Goal: Task Accomplishment & Management: Use online tool/utility

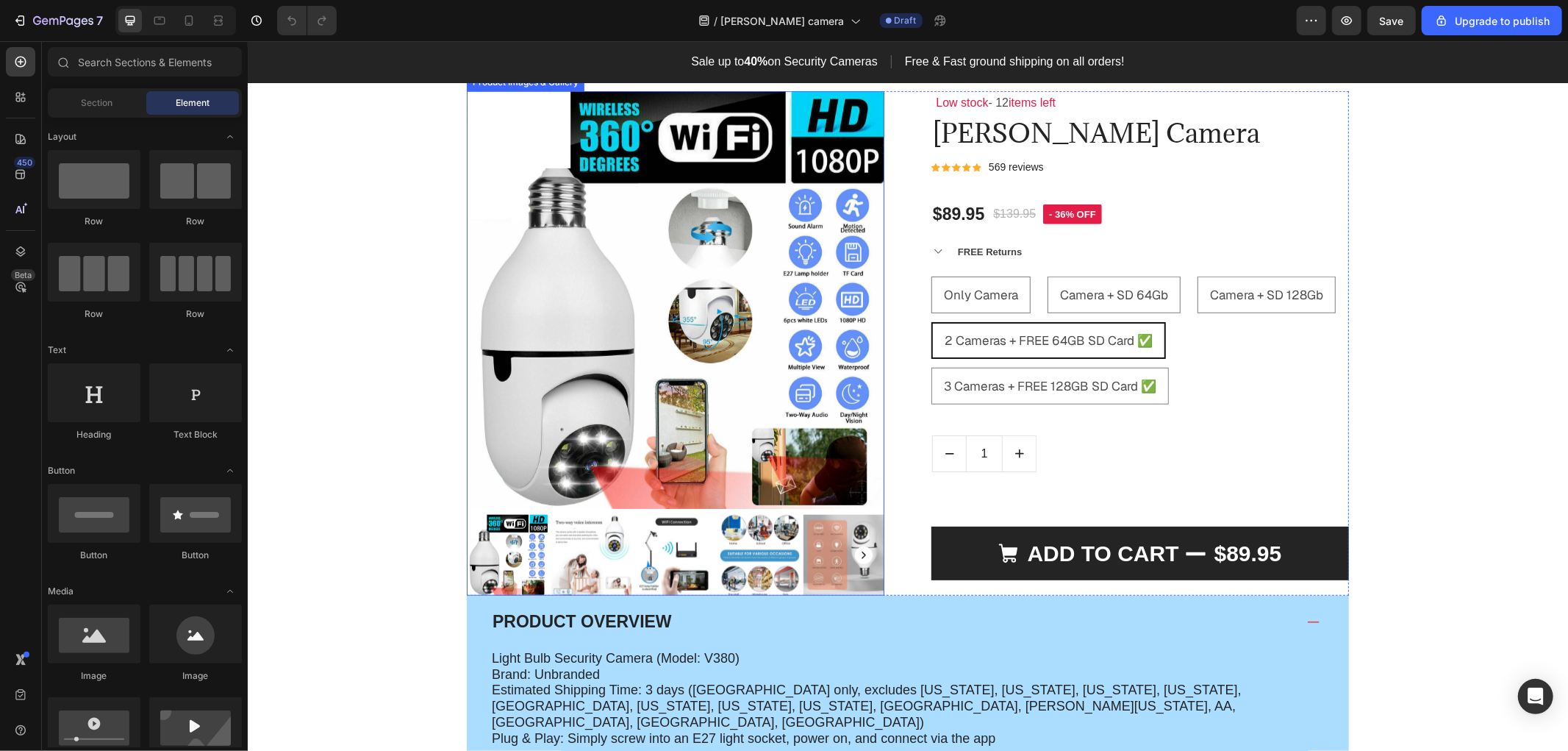
scroll to position [1075, 0]
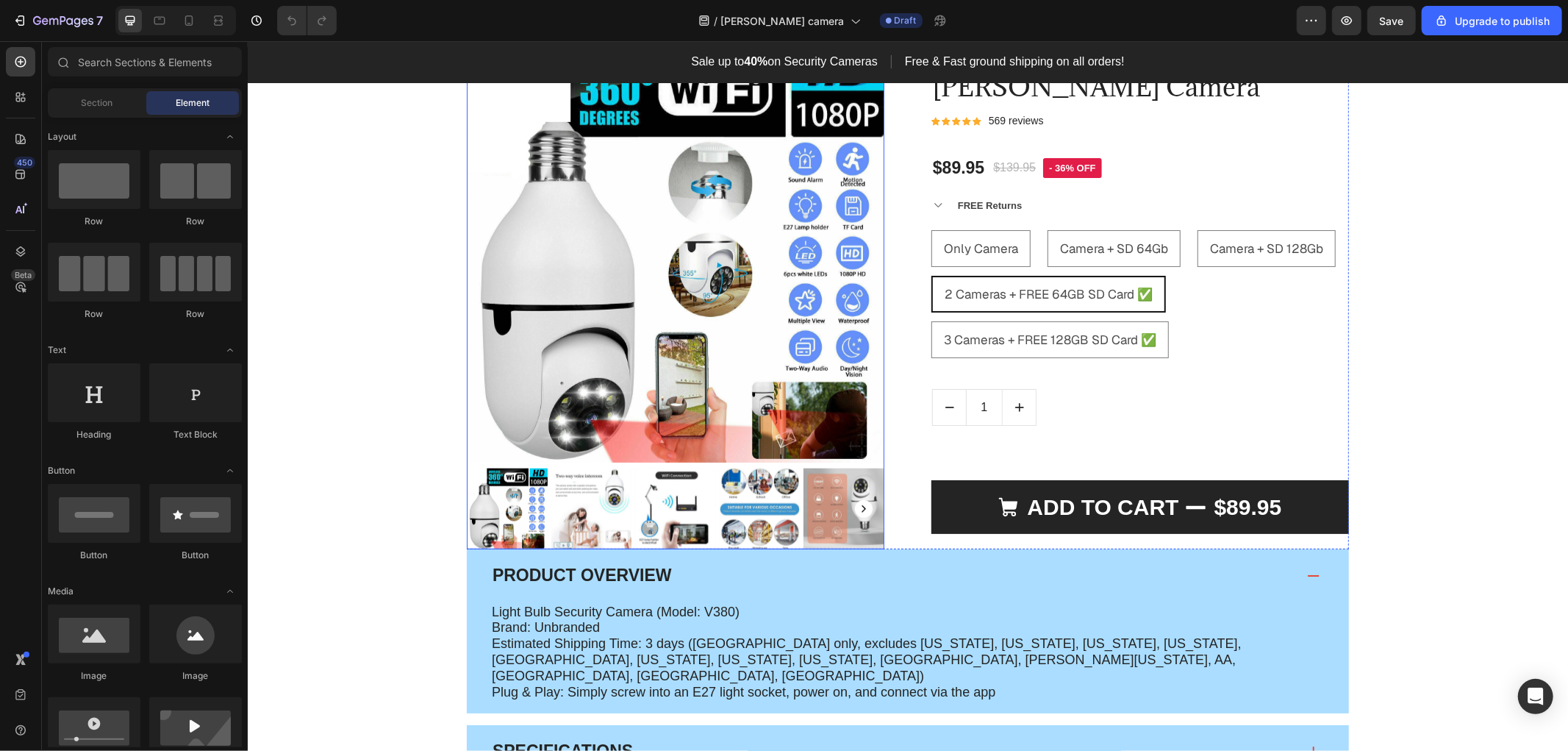
click at [659, 432] on img at bounding box center [675, 253] width 418 height 418
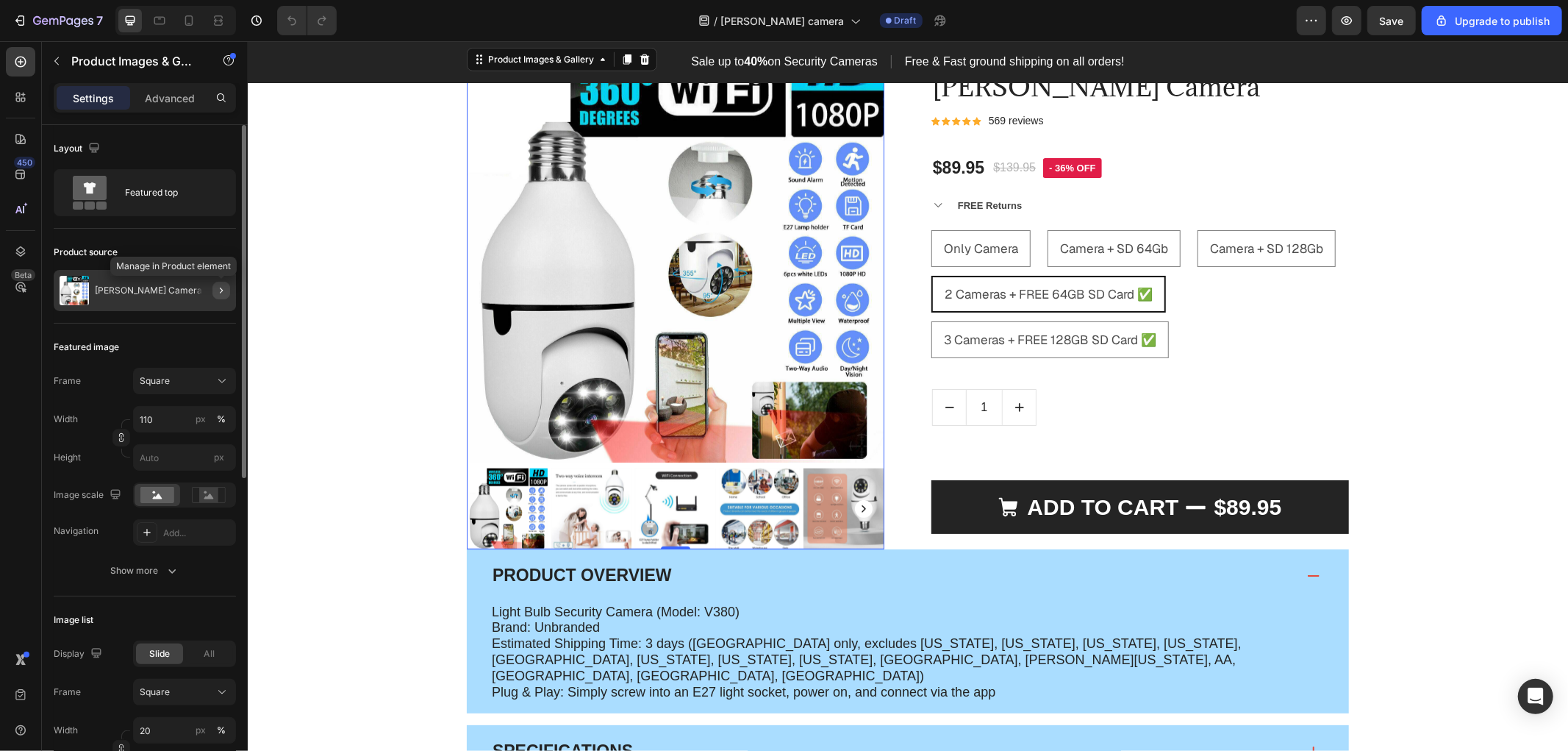
click at [222, 290] on icon "button" at bounding box center [221, 290] width 12 height 12
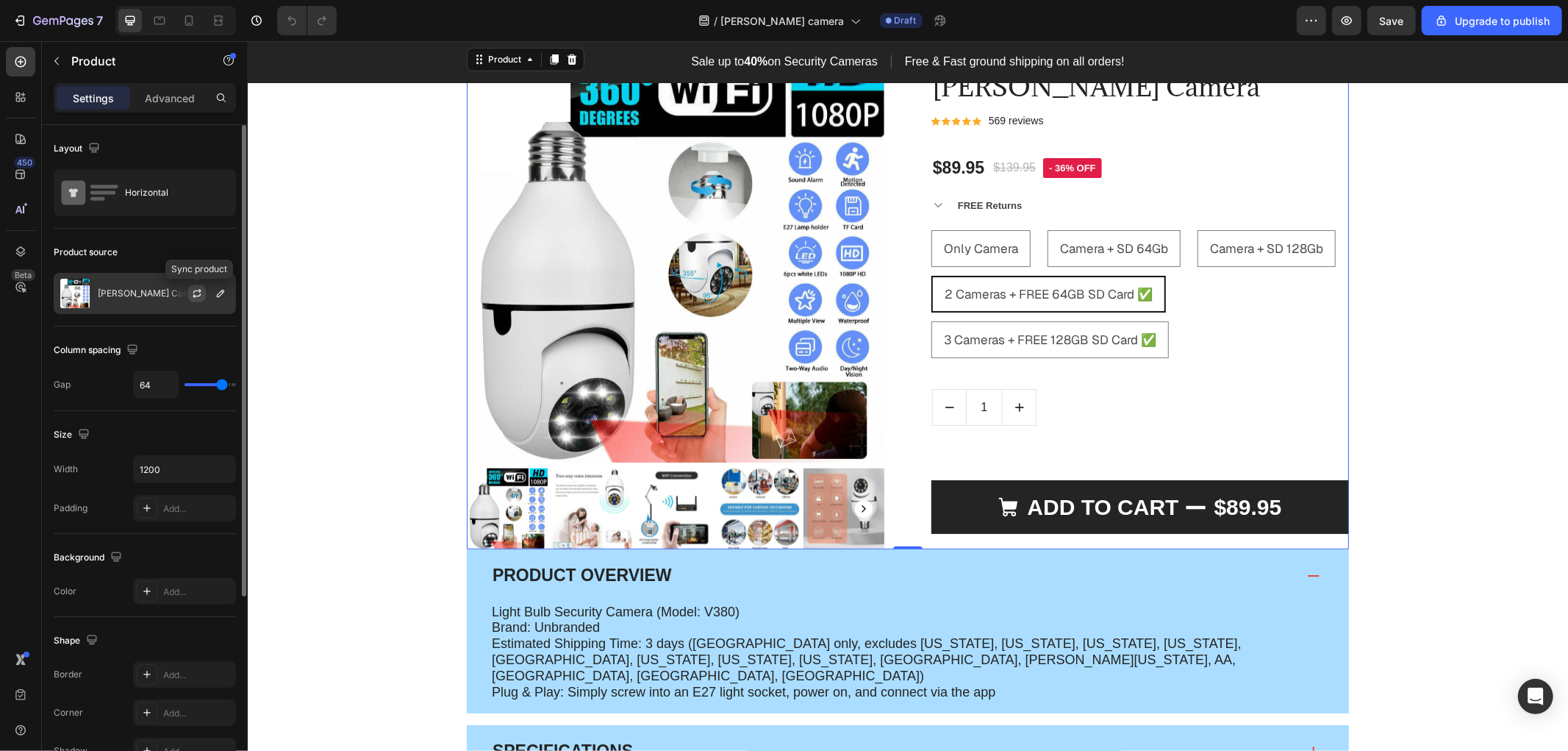
click at [200, 297] on icon "button" at bounding box center [196, 293] width 12 height 12
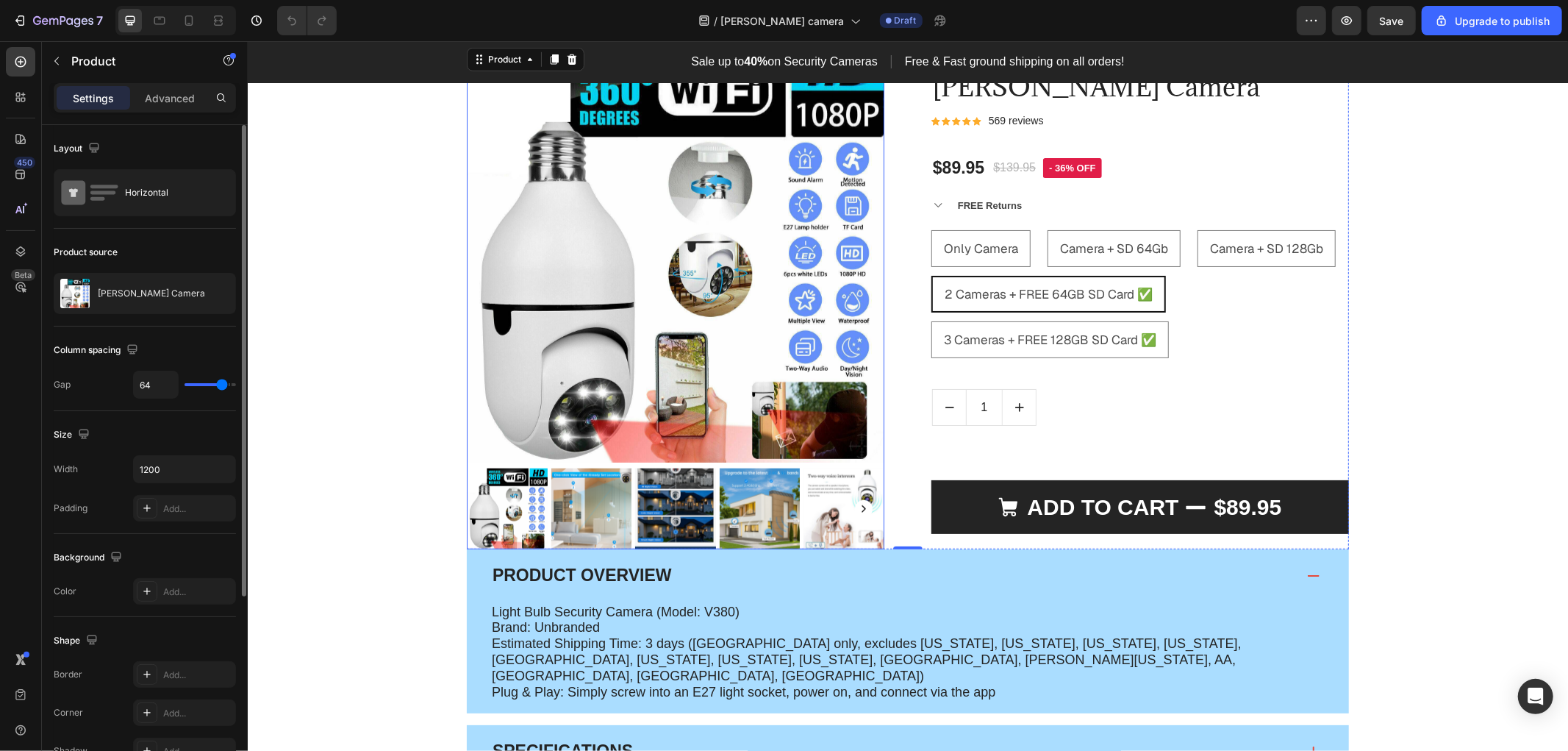
click at [593, 497] on img at bounding box center [591, 508] width 81 height 81
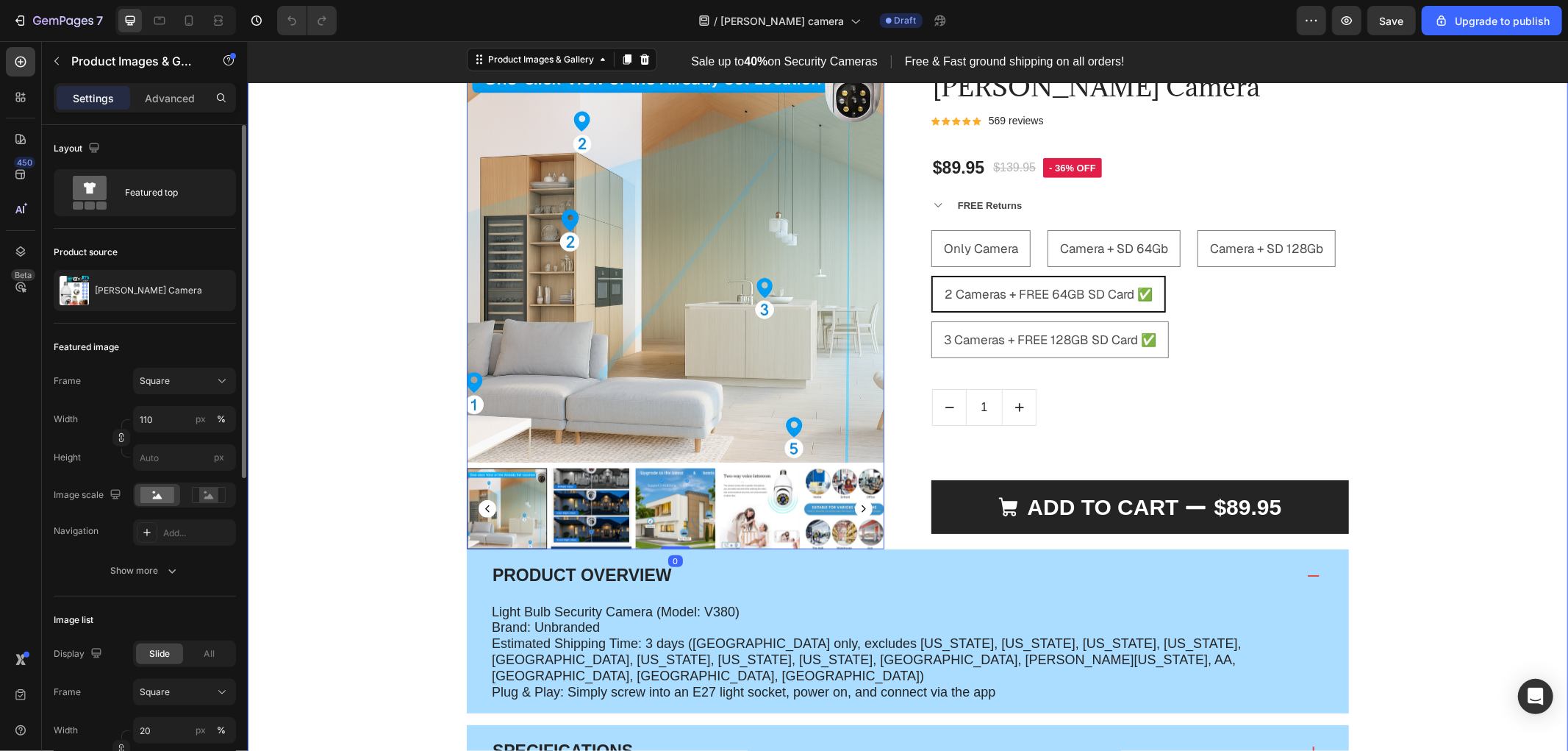
scroll to position [993, 0]
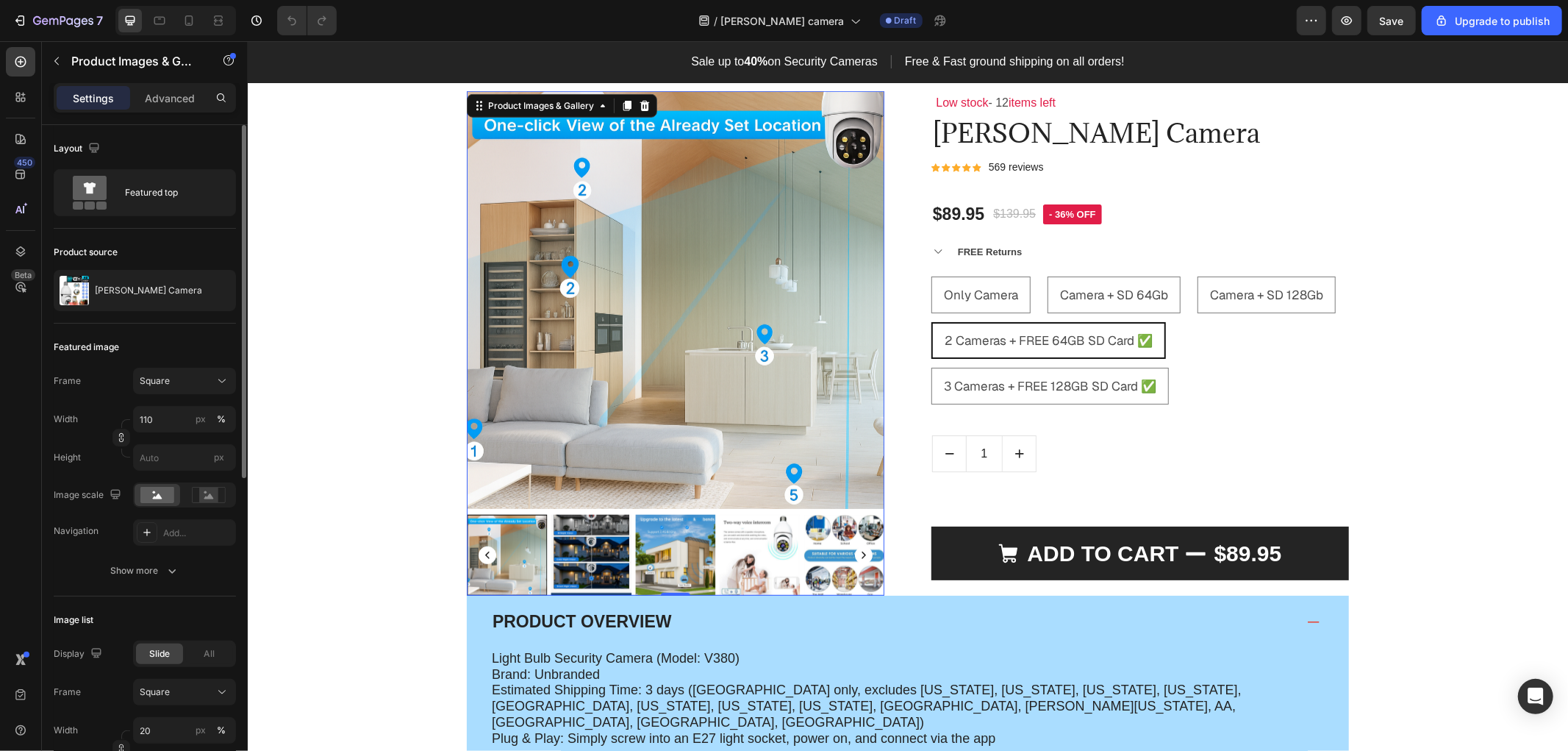
click at [583, 556] on img at bounding box center [591, 554] width 81 height 81
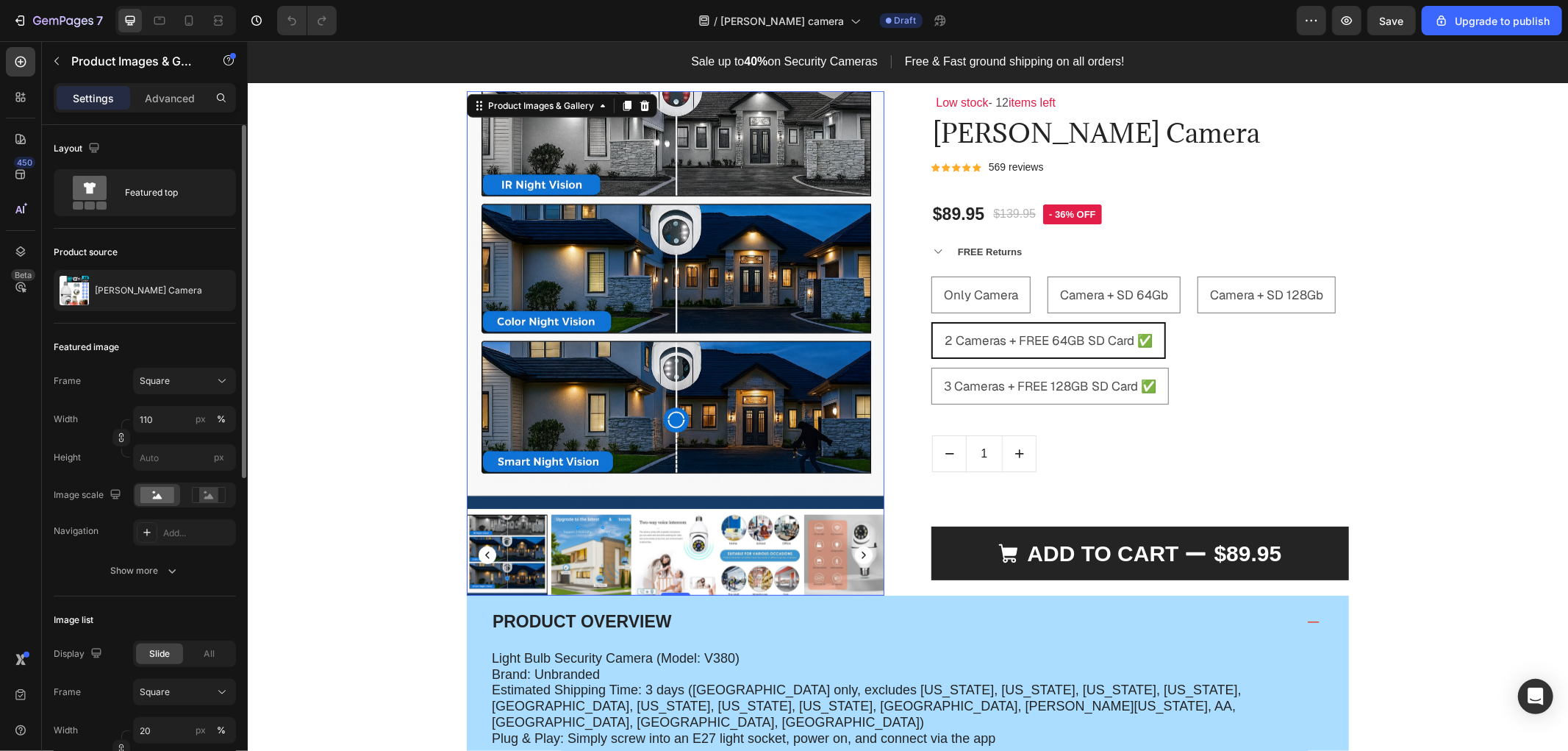
click at [583, 556] on img at bounding box center [591, 554] width 81 height 81
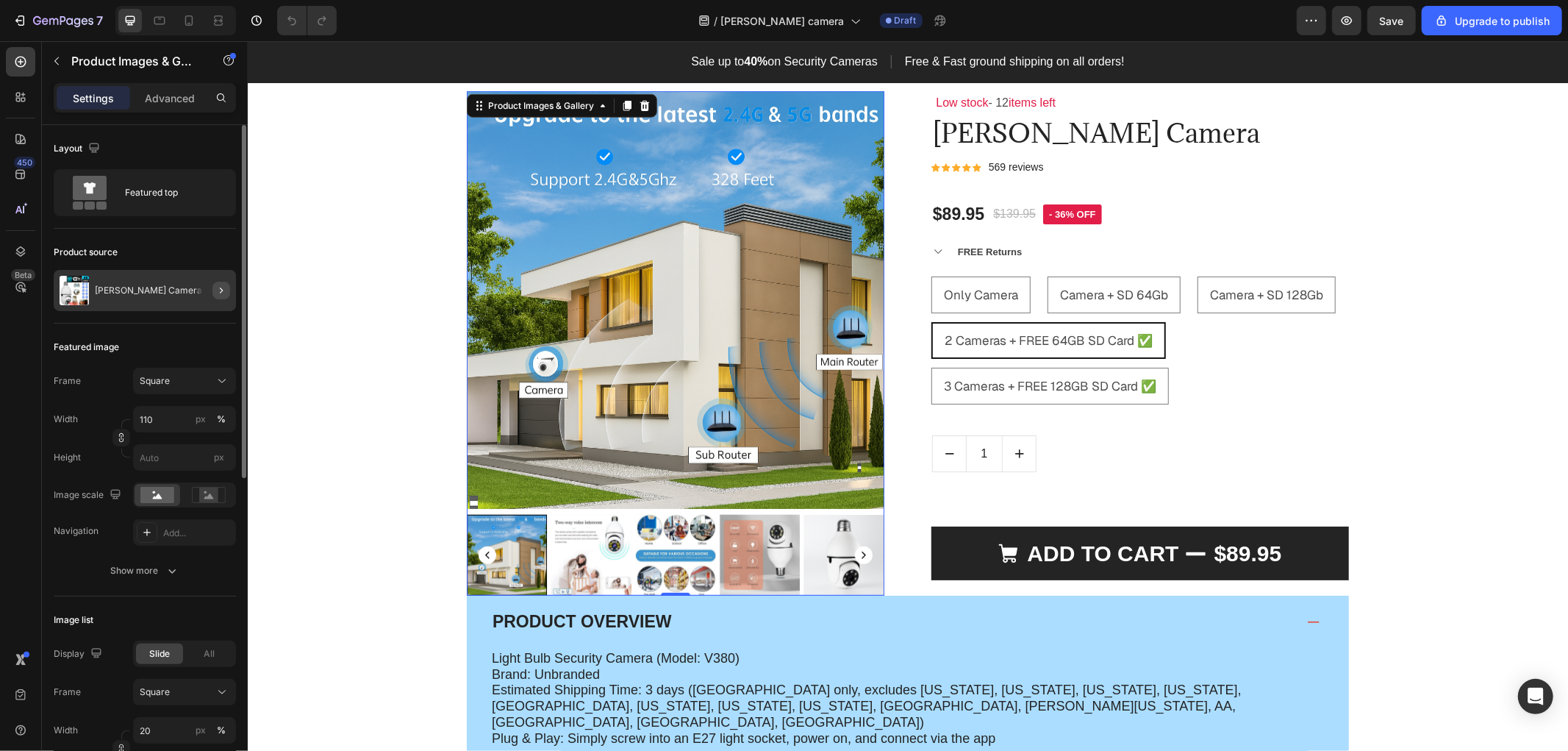
click at [228, 290] on button "button" at bounding box center [222, 290] width 18 height 18
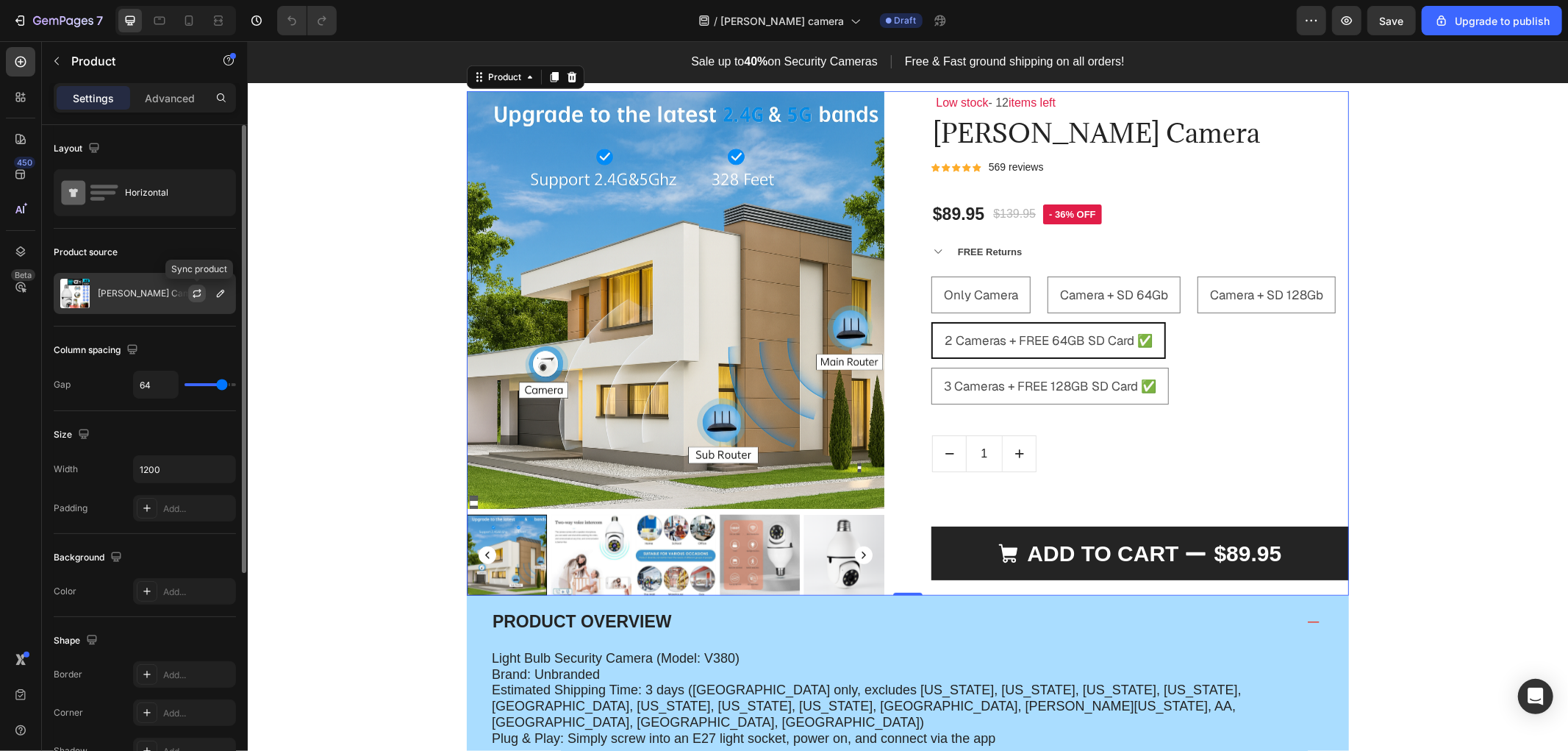
click at [195, 296] on icon "button" at bounding box center [196, 295] width 8 height 5
click at [484, 551] on rect "Carousel Back Arrow" at bounding box center [487, 555] width 18 height 18
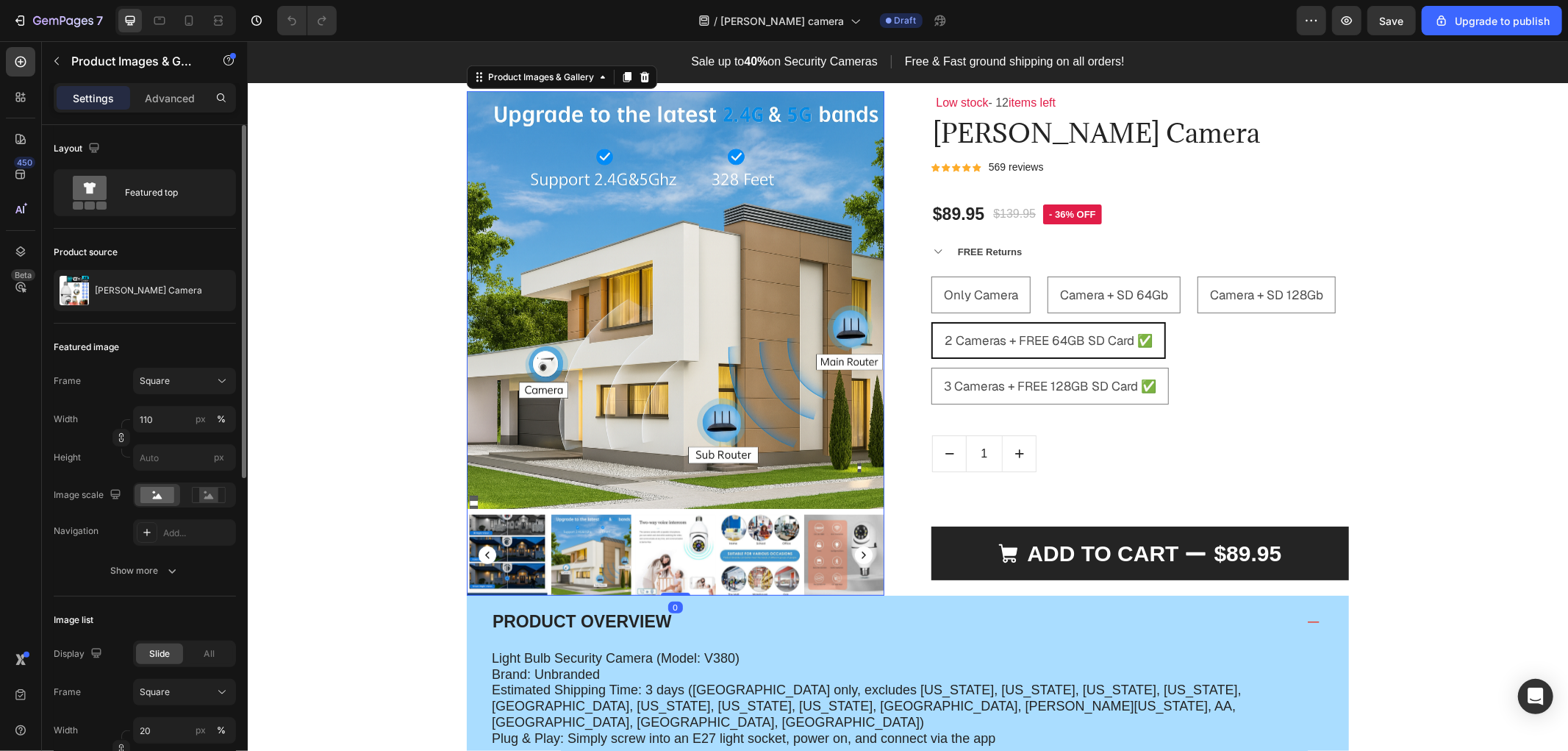
click at [518, 547] on img at bounding box center [506, 554] width 81 height 81
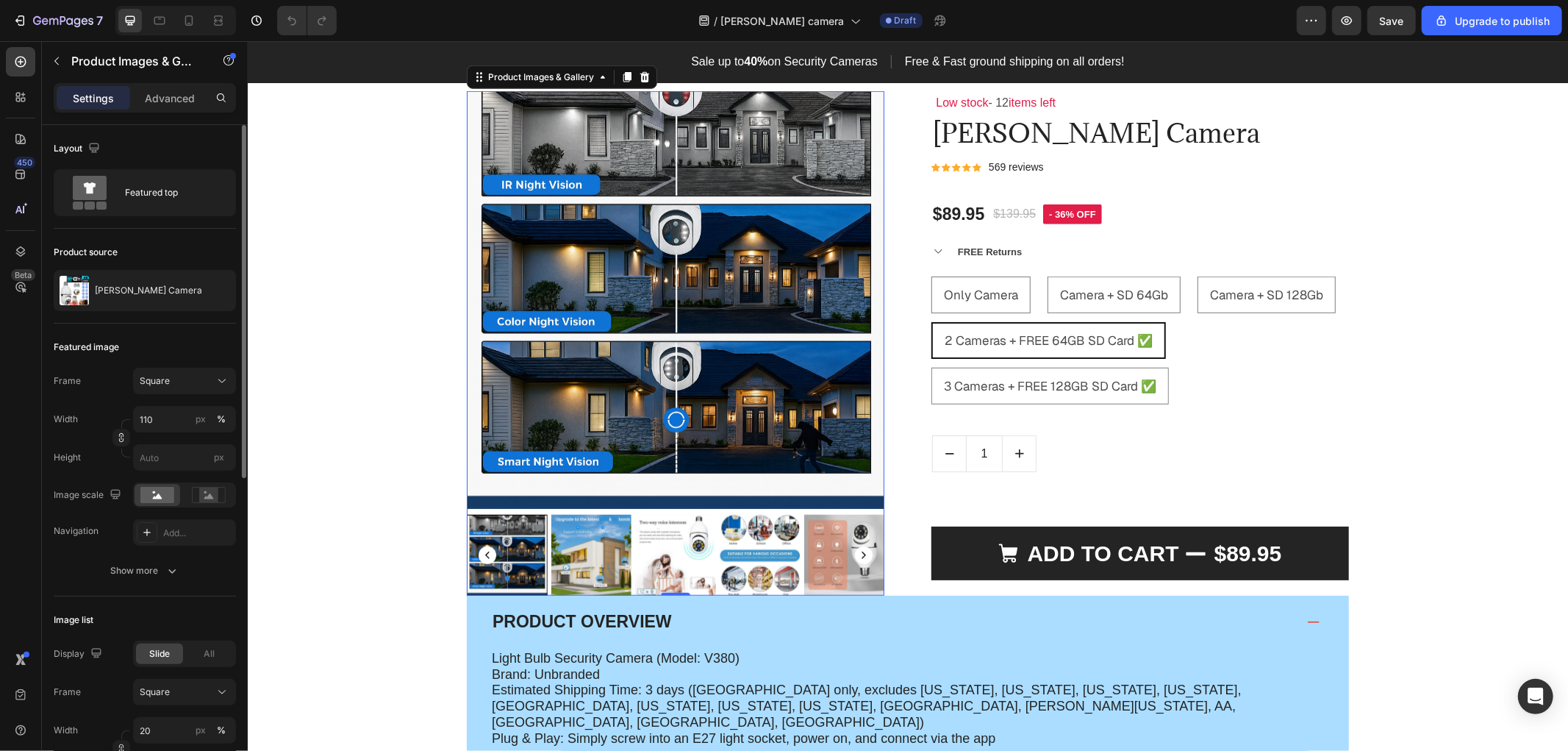
click at [592, 581] on img at bounding box center [591, 554] width 81 height 81
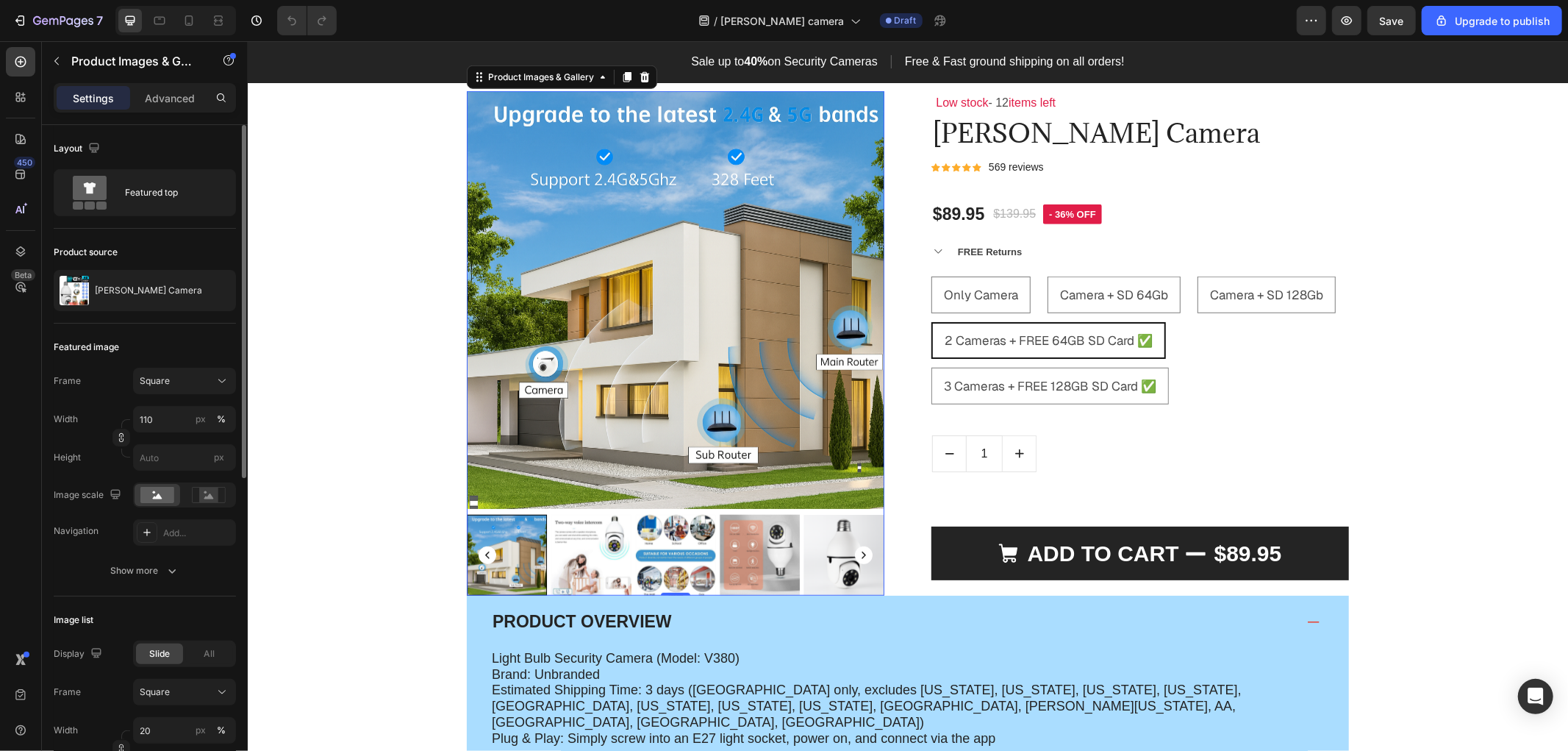
click at [478, 563] on rect "Carousel Back Arrow" at bounding box center [487, 555] width 18 height 18
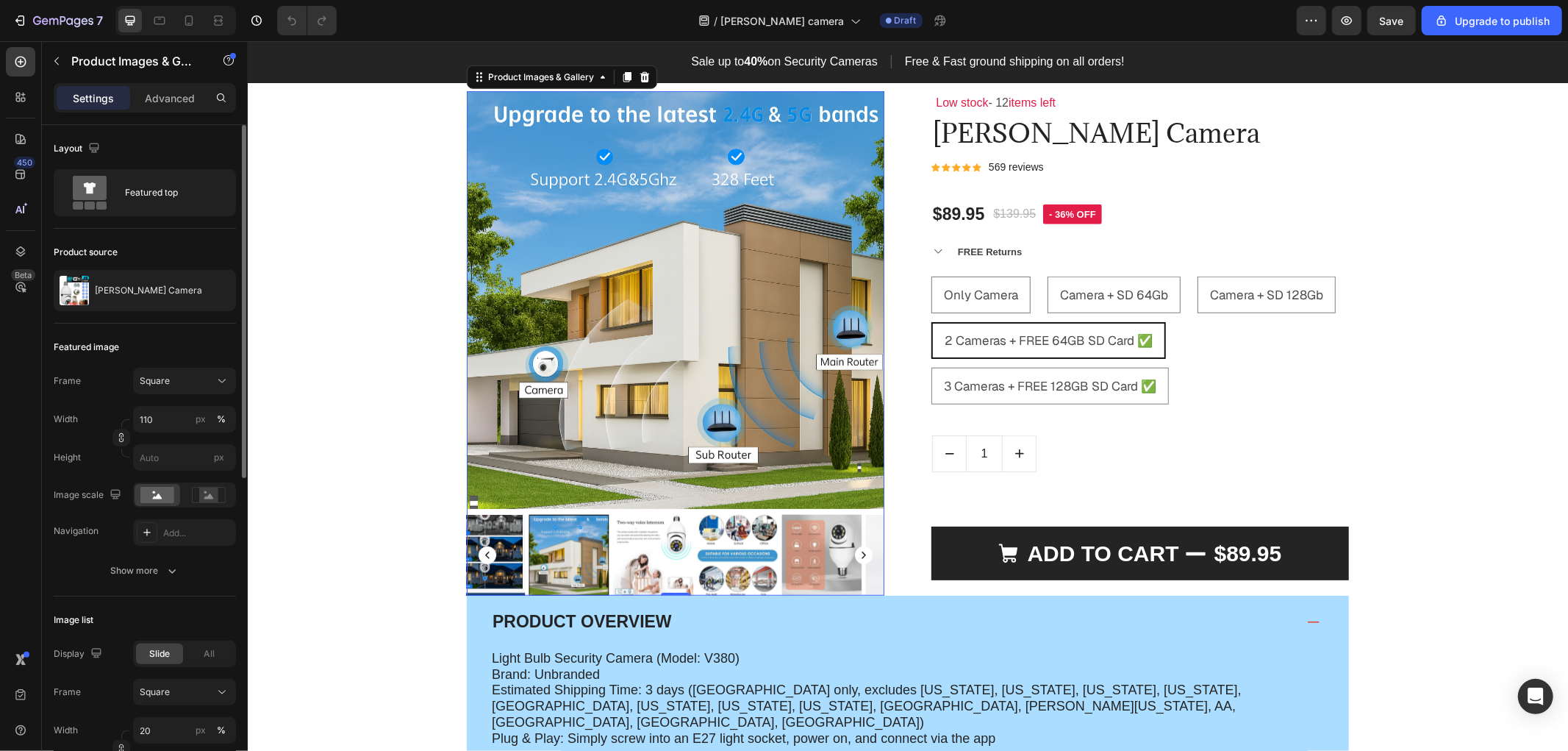
click at [478, 563] on rect "Carousel Back Arrow" at bounding box center [487, 555] width 18 height 18
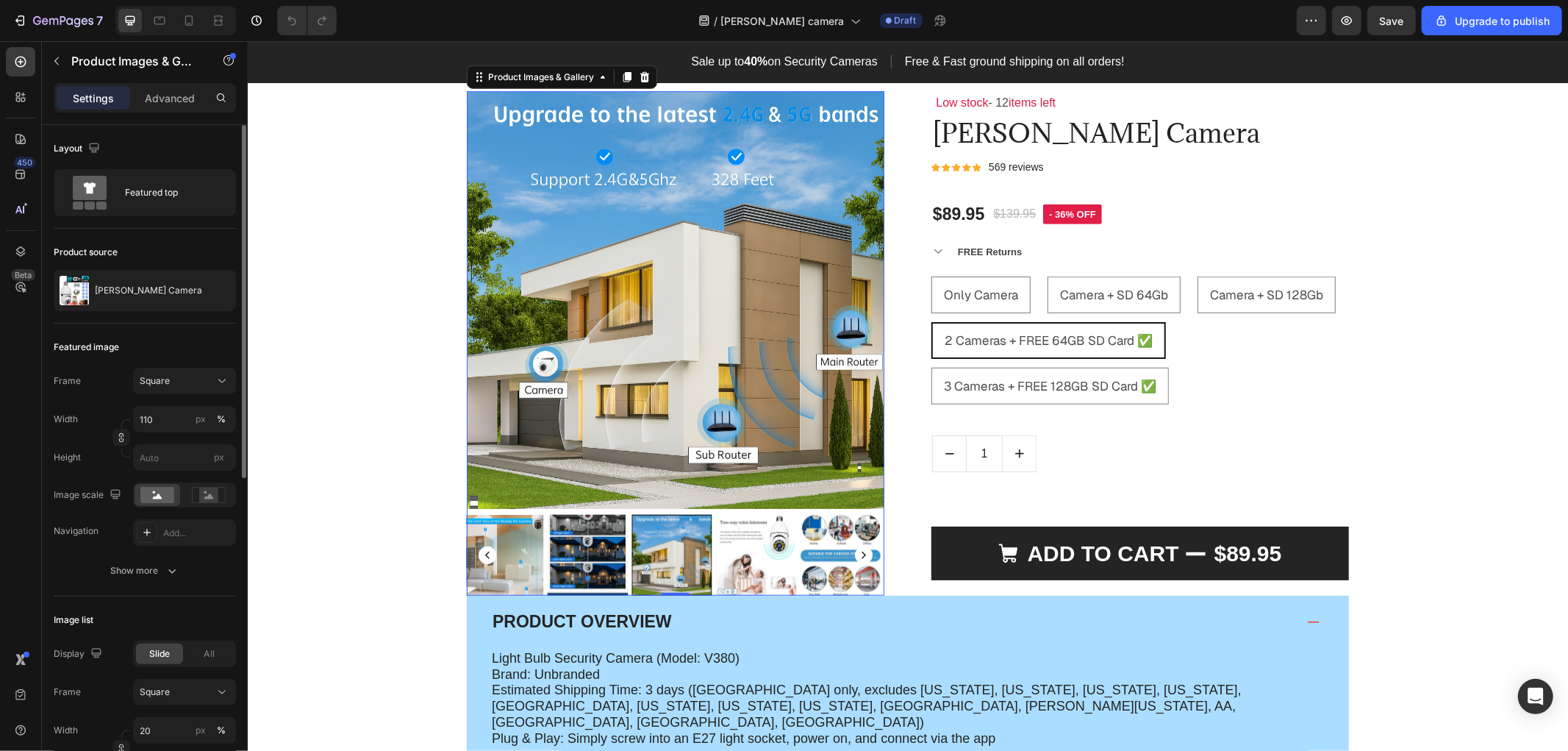
click at [478, 563] on rect "Carousel Back Arrow" at bounding box center [487, 555] width 18 height 18
click at [459, 591] on img at bounding box center [418, 554] width 81 height 81
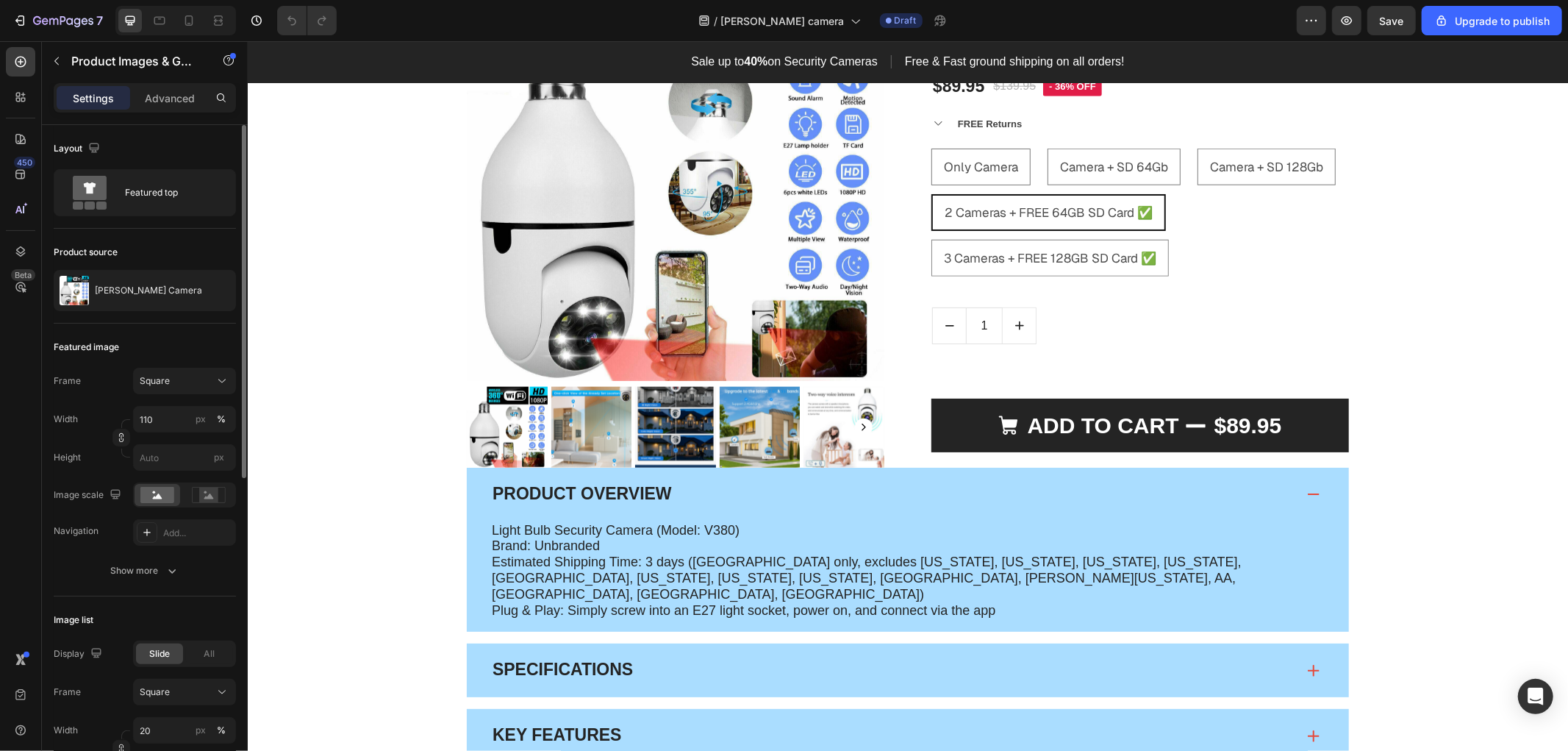
scroll to position [830, 0]
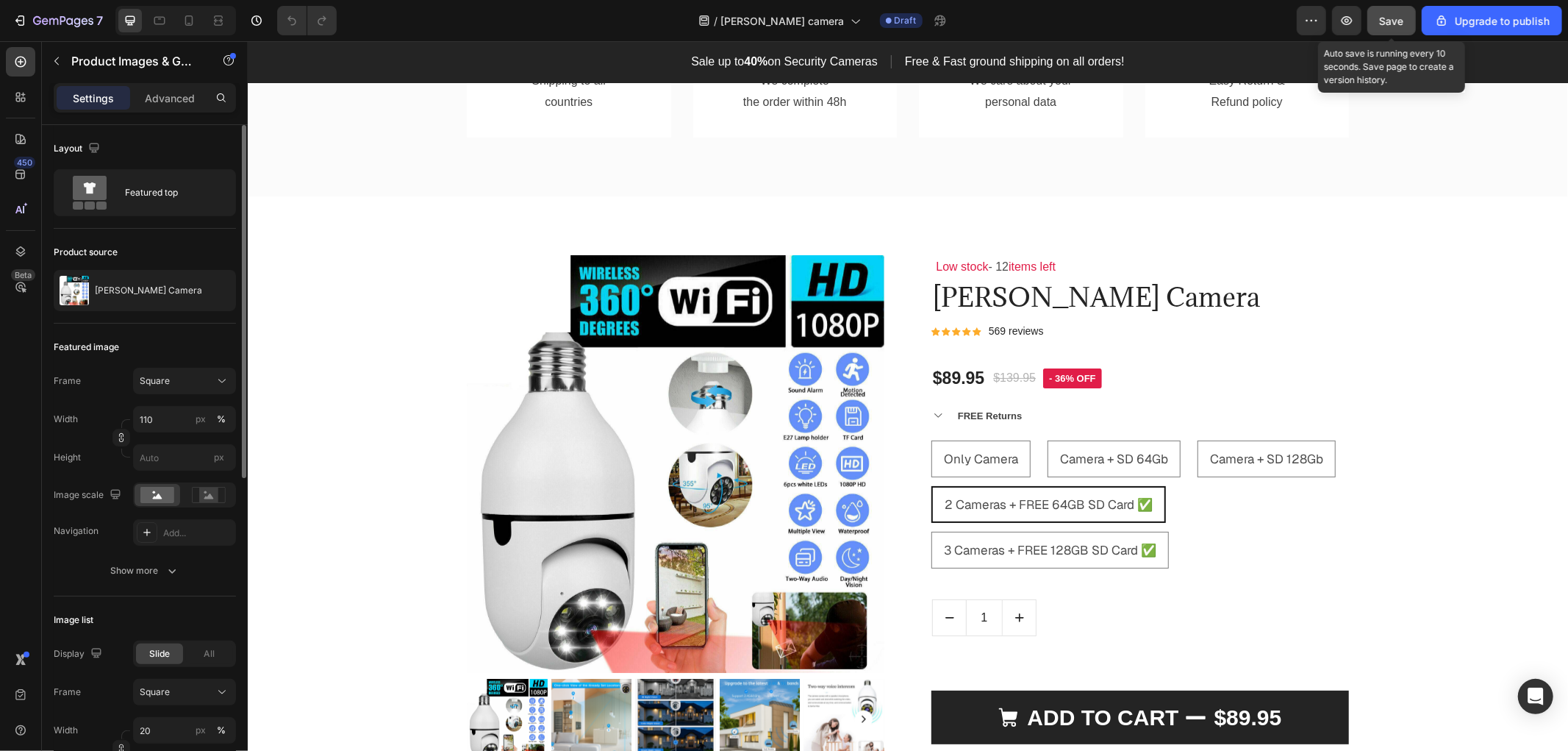
click at [1391, 14] on div "Save" at bounding box center [1392, 21] width 24 height 15
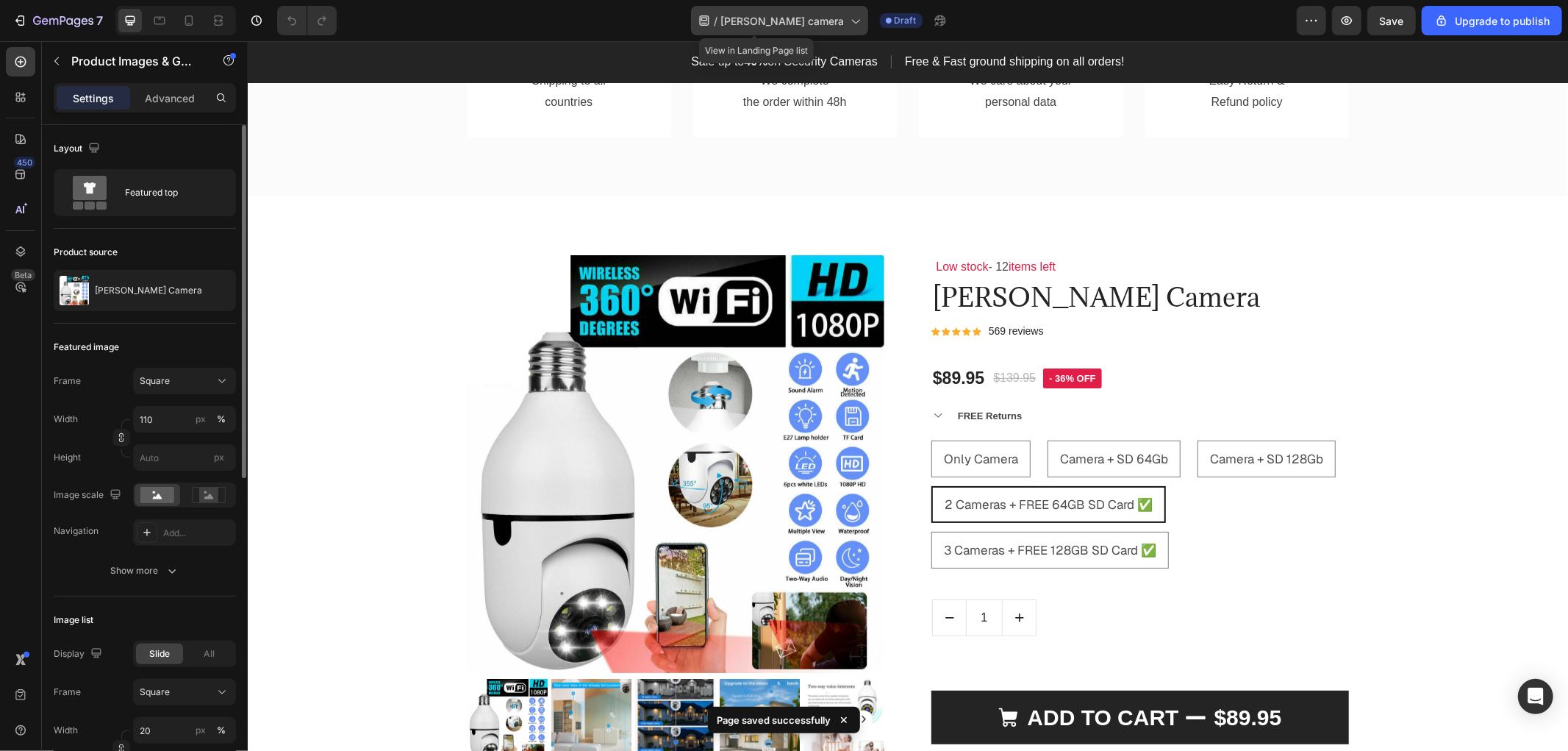
click at [777, 27] on span "[PERSON_NAME] camera" at bounding box center [783, 21] width 124 height 15
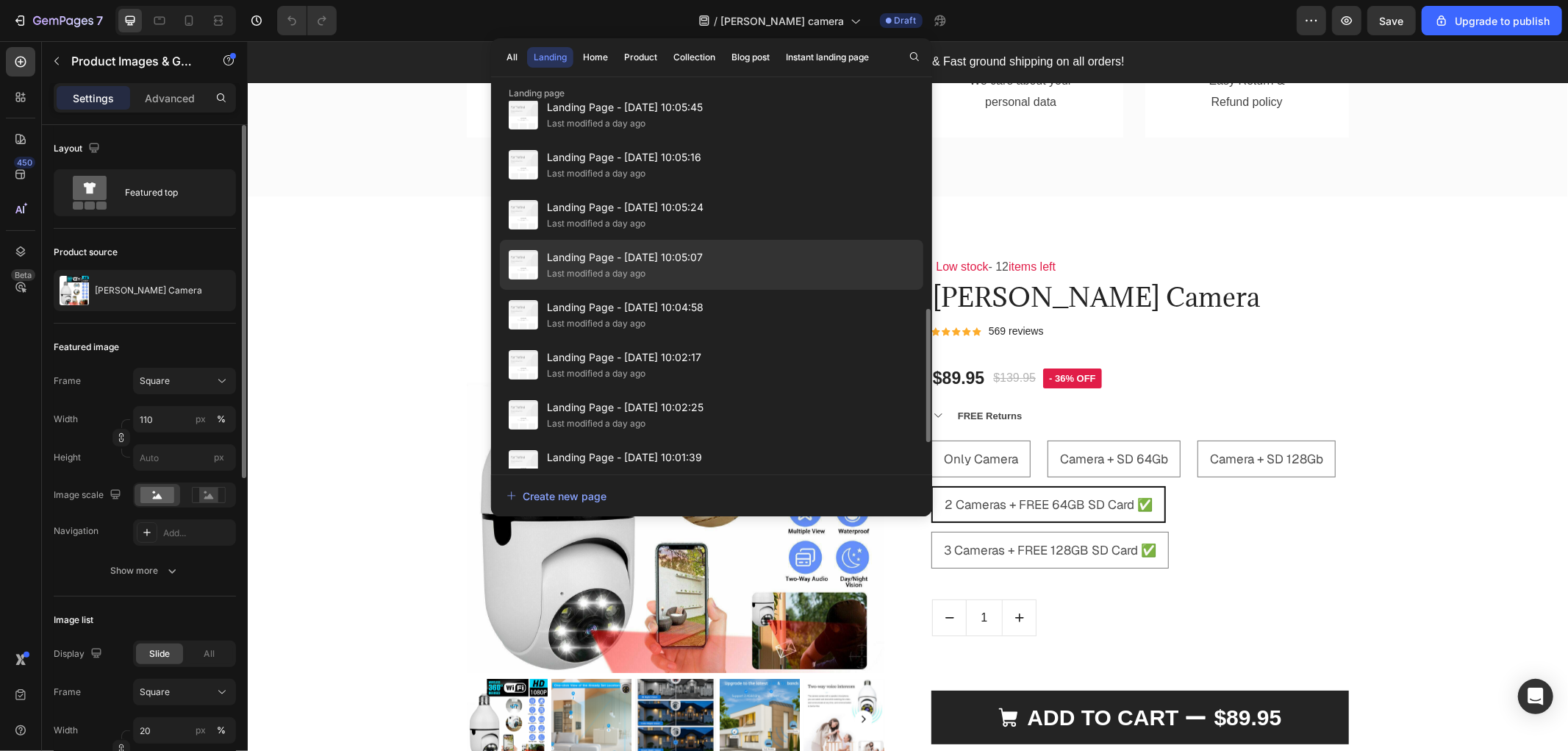
scroll to position [642, 0]
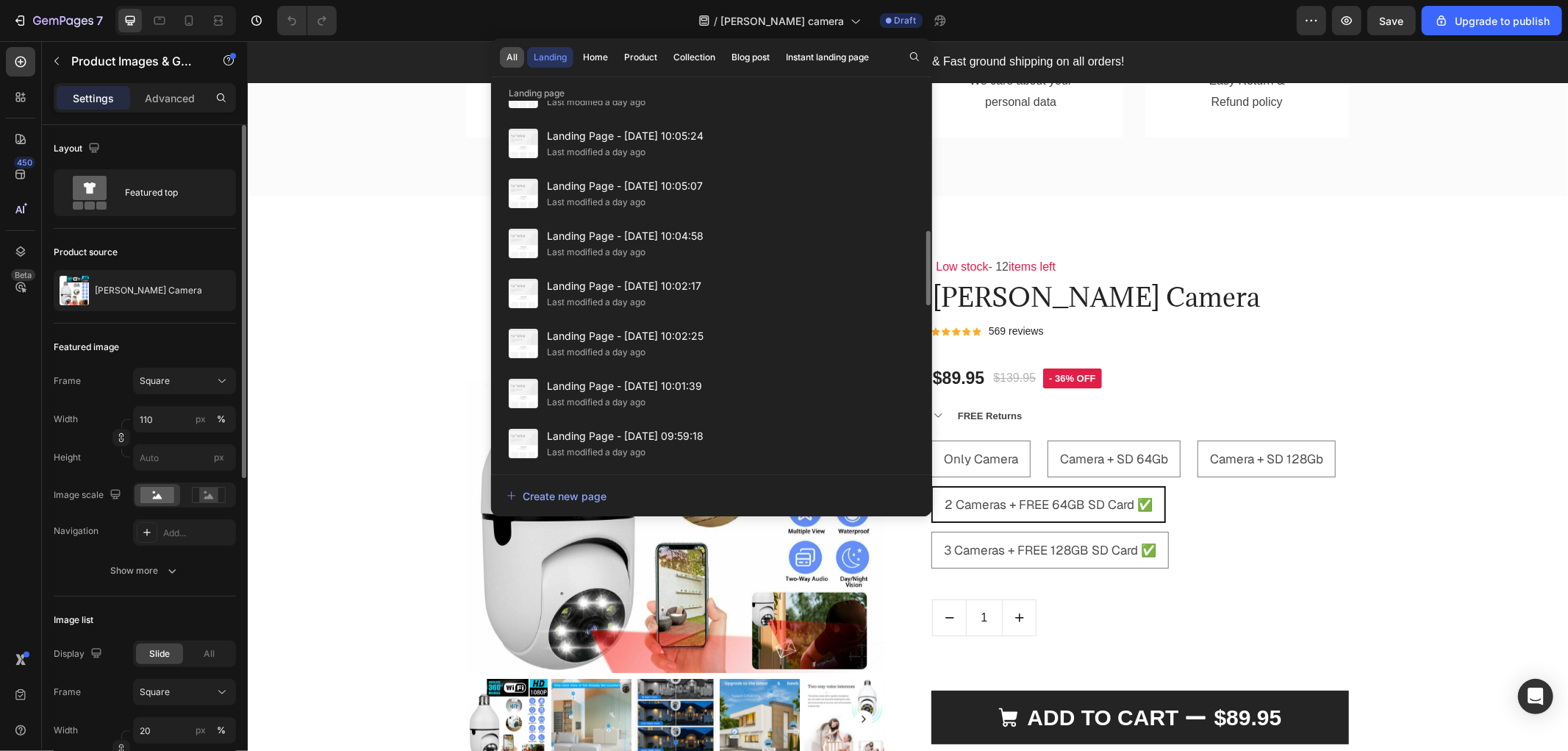
click at [512, 57] on div "All" at bounding box center [512, 57] width 11 height 14
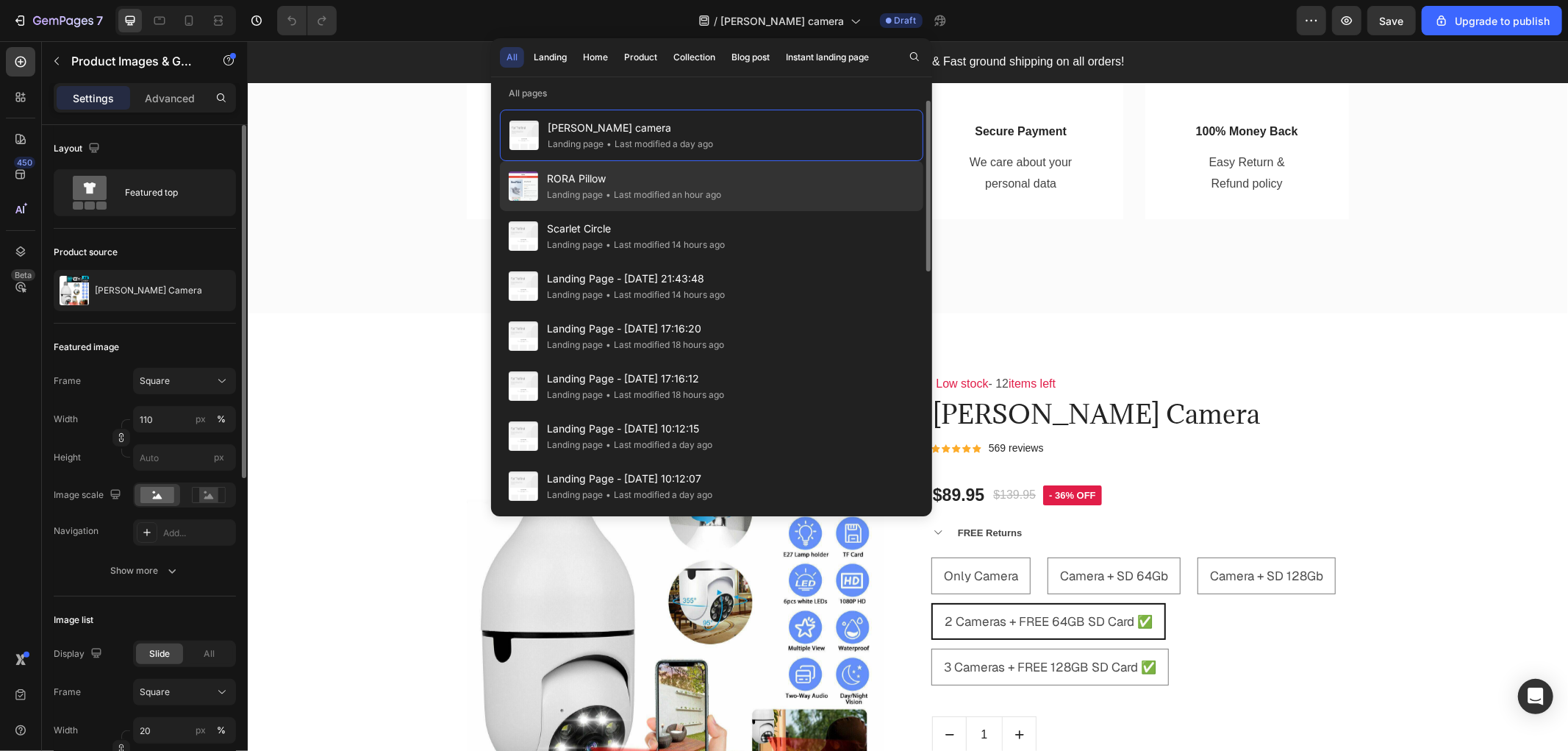
scroll to position [422, 0]
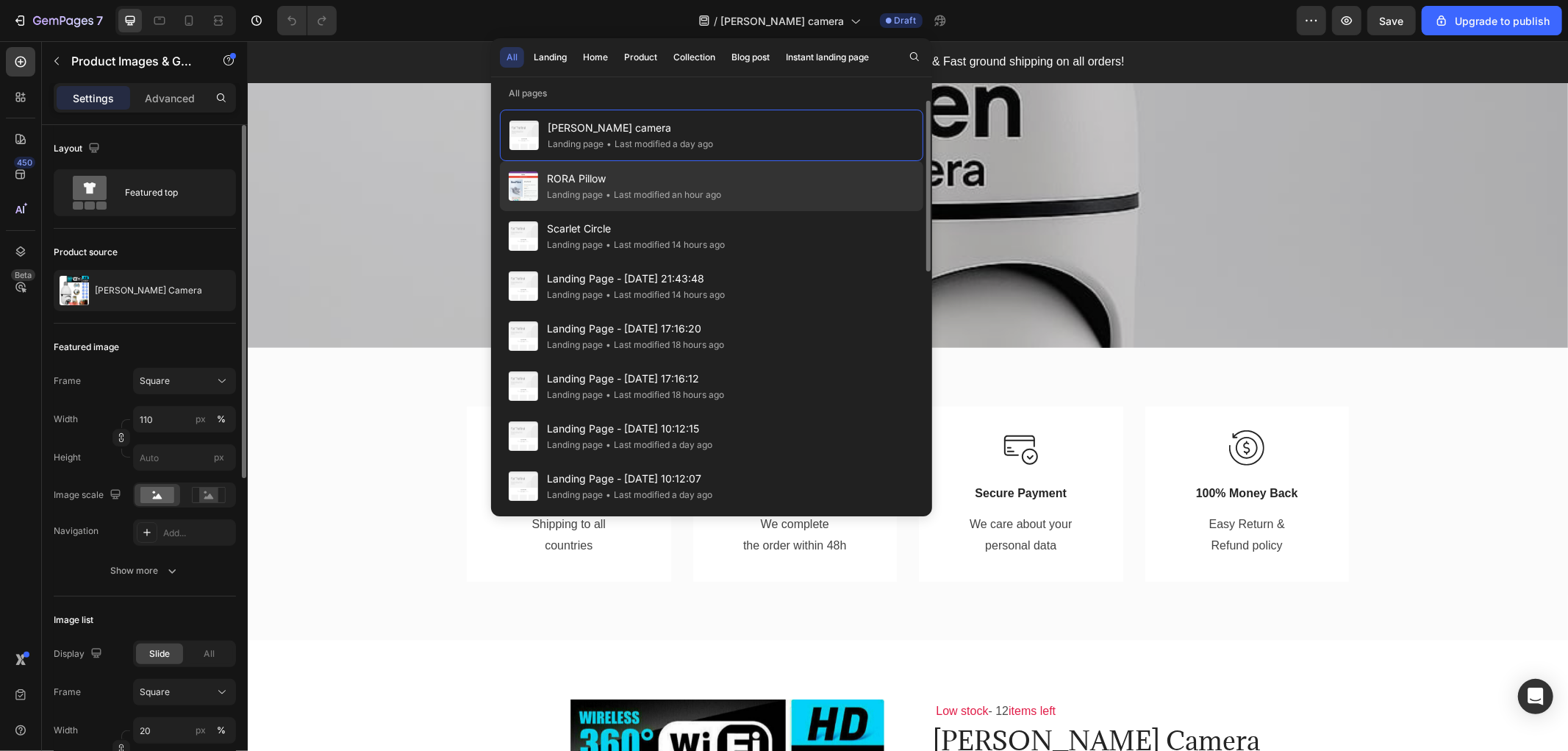
click at [591, 175] on span "RORA Pillow" at bounding box center [634, 179] width 175 height 18
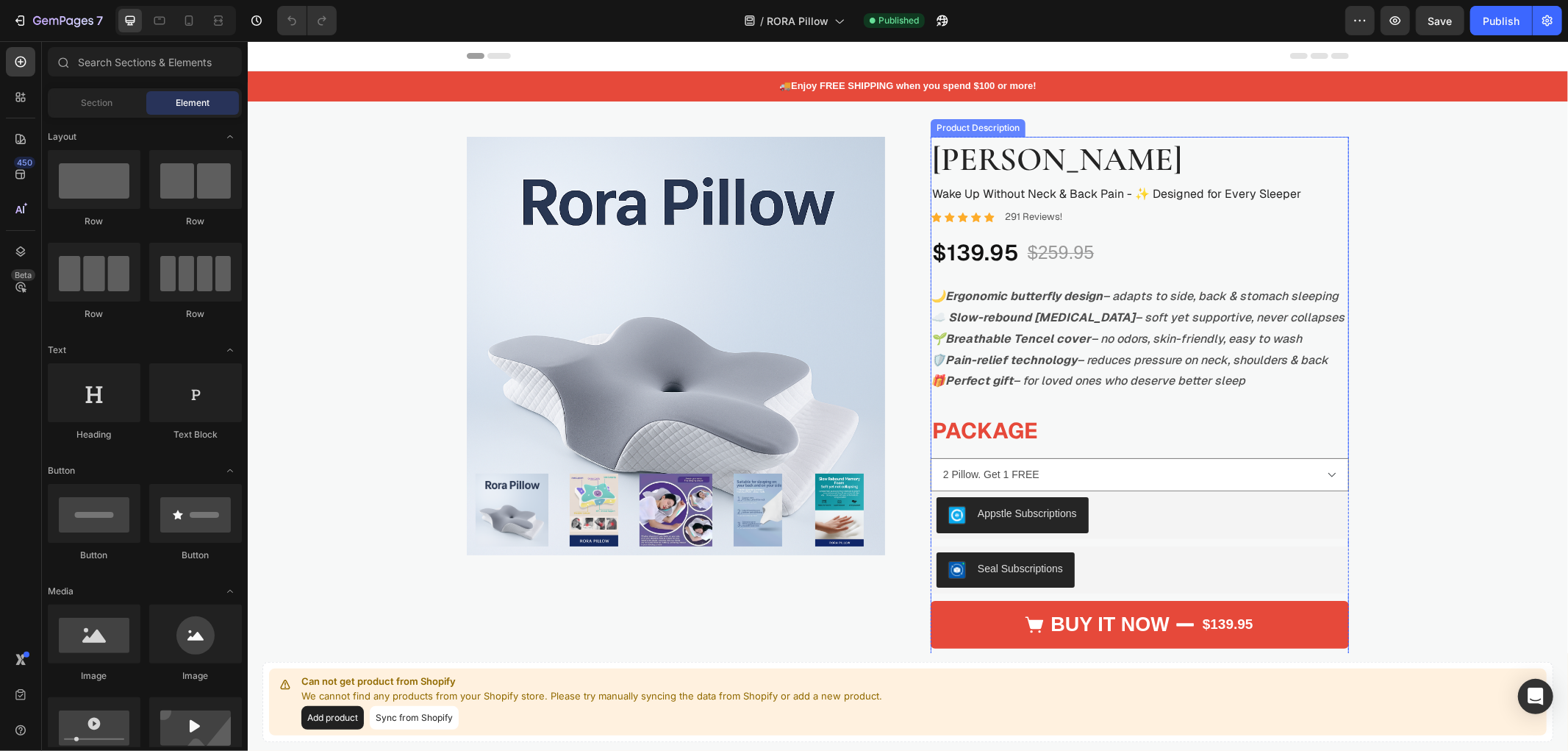
click at [1023, 312] on strong "☁️ Slow-rebound [MEDICAL_DATA]" at bounding box center [1032, 316] width 204 height 15
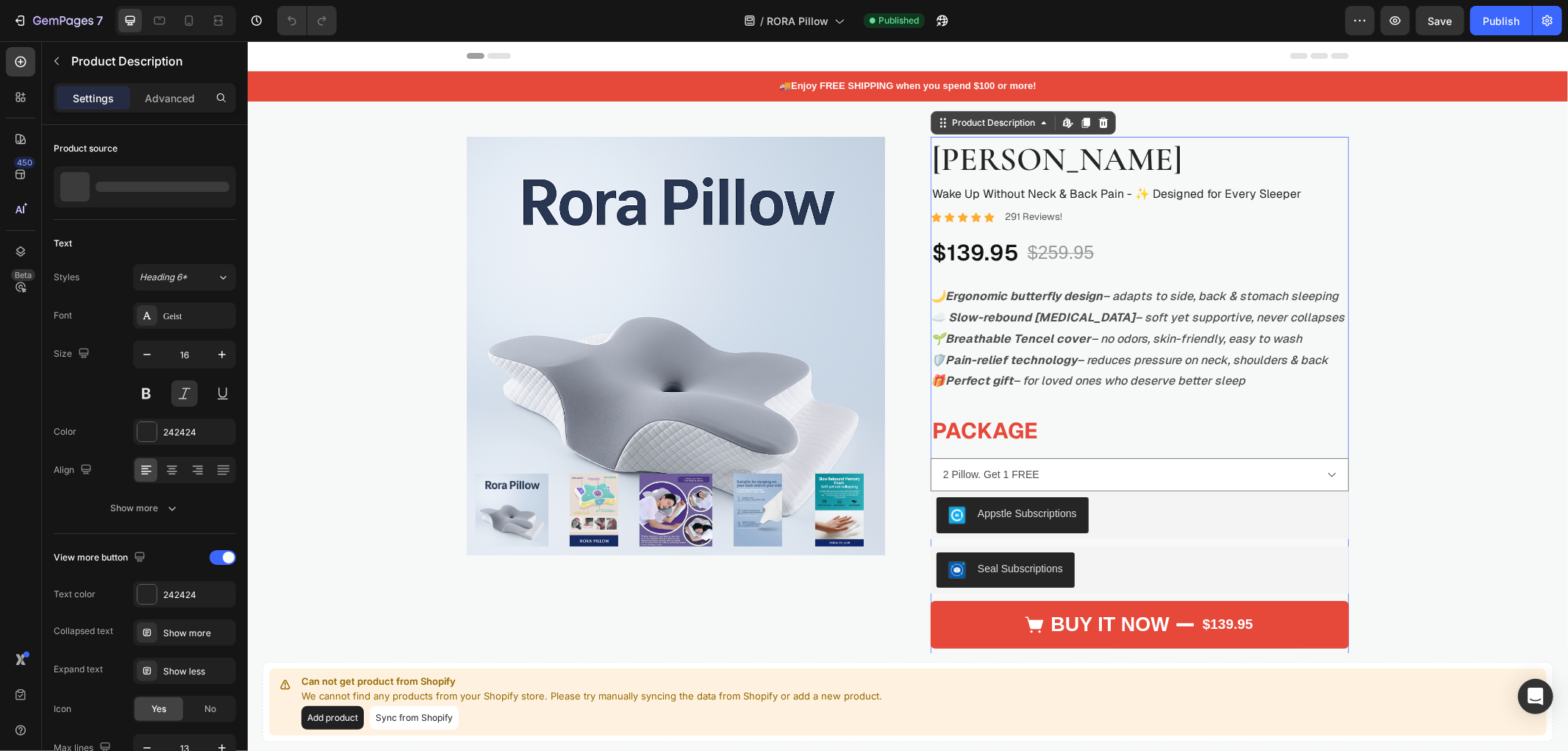
click at [1043, 297] on strong "Ergonomic butterfly design" at bounding box center [1023, 295] width 157 height 15
click at [1211, 299] on p "🌙 Ergonomic butterfly design – adapts to side, back & stomach sleeping" at bounding box center [1134, 295] width 408 height 15
click at [1179, 356] on p "🛡️ Pain-relief technology – reduces pressure on neck, shoulders & back" at bounding box center [1129, 358] width 398 height 15
click at [1154, 301] on p "🌙 Ergonomic butterfly design – adapts to side, back & stomach sleeping" at bounding box center [1134, 295] width 408 height 15
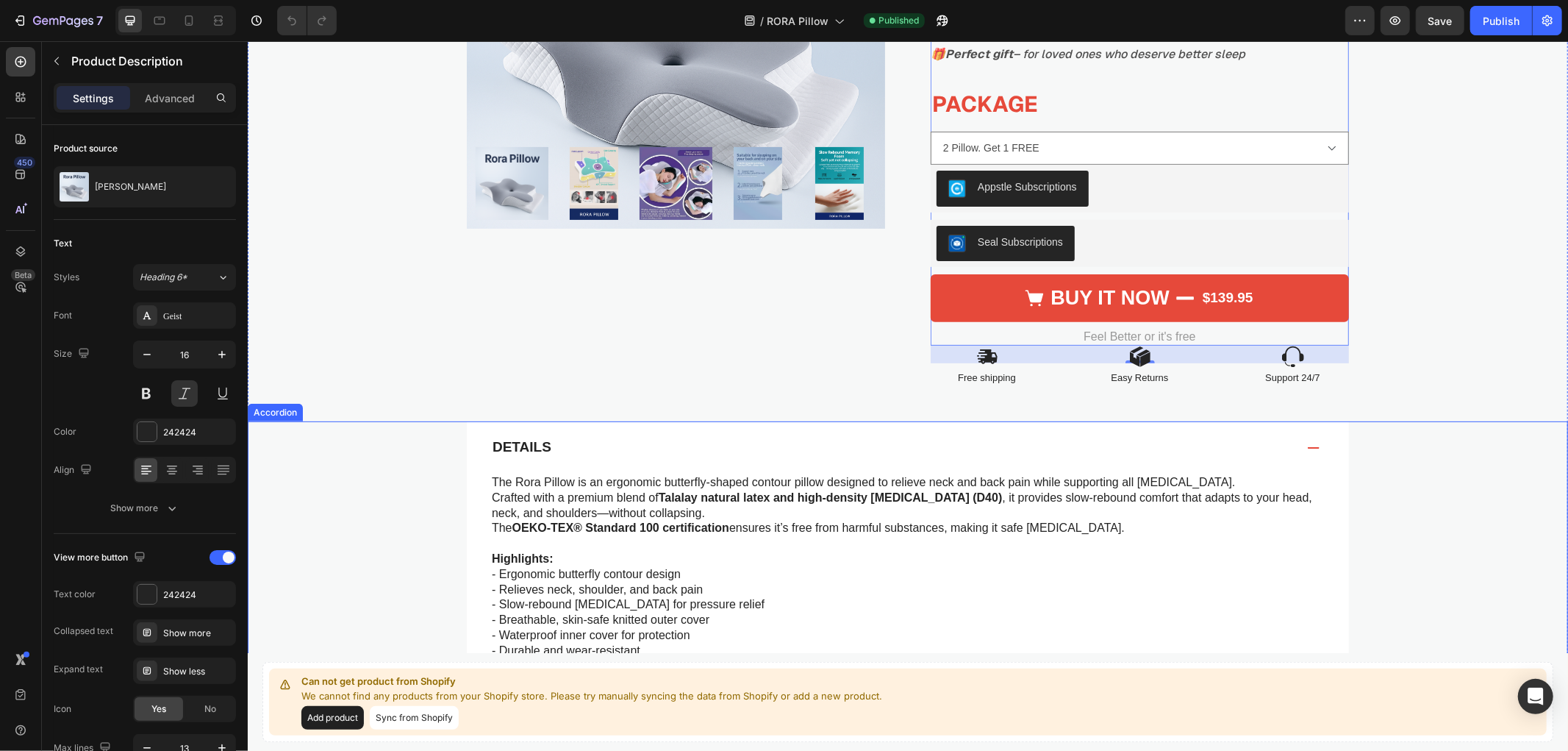
scroll to position [408, 0]
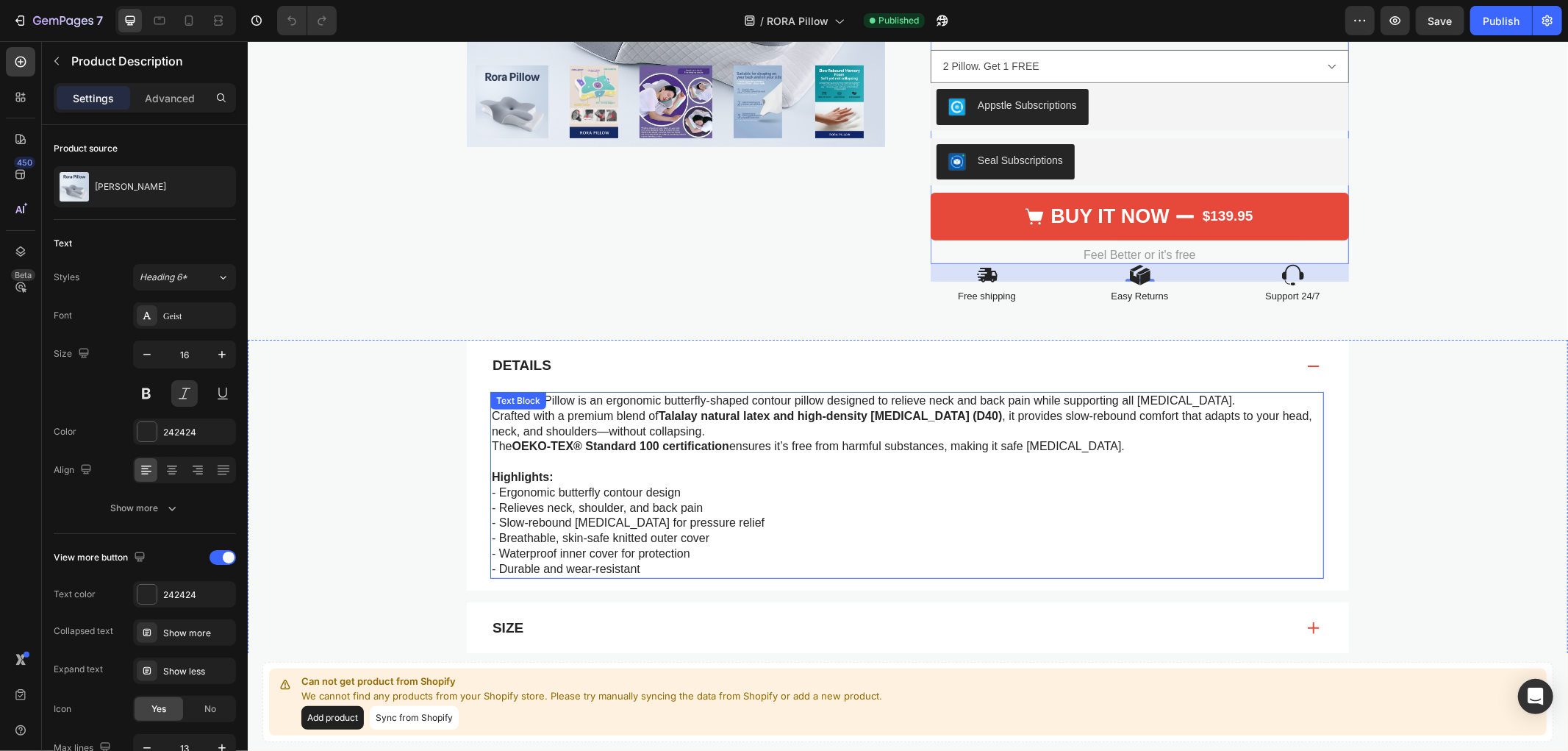
click at [607, 417] on p "The Rora Pillow is an ergonomic butterfly-shaped contour pillow designed to rel…" at bounding box center [907, 423] width 831 height 61
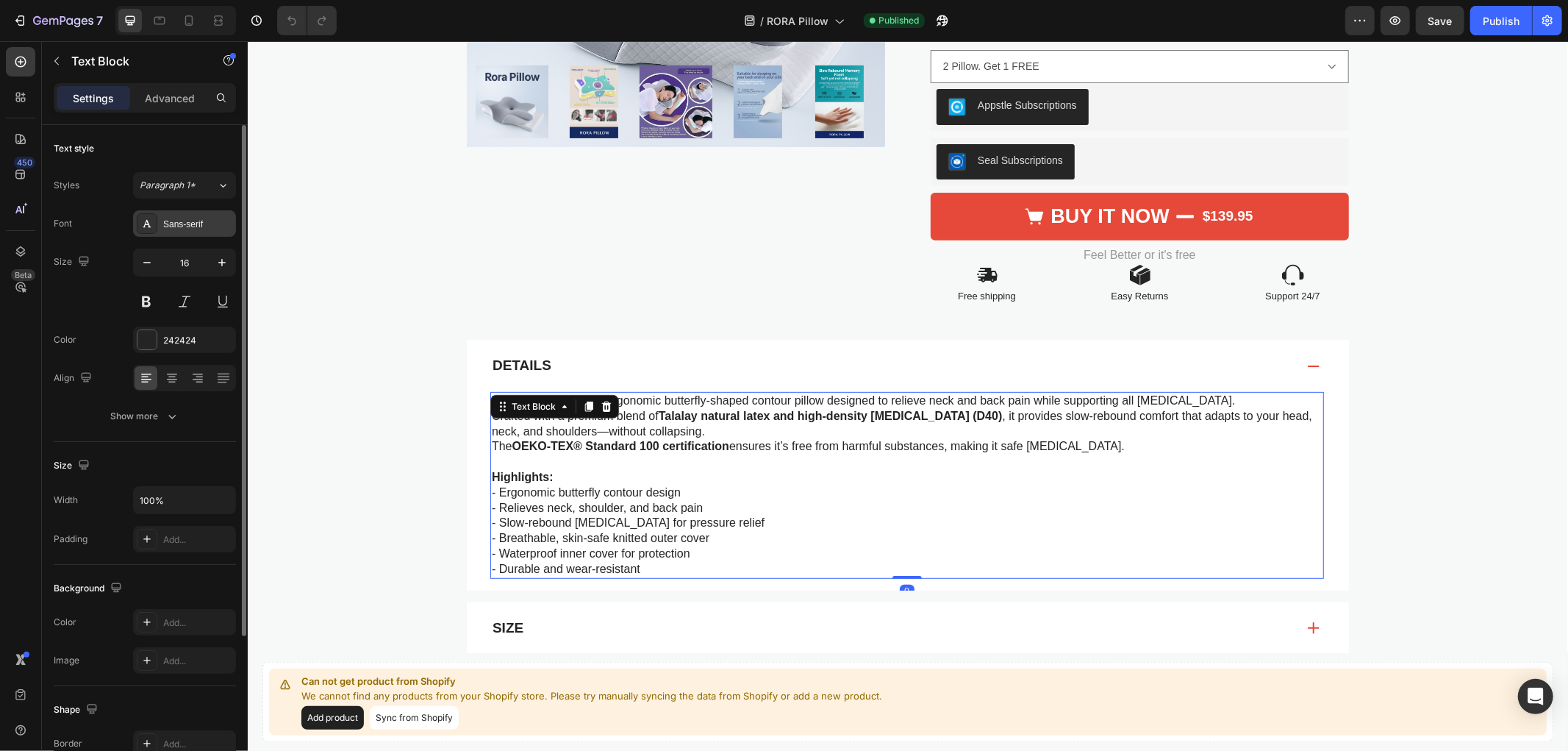
click at [211, 230] on div "Sans-serif" at bounding box center [197, 224] width 69 height 14
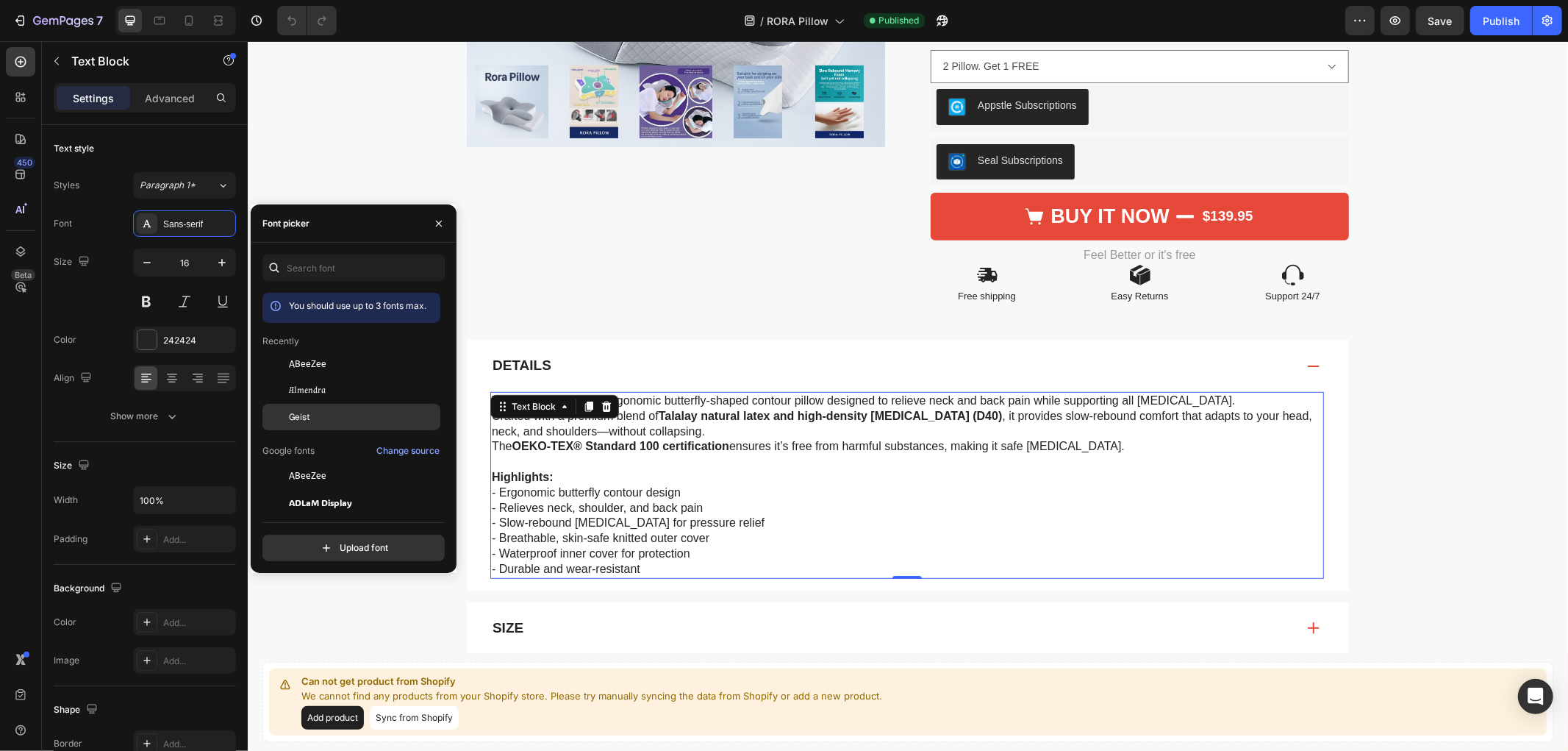
click at [312, 414] on div "Geist" at bounding box center [363, 416] width 148 height 14
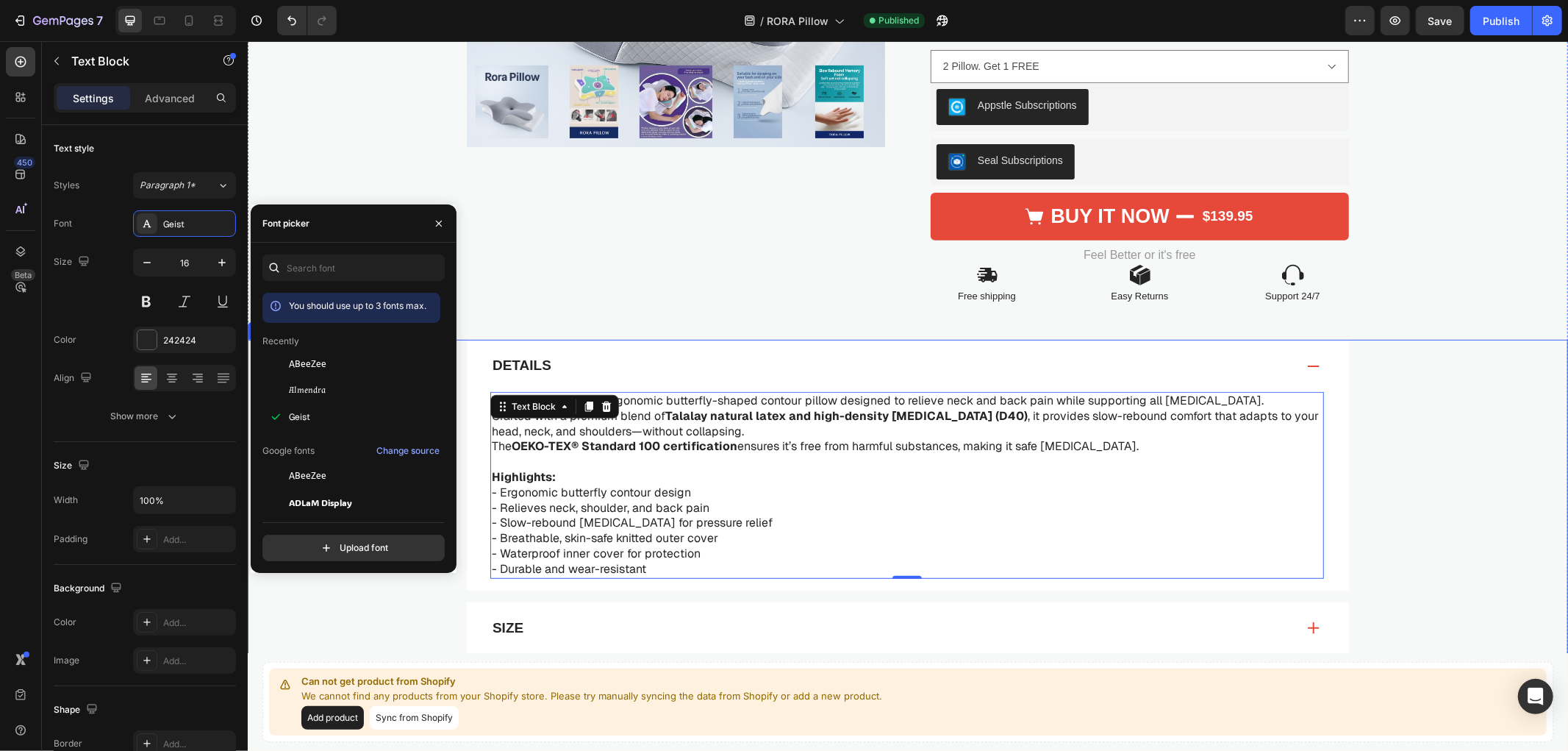
click at [527, 364] on p "Details" at bounding box center [521, 365] width 59 height 18
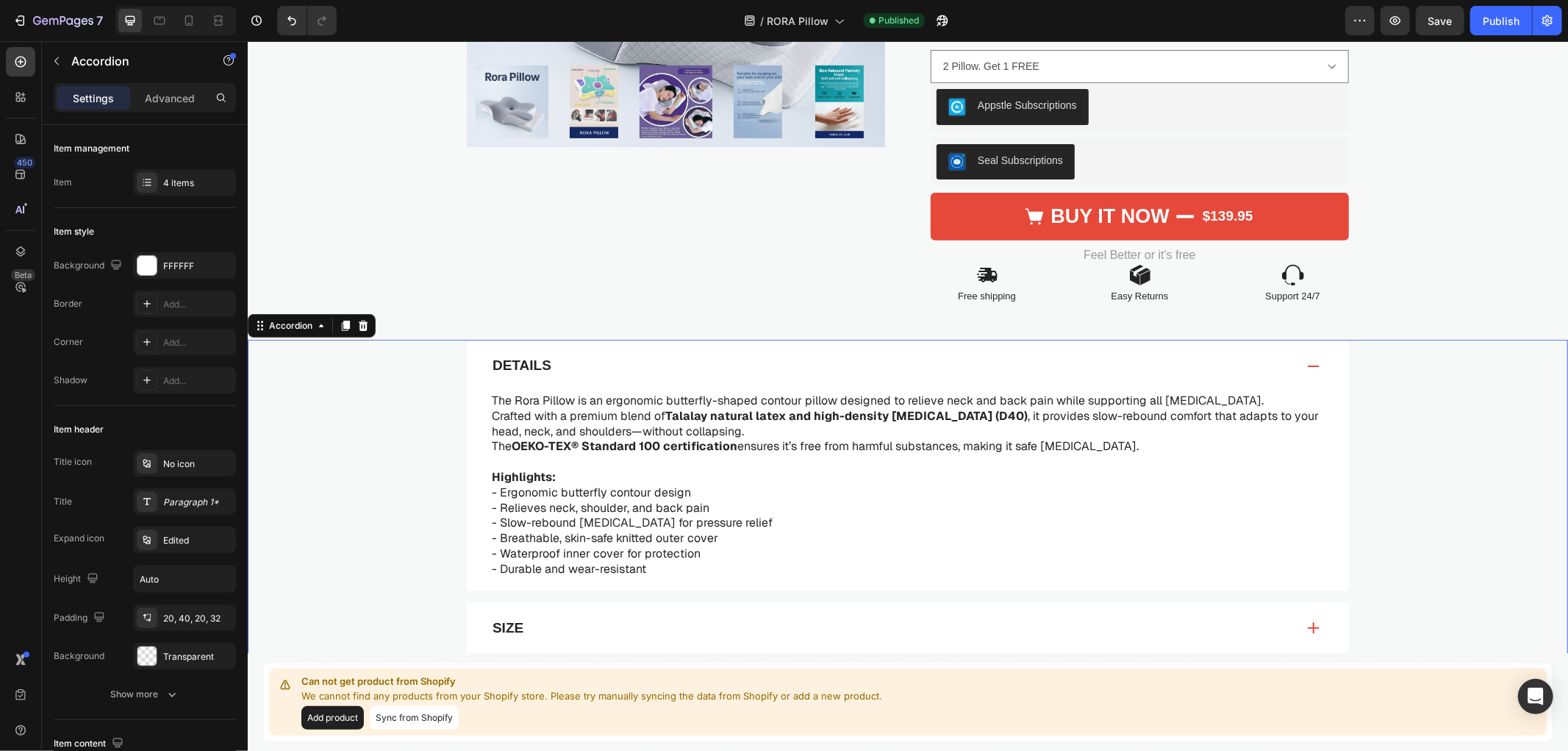
click at [508, 359] on p "Details" at bounding box center [521, 365] width 59 height 18
click at [559, 363] on div "Details" at bounding box center [892, 365] width 806 height 23
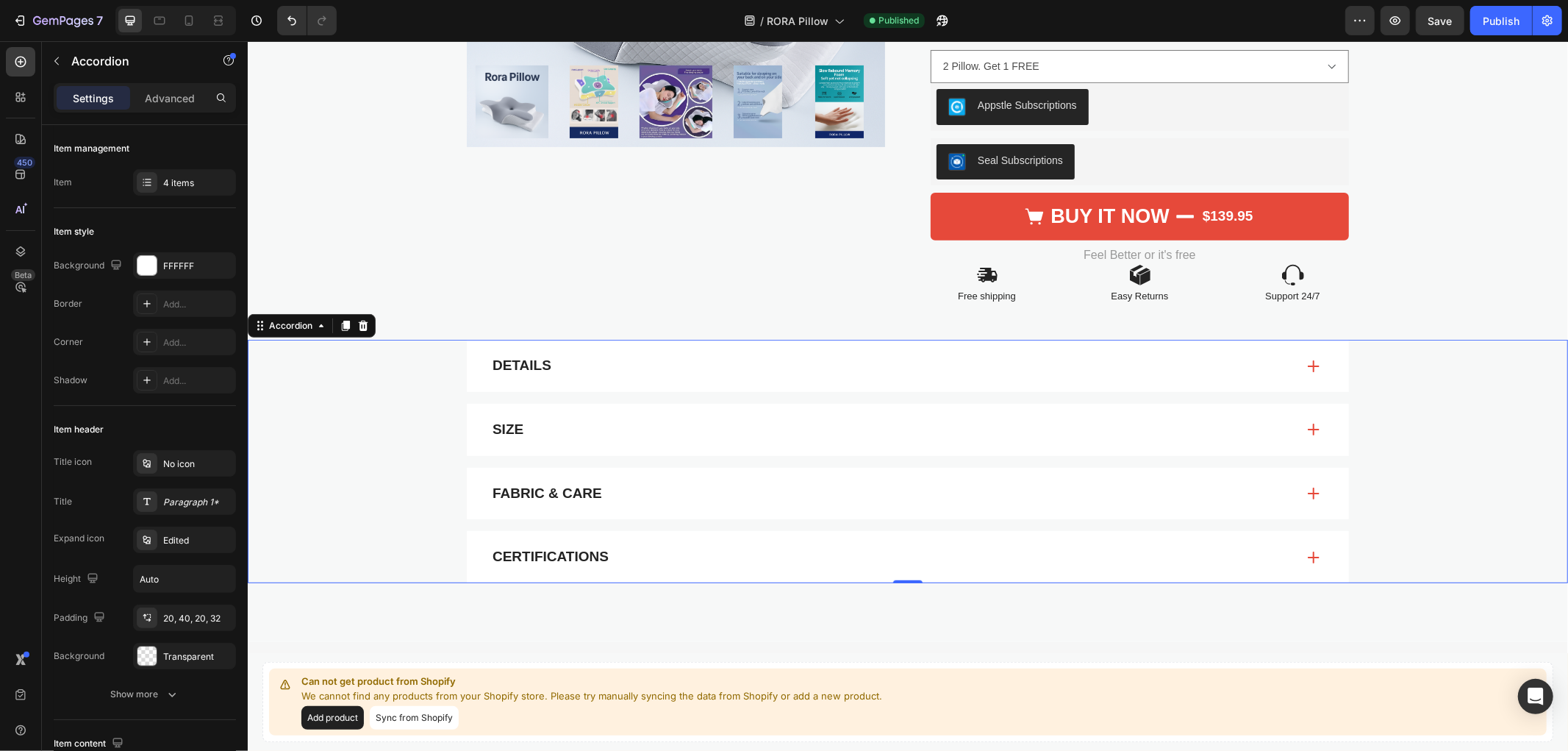
click at [517, 363] on p "Details" at bounding box center [521, 365] width 59 height 18
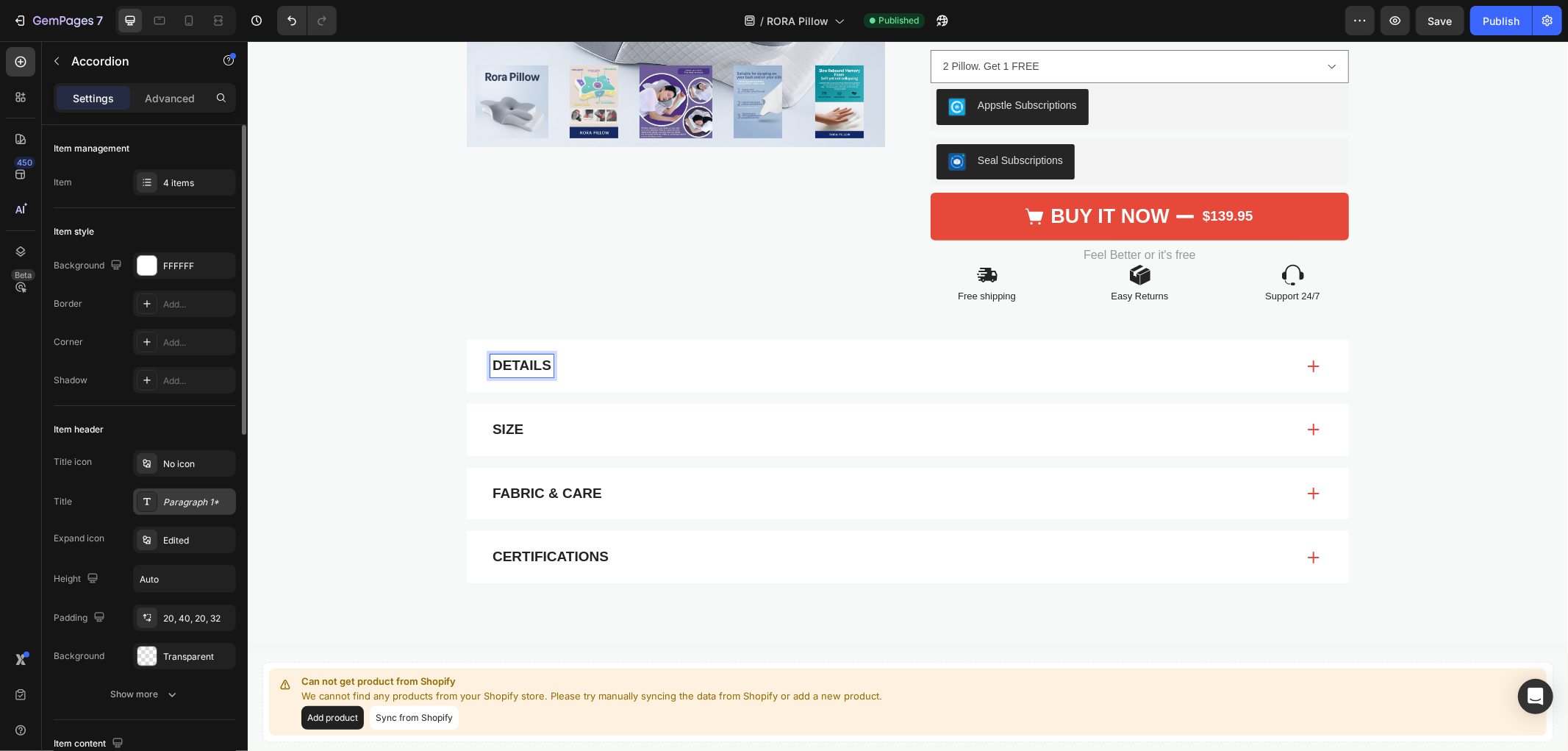
click at [195, 502] on div "Paragraph 1*" at bounding box center [197, 502] width 69 height 14
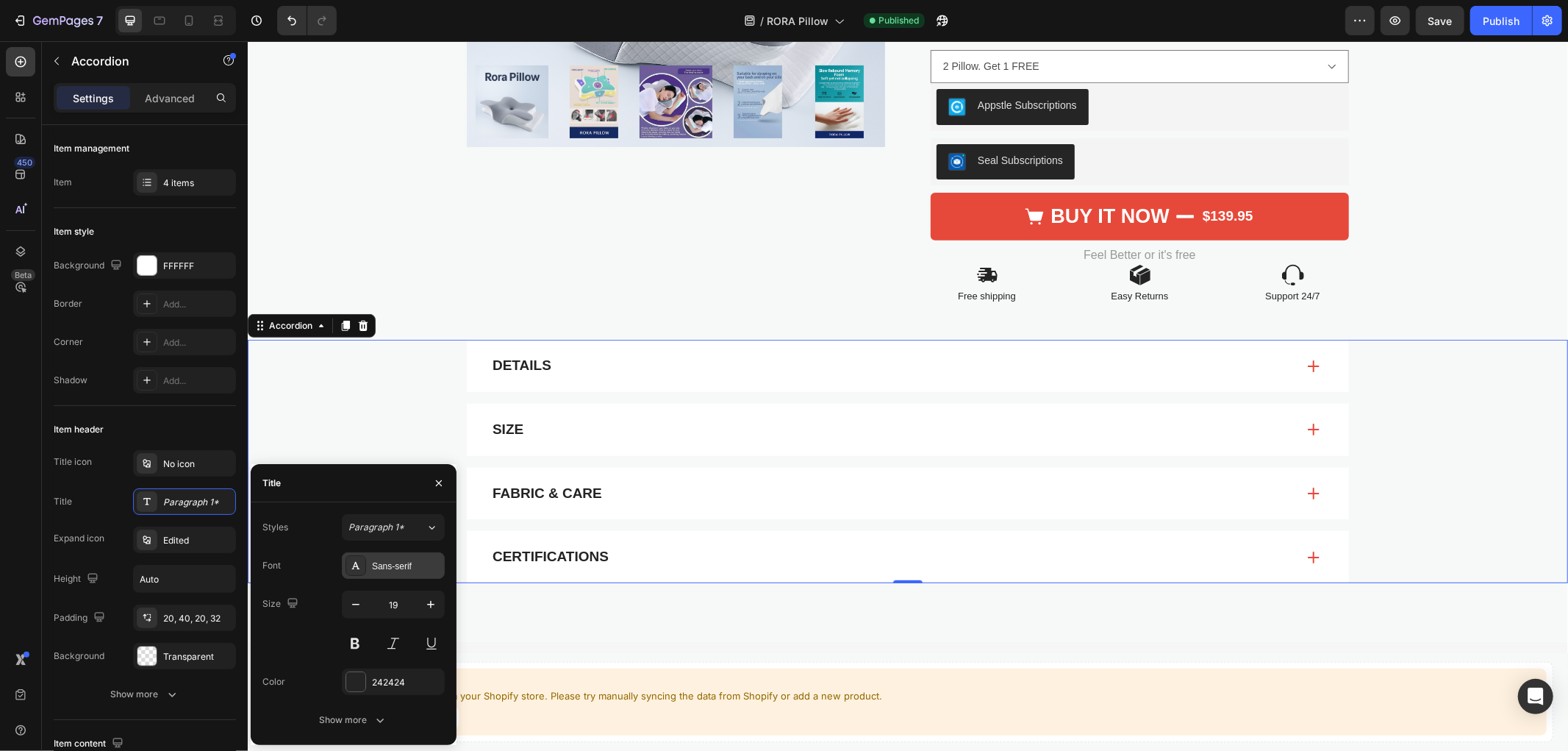
click at [384, 556] on div "Sans-serif" at bounding box center [394, 565] width 103 height 26
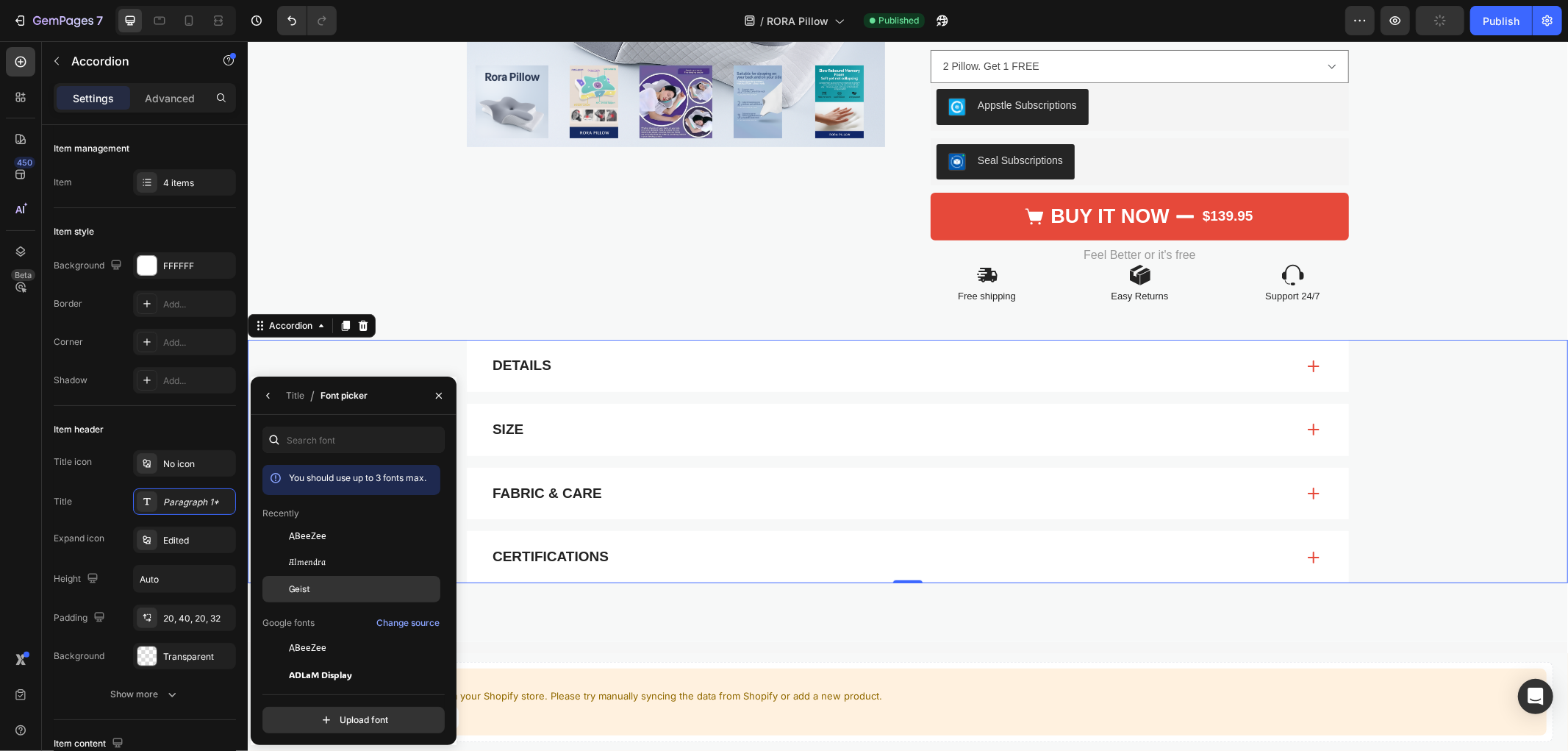
click at [335, 589] on div "Geist" at bounding box center [363, 589] width 148 height 14
click at [771, 411] on div "Size" at bounding box center [907, 429] width 882 height 52
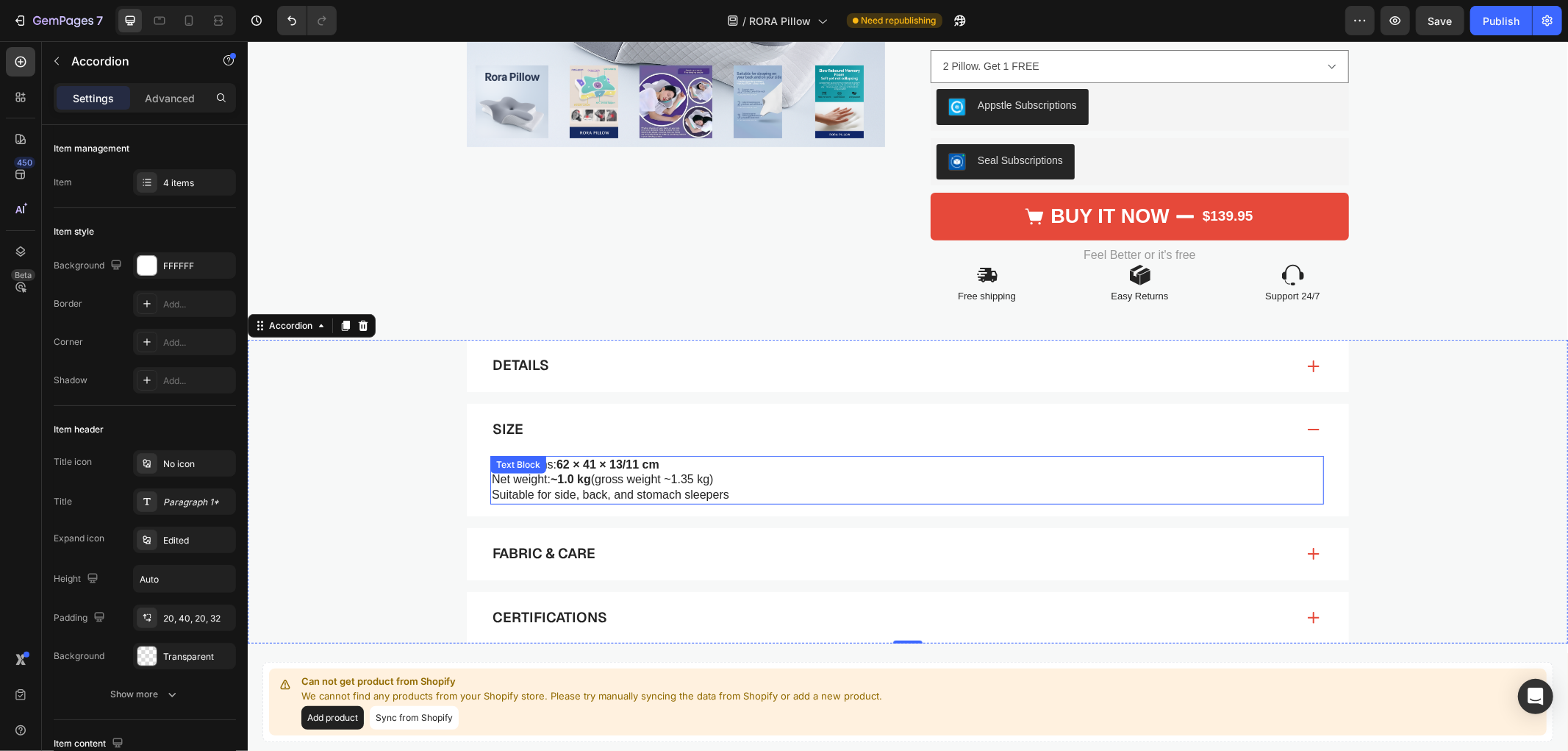
click at [605, 469] on strong "62 × 41 × 13/11 cm" at bounding box center [607, 463] width 103 height 13
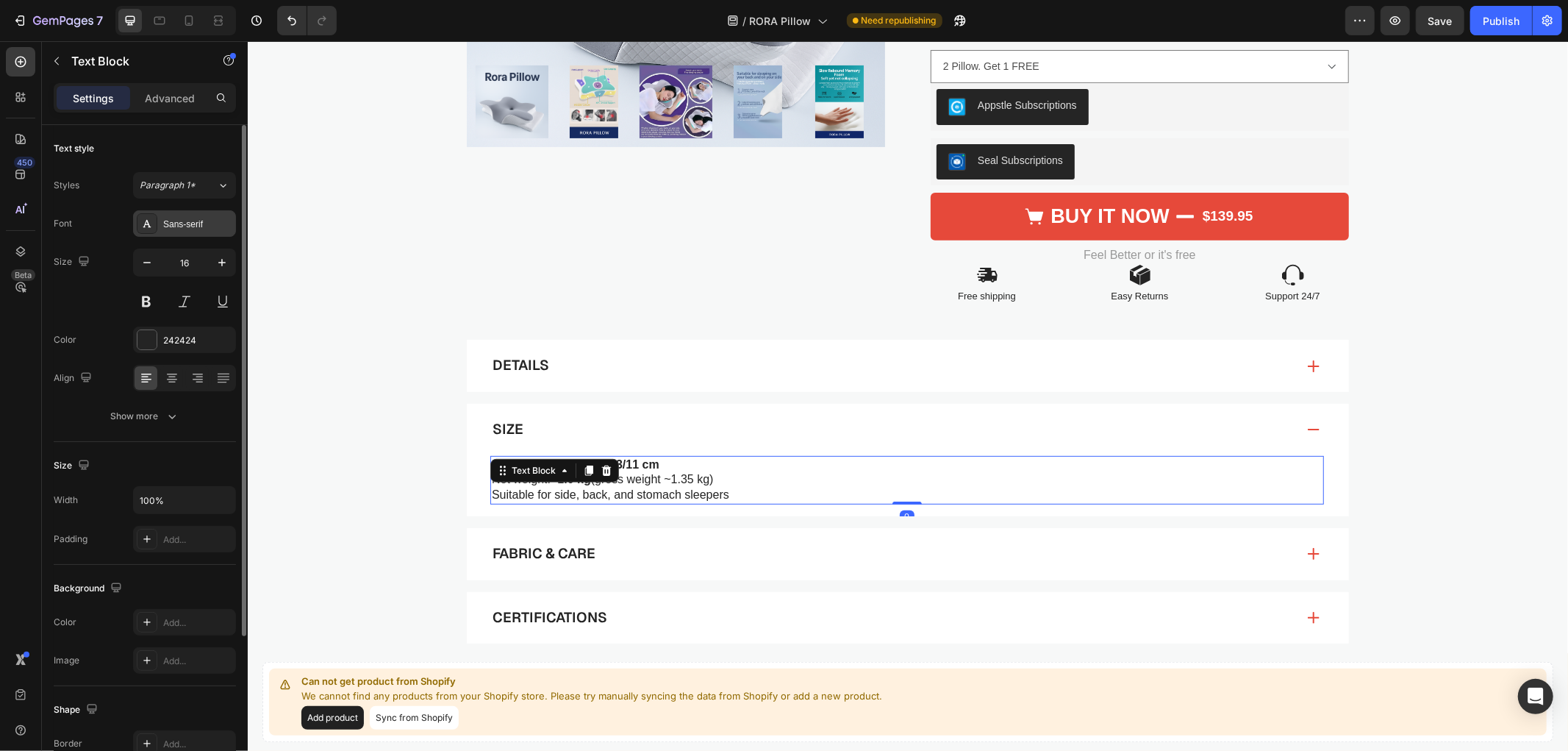
click at [188, 233] on div "Sans-serif" at bounding box center [185, 223] width 103 height 26
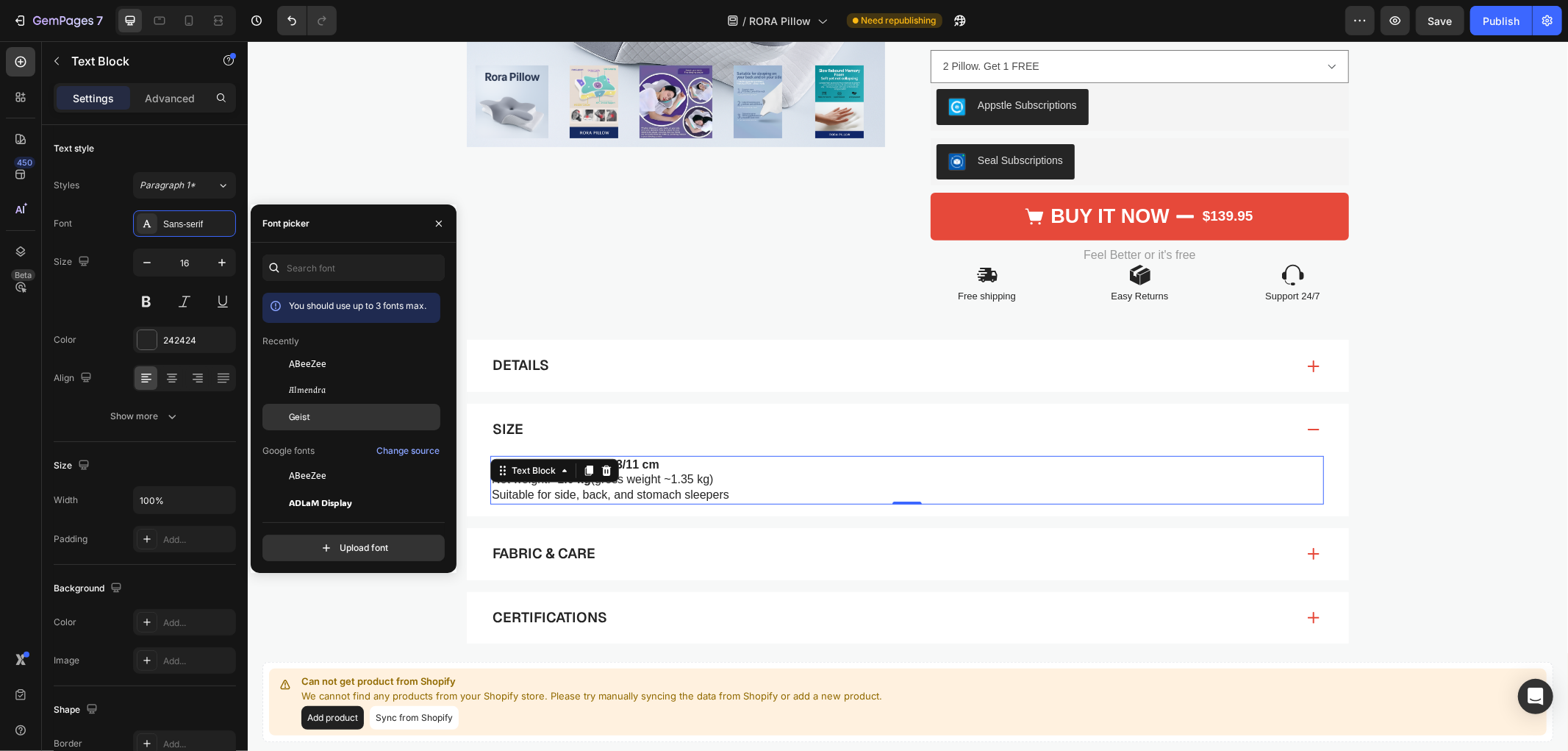
click at [312, 410] on div "Geist" at bounding box center [363, 416] width 148 height 14
click at [621, 554] on div "Fabric & Care" at bounding box center [892, 553] width 806 height 23
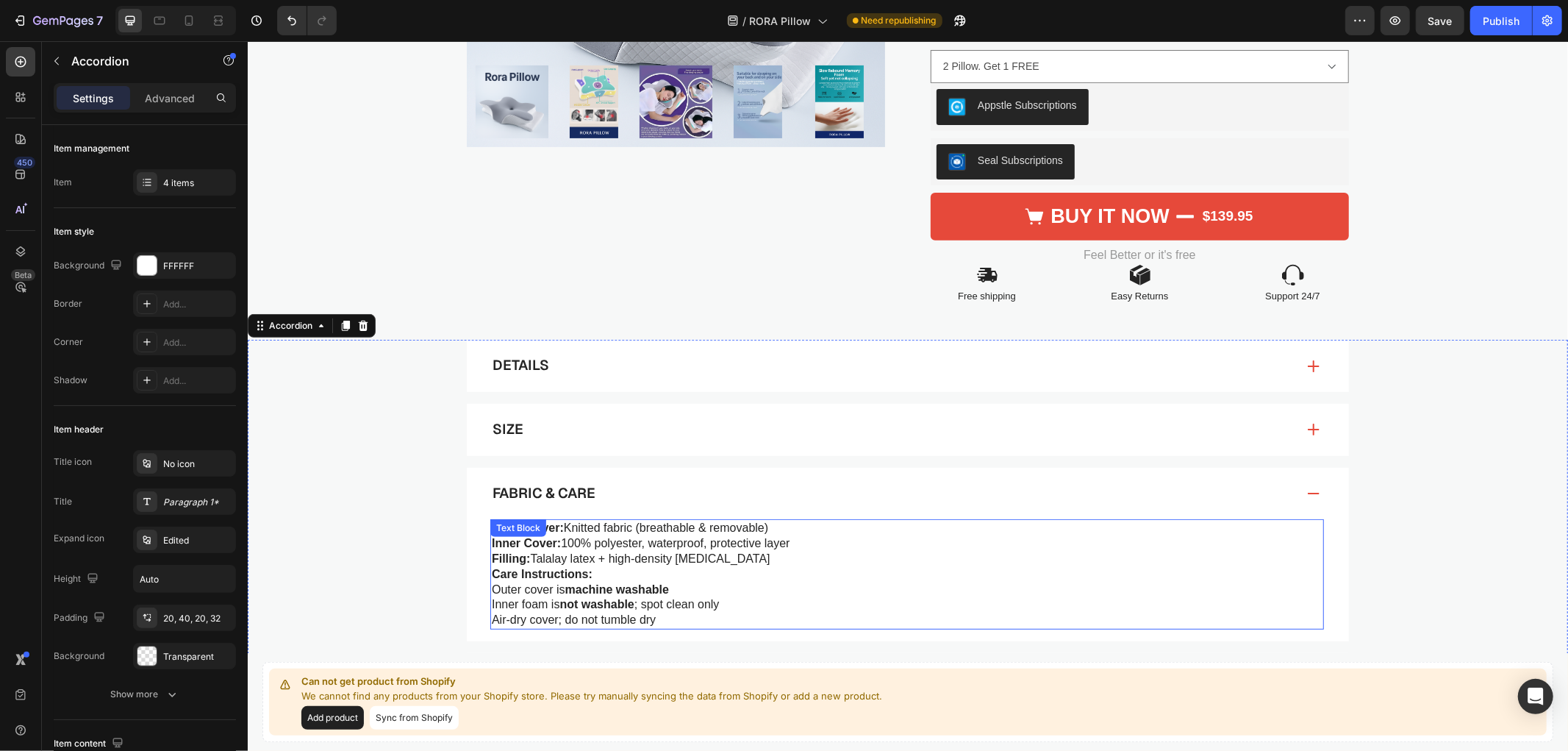
click at [590, 545] on p "Inner Cover: 100% polyester, waterproof, protective layer" at bounding box center [907, 543] width 831 height 15
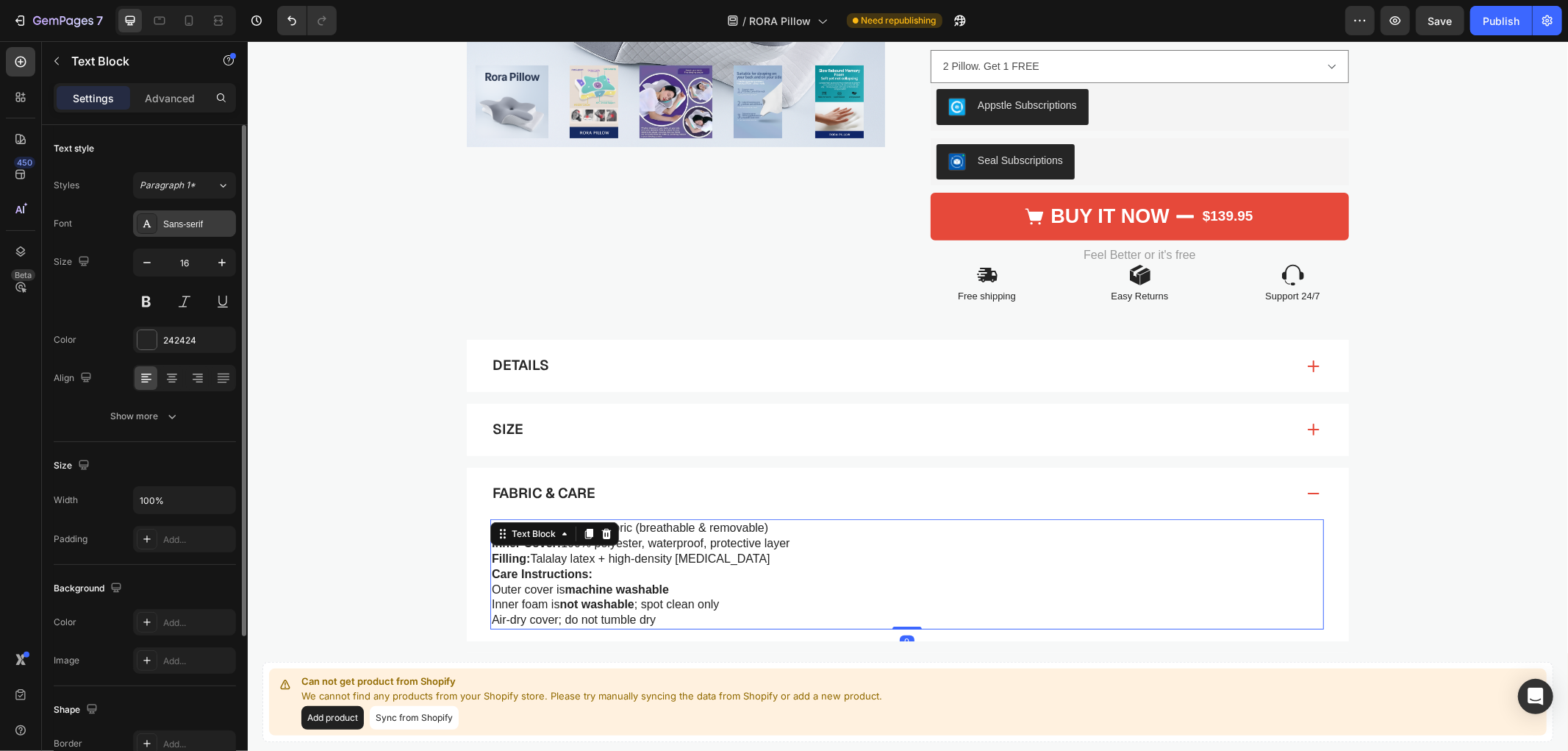
click at [195, 230] on div "Sans-serif" at bounding box center [197, 224] width 69 height 14
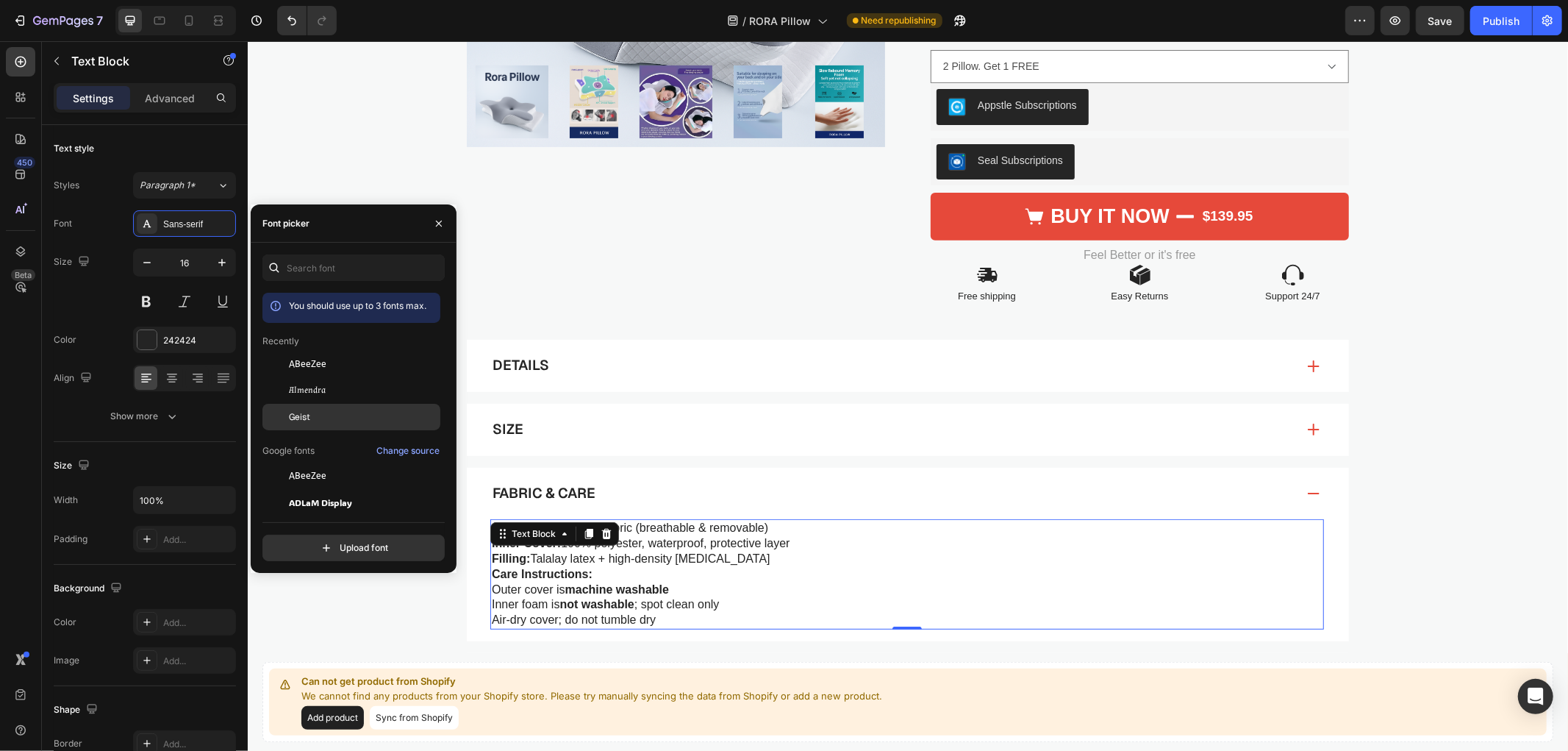
click at [327, 418] on div "Geist" at bounding box center [363, 416] width 148 height 14
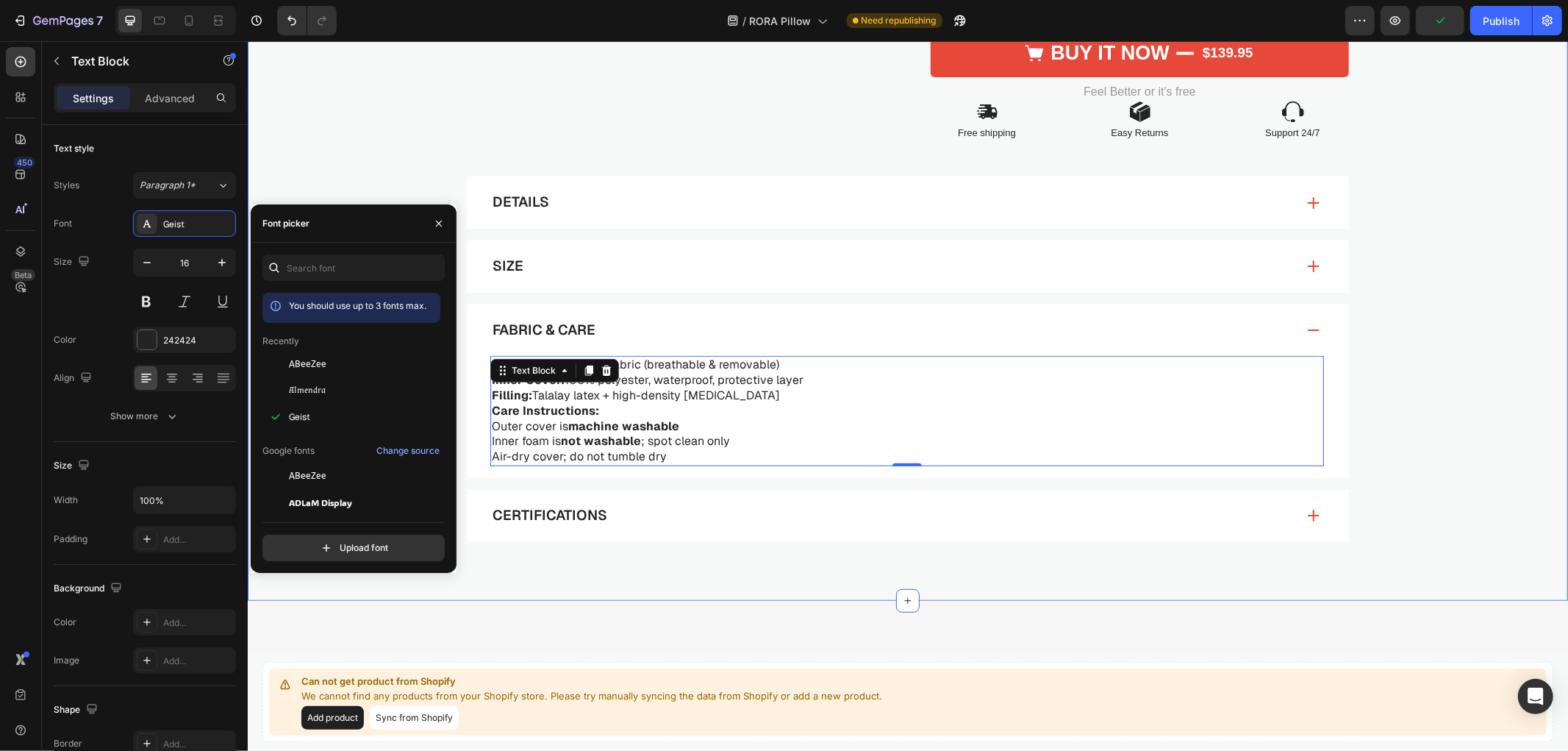
click at [675, 509] on div "Certifications" at bounding box center [892, 515] width 806 height 23
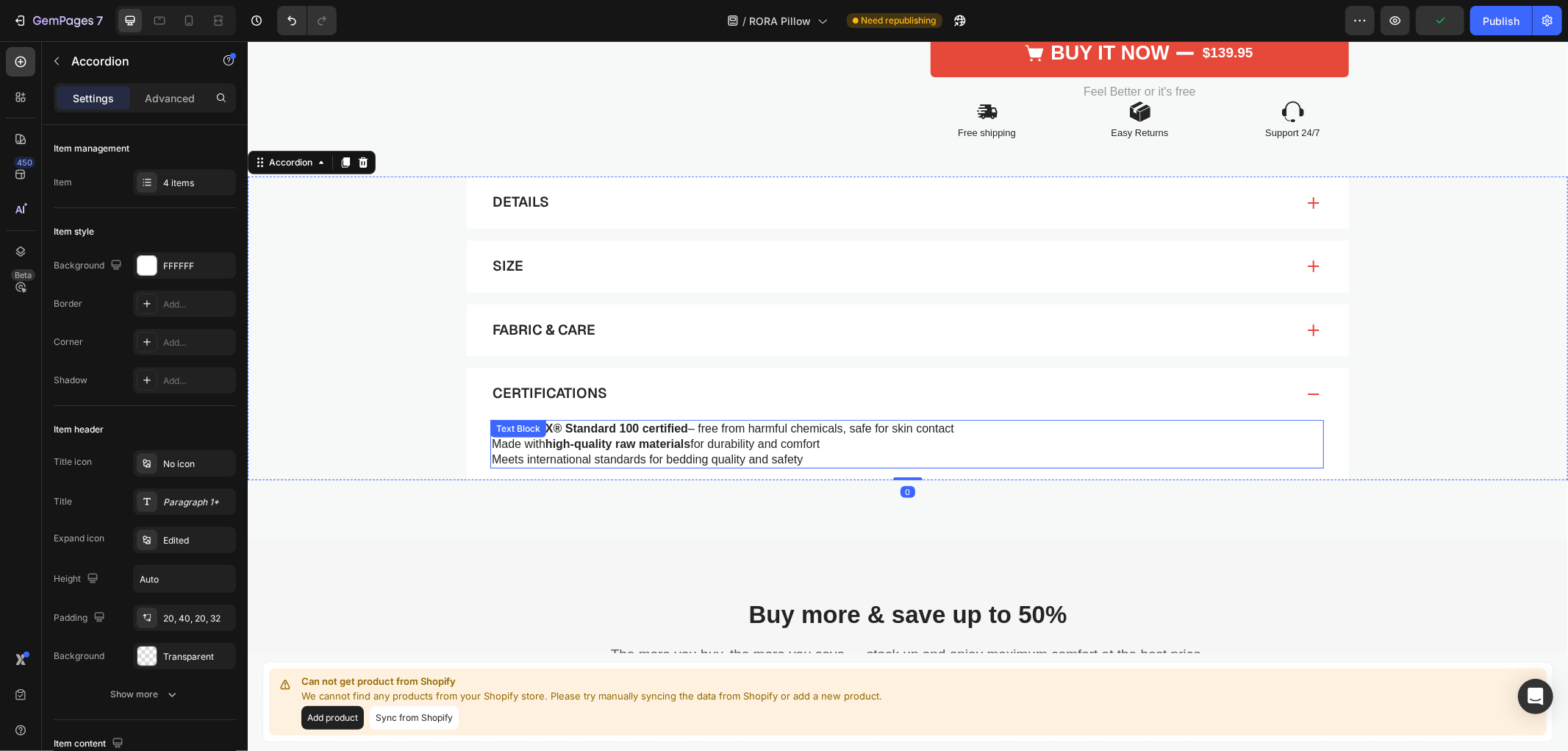
click at [657, 445] on strong "high-quality raw materials" at bounding box center [617, 443] width 145 height 13
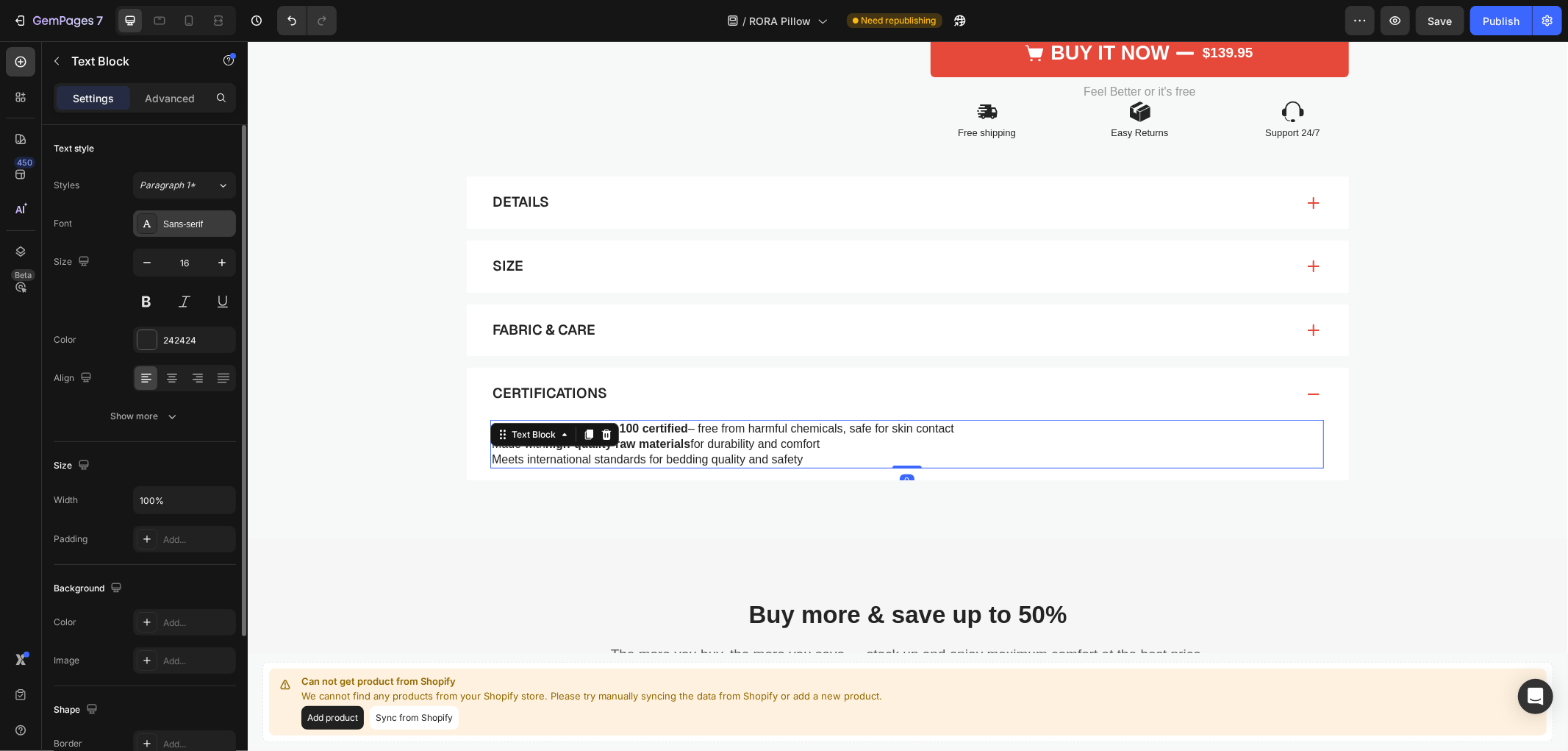
click at [190, 232] on div "Sans-serif" at bounding box center [185, 223] width 103 height 26
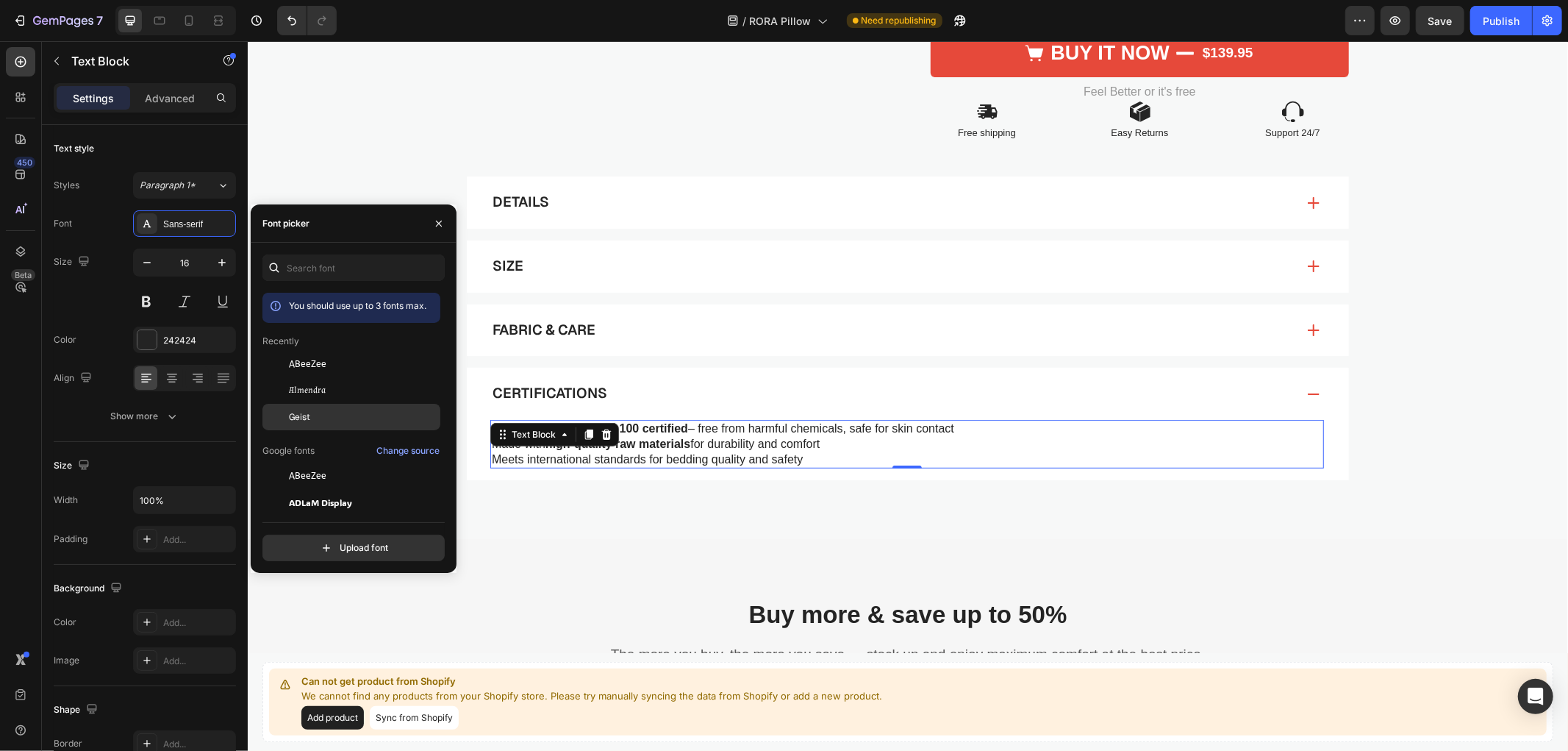
click at [324, 414] on div "Geist" at bounding box center [363, 416] width 148 height 14
click at [1513, 404] on div "Certifications OEKO-TEX® Standard 100 certified – free from harmful chemicals, …" at bounding box center [907, 423] width 1289 height 112
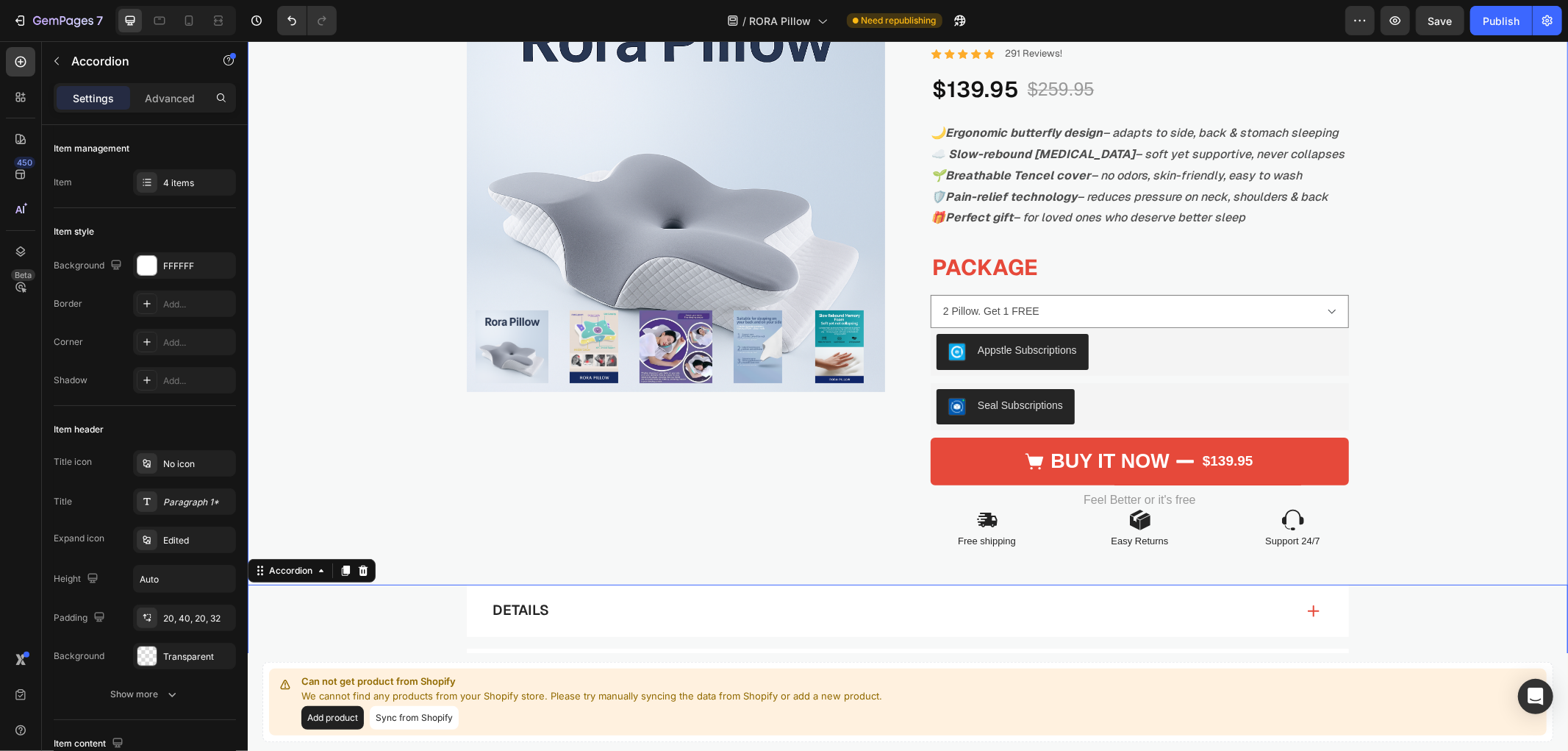
scroll to position [0, 0]
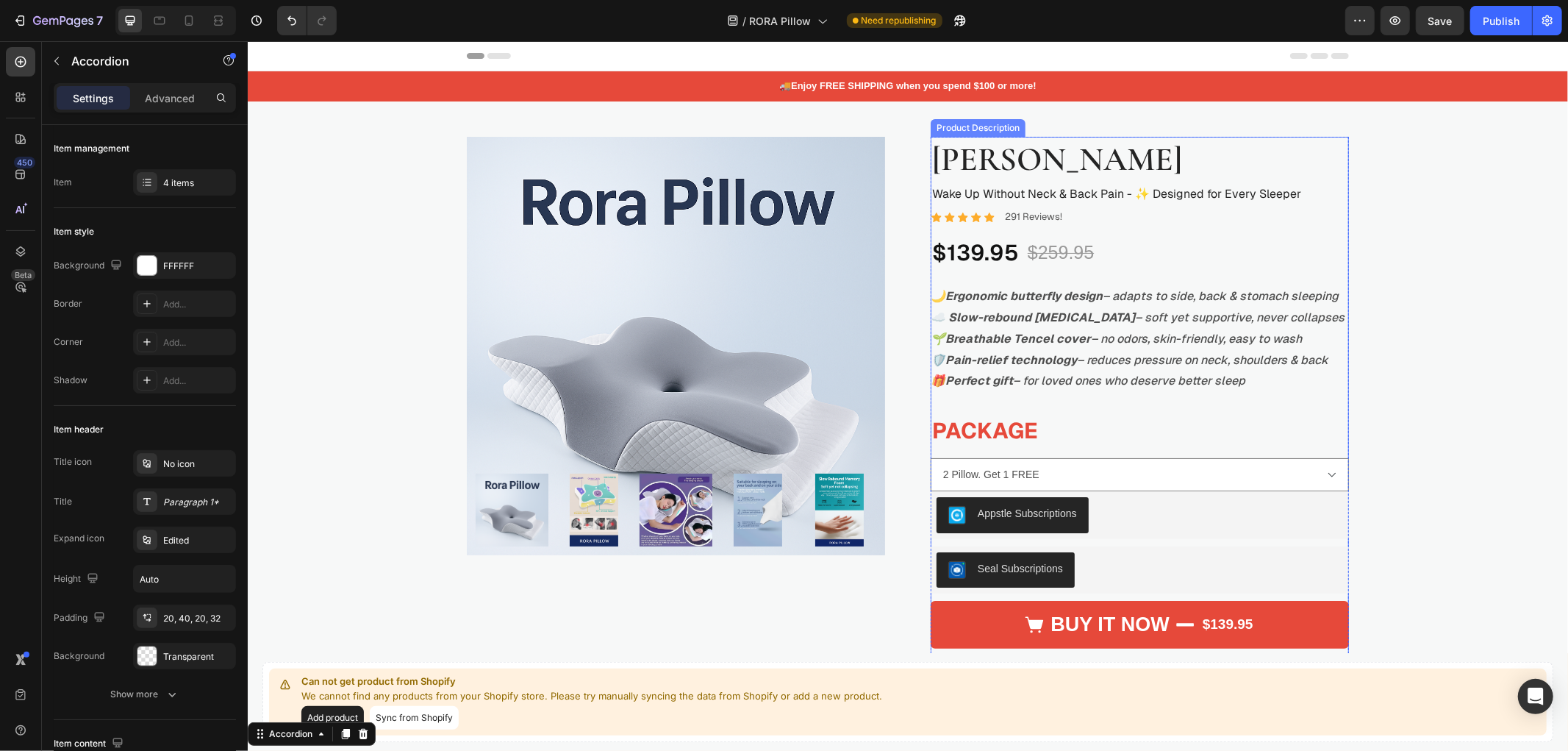
click at [1108, 324] on div "🌙 Ergonomic butterfly design – adapts to side, back & stomach sleeping ☁️ Slow-…" at bounding box center [1139, 337] width 418 height 106
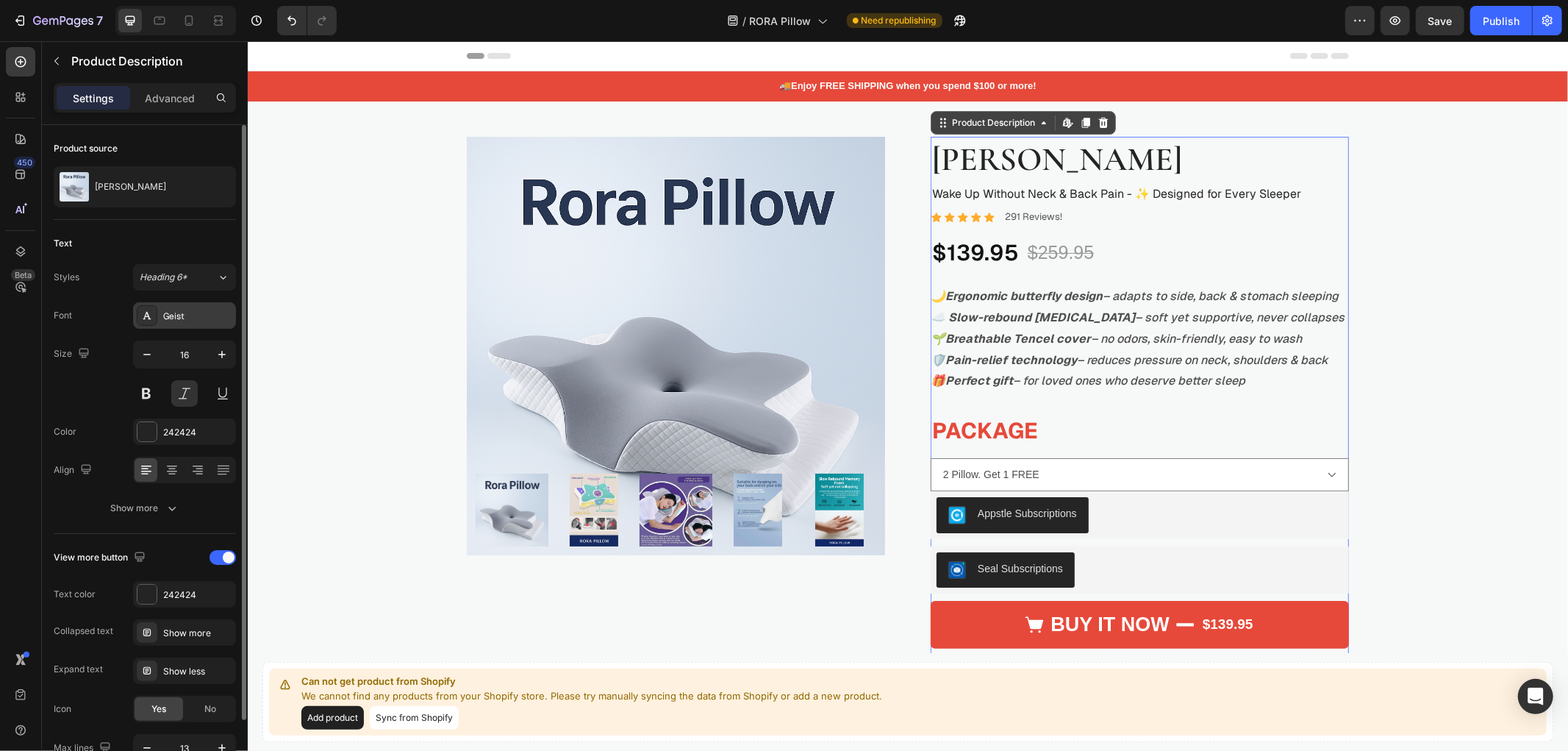
click at [201, 316] on div "Geist" at bounding box center [197, 316] width 69 height 14
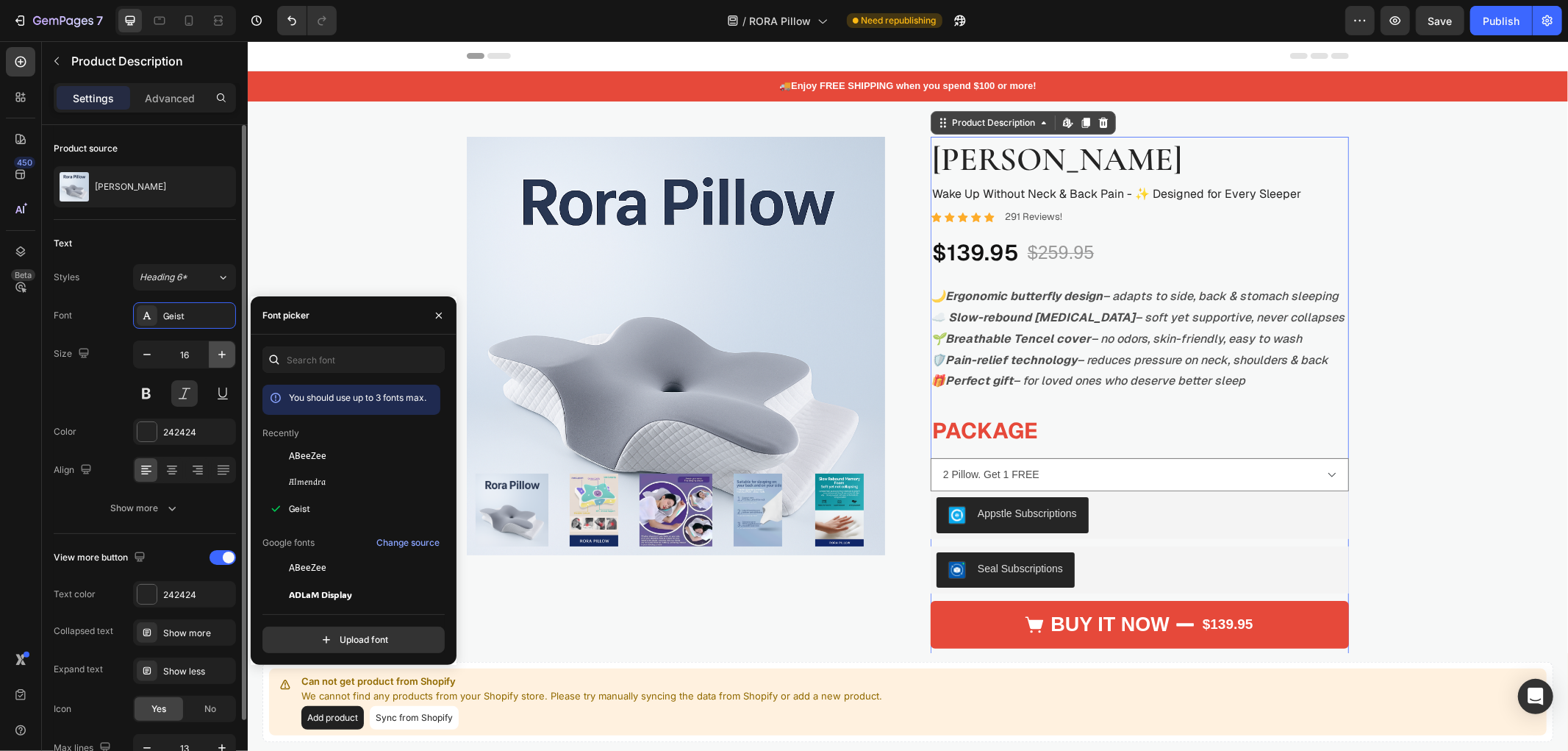
click at [221, 354] on icon "button" at bounding box center [222, 355] width 14 height 14
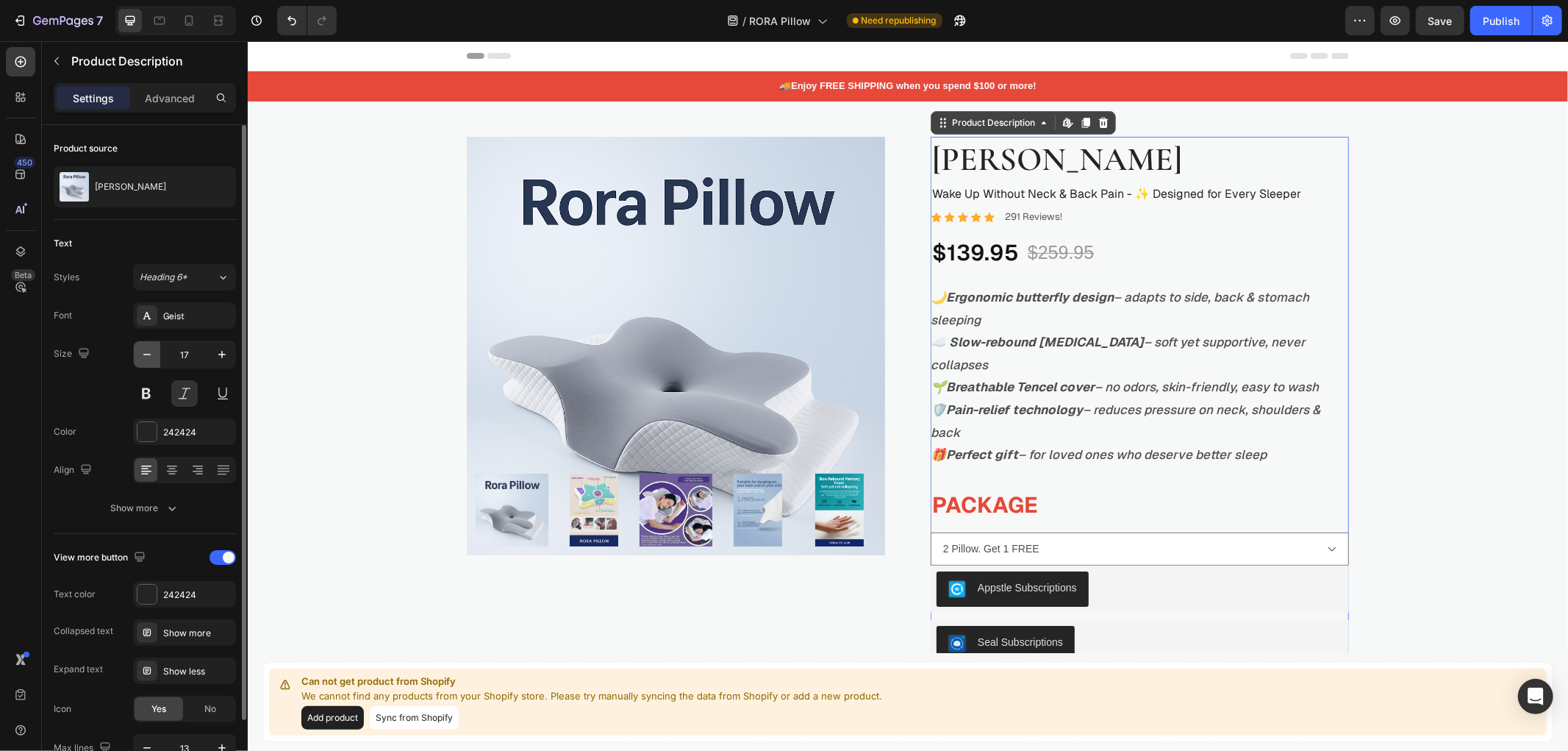
click at [145, 356] on icon "button" at bounding box center [147, 355] width 14 height 14
type input "16"
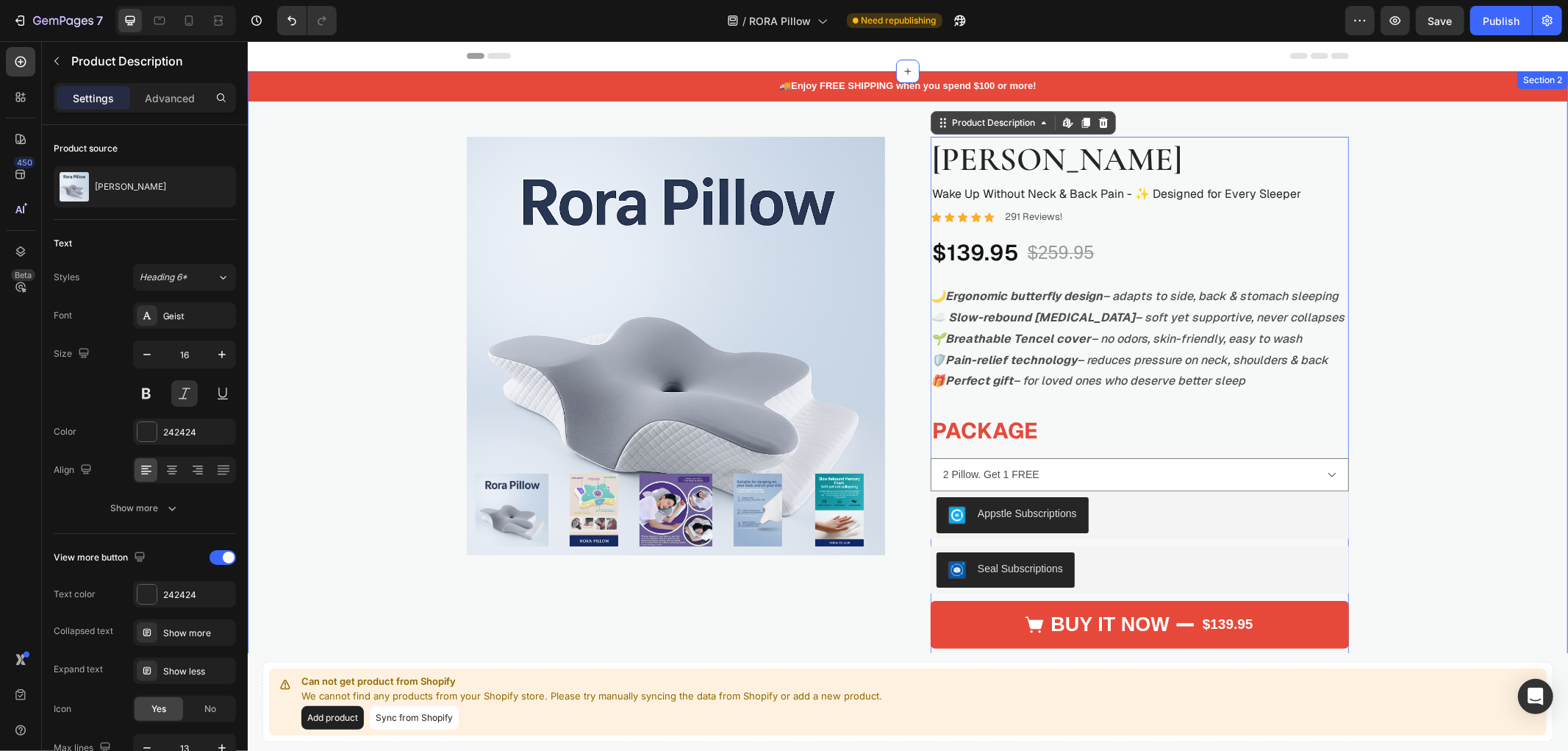
click at [299, 361] on div "🚚 Enjoy FREE SHIPPING when you spend $100 or more! Text Block Product Images Ro…" at bounding box center [908, 560] width 1321 height 980
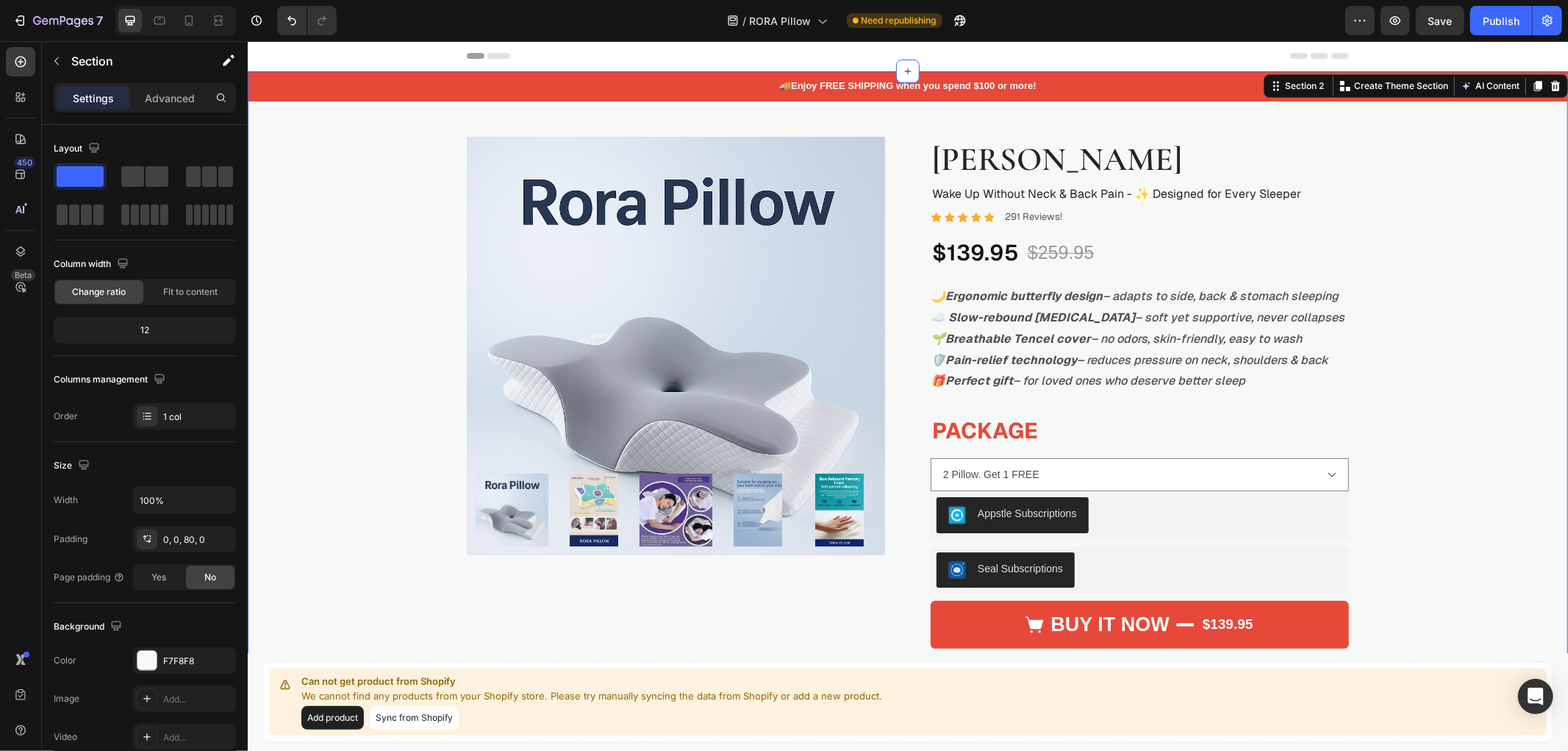
click at [1492, 255] on div "🚚 Enjoy FREE SHIPPING when you spend $100 or more! Text Block Product Images Ro…" at bounding box center [908, 560] width 1321 height 980
click at [308, 366] on div "🚚 Enjoy FREE SHIPPING when you spend $100 or more! Text Block Product Images Ro…" at bounding box center [908, 560] width 1321 height 980
click at [622, 83] on p "🚚 Enjoy FREE SHIPPING when you spend $100 or more!" at bounding box center [908, 86] width 1317 height 13
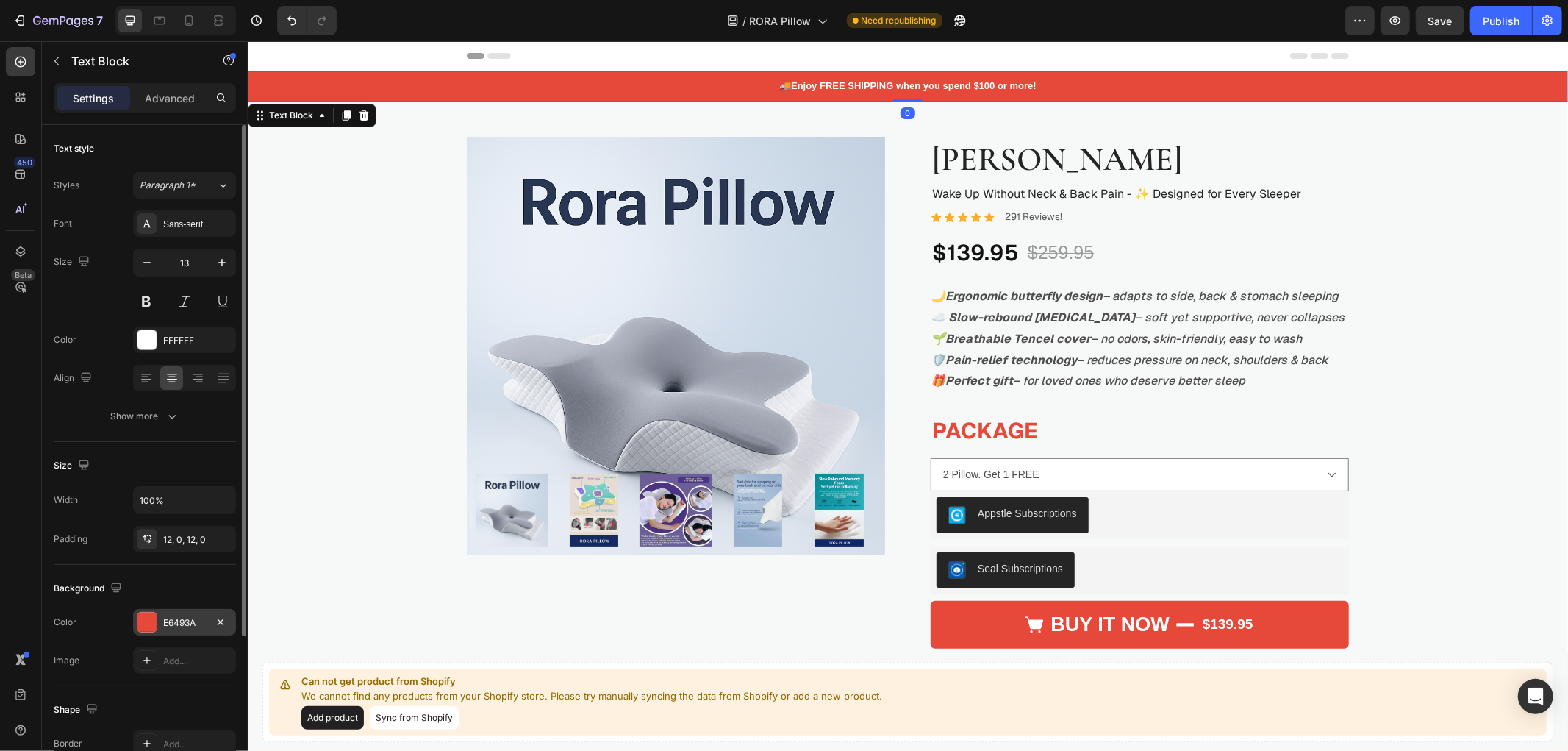
click at [193, 623] on div "E6493A" at bounding box center [184, 623] width 43 height 14
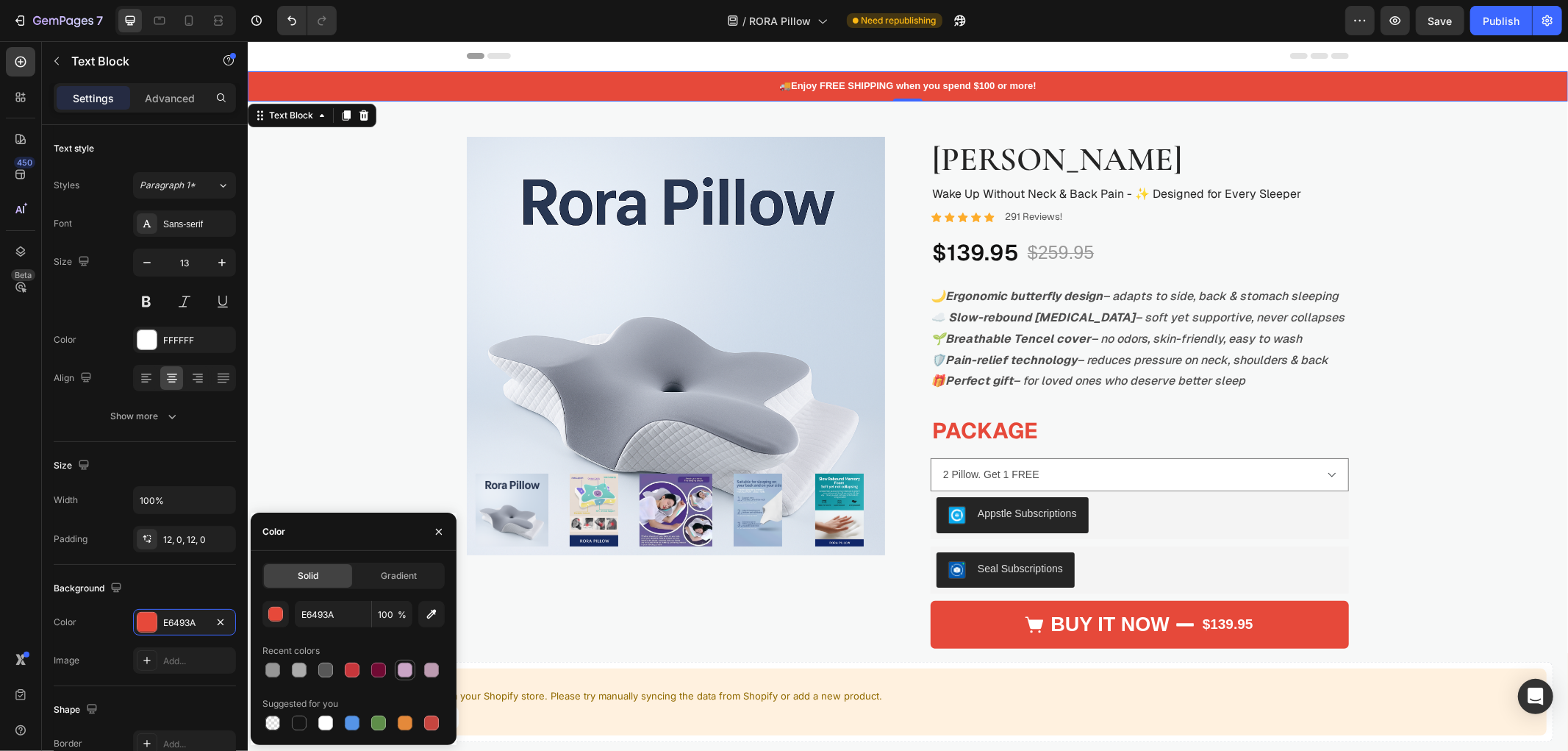
click at [403, 670] on div at bounding box center [405, 670] width 14 height 14
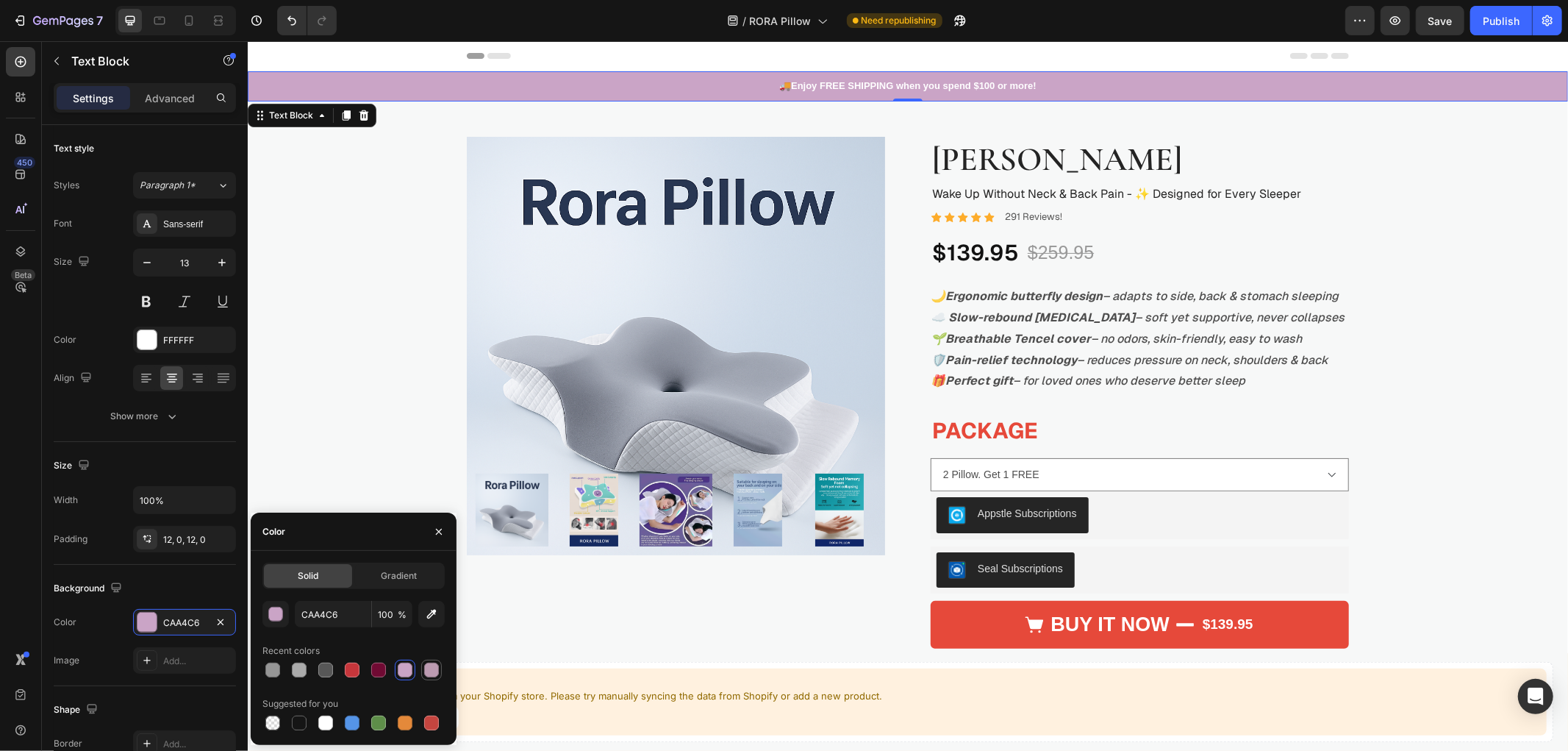
click at [433, 670] on div at bounding box center [432, 670] width 14 height 14
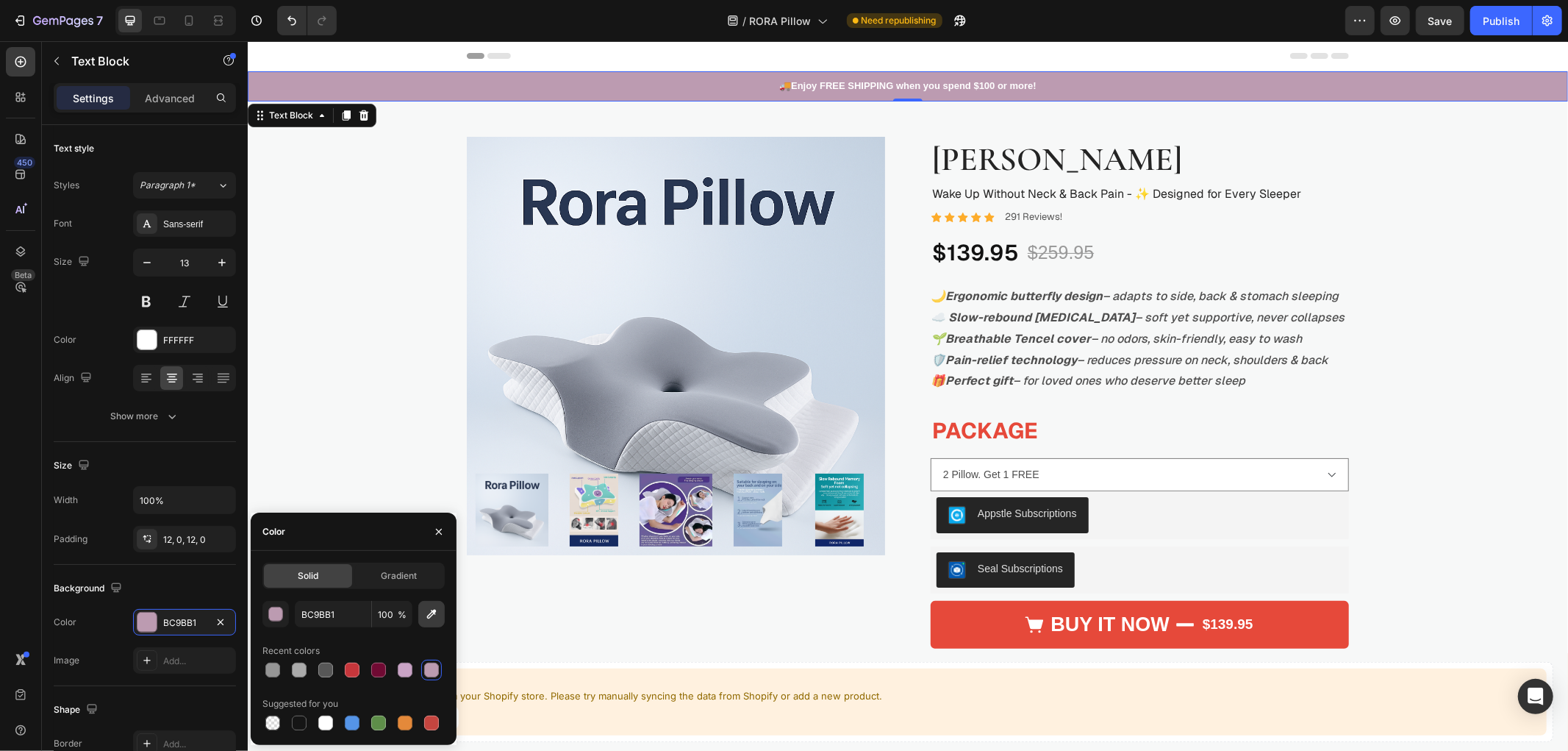
click at [428, 623] on button "button" at bounding box center [431, 613] width 26 height 26
type input "162C63"
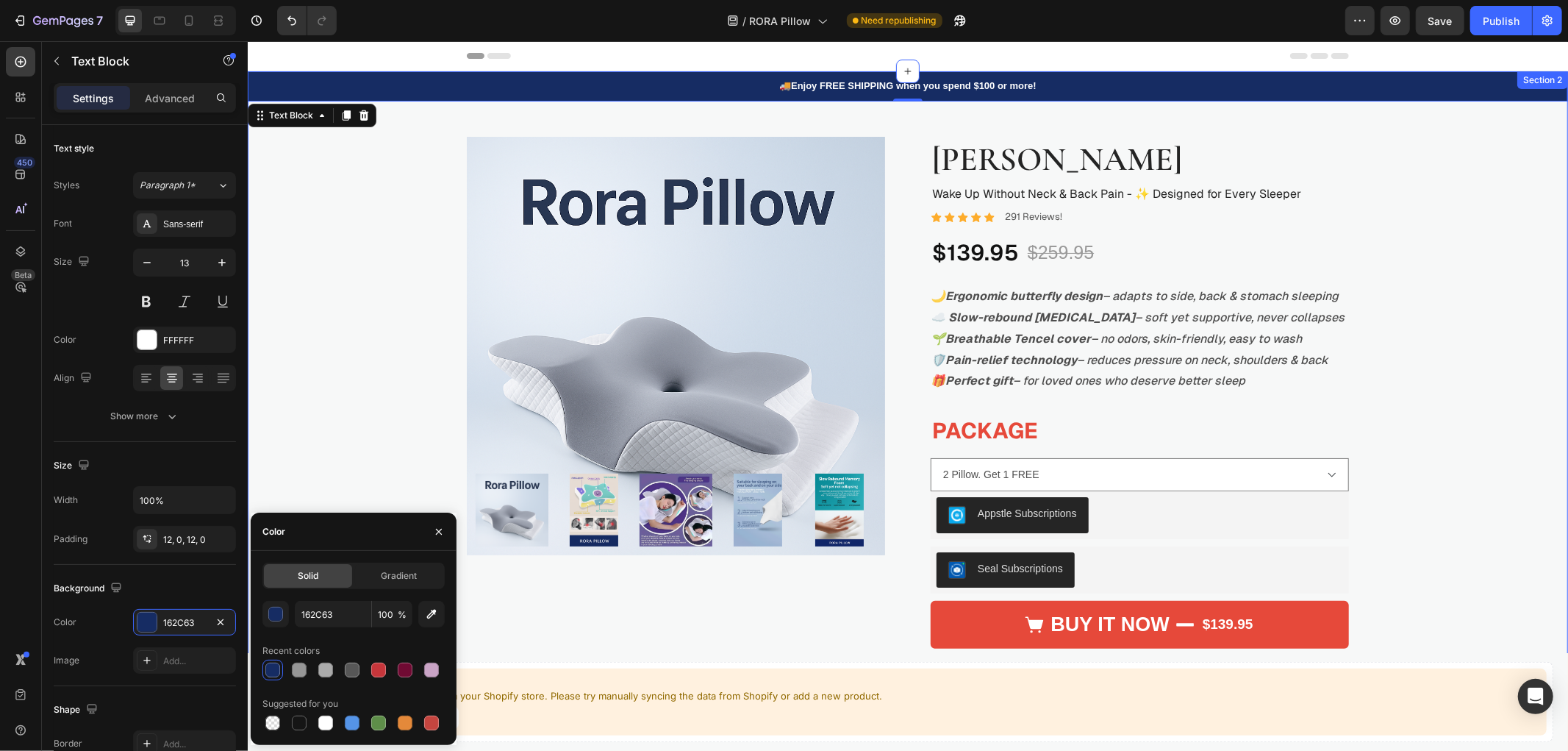
click at [1487, 342] on div "🚚 Enjoy FREE SHIPPING when you spend $100 or more! Text Block 0 Product Images …" at bounding box center [908, 560] width 1321 height 980
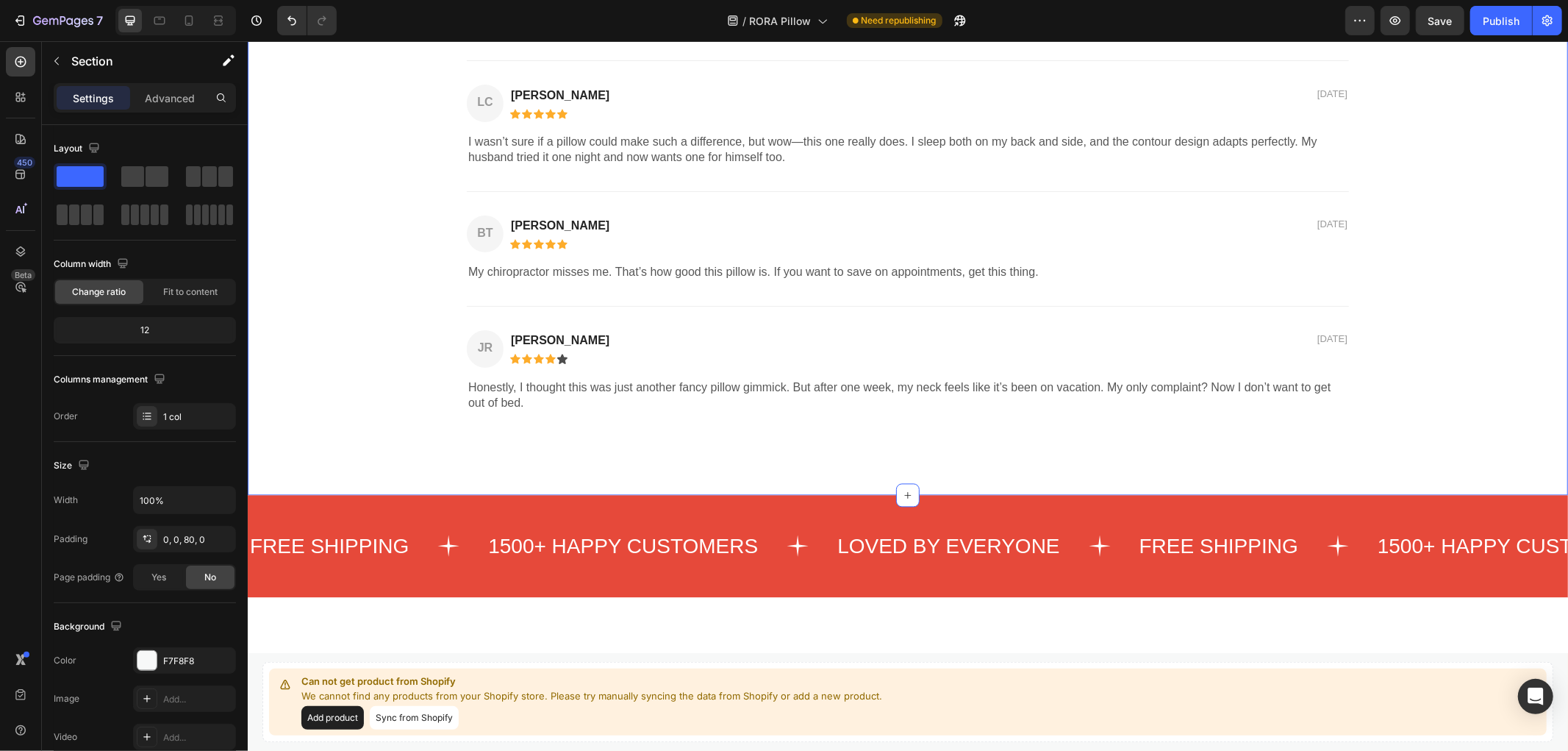
scroll to position [2614, 0]
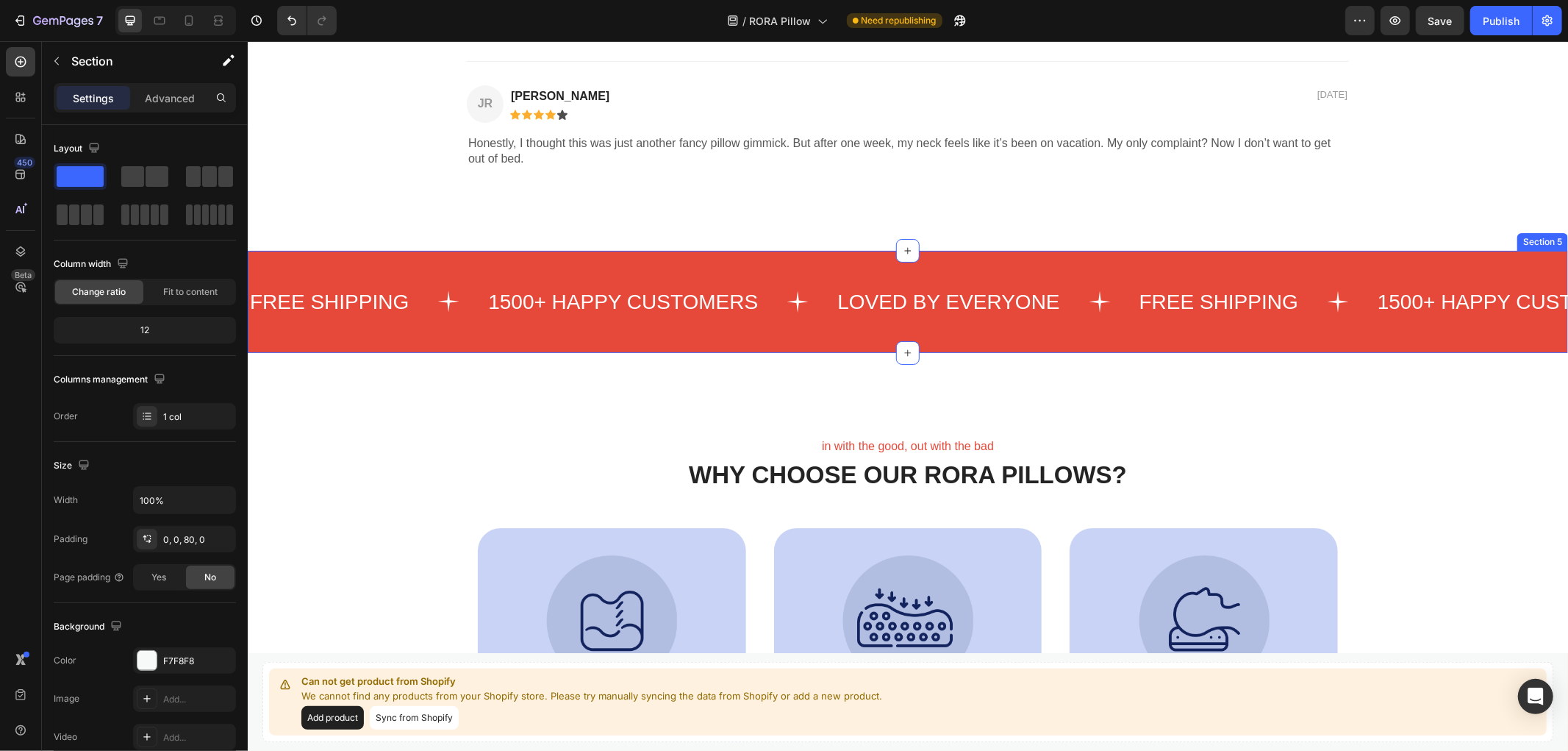
click at [727, 265] on div "FREE SHIPPING Text 1500+ HAPPY CUSTOMERS Text LOVED BY EVERYONE Text FREE SHIPP…" at bounding box center [908, 300] width 1321 height 102
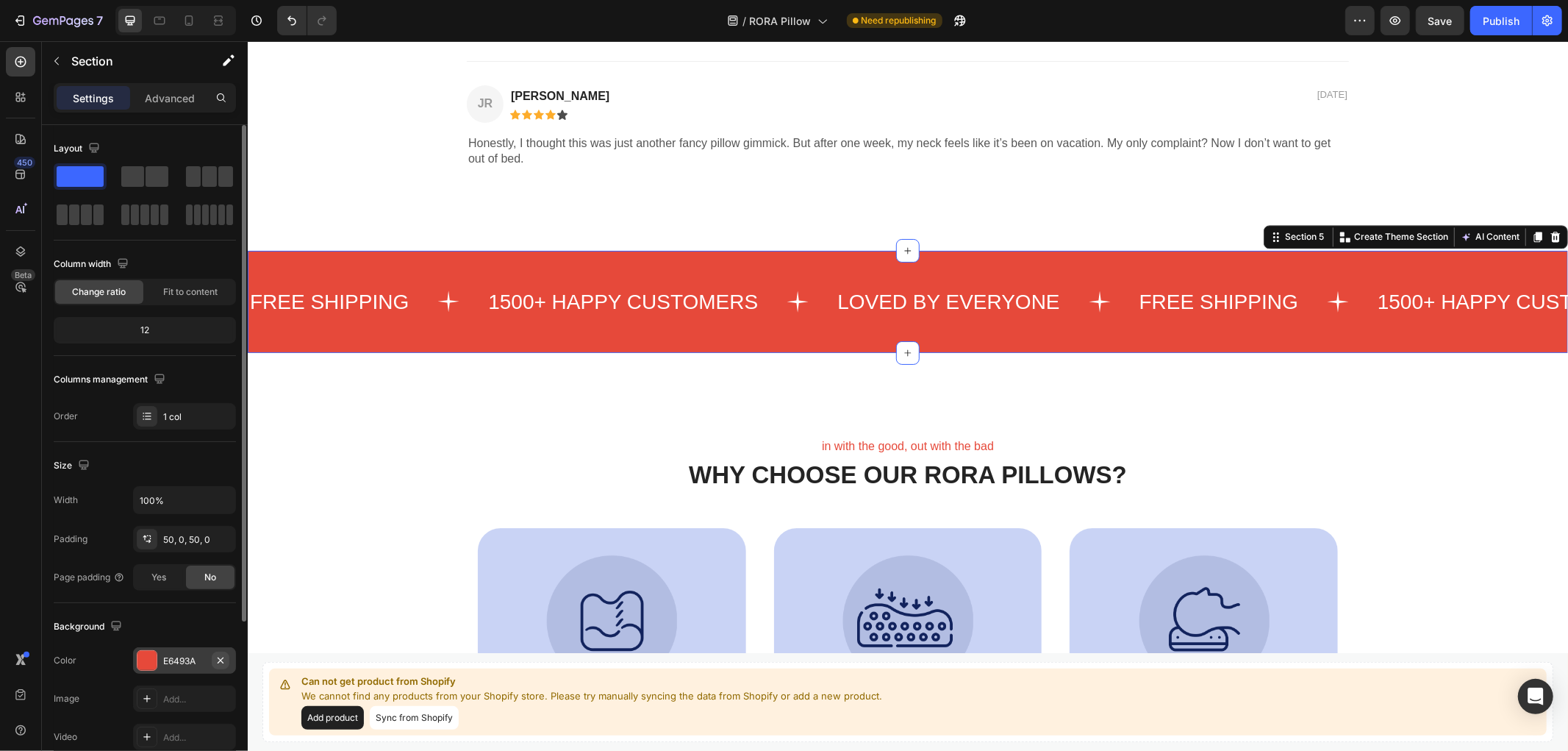
click at [215, 661] on icon "button" at bounding box center [220, 660] width 12 height 12
click at [177, 659] on div "E6493A" at bounding box center [184, 661] width 43 height 14
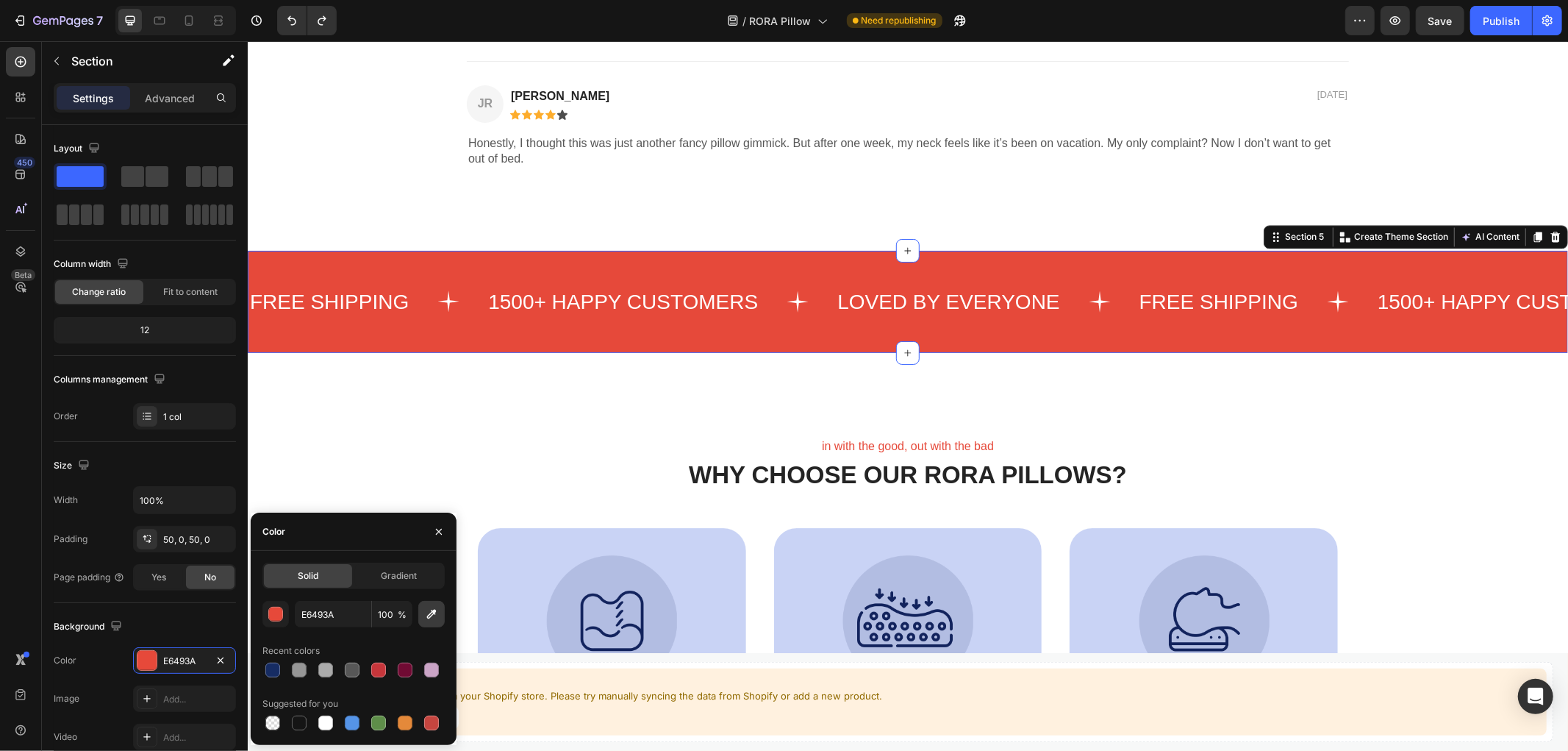
click at [437, 615] on icon "button" at bounding box center [432, 613] width 14 height 14
click at [270, 667] on div at bounding box center [272, 670] width 14 height 14
type input "162C63"
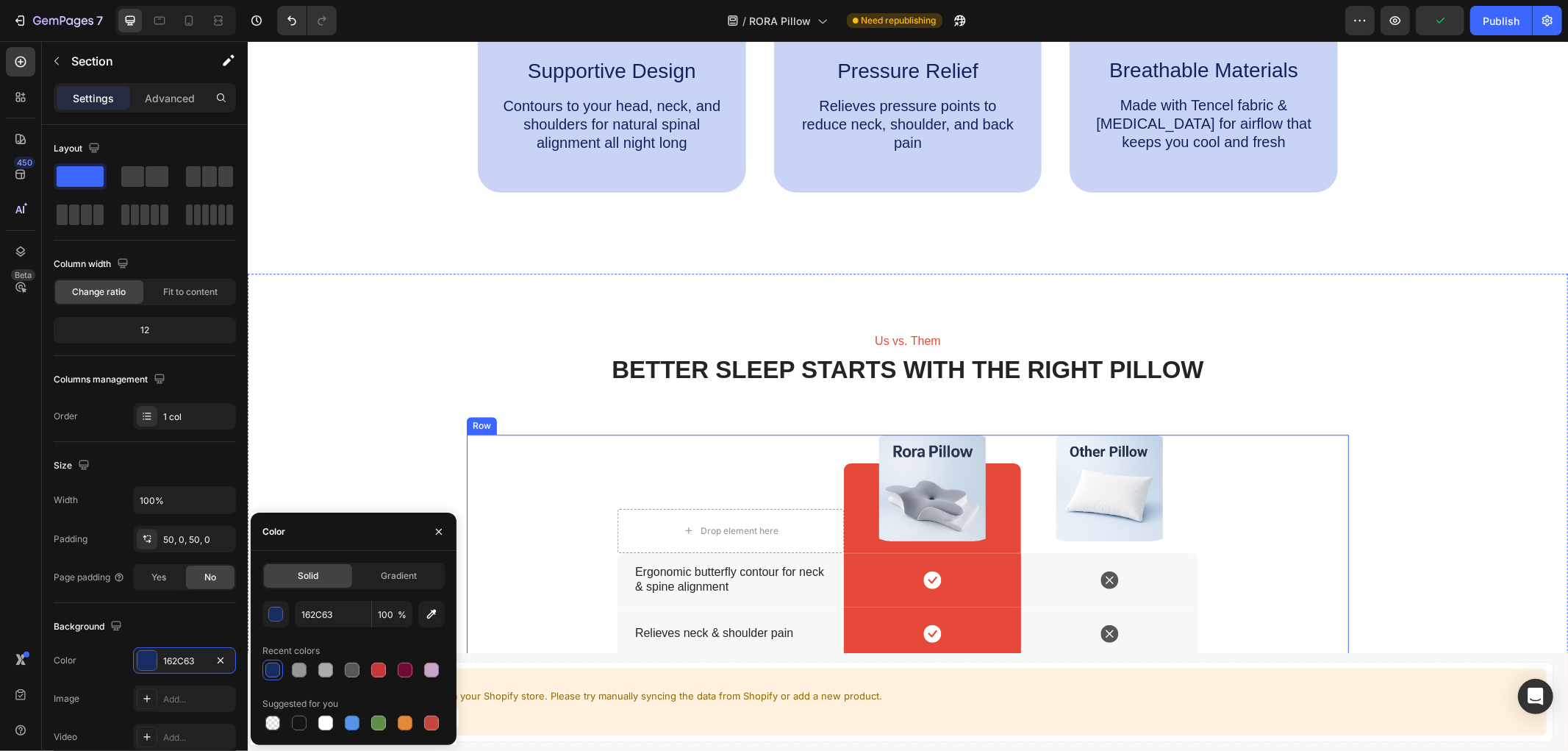
scroll to position [3594, 0]
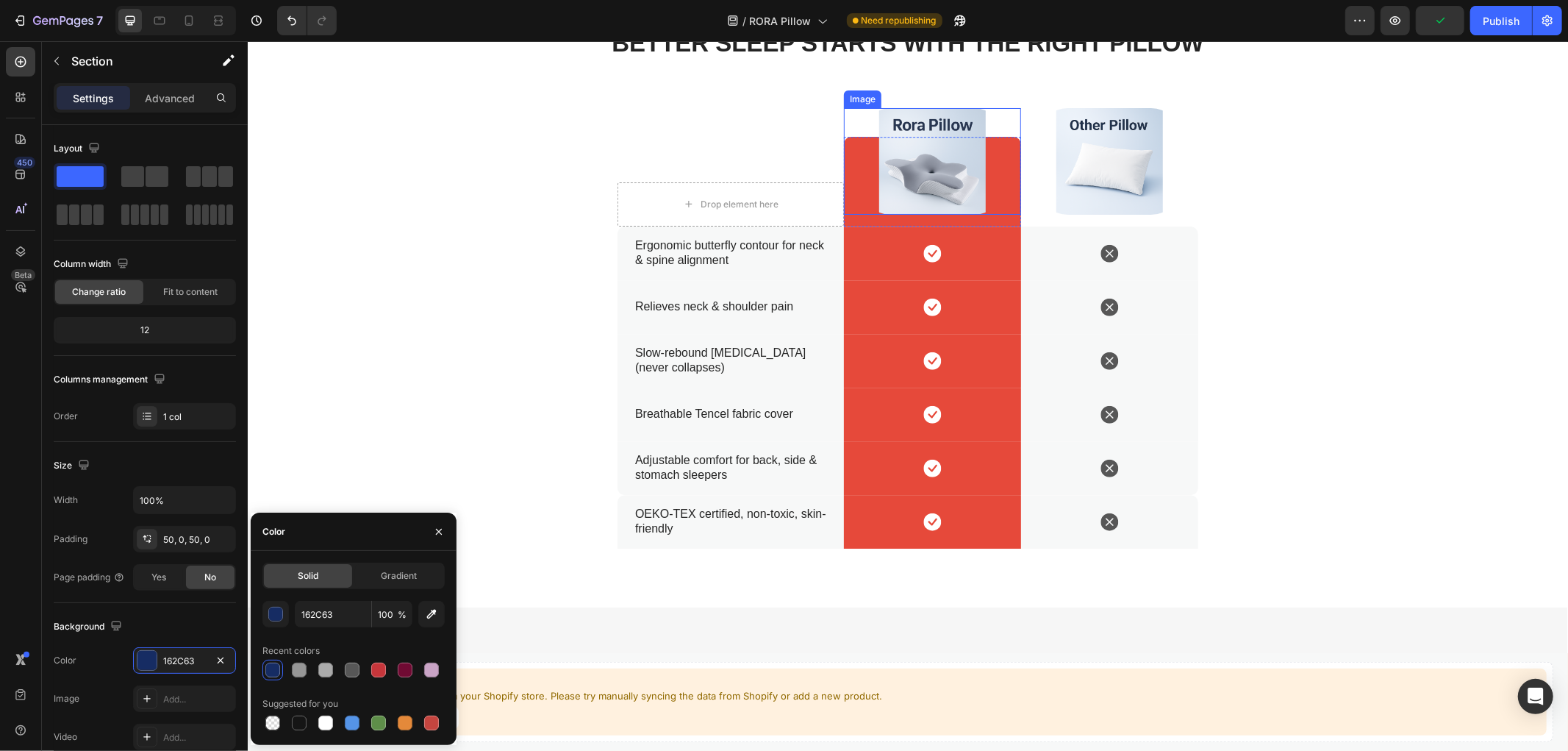
click at [1001, 176] on div at bounding box center [932, 161] width 177 height 107
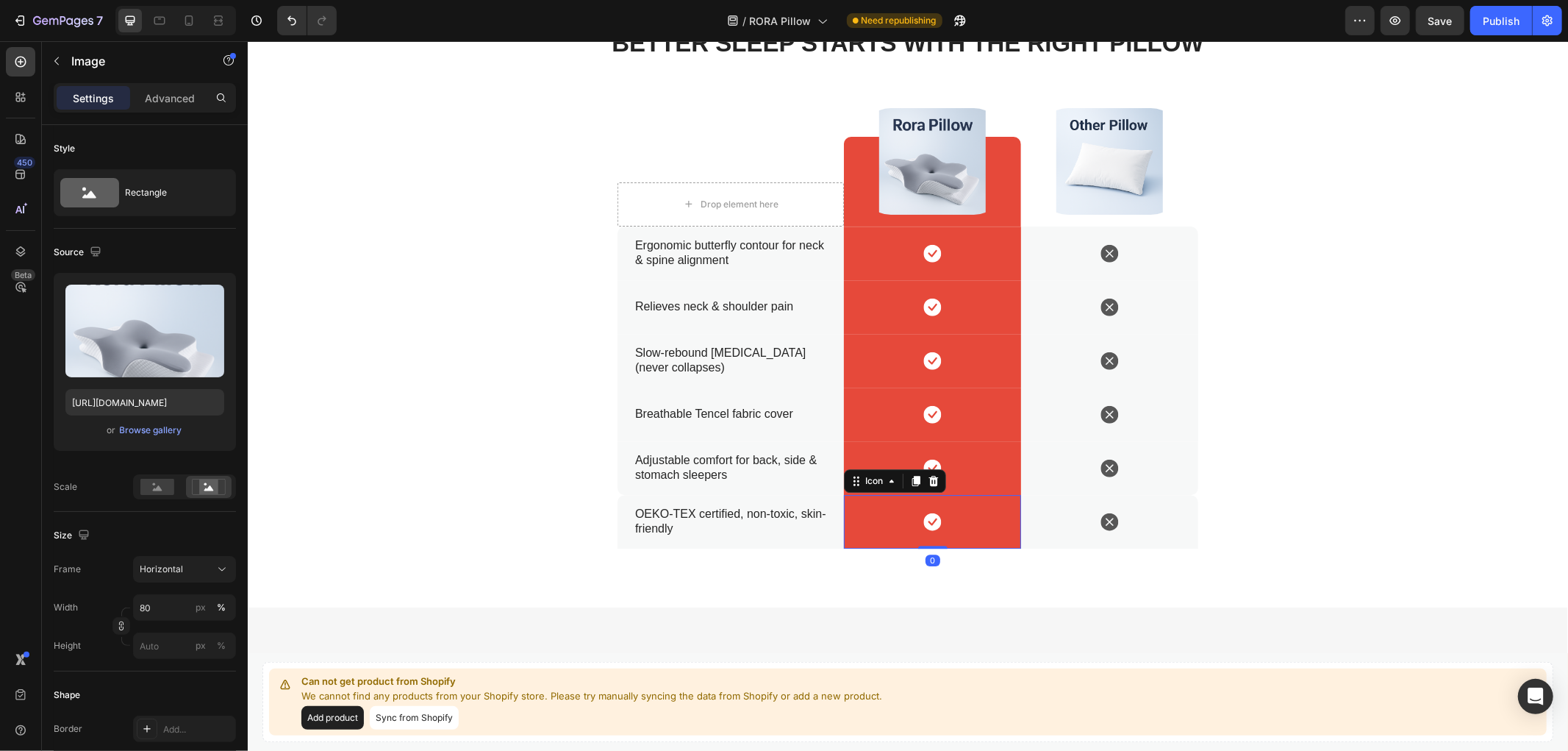
click at [850, 537] on div "Icon 0" at bounding box center [932, 520] width 177 height 53
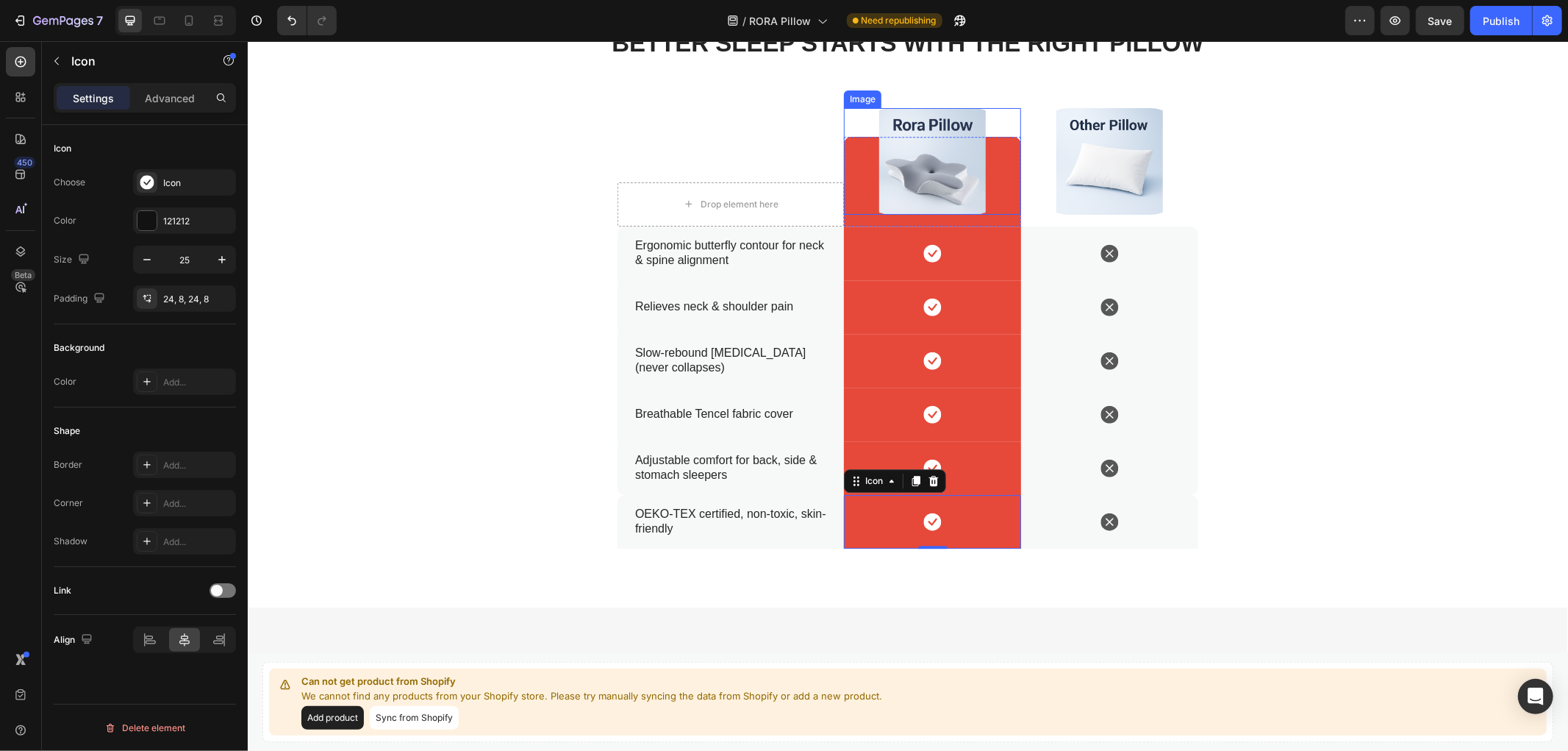
click at [851, 116] on div at bounding box center [932, 161] width 177 height 107
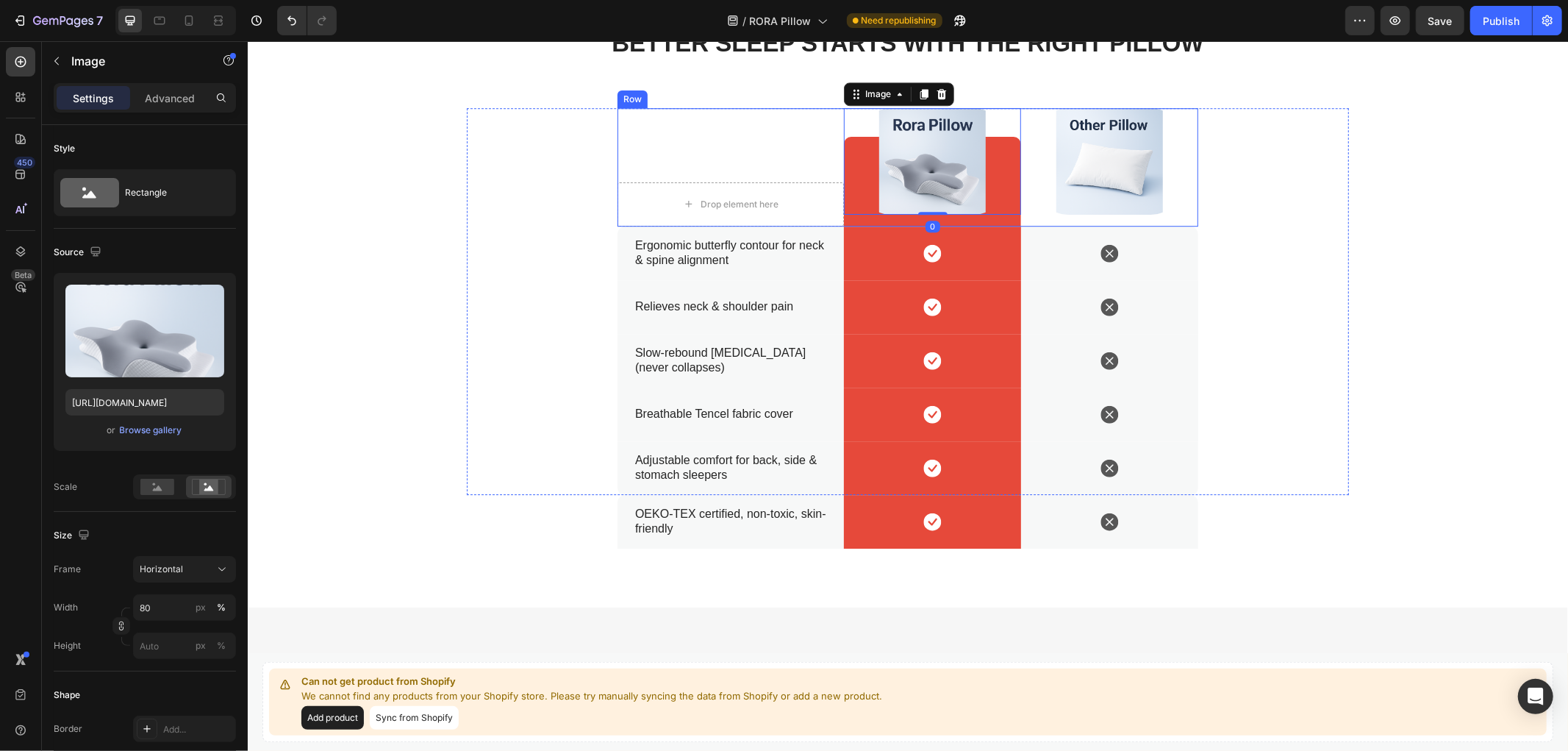
click at [805, 126] on div "Drop element here Row" at bounding box center [730, 166] width 226 height 119
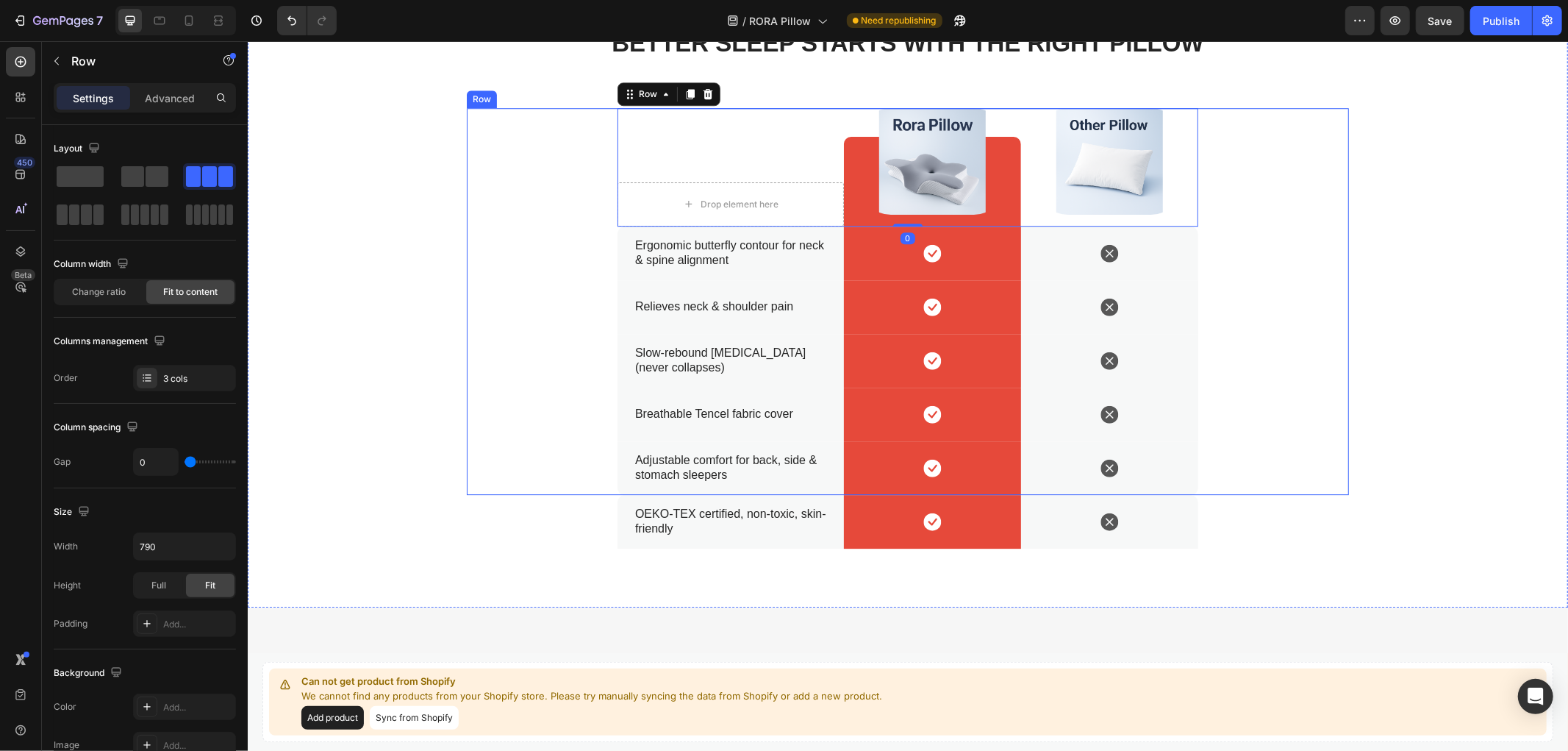
click at [571, 252] on div "Drop element here Row Image Row Image Row Row 0 Ergonomic butterfly contour for…" at bounding box center [907, 300] width 882 height 386
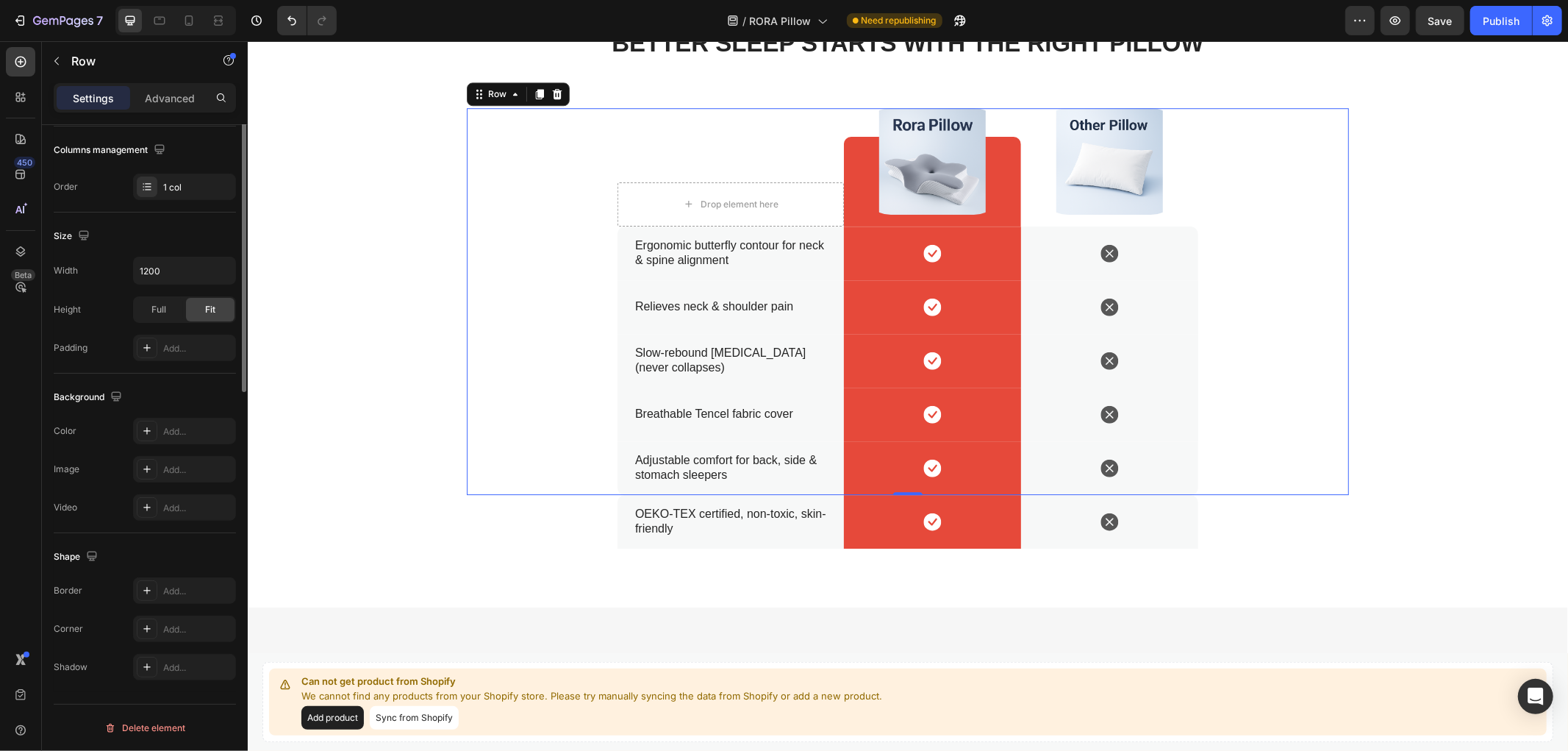
scroll to position [0, 0]
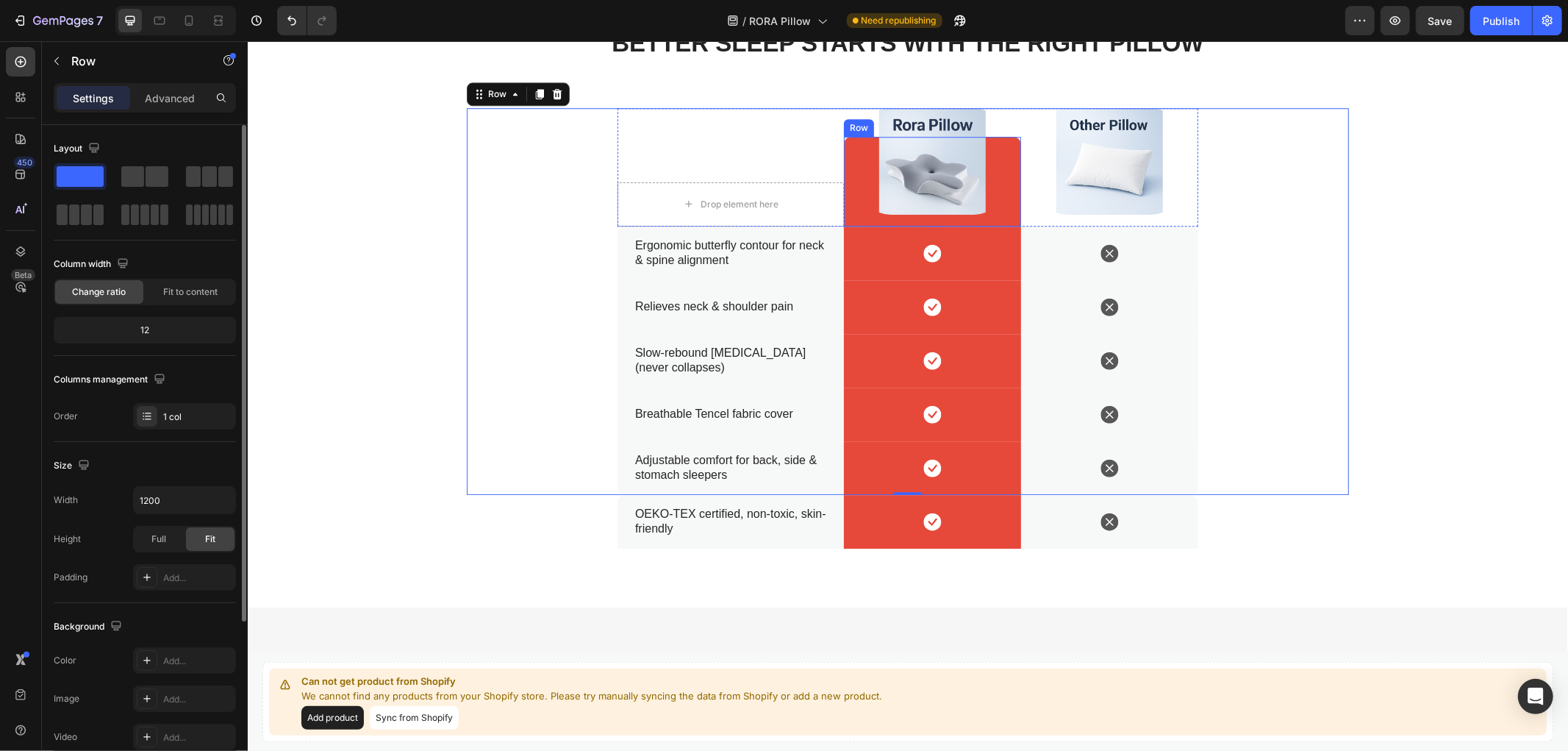
click at [1003, 199] on div at bounding box center [932, 161] width 177 height 107
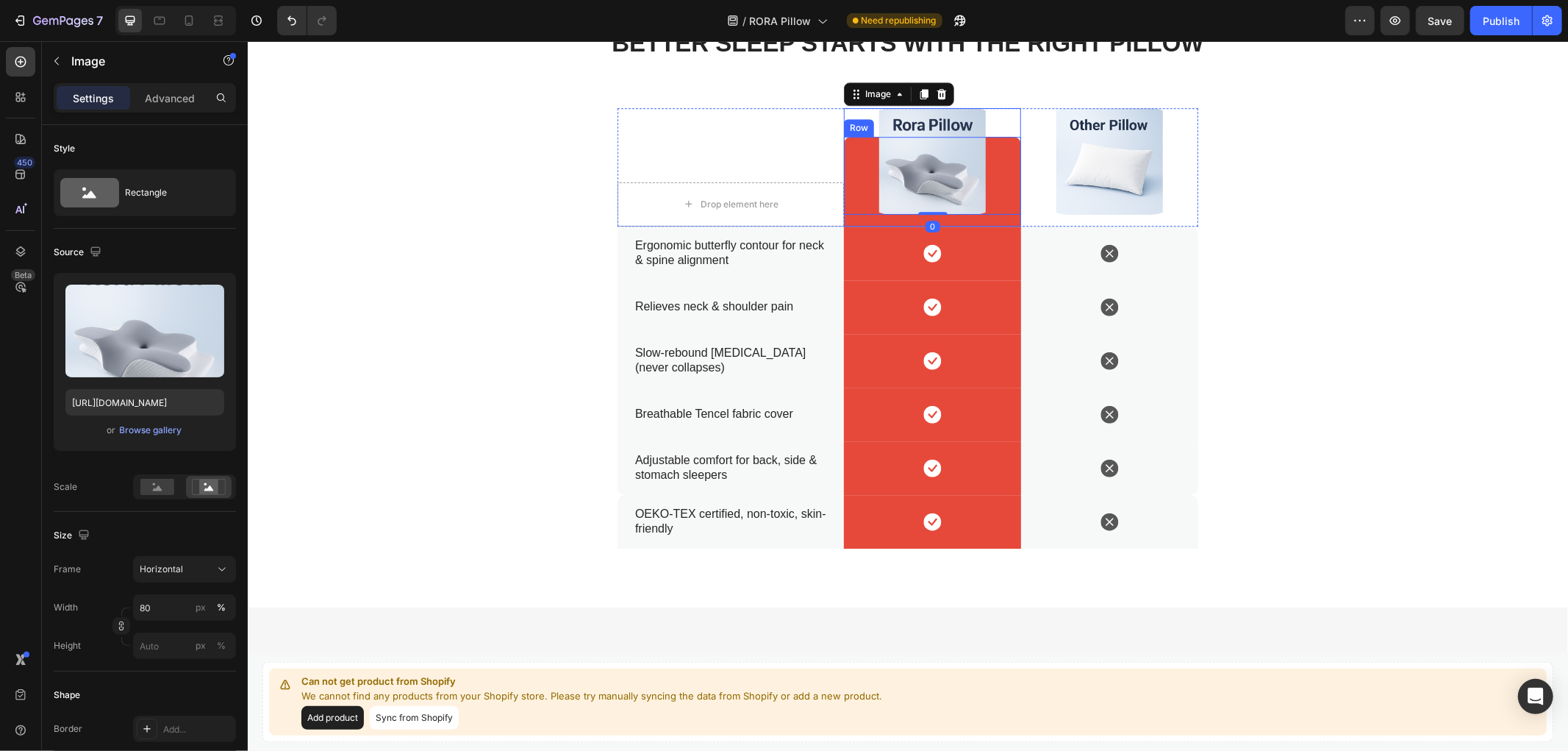
click at [1001, 253] on div "Icon" at bounding box center [932, 252] width 177 height 53
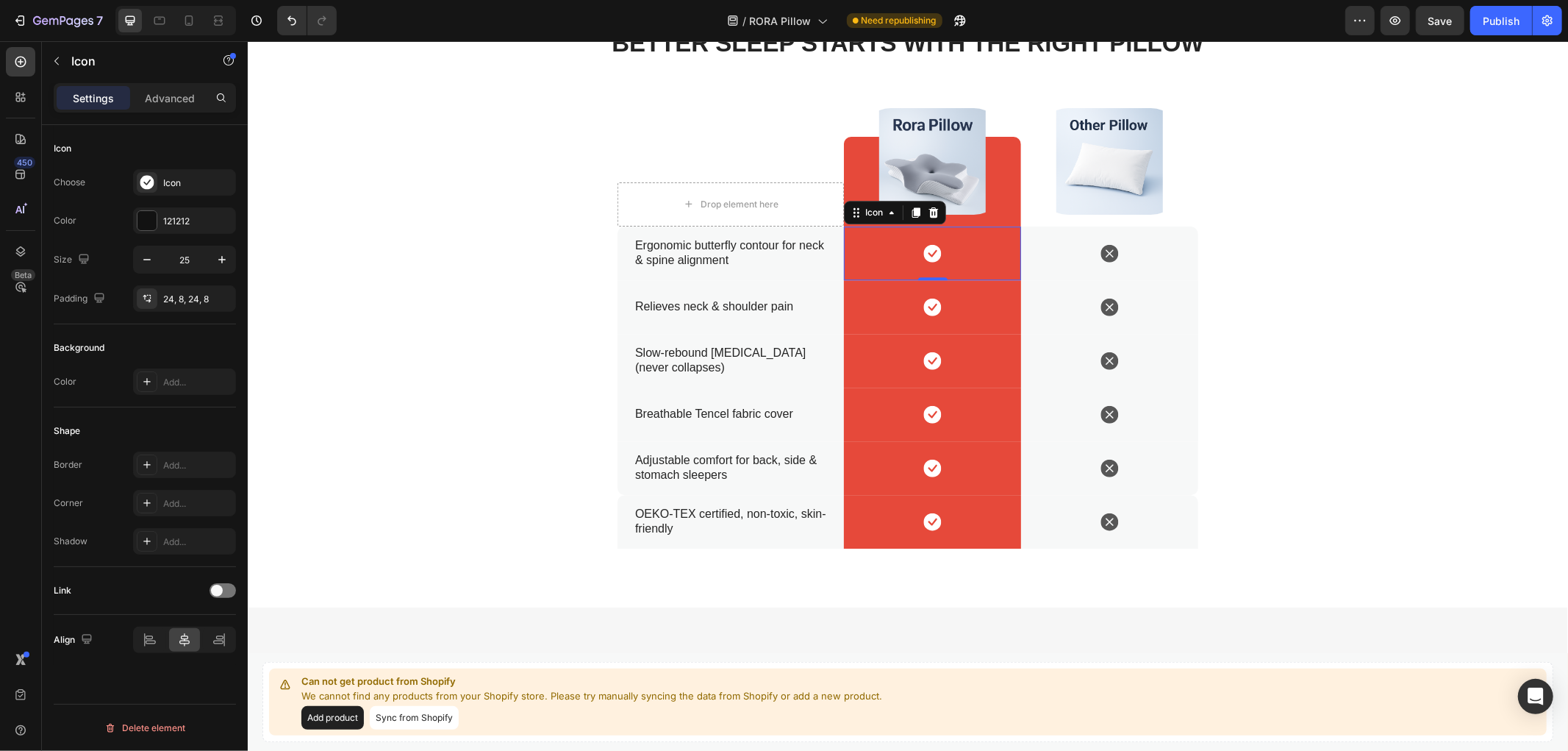
scroll to position [3513, 0]
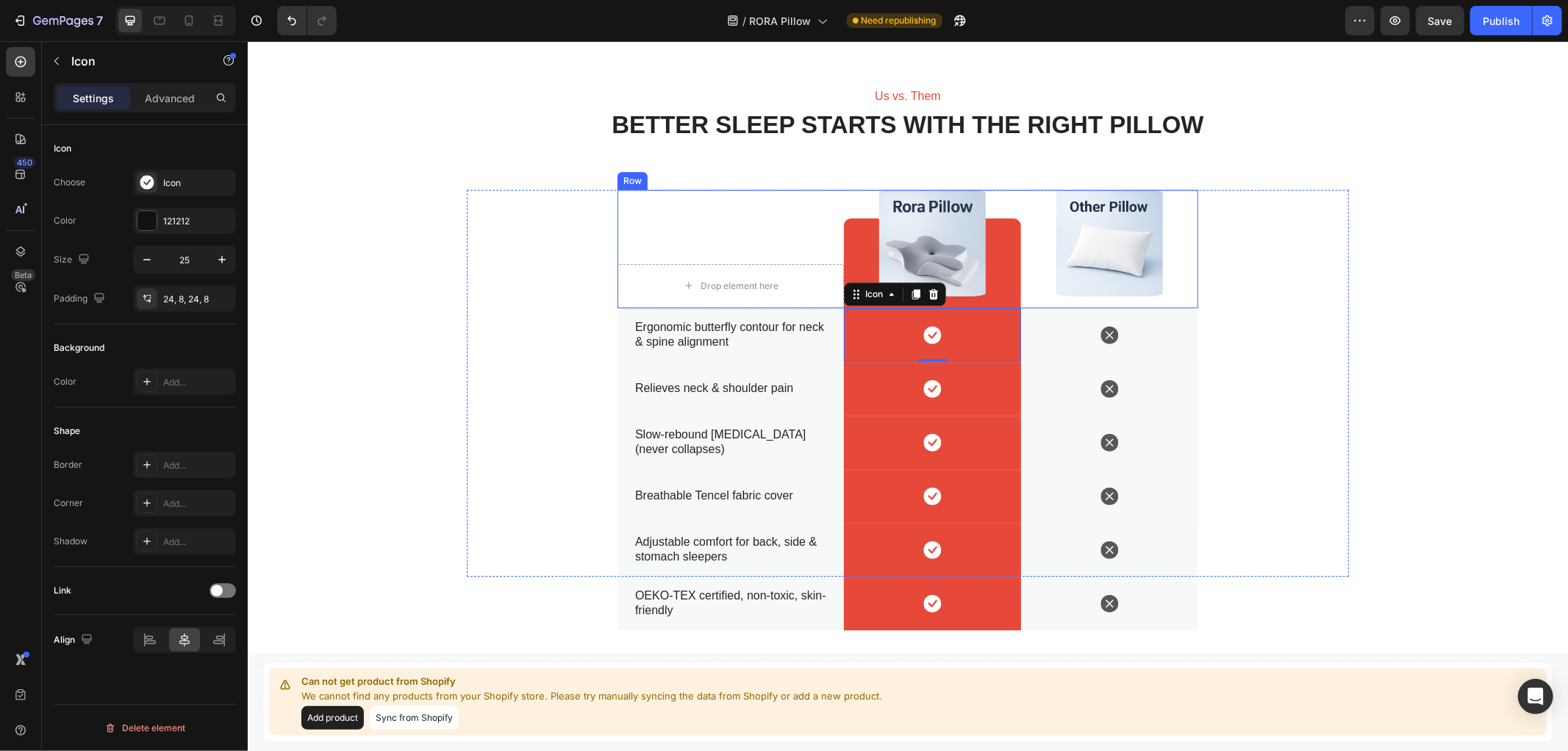
click at [728, 214] on div "Drop element here Row" at bounding box center [730, 248] width 226 height 119
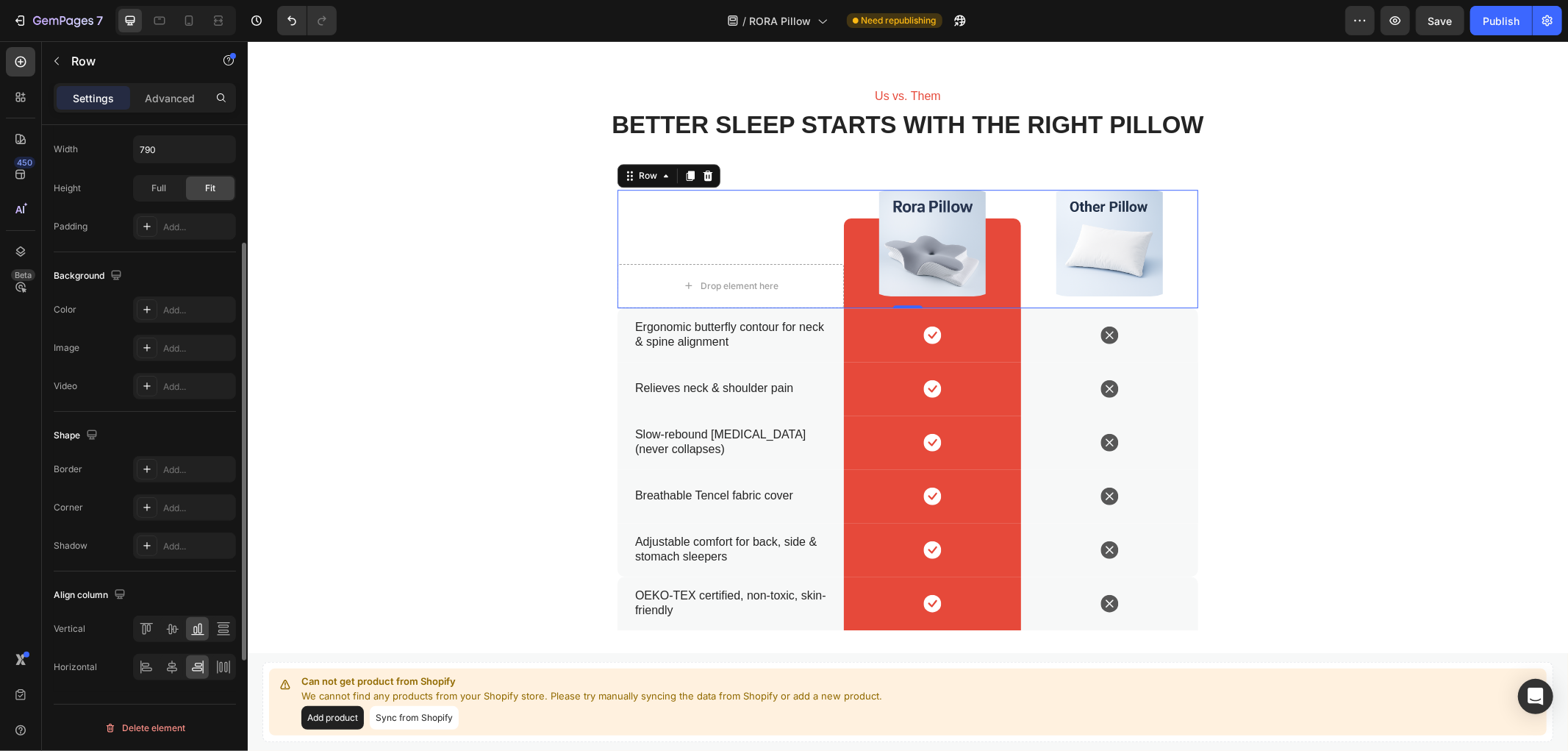
scroll to position [0, 0]
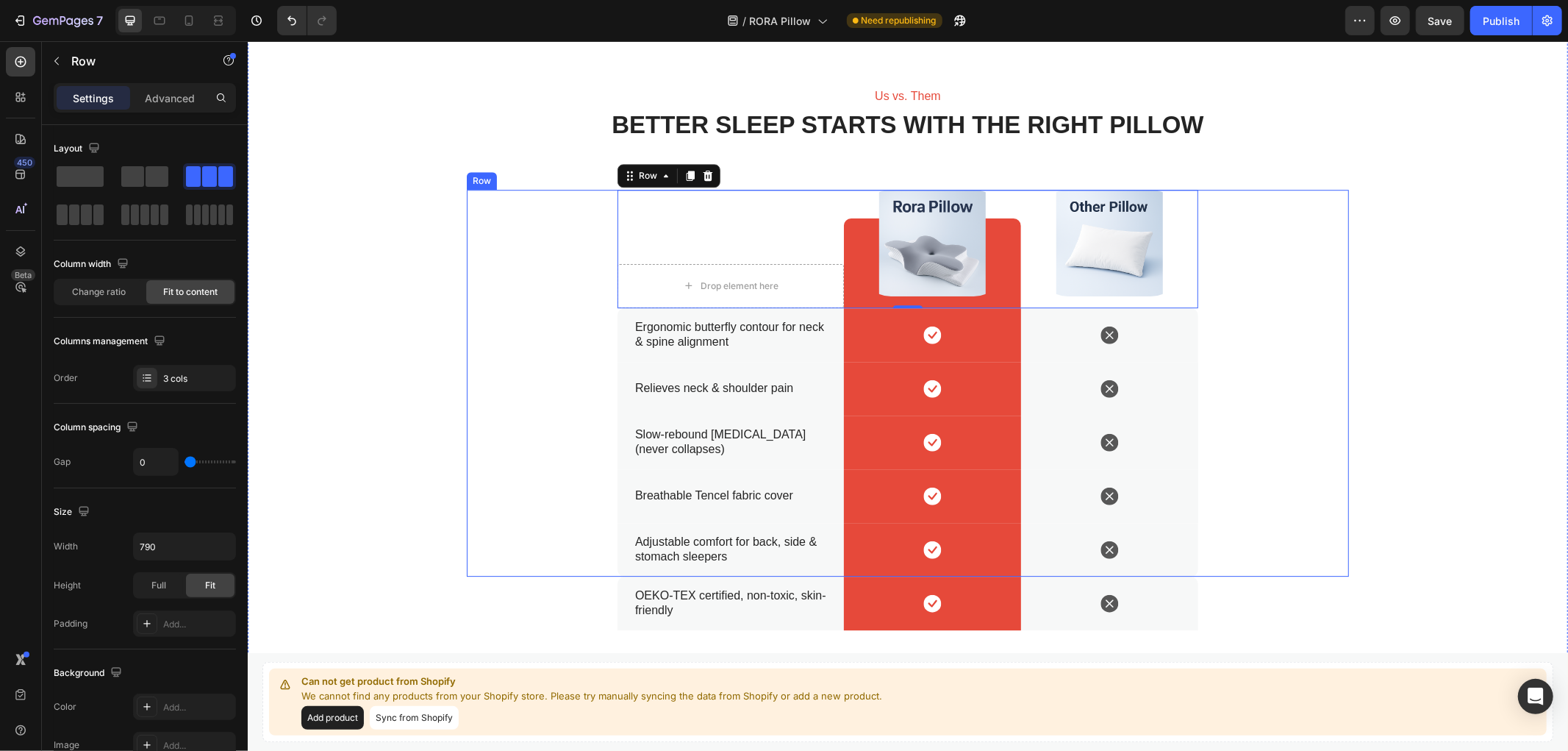
click at [587, 337] on div "Drop element here Row Image Row Image Row Row 0 Ergonomic butterfly contour for…" at bounding box center [907, 382] width 882 height 386
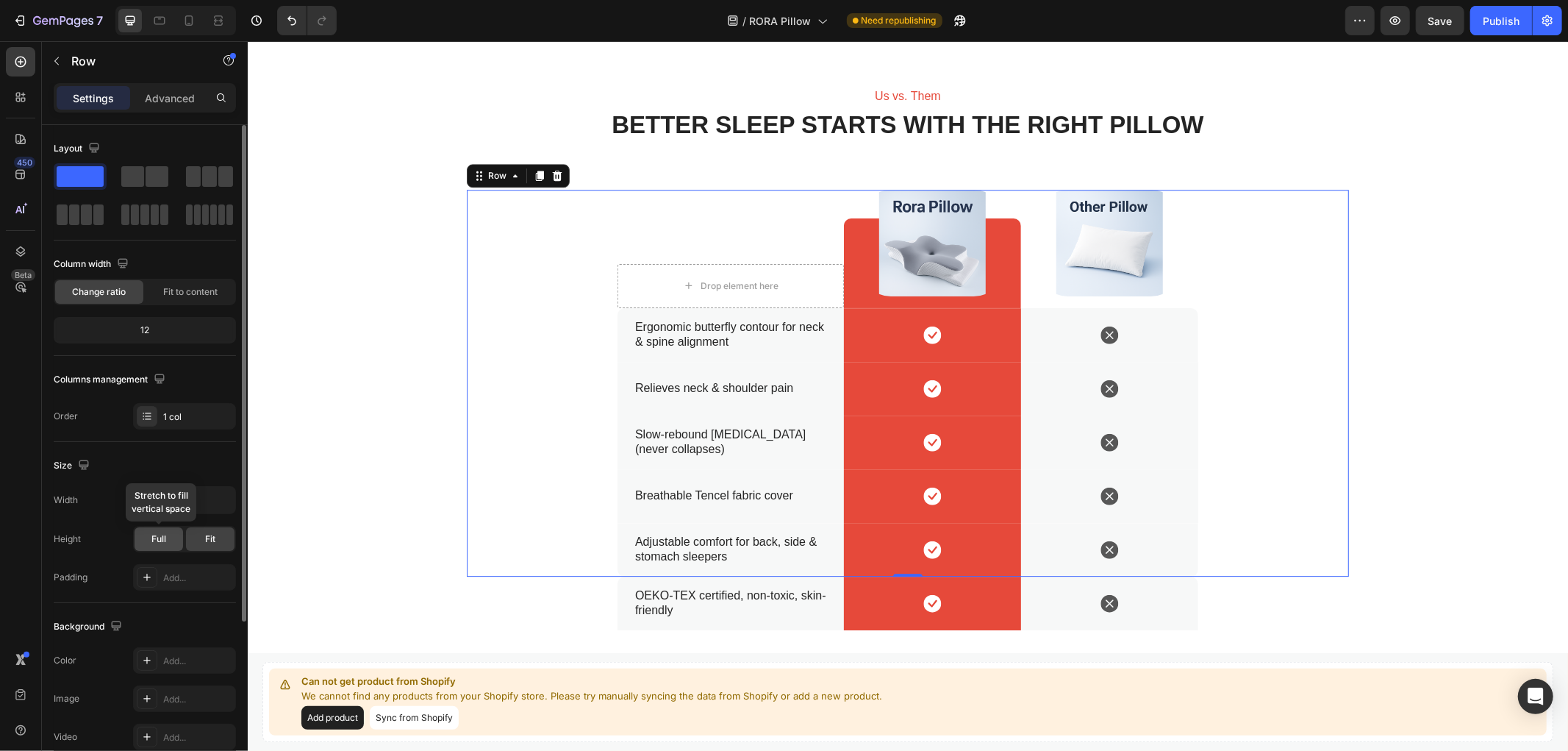
click at [171, 547] on div "Full" at bounding box center [159, 539] width 49 height 24
click at [207, 539] on span "Fit" at bounding box center [210, 538] width 10 height 14
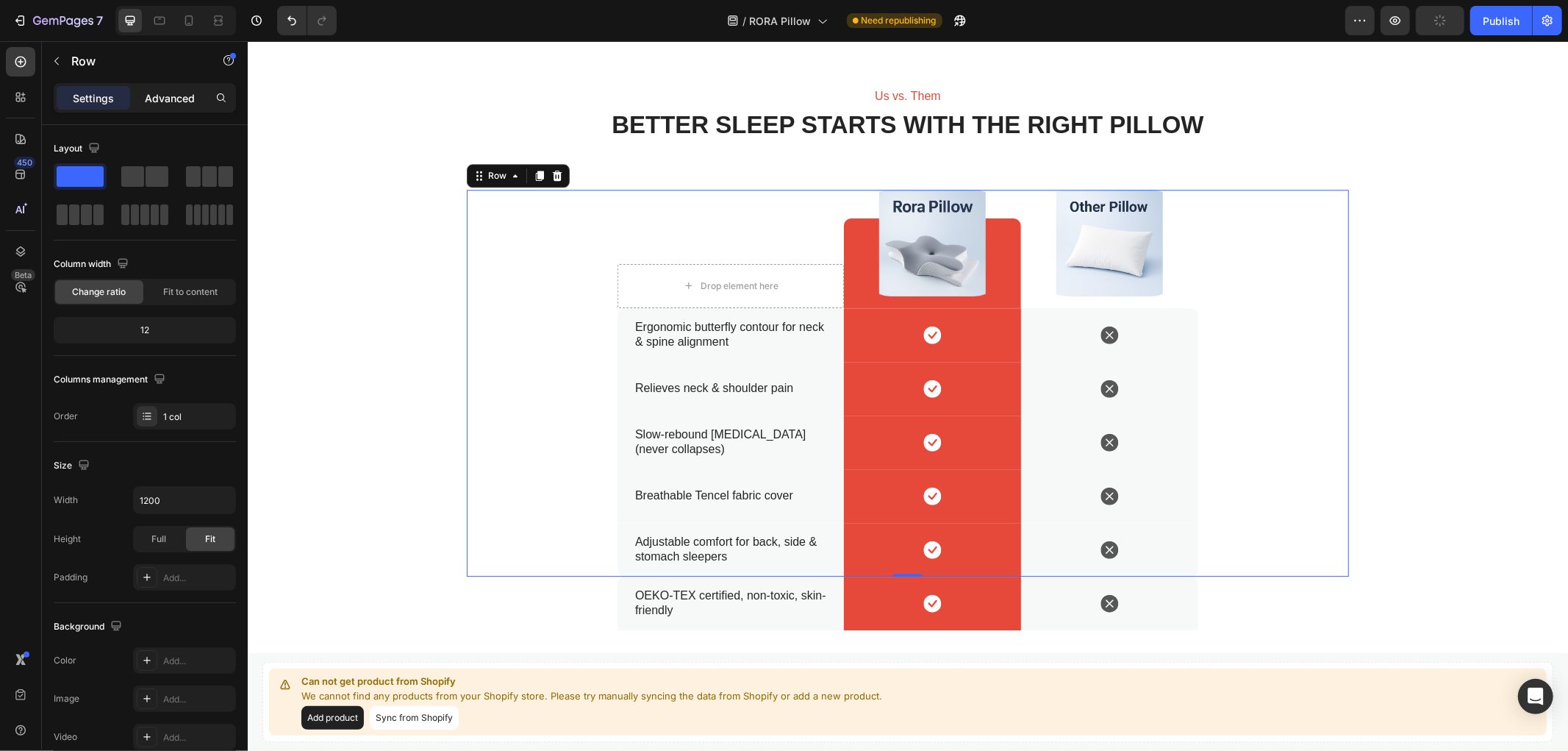
click at [178, 100] on p "Advanced" at bounding box center [169, 98] width 50 height 15
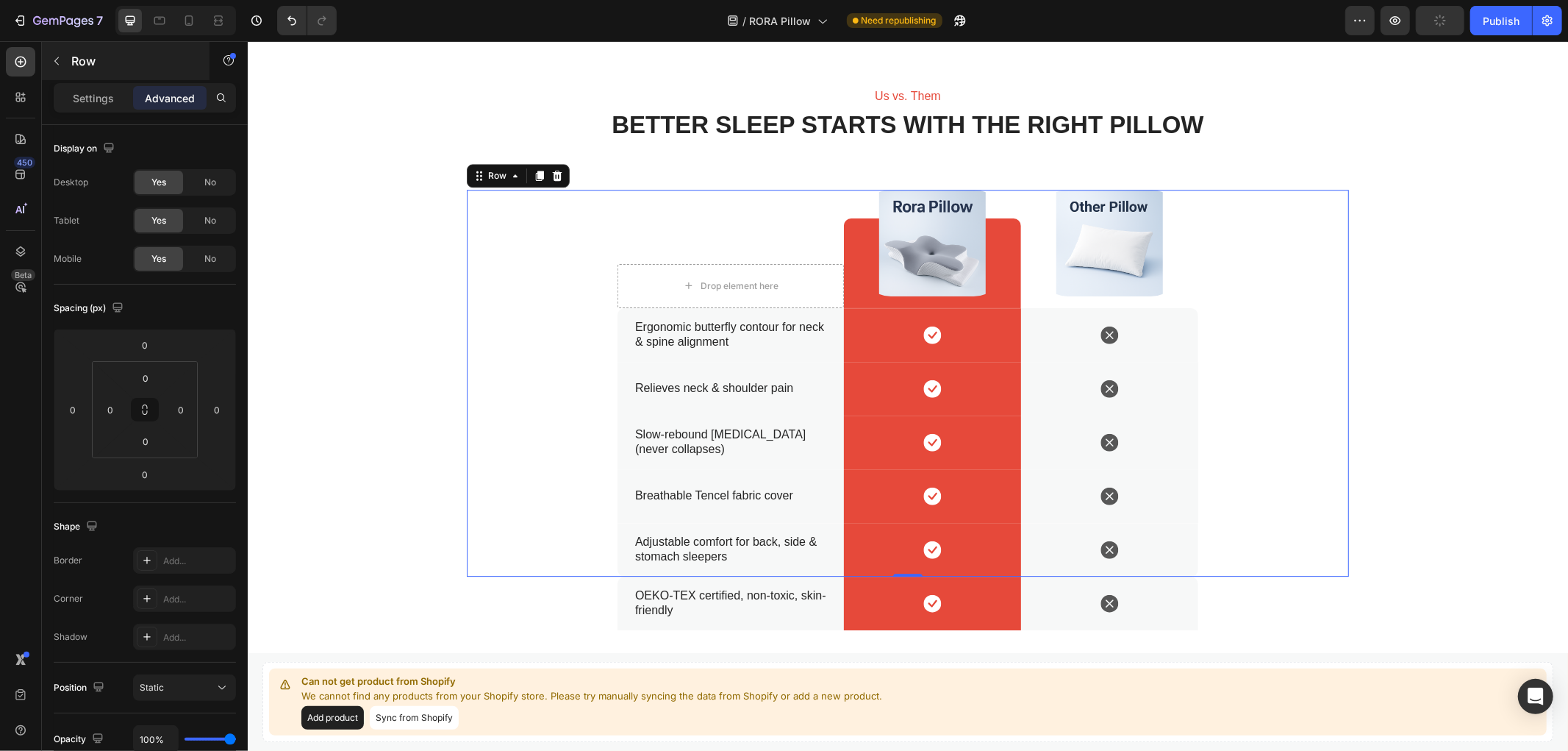
click at [82, 92] on p "Settings" at bounding box center [93, 98] width 42 height 15
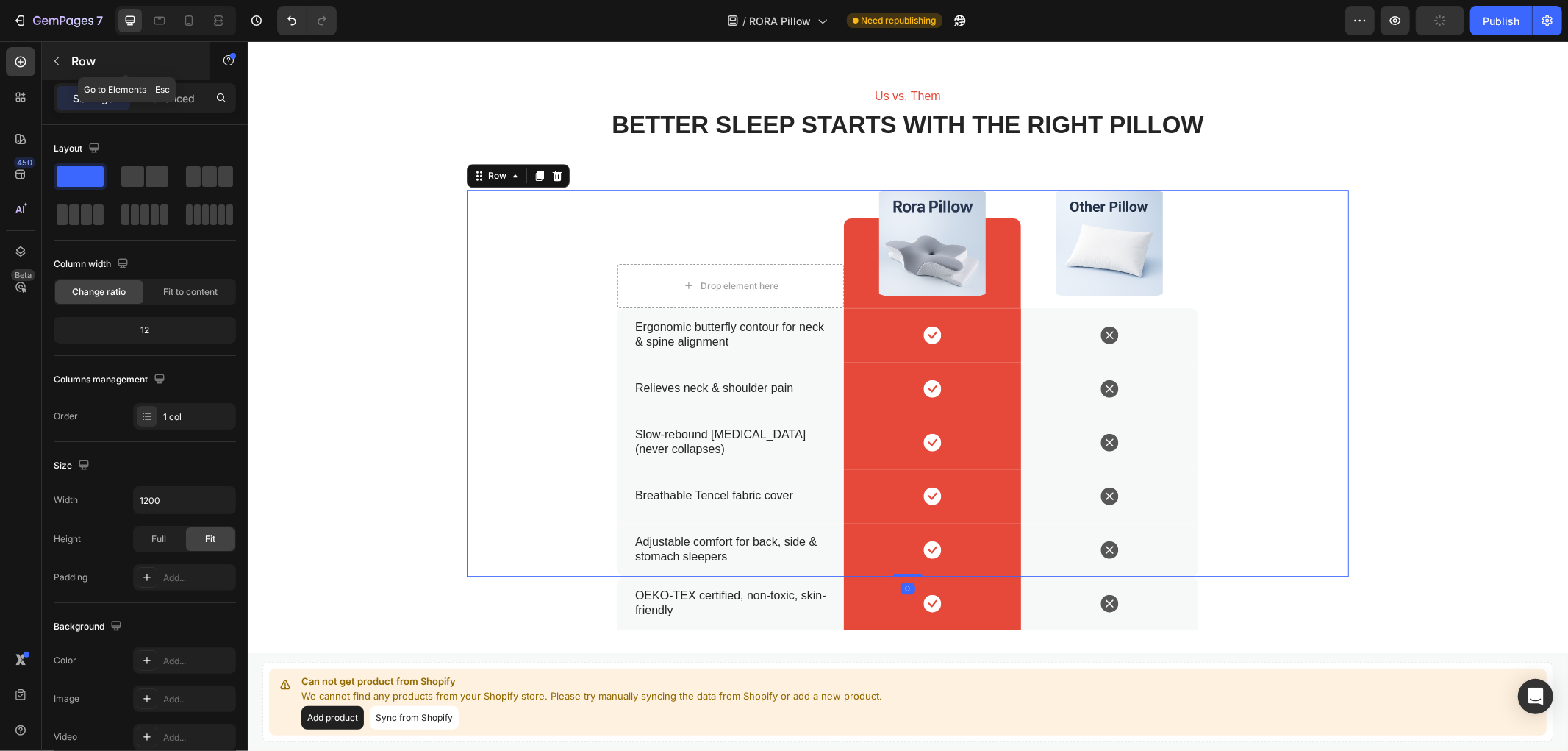
click at [57, 53] on button "button" at bounding box center [57, 61] width 24 height 24
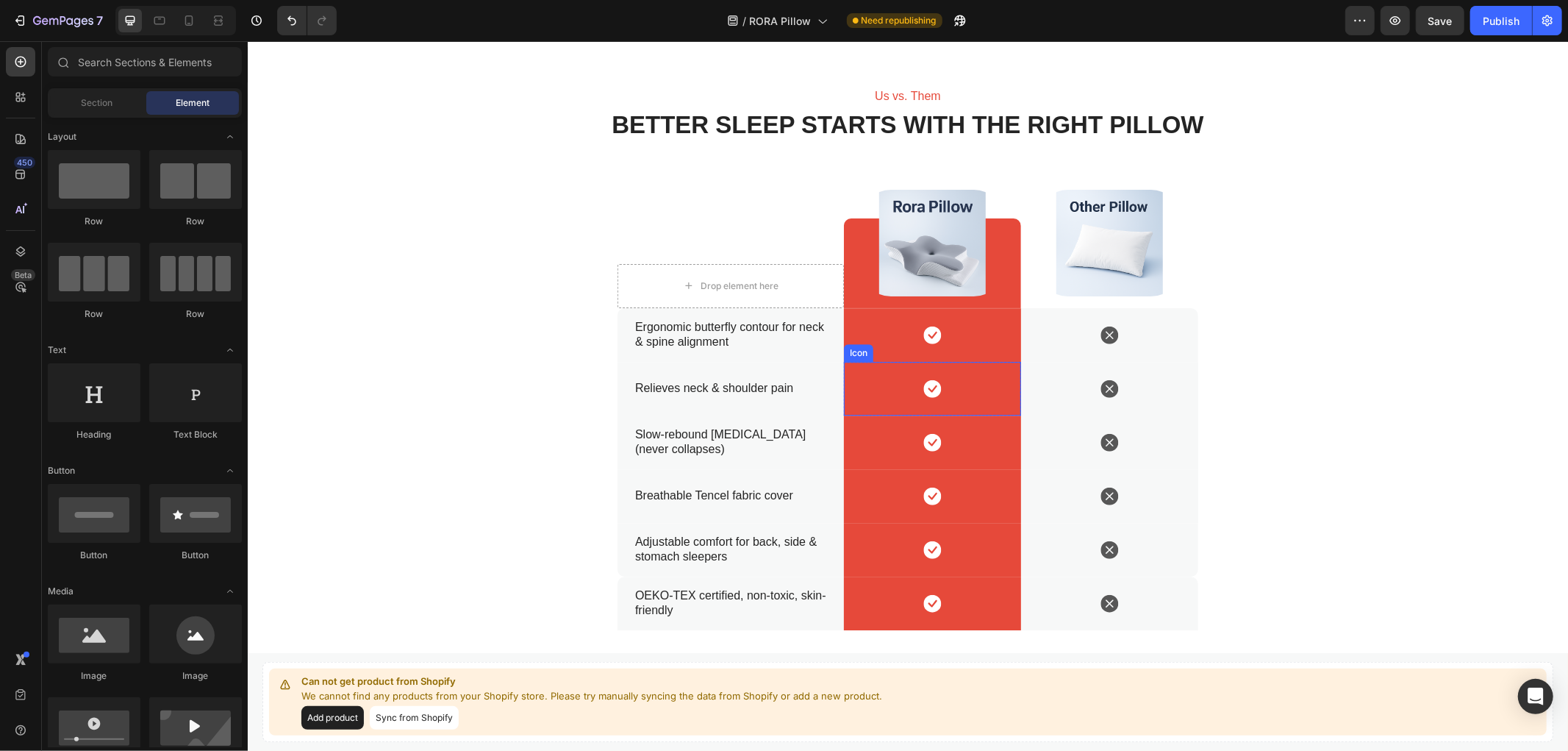
click at [857, 368] on div "Icon" at bounding box center [932, 387] width 177 height 53
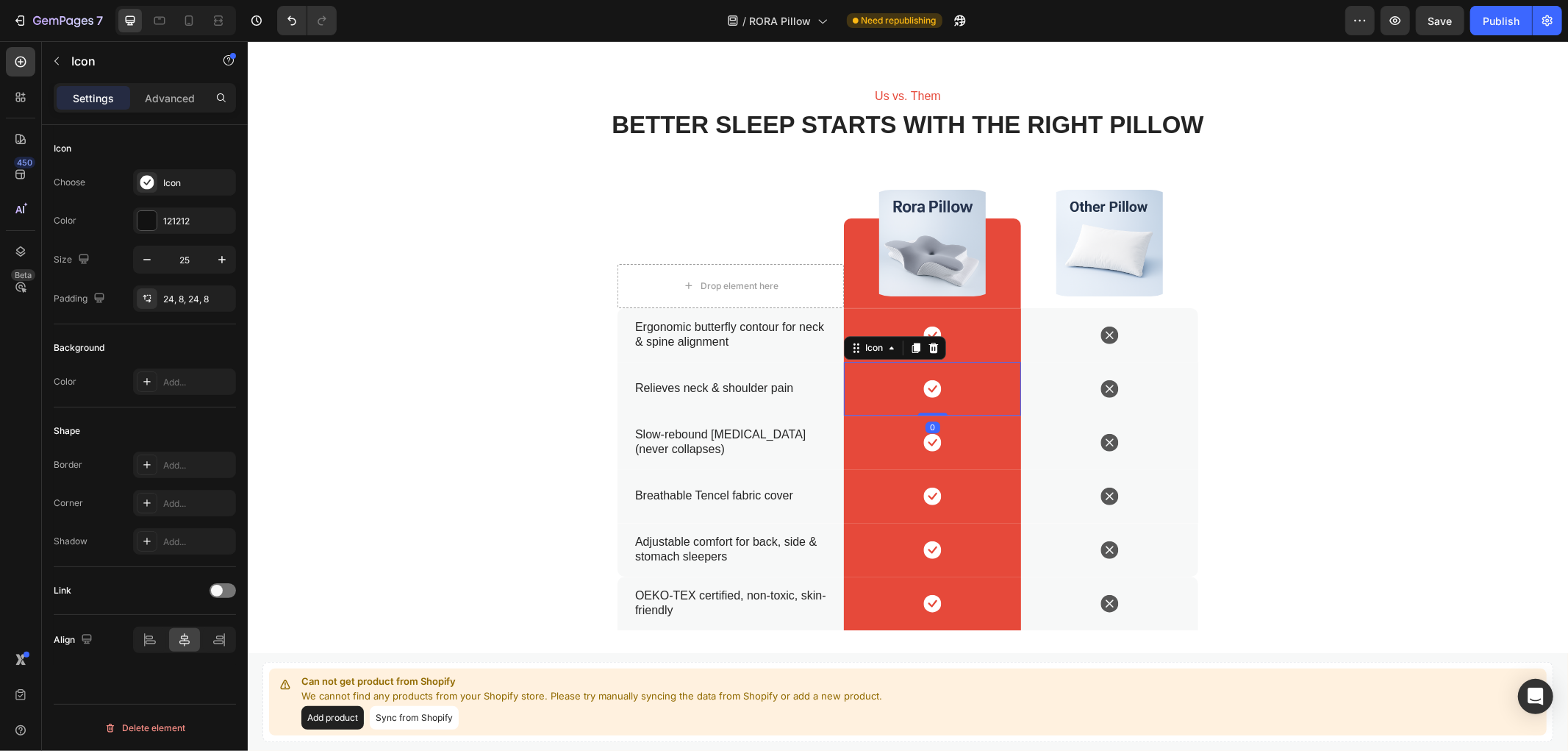
click at [857, 368] on div "Icon 0" at bounding box center [932, 387] width 177 height 53
click at [178, 210] on div "121212" at bounding box center [185, 220] width 103 height 26
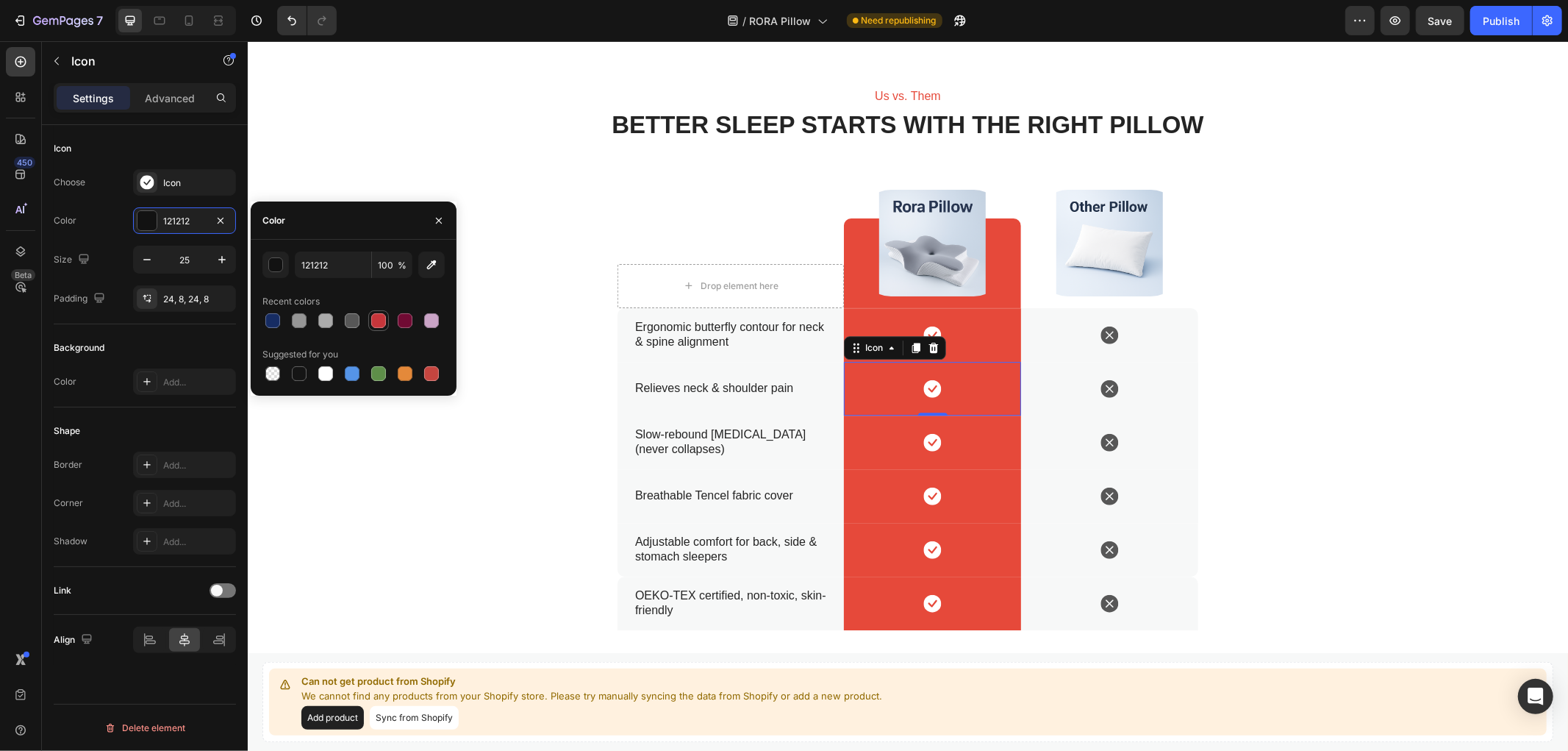
click at [373, 320] on div at bounding box center [378, 320] width 14 height 14
click at [275, 320] on div at bounding box center [272, 320] width 14 height 14
type input "121212"
click at [375, 487] on div "Us vs. Them Text Block Better Sleep Starts with the Right Pillow Heading Drop e…" at bounding box center [907, 358] width 1291 height 543
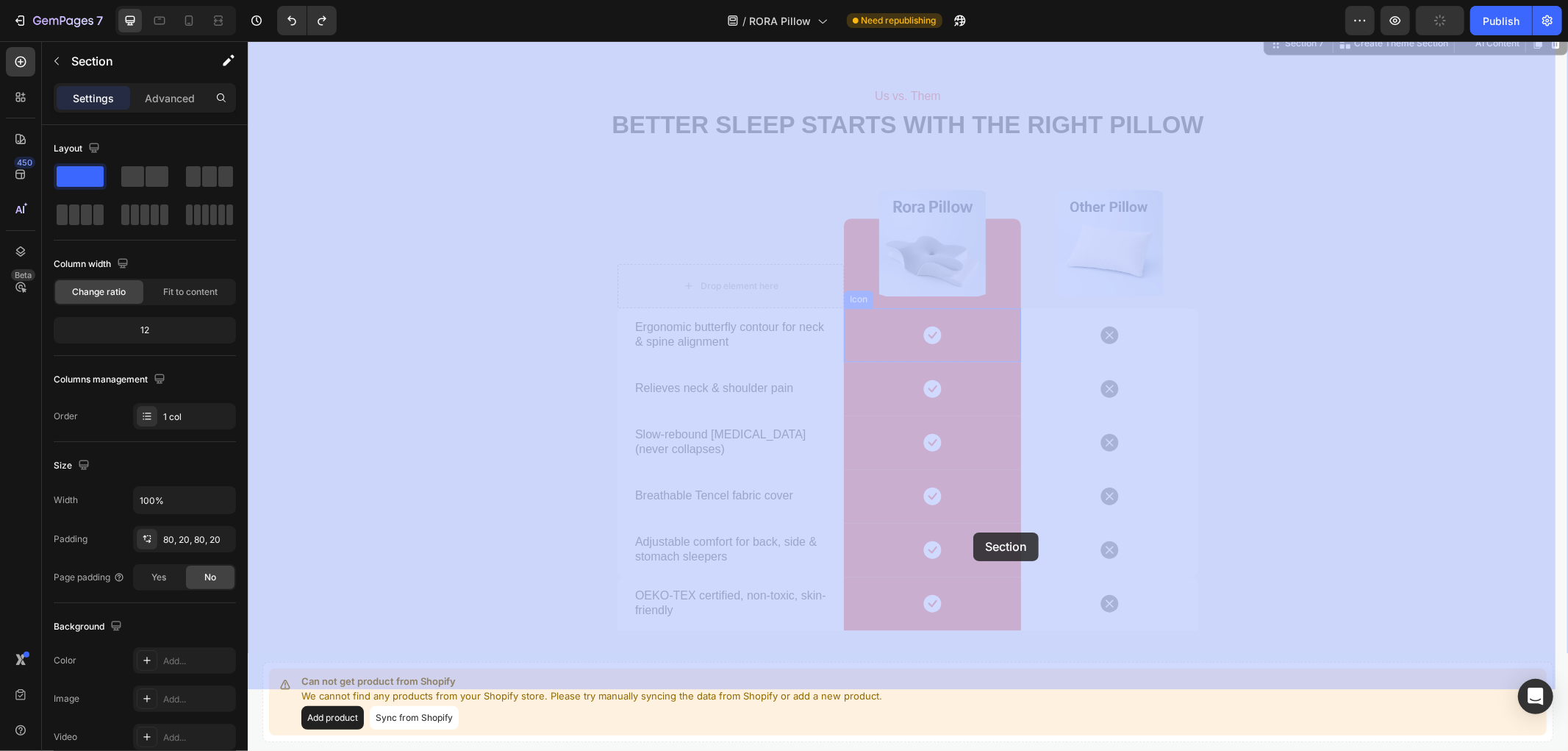
drag, startPoint x: 794, startPoint y: 159, endPoint x: 973, endPoint y: 532, distance: 413.7
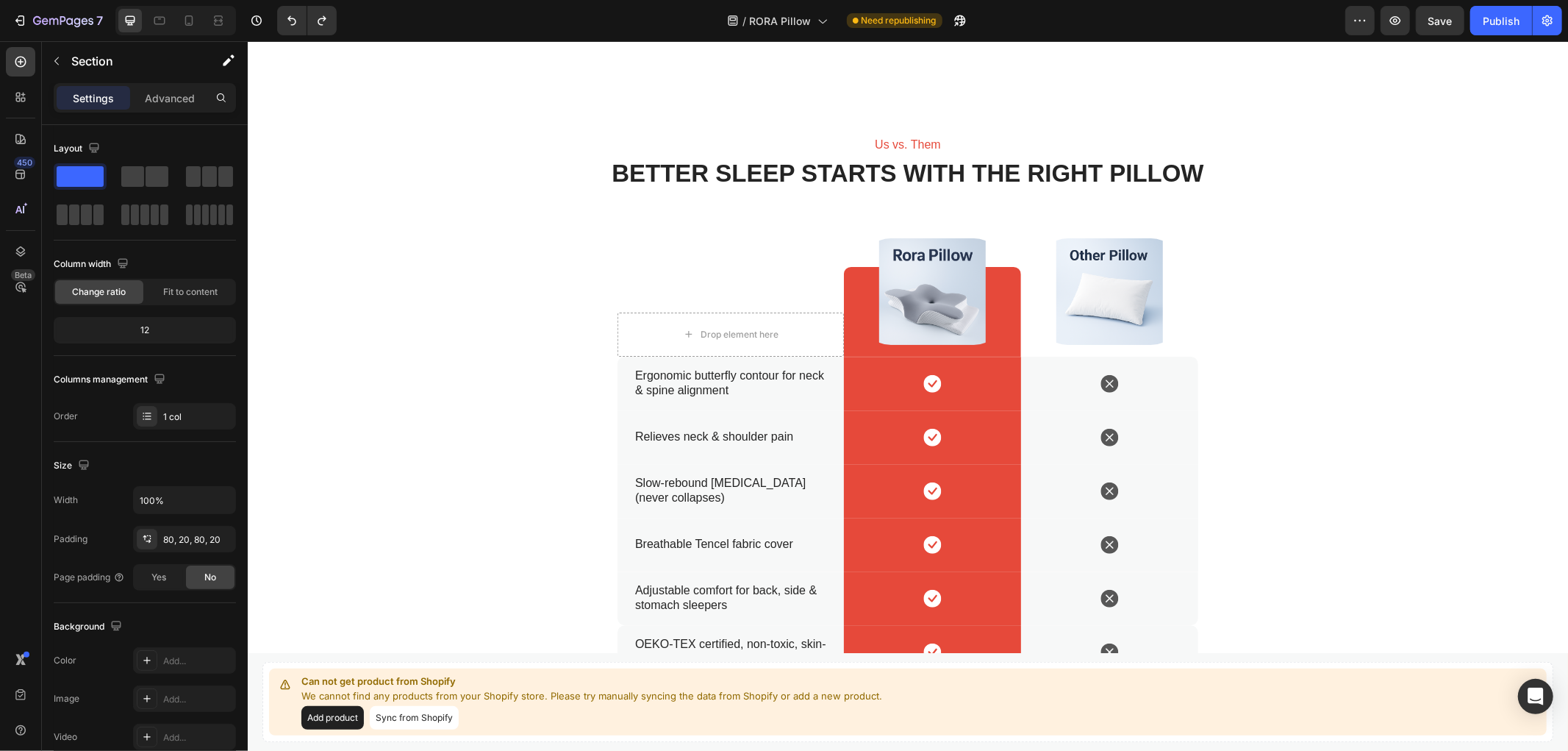
scroll to position [3627, 0]
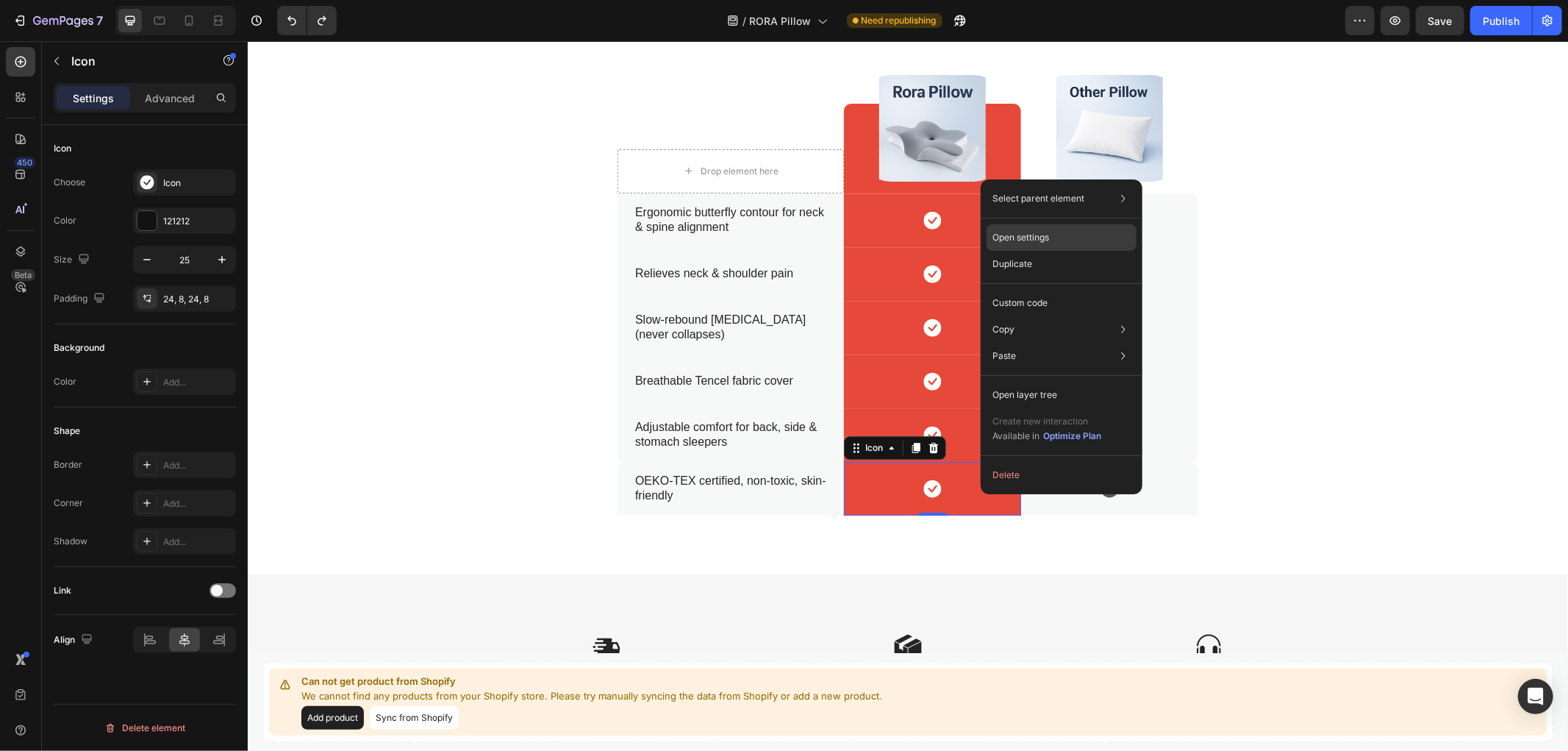
click at [1077, 241] on div "Open settings" at bounding box center [1062, 237] width 150 height 26
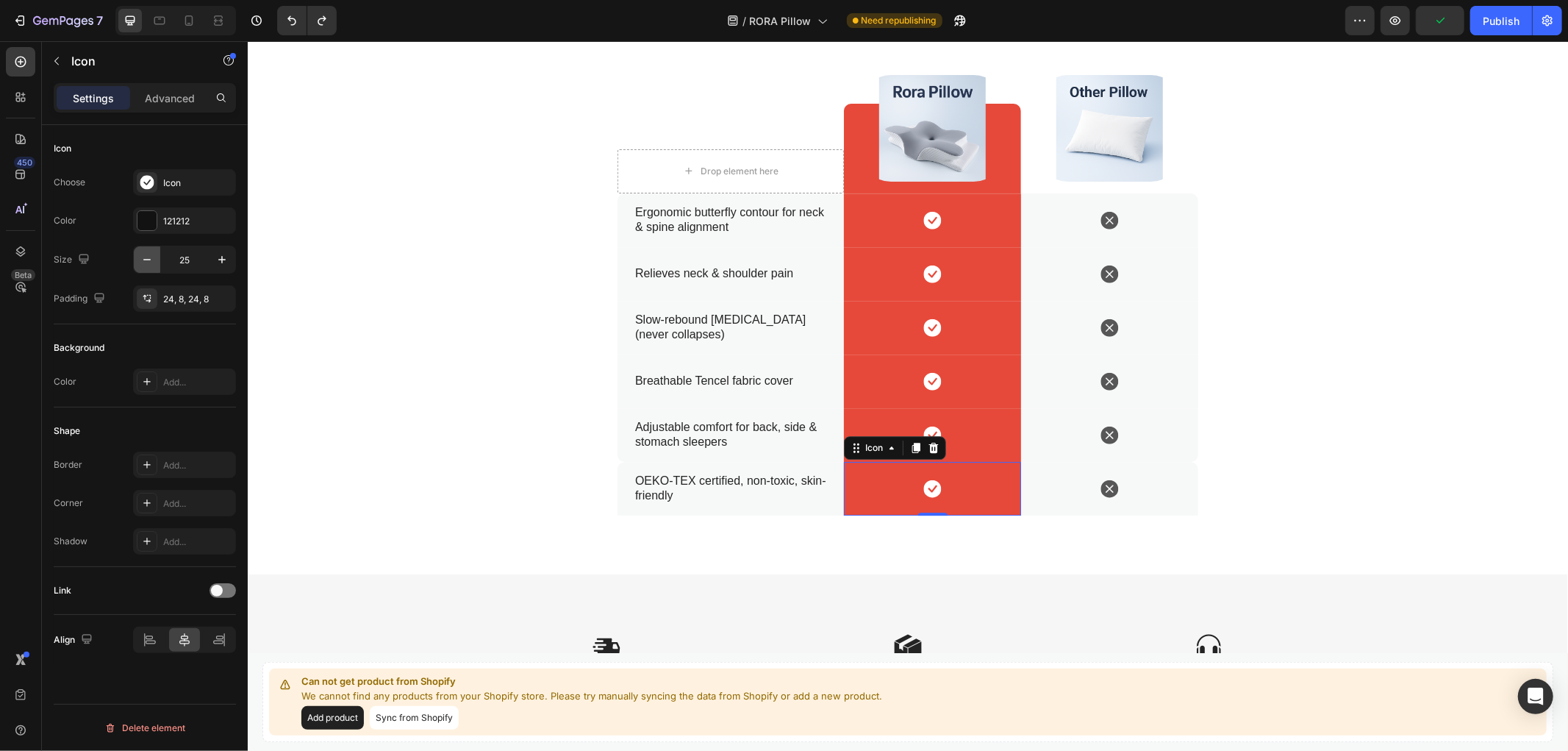
click at [148, 262] on icon "button" at bounding box center [147, 260] width 14 height 14
click at [152, 261] on icon "button" at bounding box center [147, 260] width 14 height 14
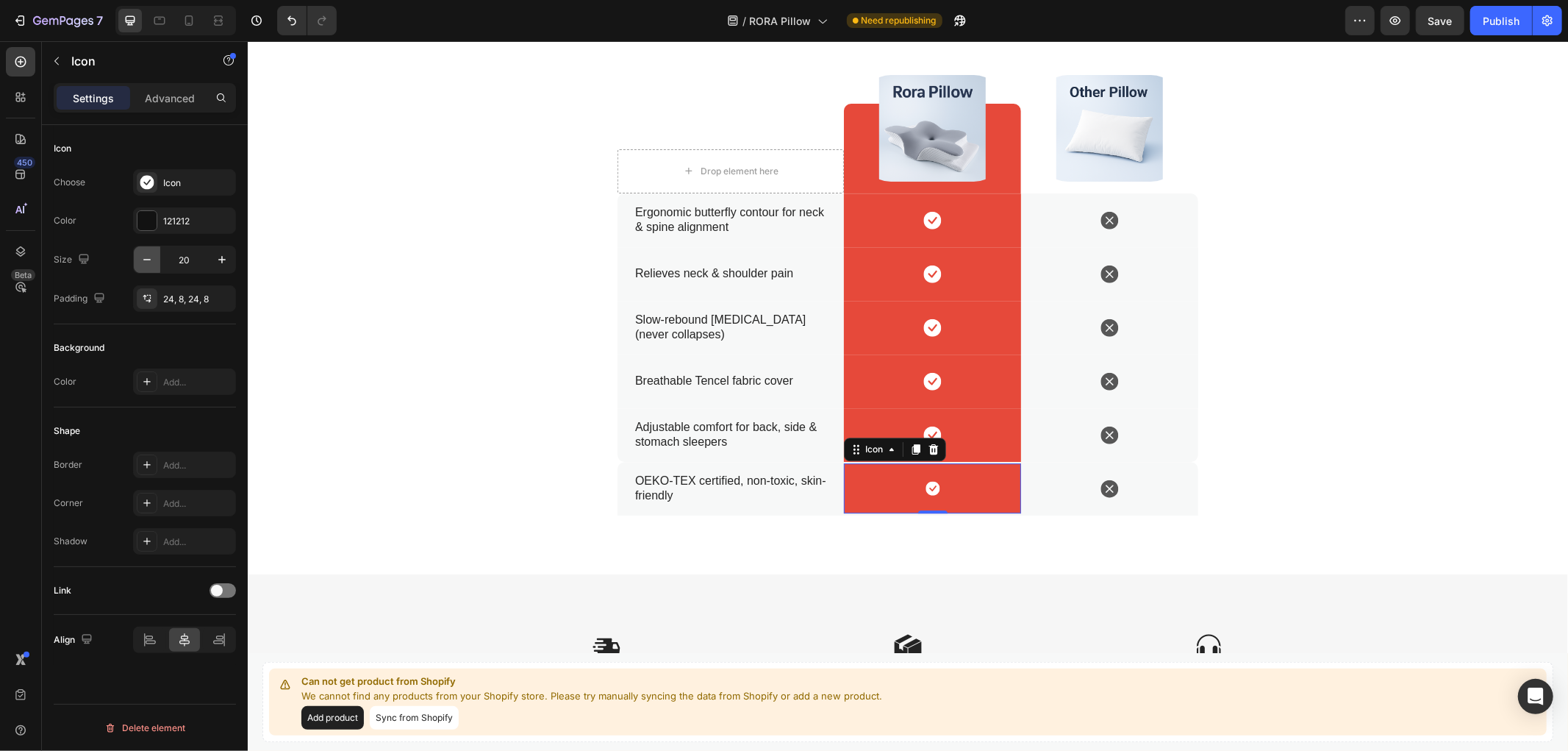
click at [152, 261] on icon "button" at bounding box center [147, 260] width 14 height 14
click at [222, 258] on icon "button" at bounding box center [222, 260] width 7 height 7
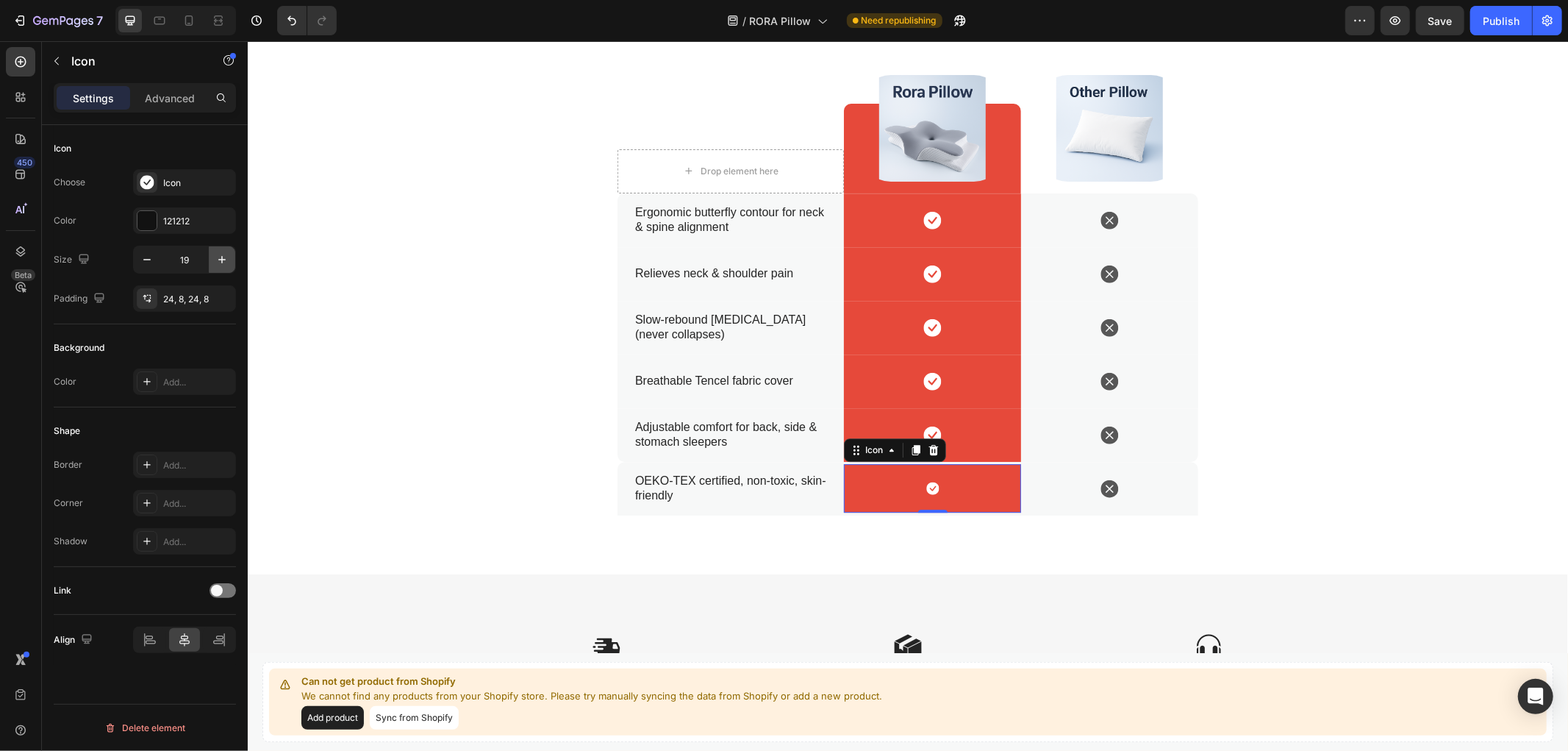
click at [222, 258] on icon "button" at bounding box center [222, 260] width 7 height 7
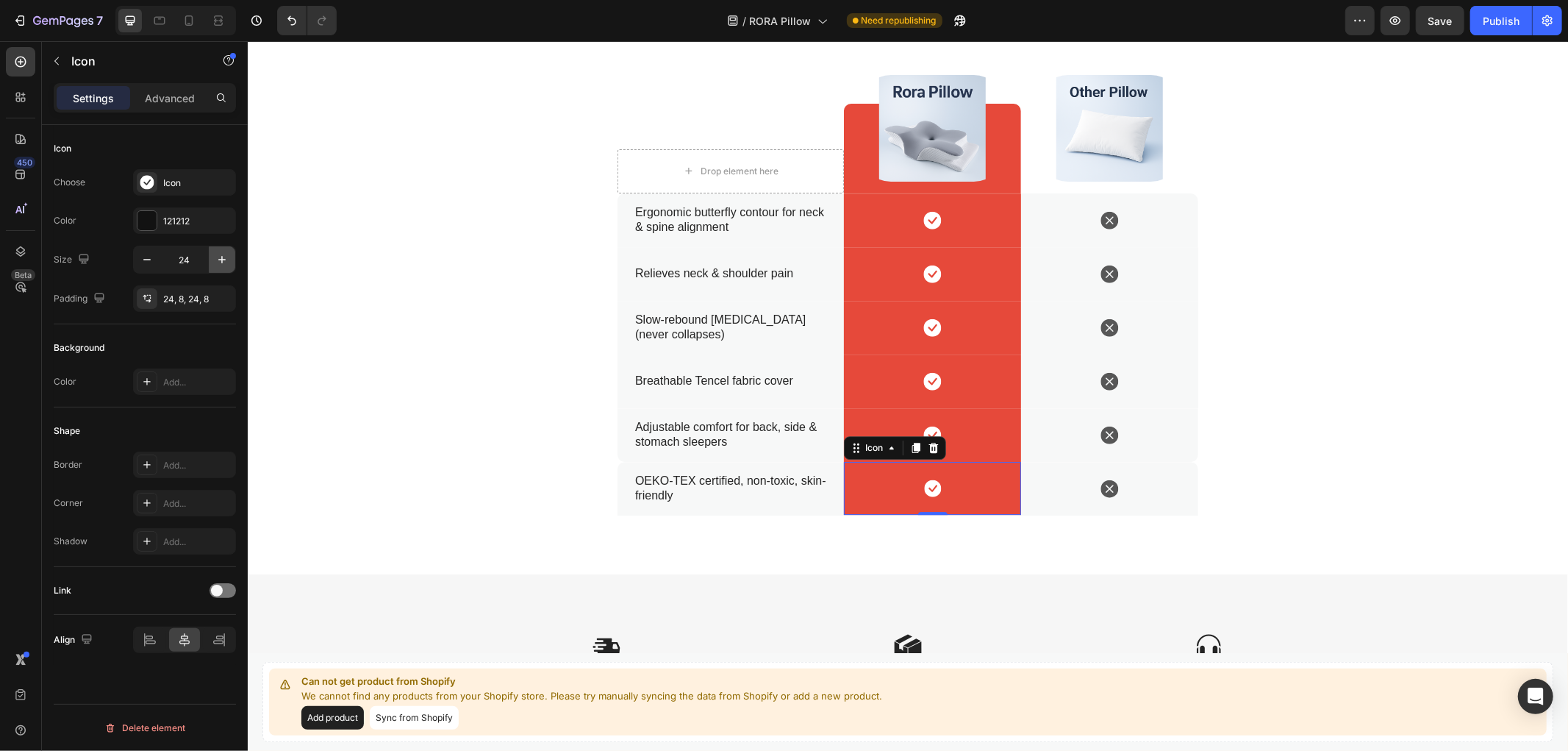
click at [222, 258] on icon "button" at bounding box center [222, 260] width 7 height 7
click at [151, 261] on icon "button" at bounding box center [147, 260] width 14 height 14
type input "25"
click at [149, 648] on div at bounding box center [150, 640] width 32 height 24
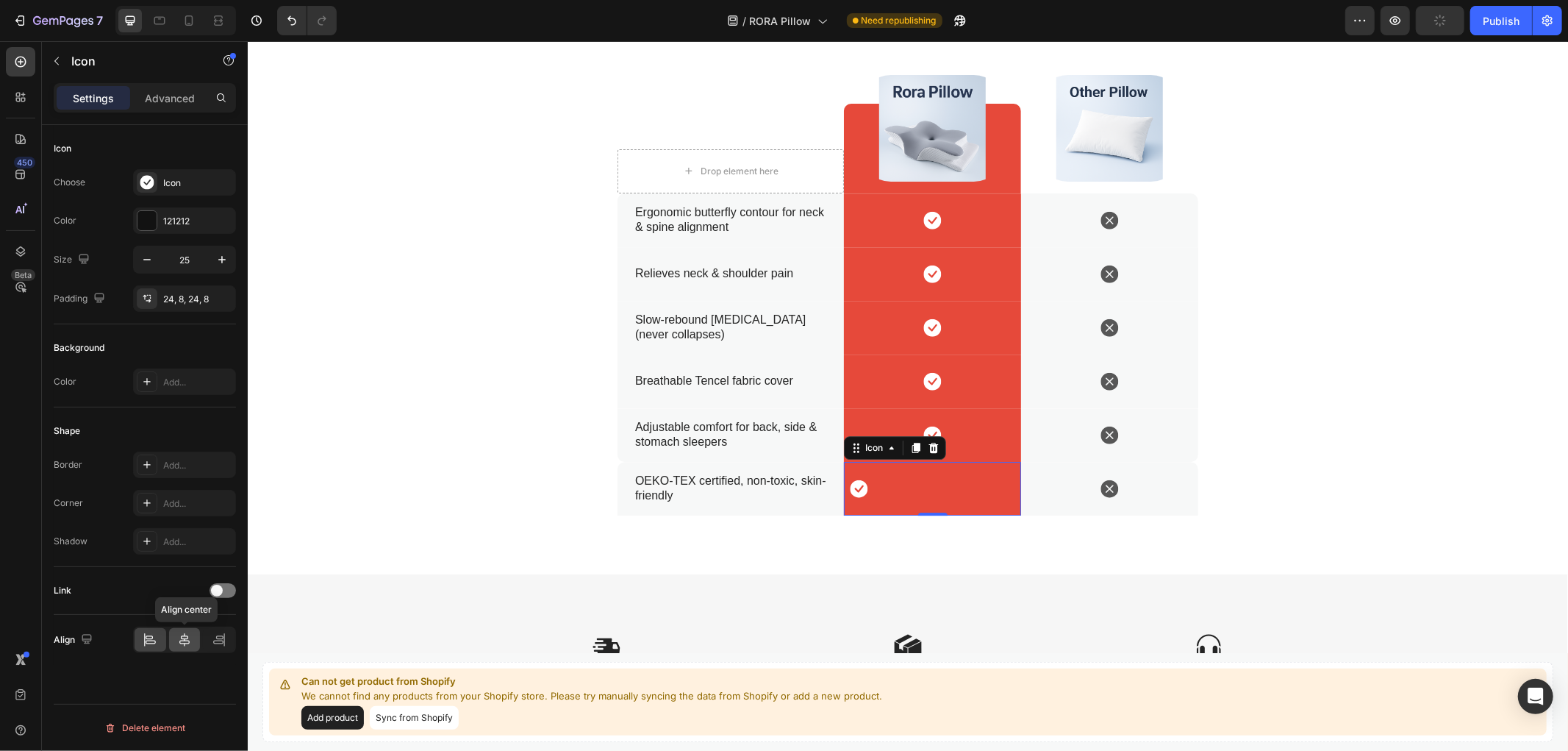
click at [187, 641] on icon at bounding box center [185, 640] width 14 height 14
click at [171, 302] on div "24, 8, 24, 8" at bounding box center [184, 299] width 43 height 14
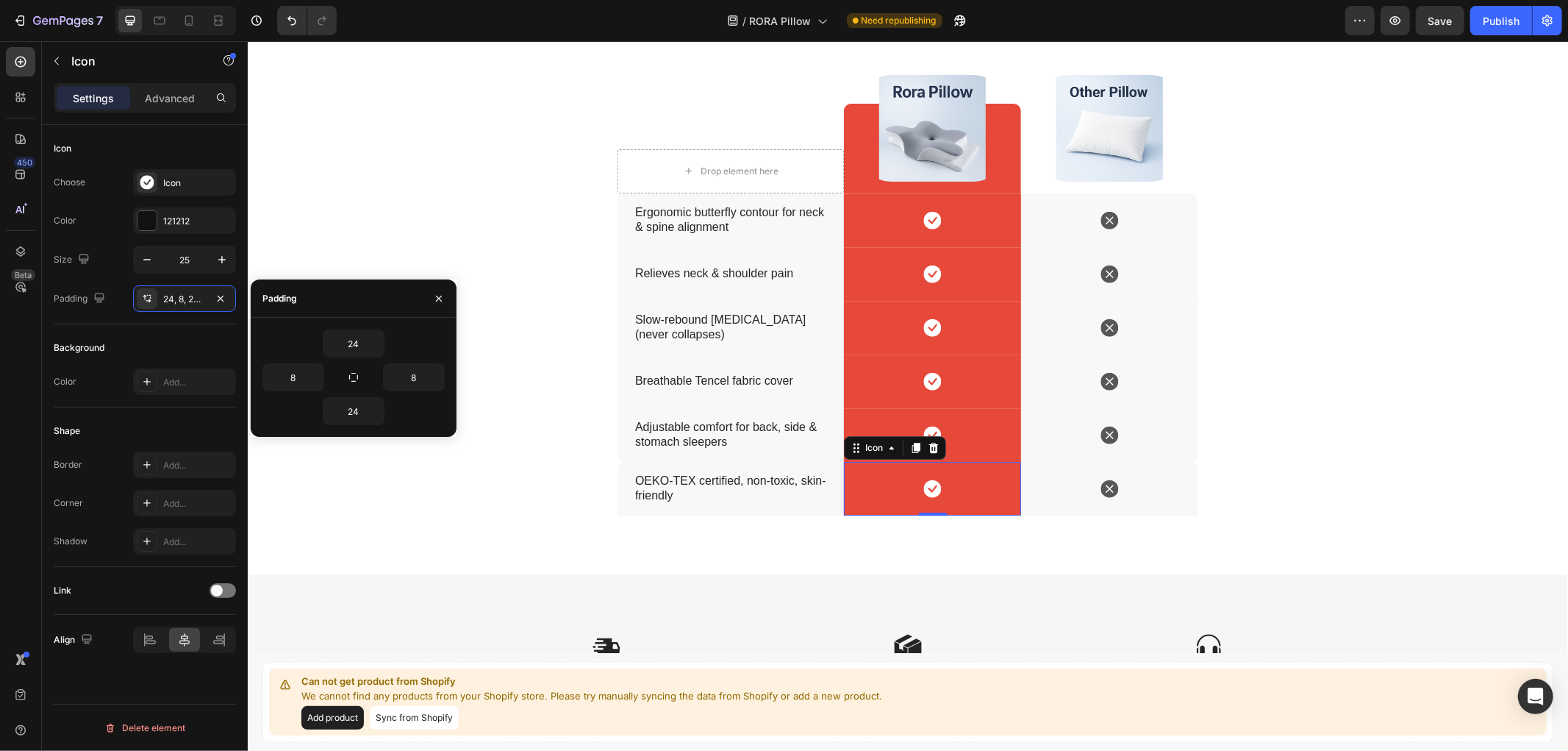
click at [156, 337] on div "Background" at bounding box center [145, 347] width 183 height 24
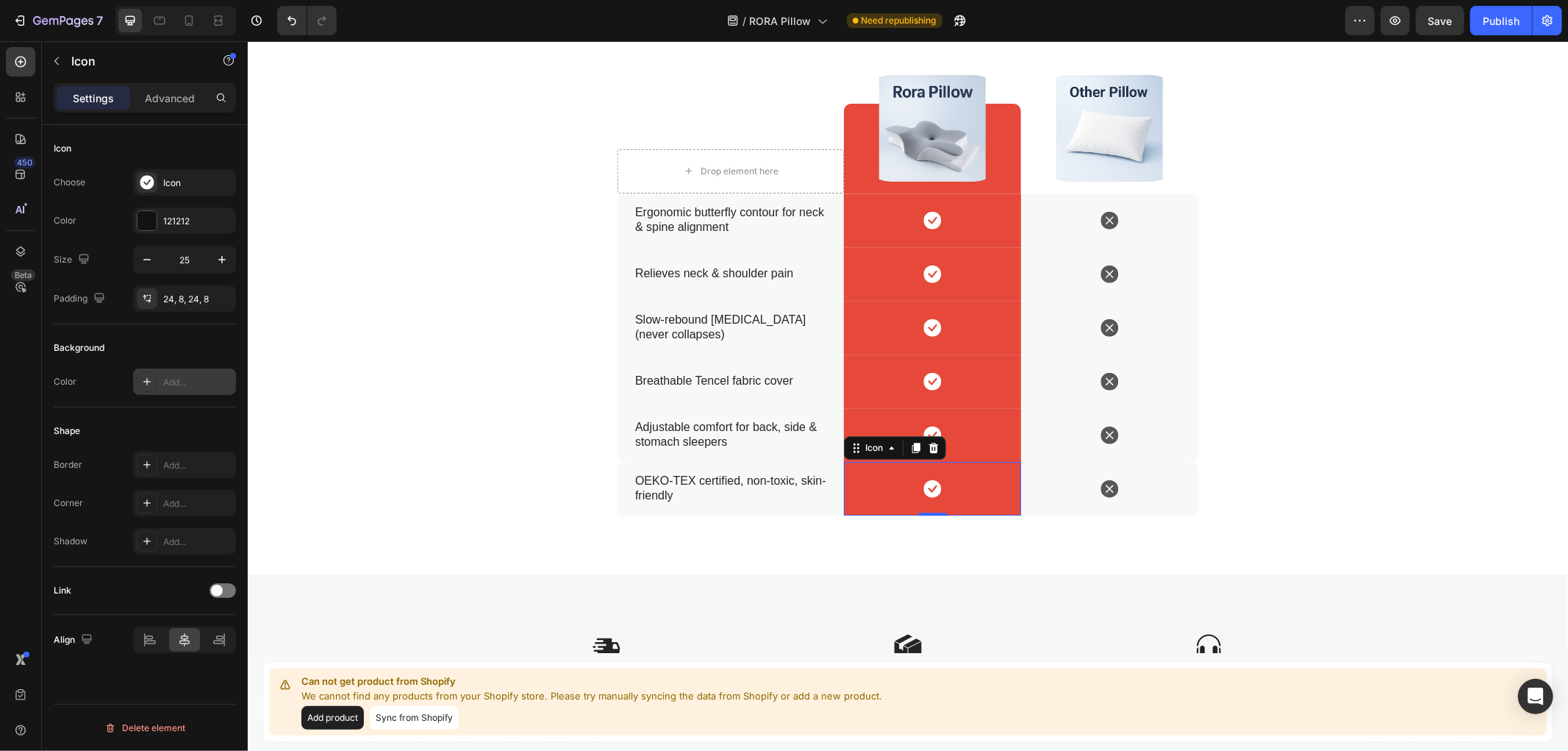
click at [173, 388] on div "Add..." at bounding box center [185, 381] width 103 height 26
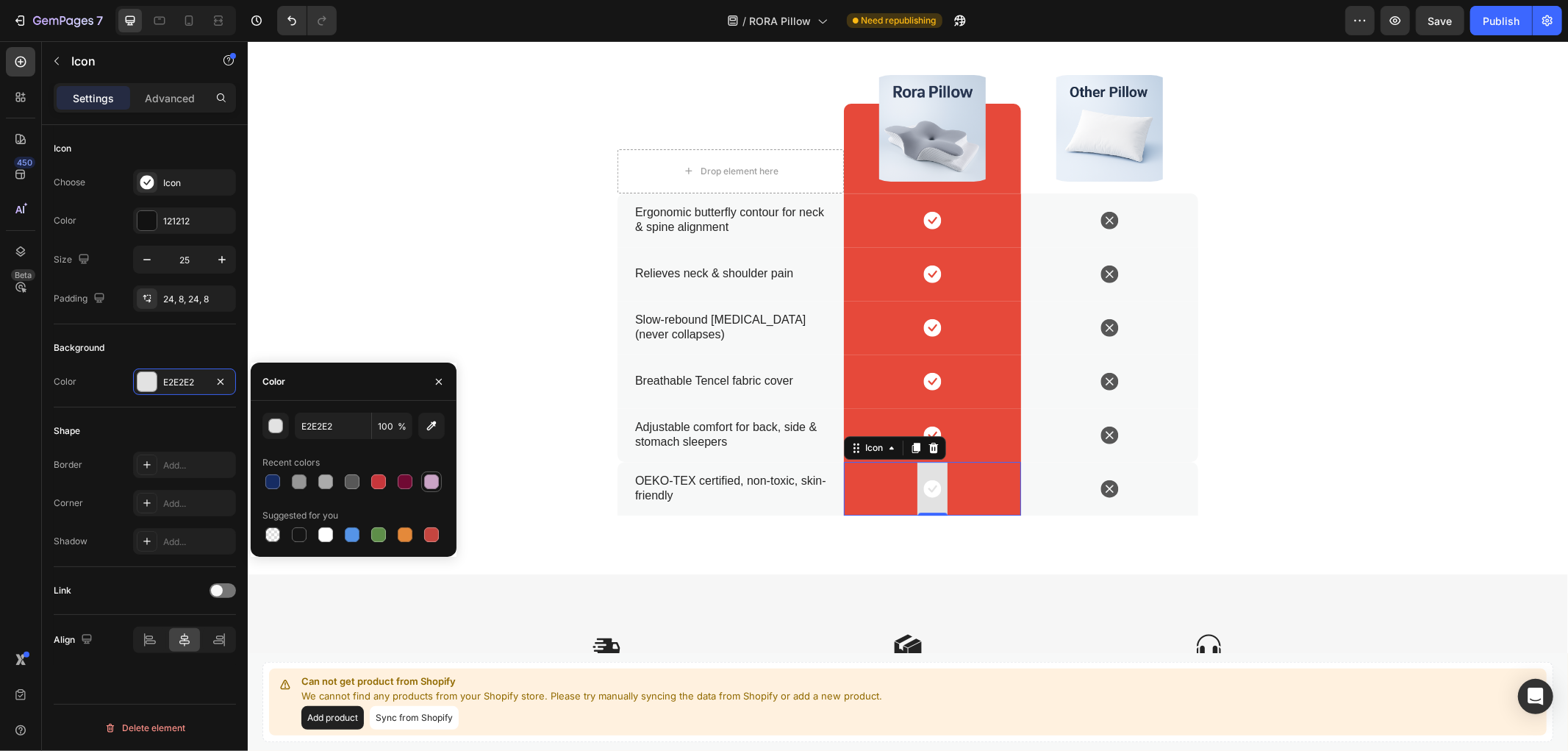
click at [432, 482] on div at bounding box center [432, 481] width 14 height 14
type input "E2E2E2"
click at [175, 290] on div "24, 8, 24, 8" at bounding box center [185, 298] width 103 height 26
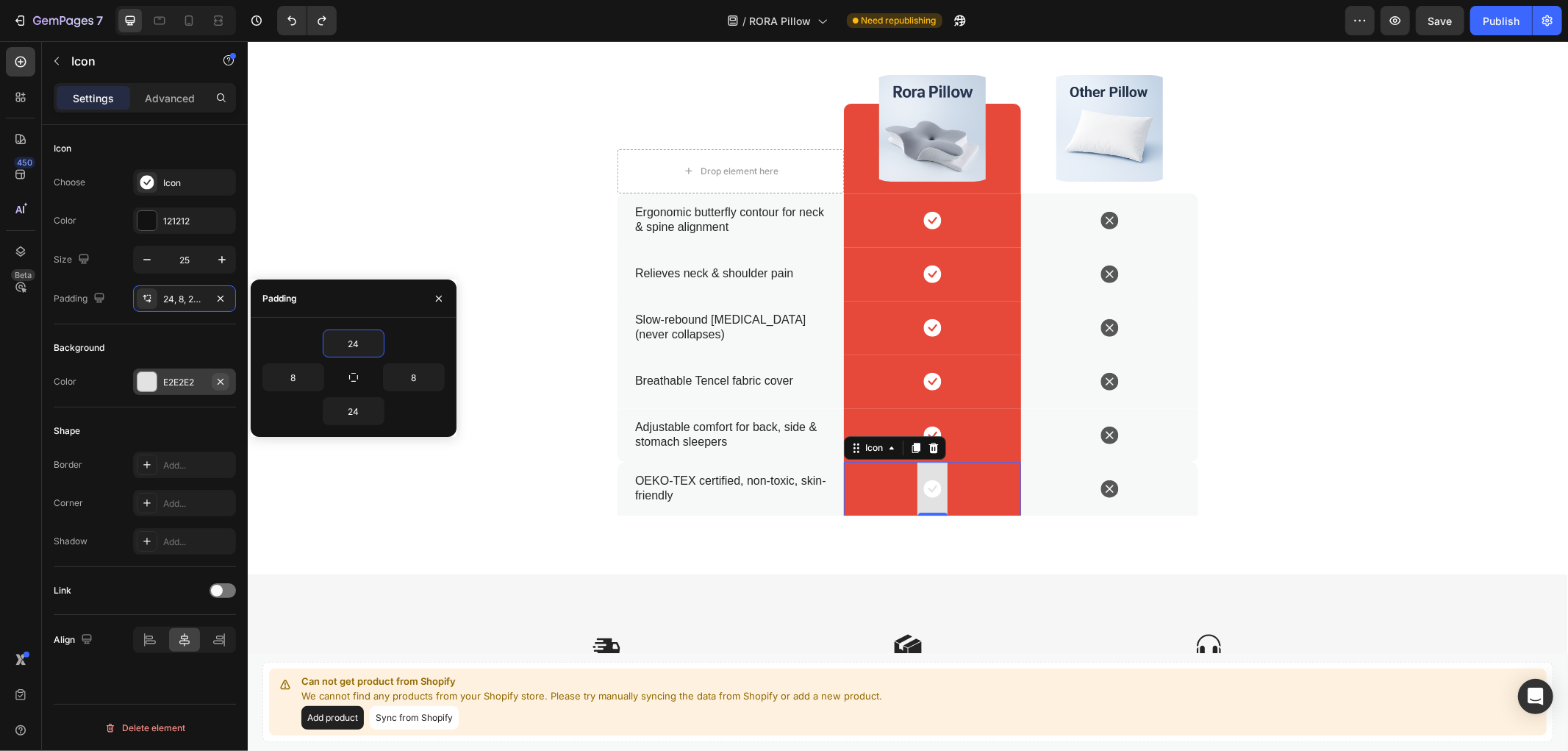
click at [221, 385] on icon "button" at bounding box center [220, 381] width 12 height 12
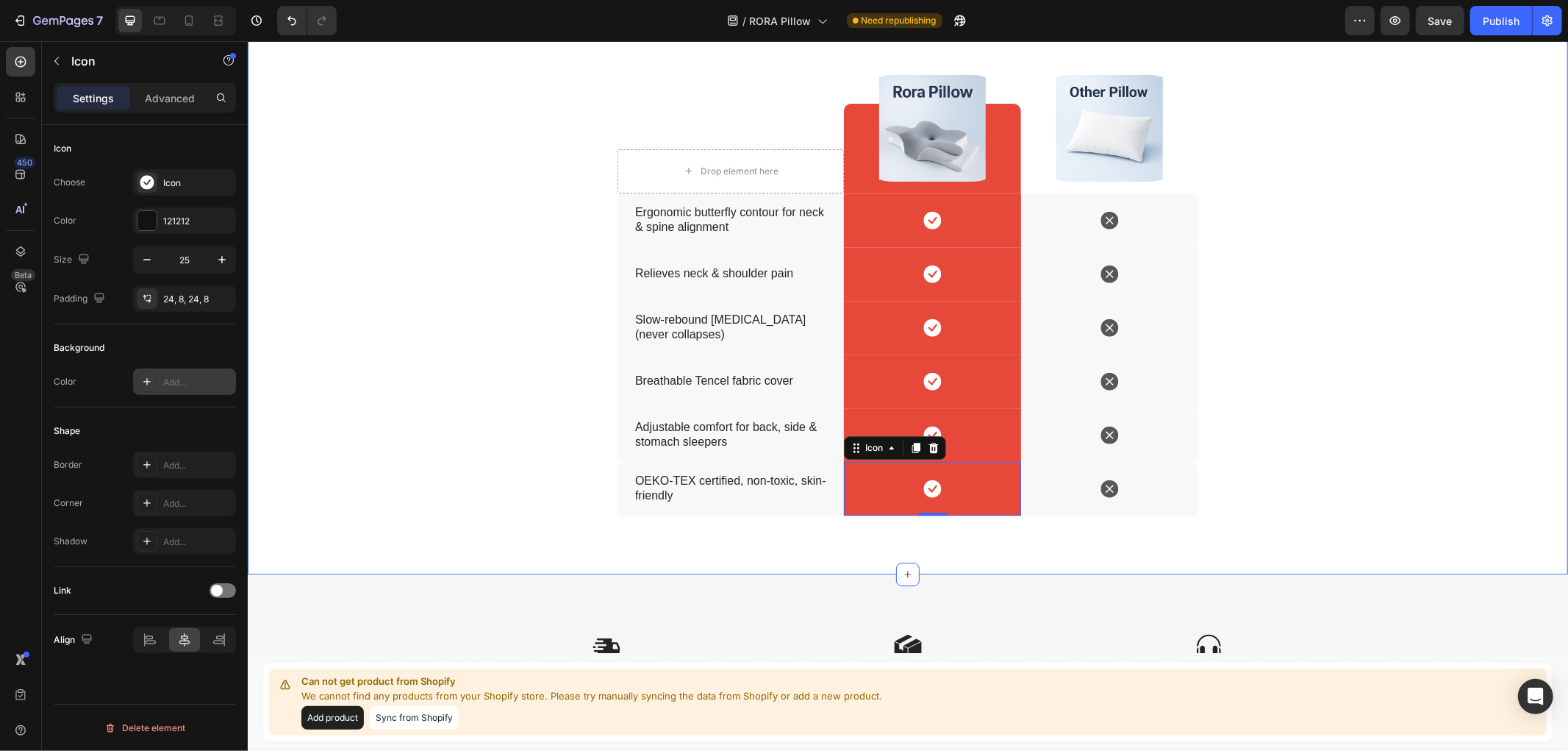
click at [1376, 435] on div "Us vs. Them Text Block Better Sleep Starts with the Right Pillow Heading Drop e…" at bounding box center [907, 243] width 1291 height 543
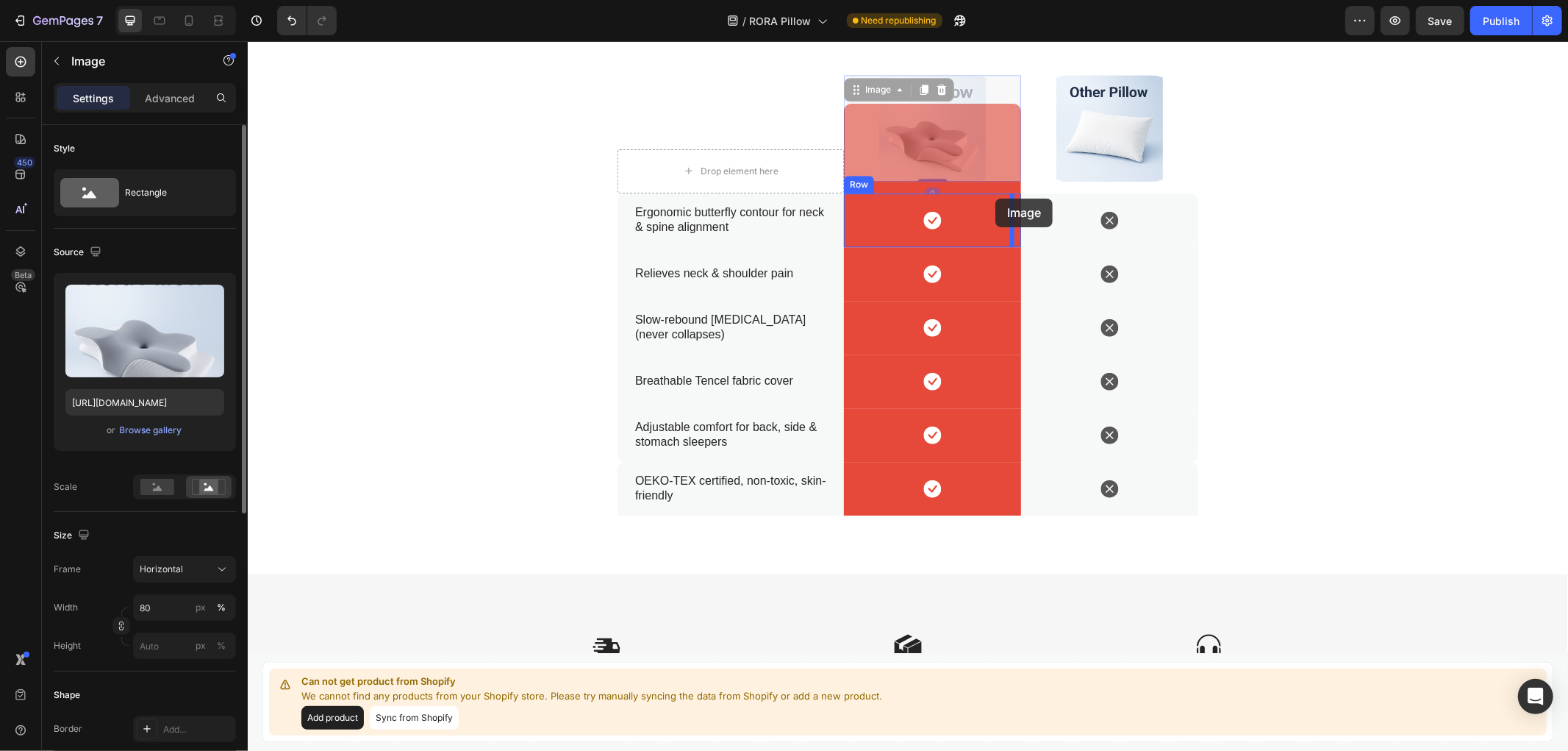
drag, startPoint x: 1406, startPoint y: 41, endPoint x: 995, endPoint y: 198, distance: 440.0
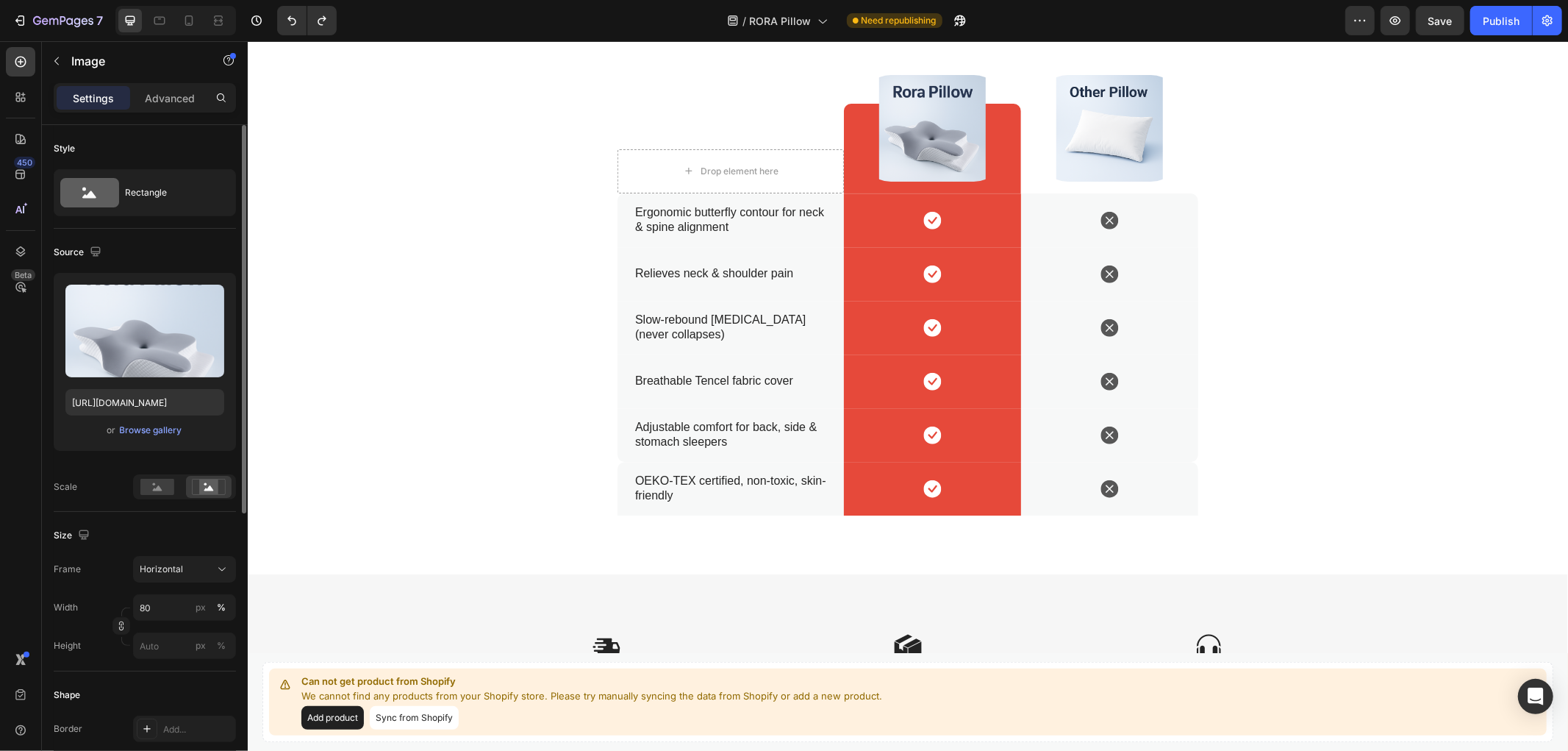
click at [1009, 147] on div at bounding box center [932, 128] width 177 height 107
click at [1001, 134] on div at bounding box center [932, 128] width 177 height 107
click at [984, 336] on div "Icon" at bounding box center [932, 327] width 177 height 53
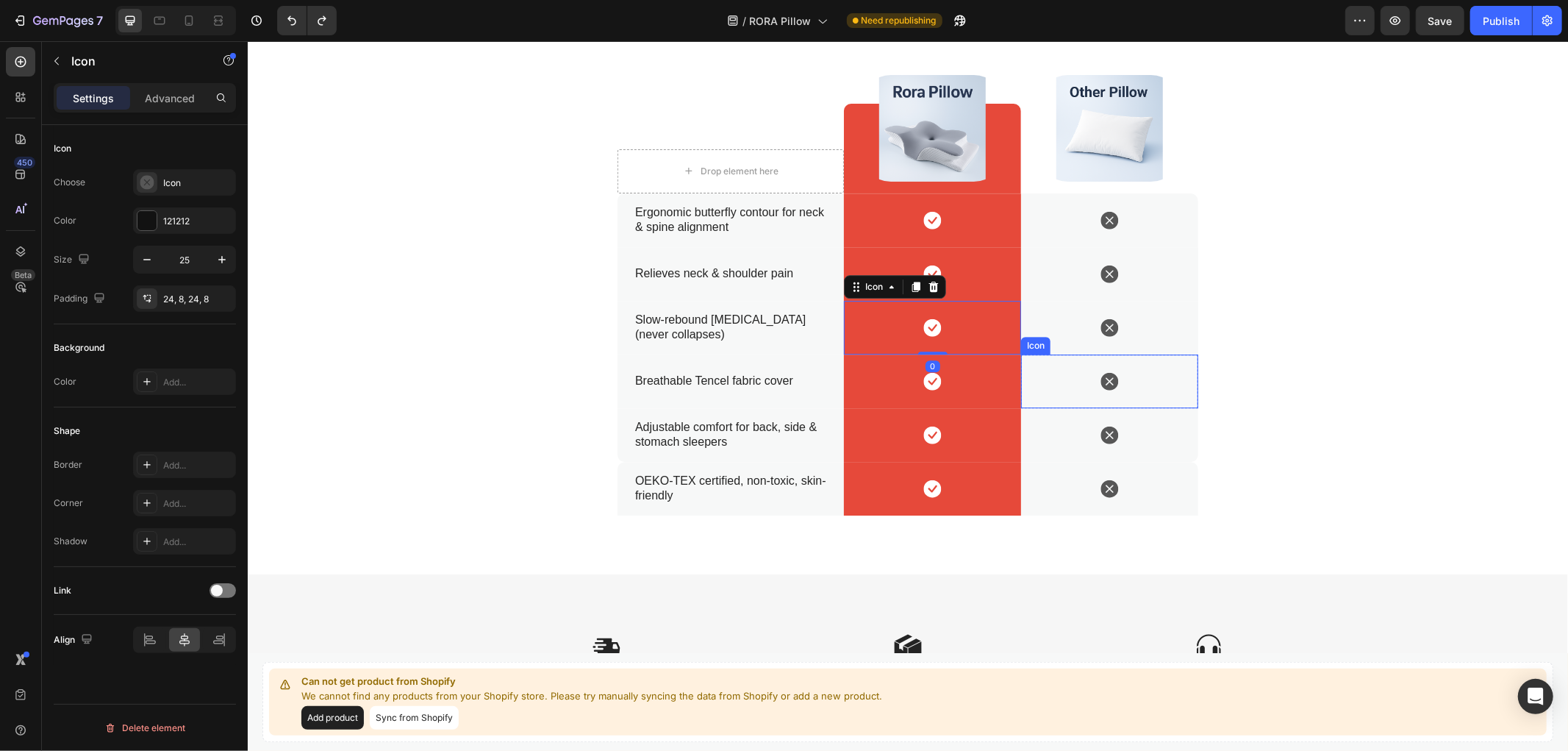
click at [1175, 359] on div "Icon" at bounding box center [1109, 380] width 177 height 53
click at [984, 172] on img at bounding box center [932, 128] width 142 height 107
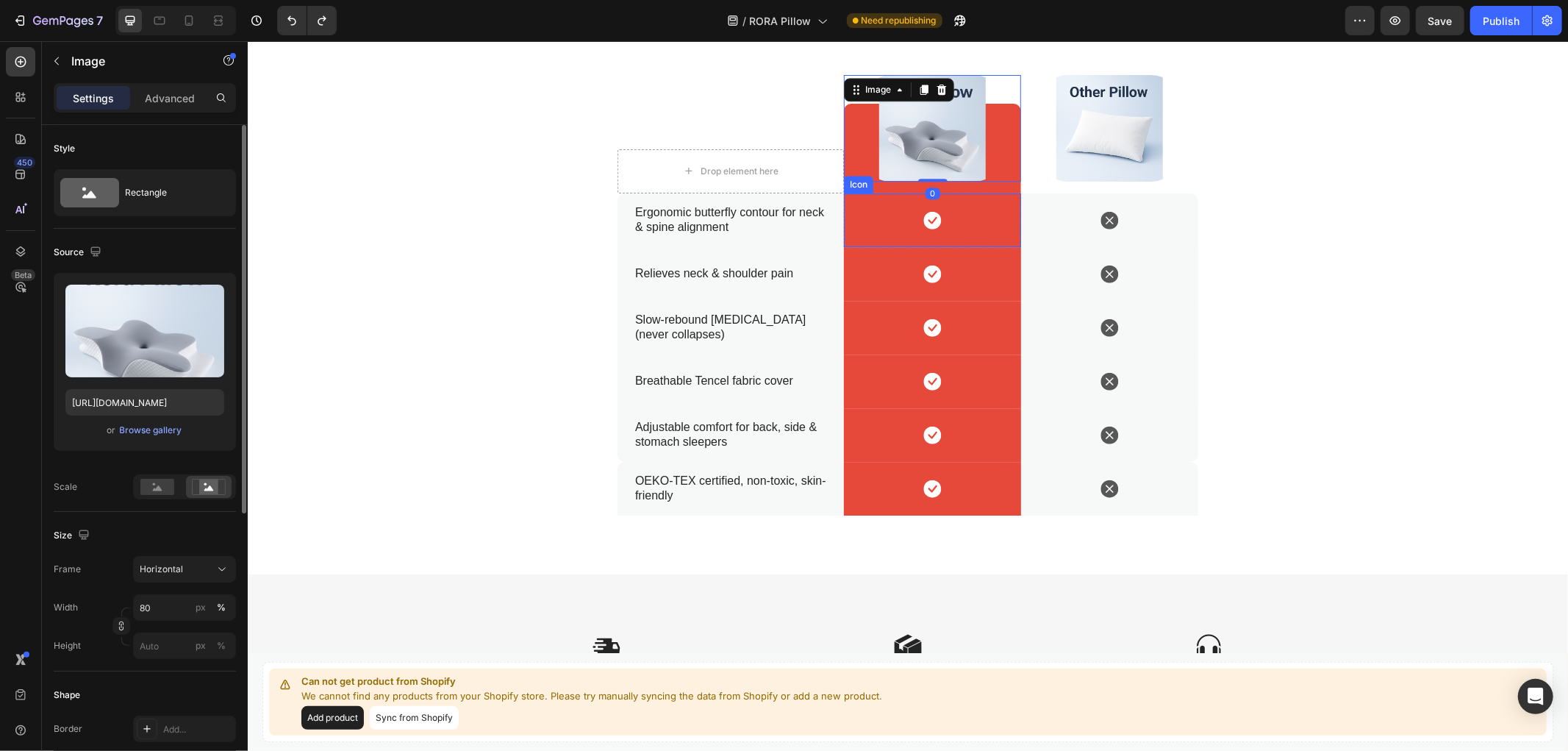
click at [867, 214] on div "Icon" at bounding box center [932, 219] width 177 height 53
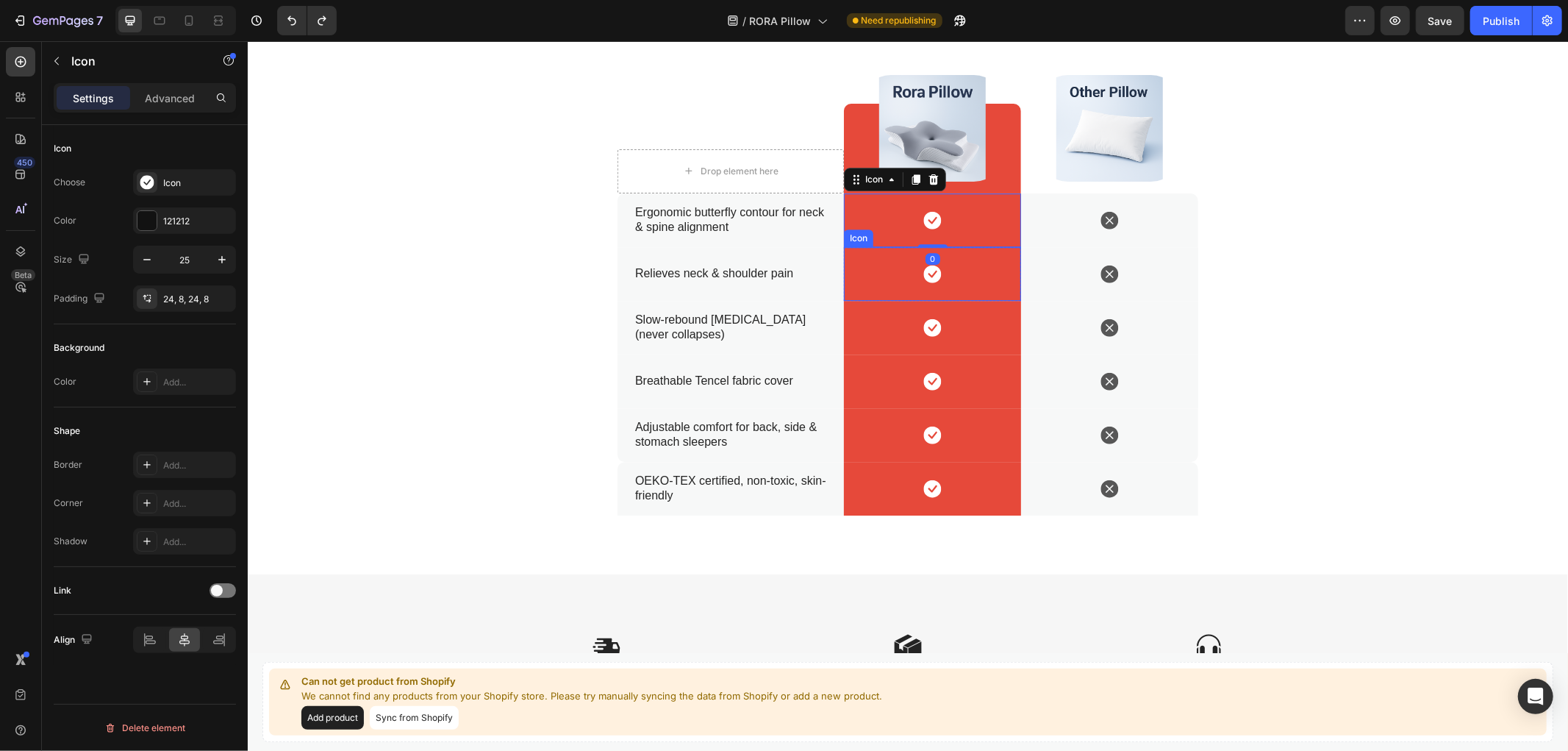
click at [863, 276] on div "Icon" at bounding box center [932, 272] width 177 height 53
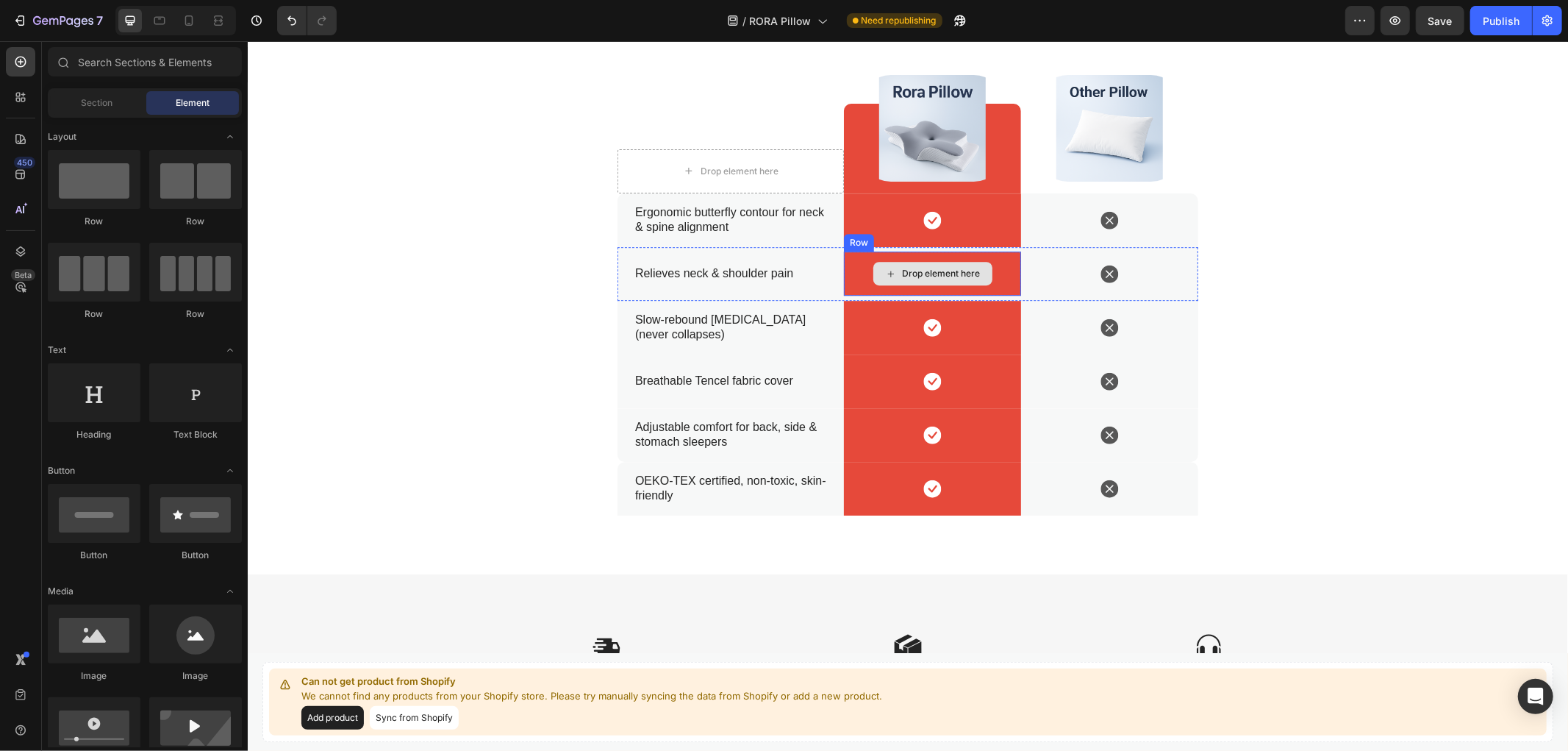
click at [995, 266] on div "Drop element here" at bounding box center [932, 272] width 177 height 44
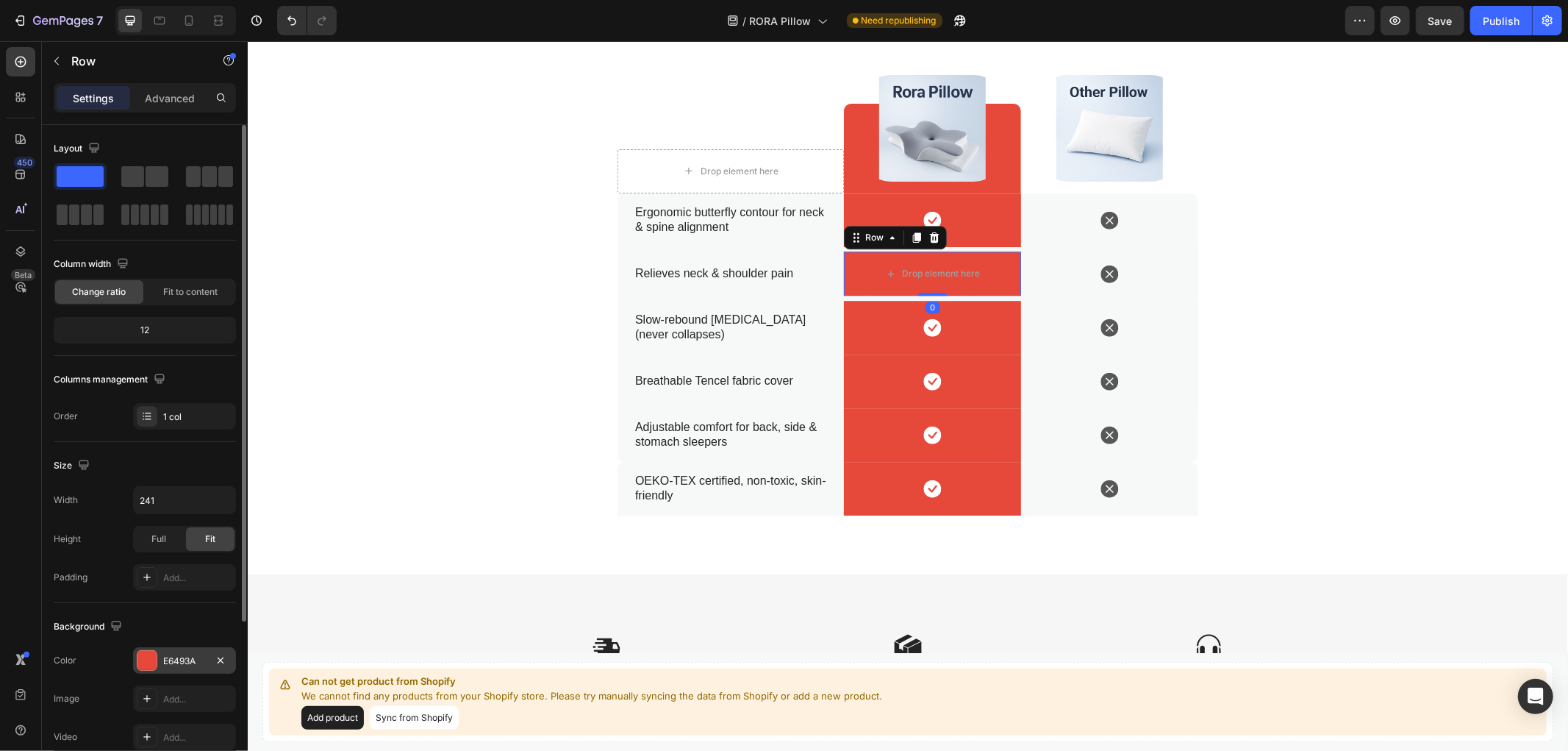
click at [163, 656] on div "E6493A" at bounding box center [184, 661] width 43 height 14
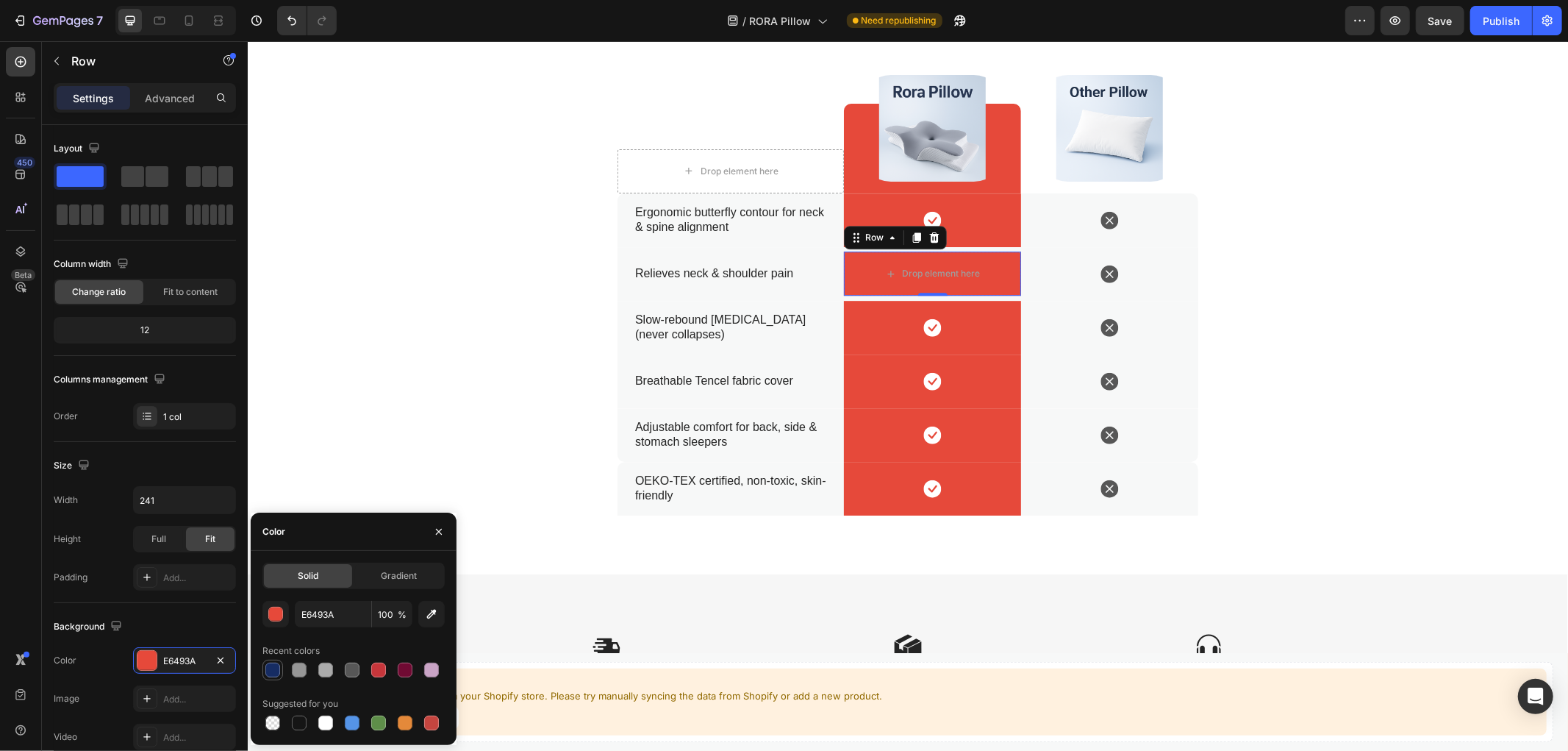
click at [269, 672] on div at bounding box center [272, 670] width 14 height 14
type input "162C63"
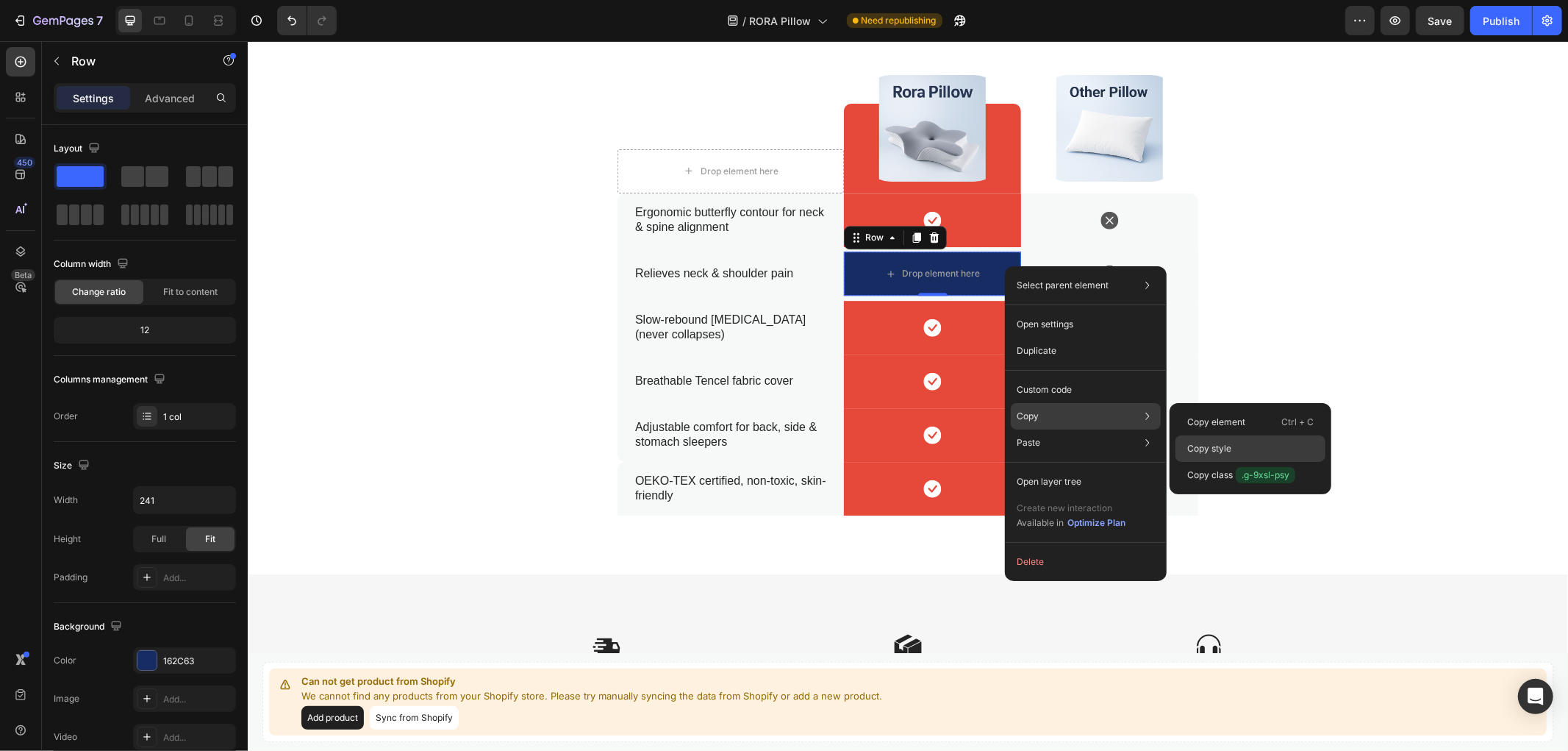
click at [1229, 461] on div "Copy style" at bounding box center [1250, 474] width 150 height 26
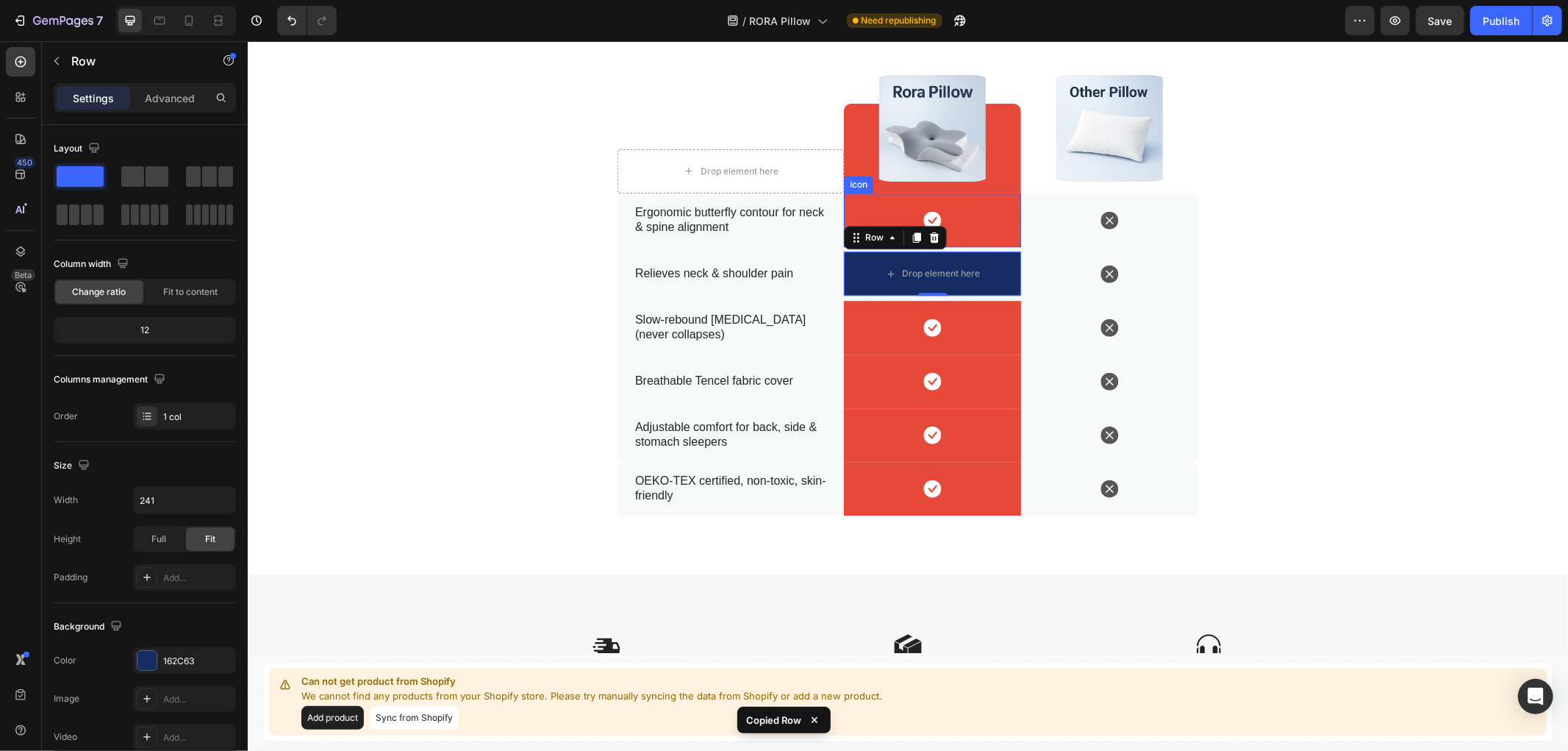
click at [857, 206] on div "Icon" at bounding box center [932, 219] width 177 height 53
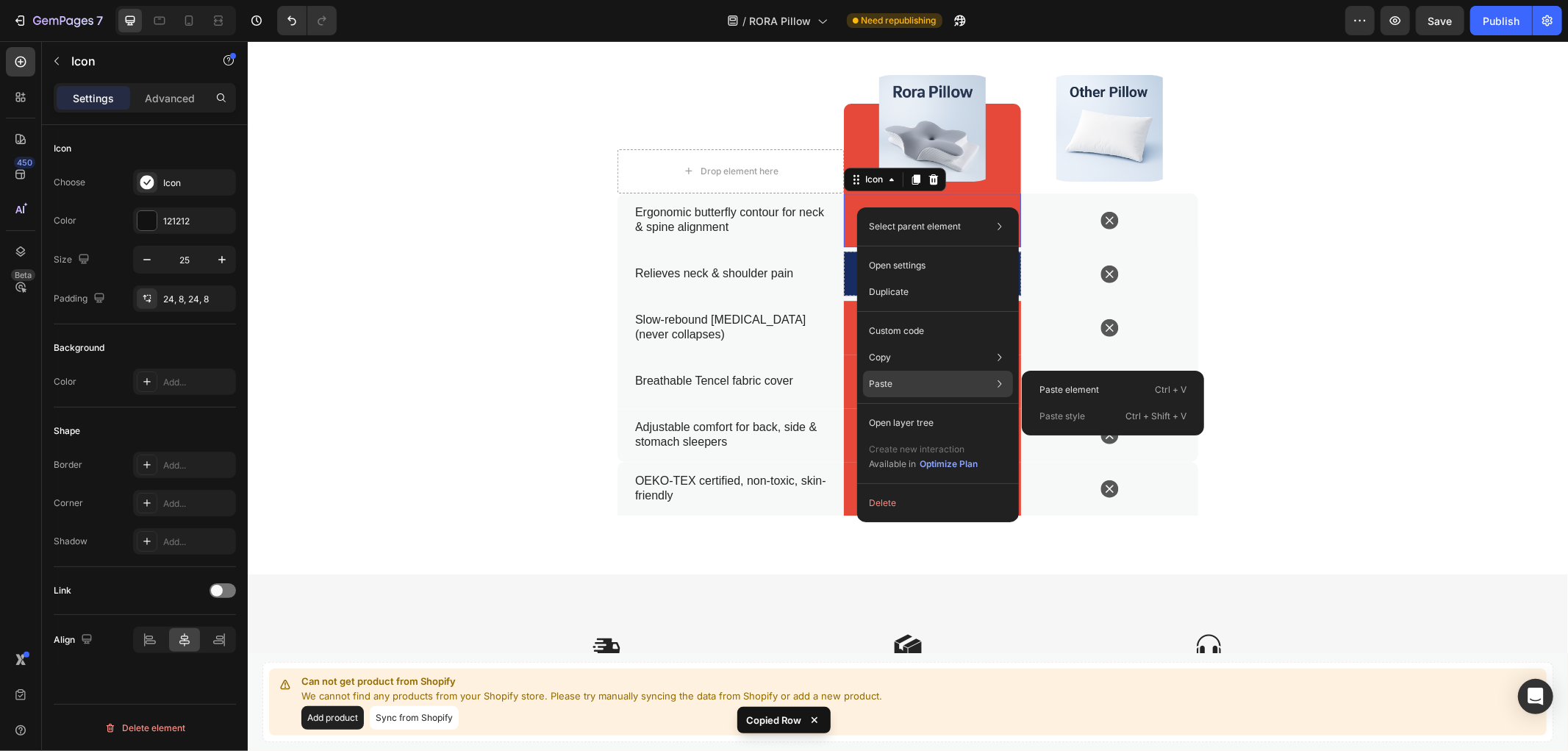
click at [1076, 413] on p "Paste style" at bounding box center [1062, 416] width 45 height 14
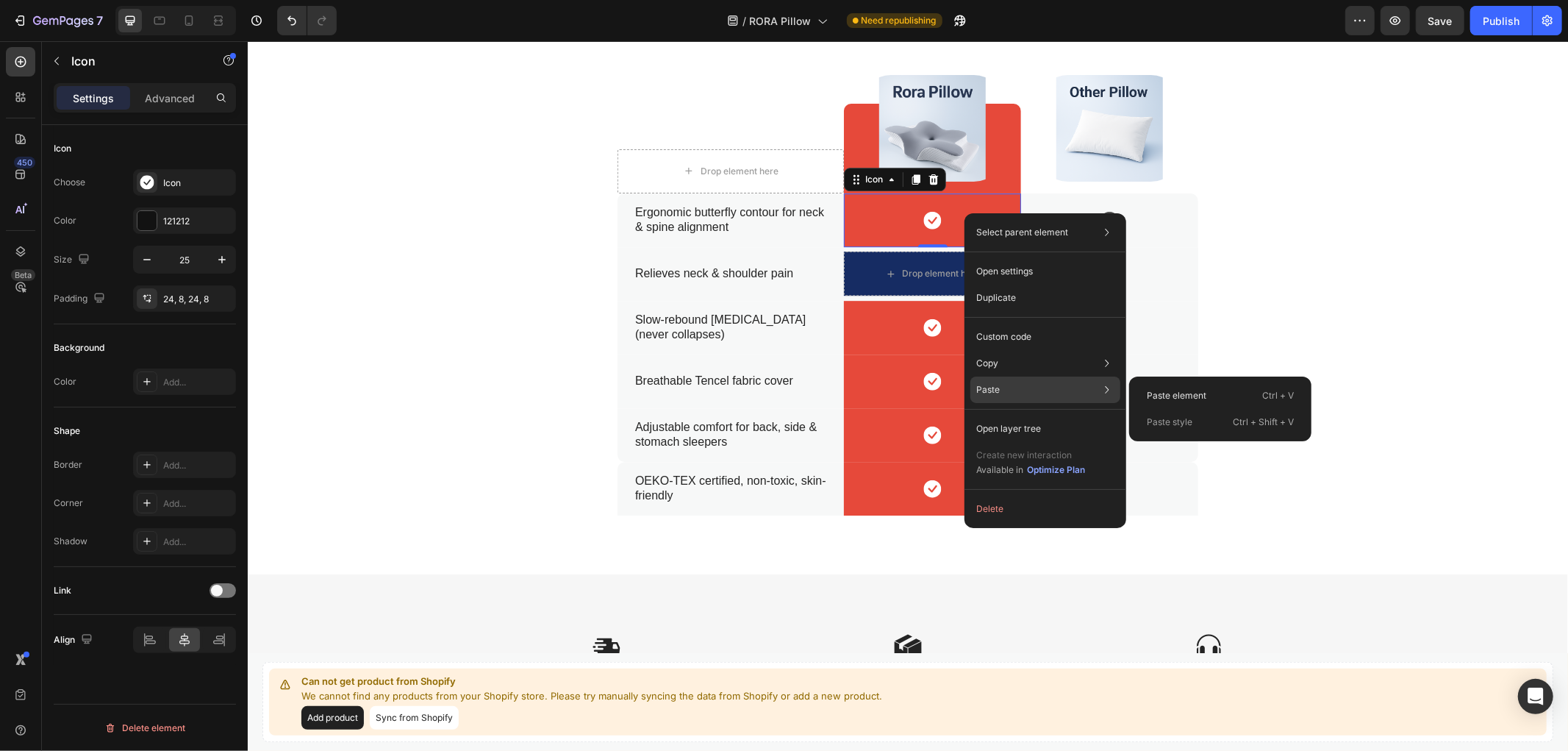
click at [1187, 430] on div "Paste style Ctrl + Shift + V" at bounding box center [1221, 422] width 171 height 26
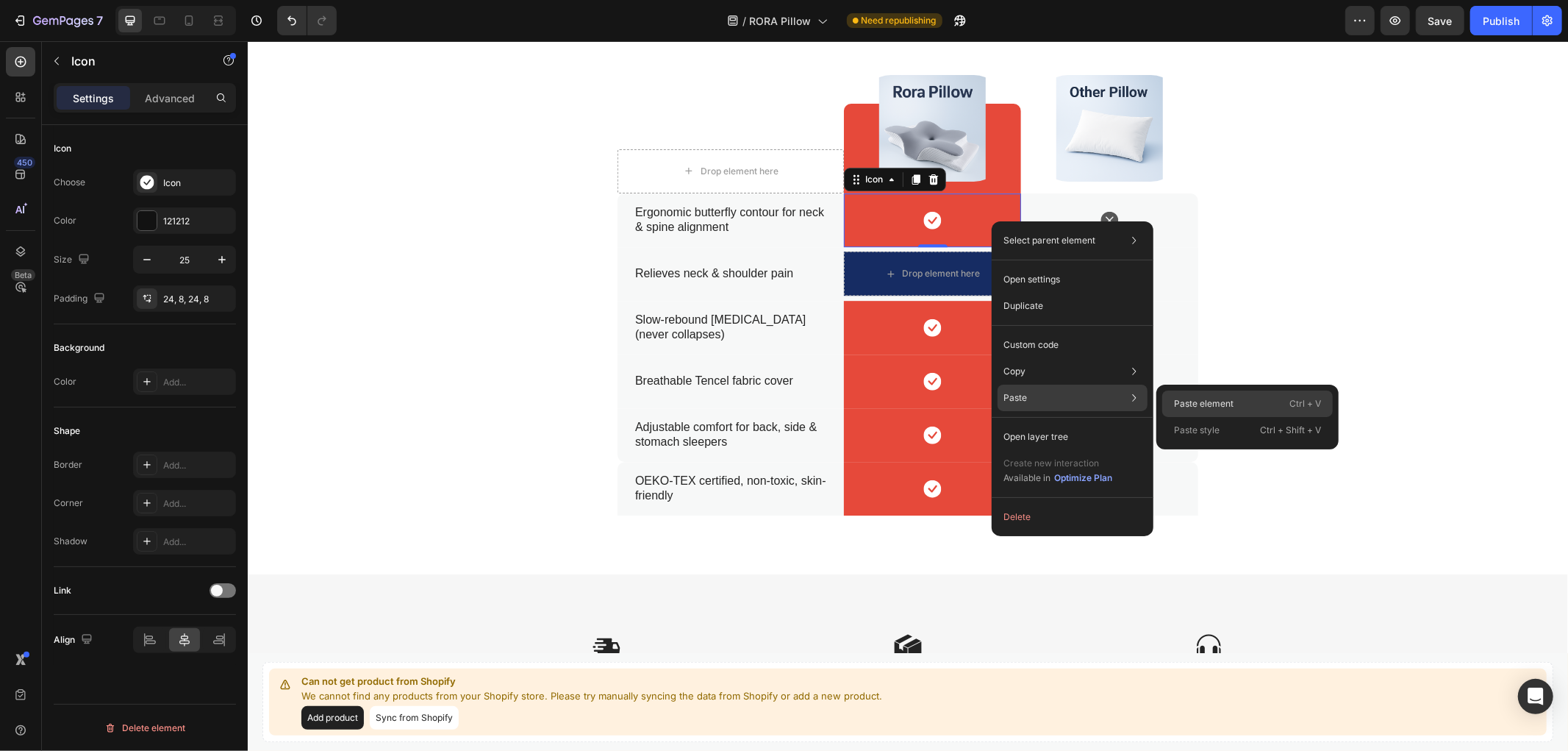
click at [1184, 398] on p "Paste element" at bounding box center [1204, 404] width 60 height 14
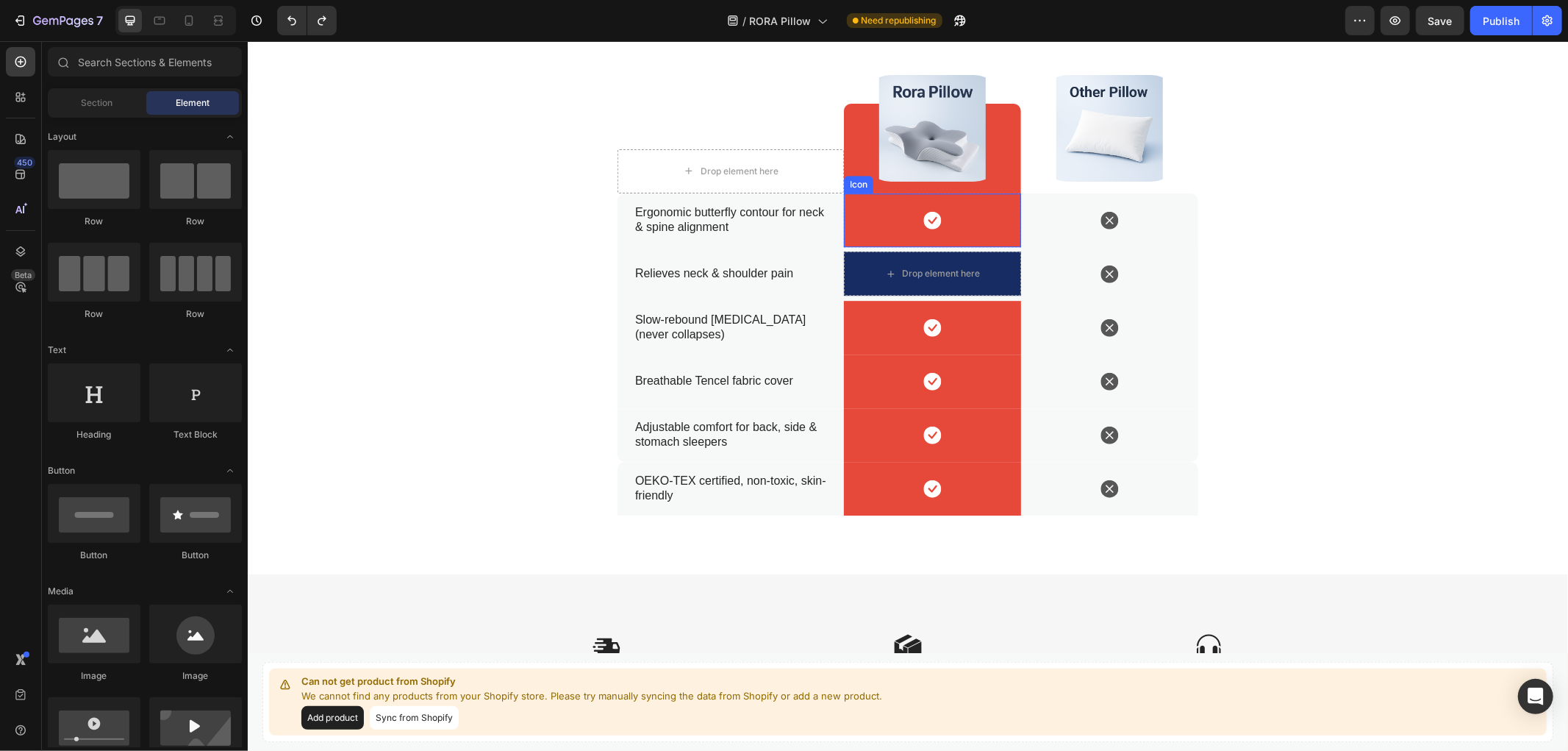
click at [995, 213] on div "Icon" at bounding box center [932, 219] width 177 height 53
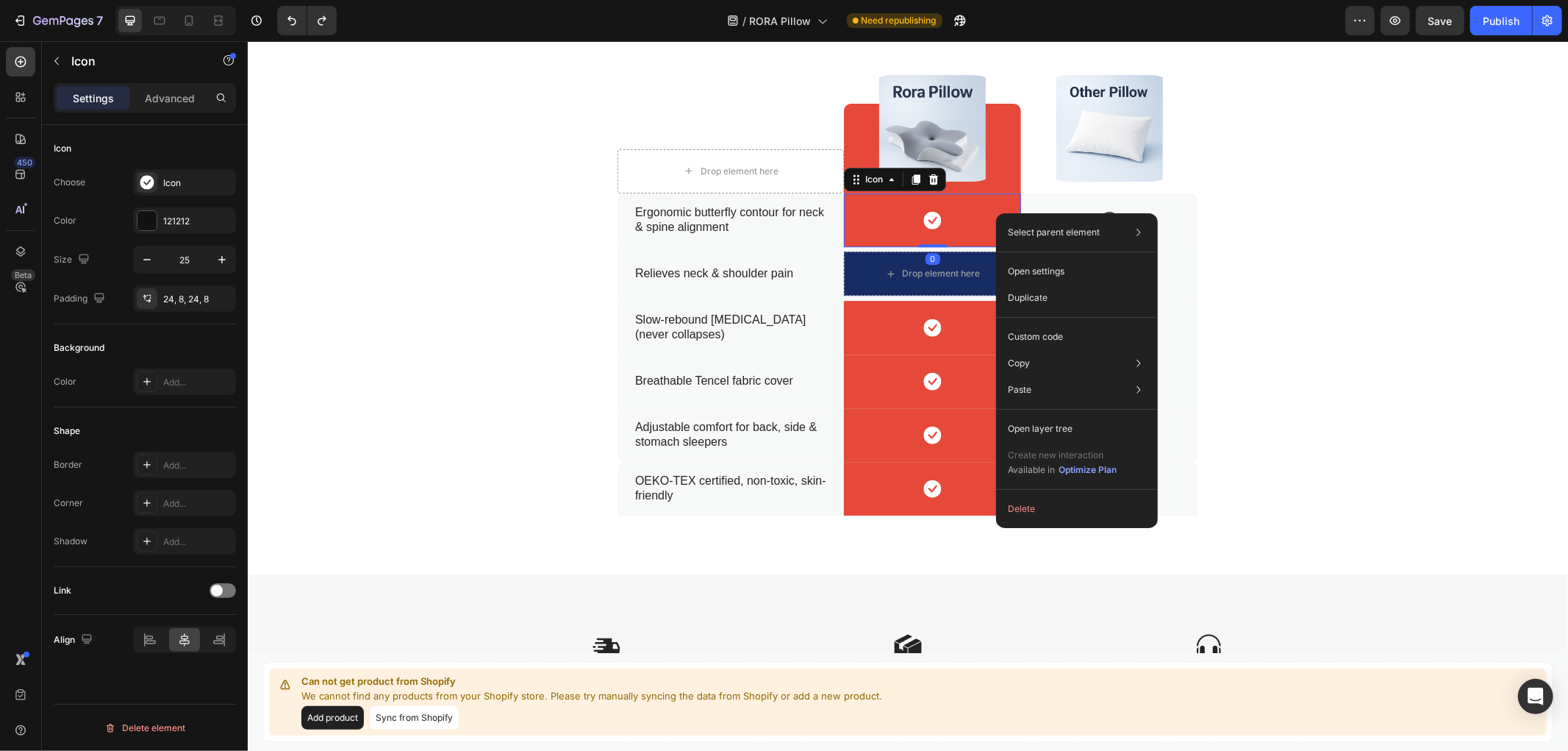
click at [977, 214] on div "Icon 0" at bounding box center [932, 219] width 177 height 53
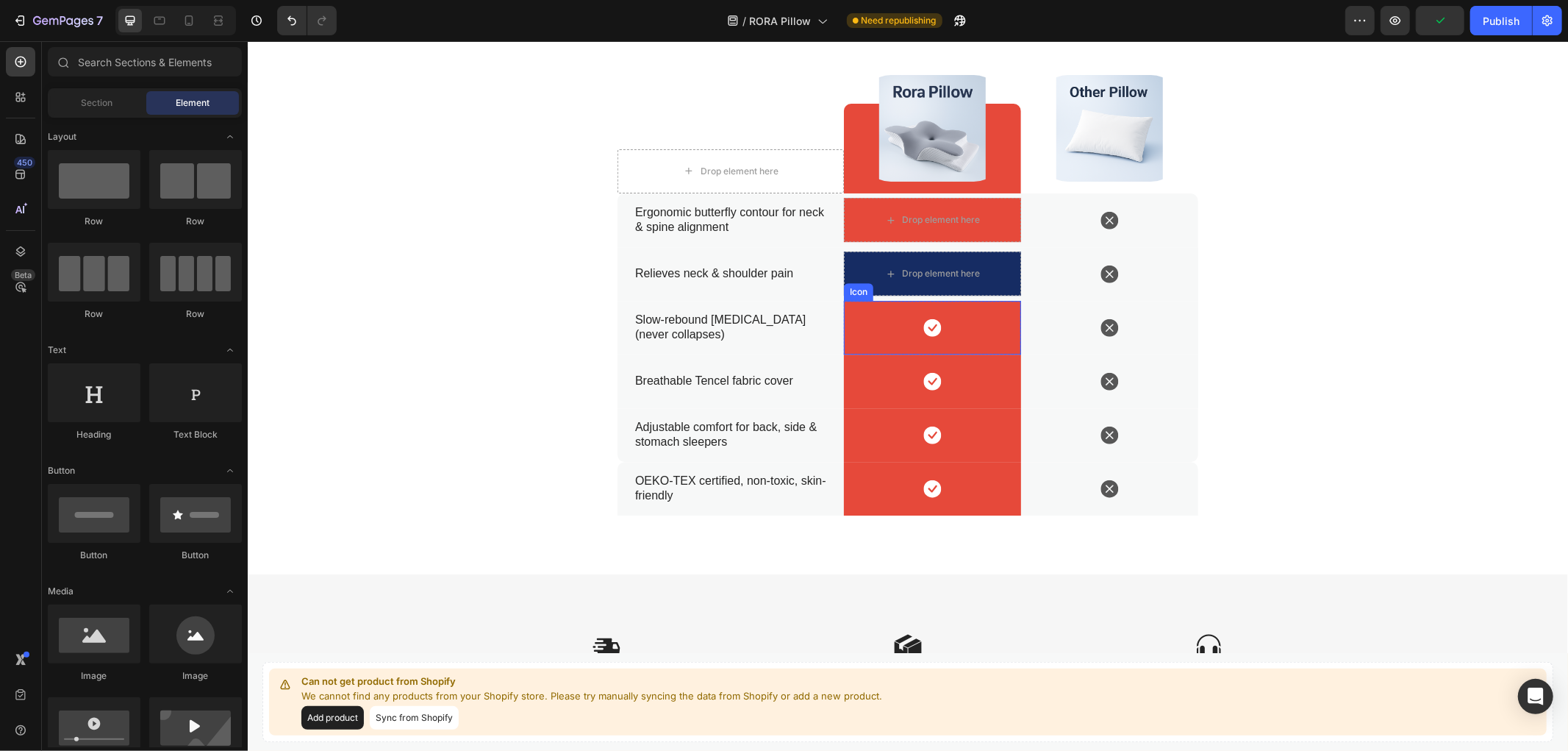
click at [960, 321] on div "Icon" at bounding box center [932, 327] width 177 height 53
click at [955, 383] on div "Icon" at bounding box center [932, 380] width 177 height 53
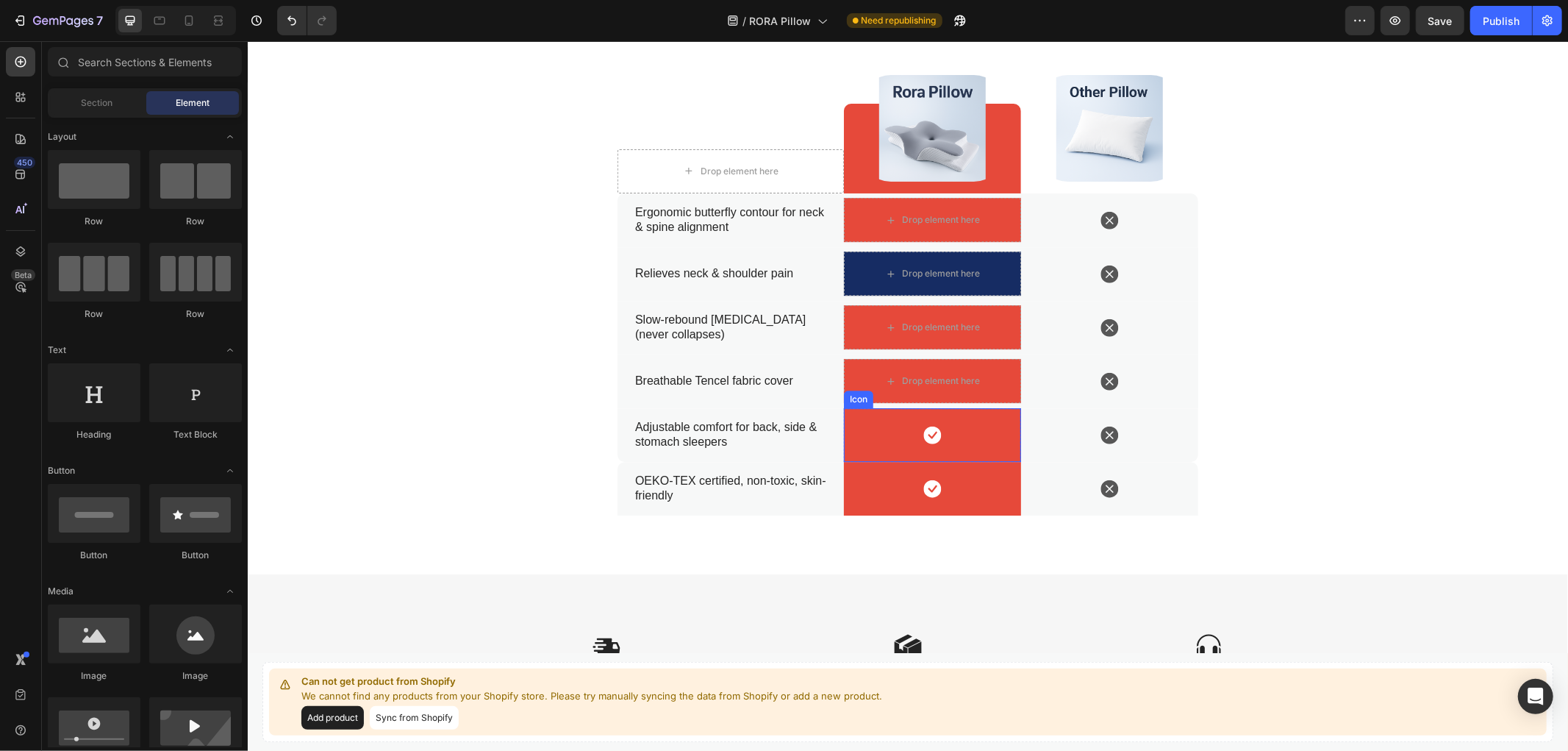
click at [961, 436] on div "Icon" at bounding box center [932, 433] width 177 height 53
click at [947, 489] on div "Icon" at bounding box center [932, 488] width 177 height 53
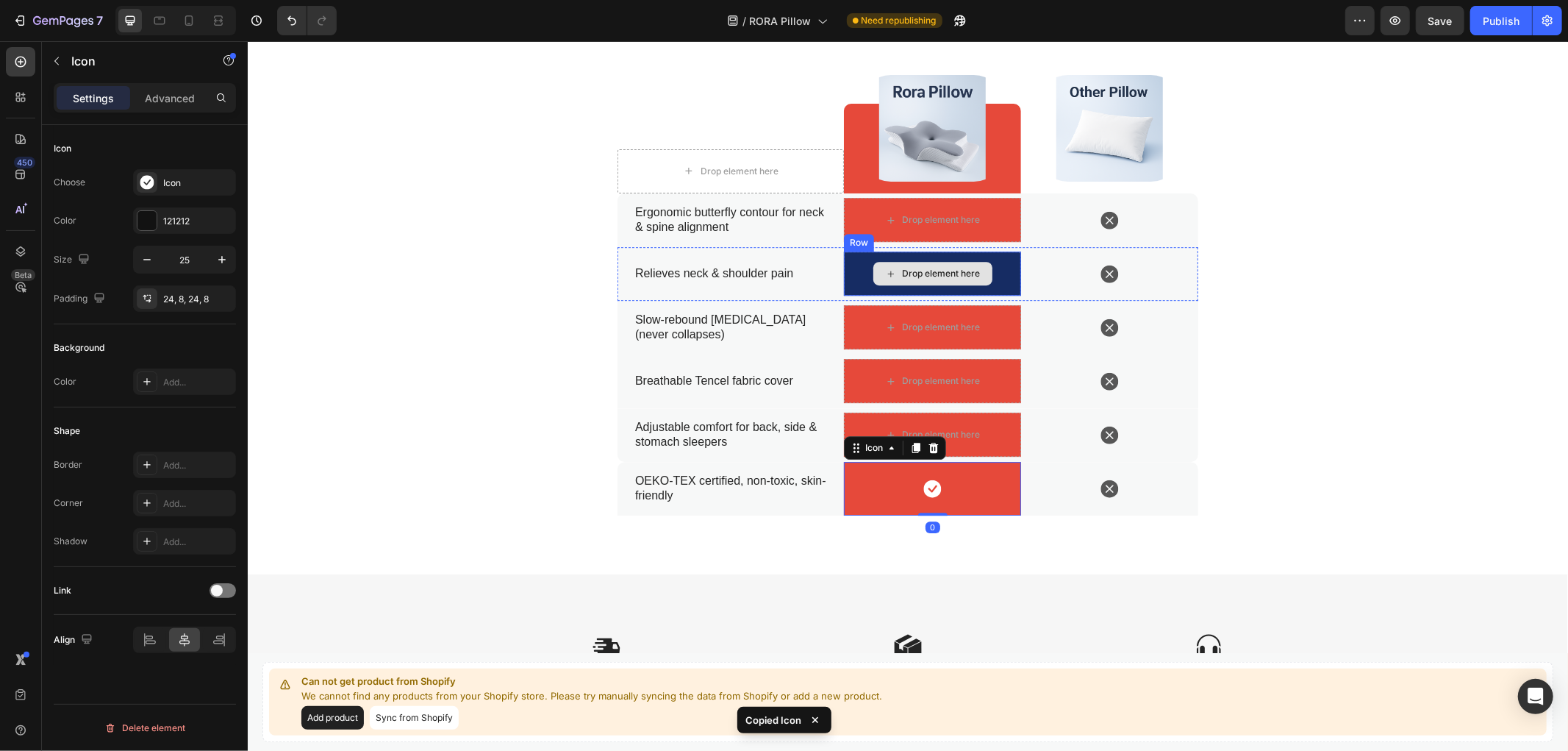
click at [995, 273] on div "Drop element here" at bounding box center [932, 272] width 177 height 44
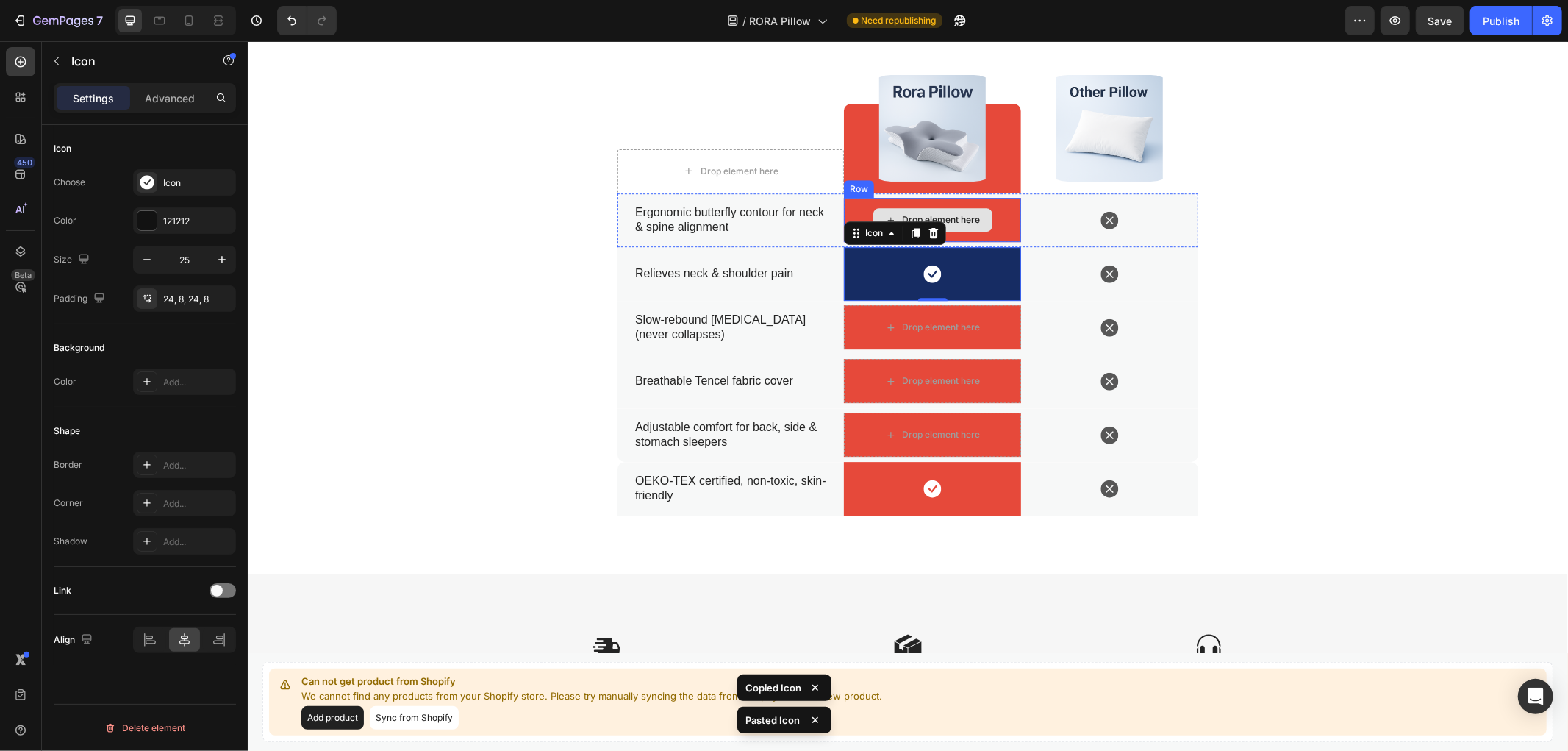
click at [992, 211] on div "Drop element here" at bounding box center [932, 219] width 177 height 44
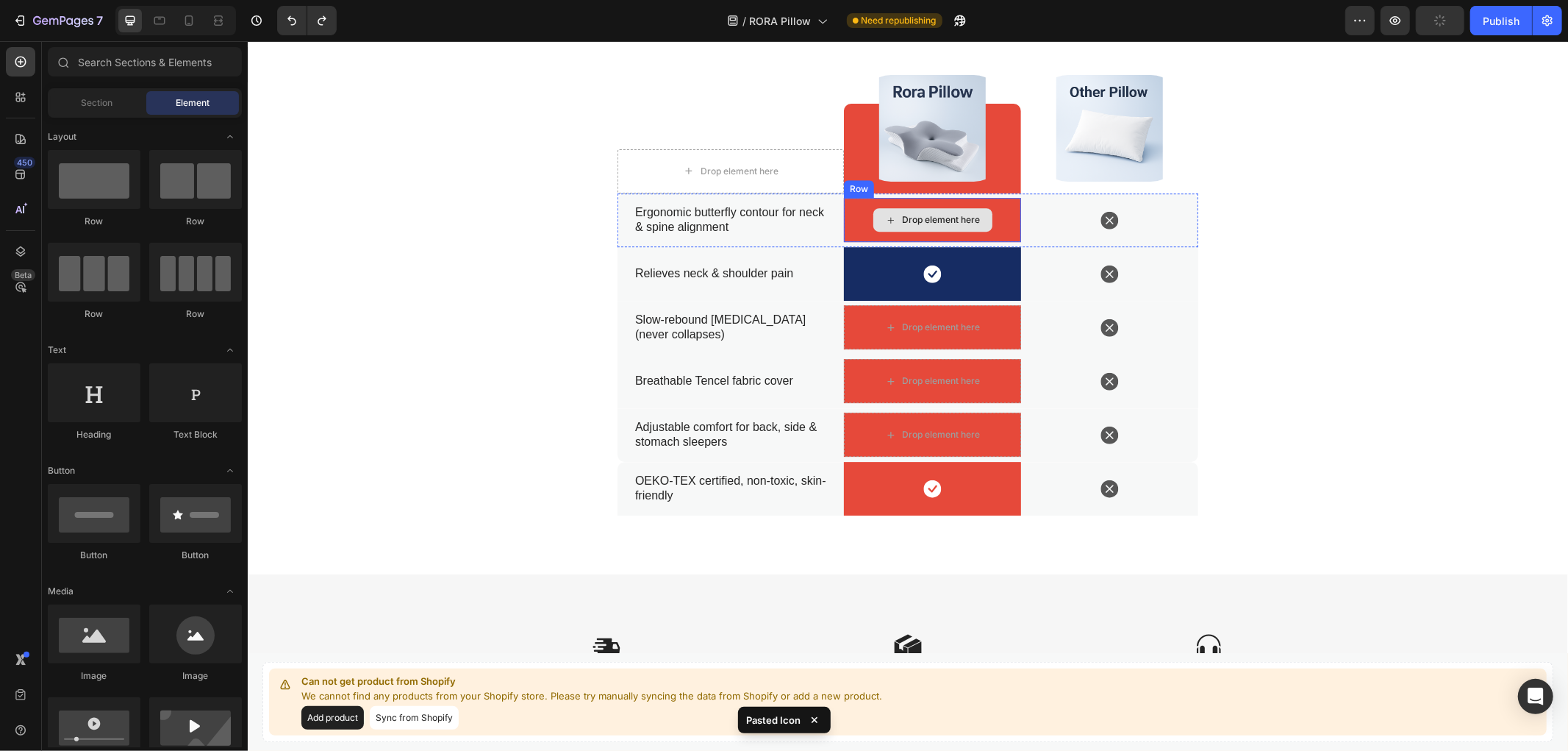
click at [1004, 214] on div "Drop element here" at bounding box center [932, 219] width 177 height 44
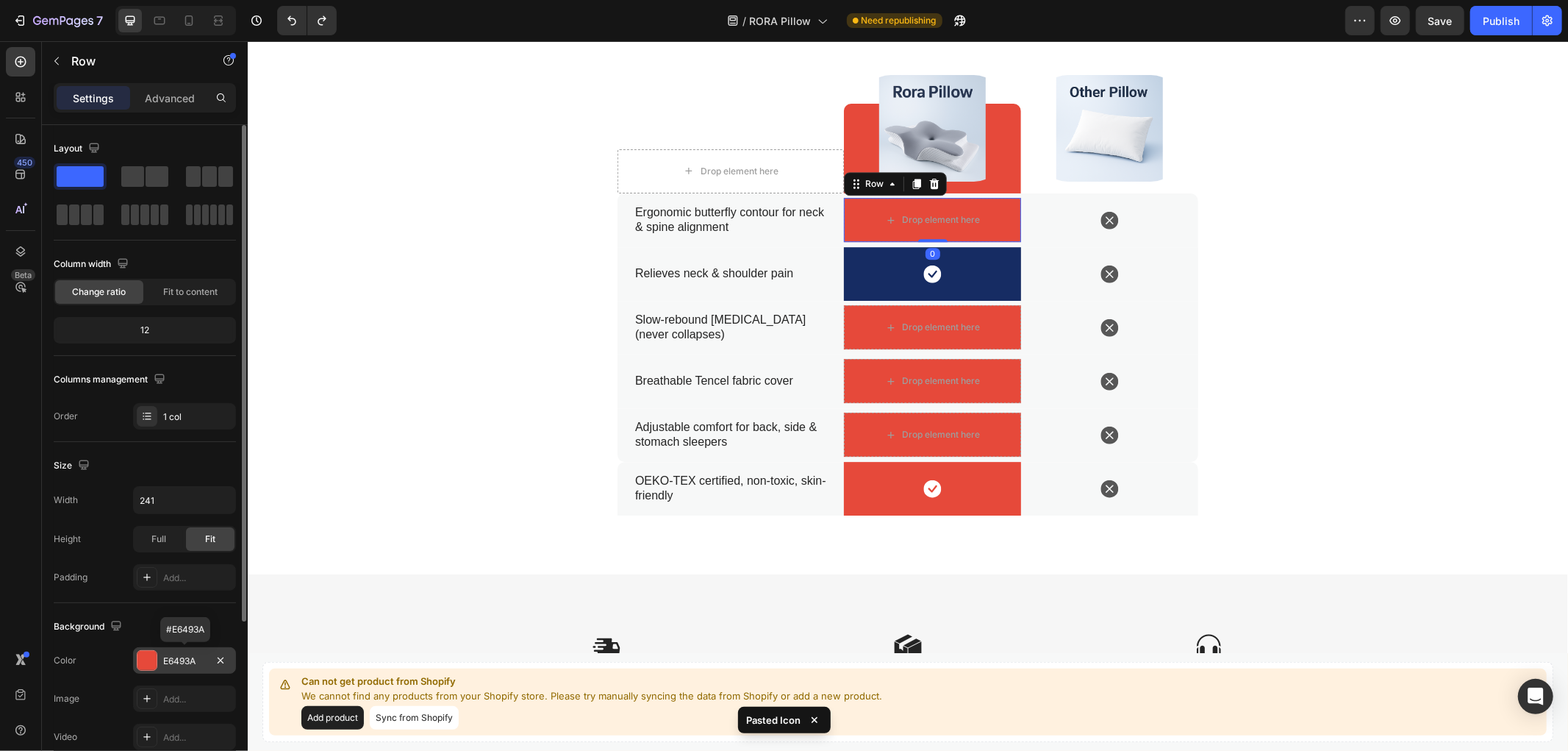
click at [184, 656] on div "E6493A" at bounding box center [184, 661] width 43 height 14
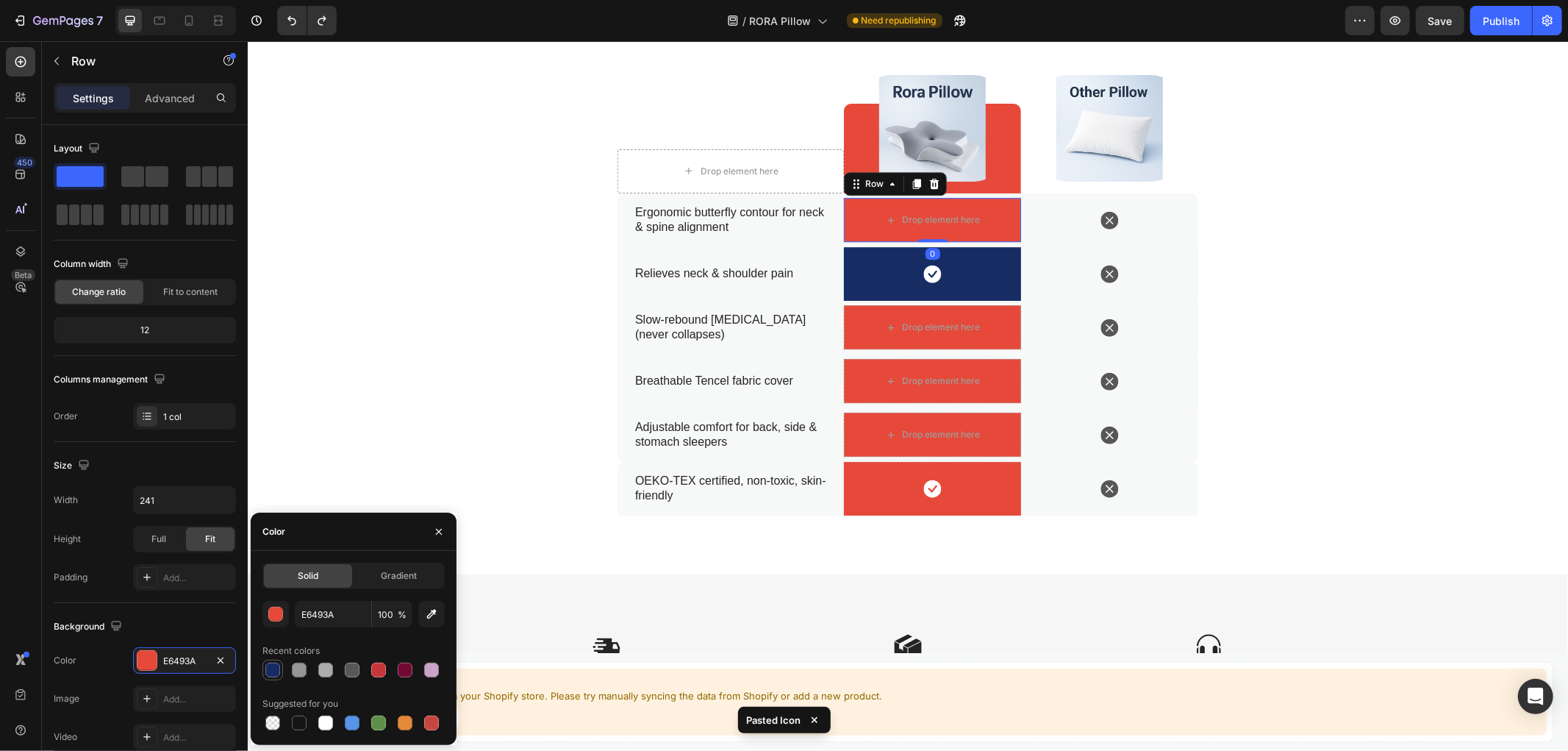
click at [277, 667] on div at bounding box center [272, 670] width 14 height 14
type input "162C63"
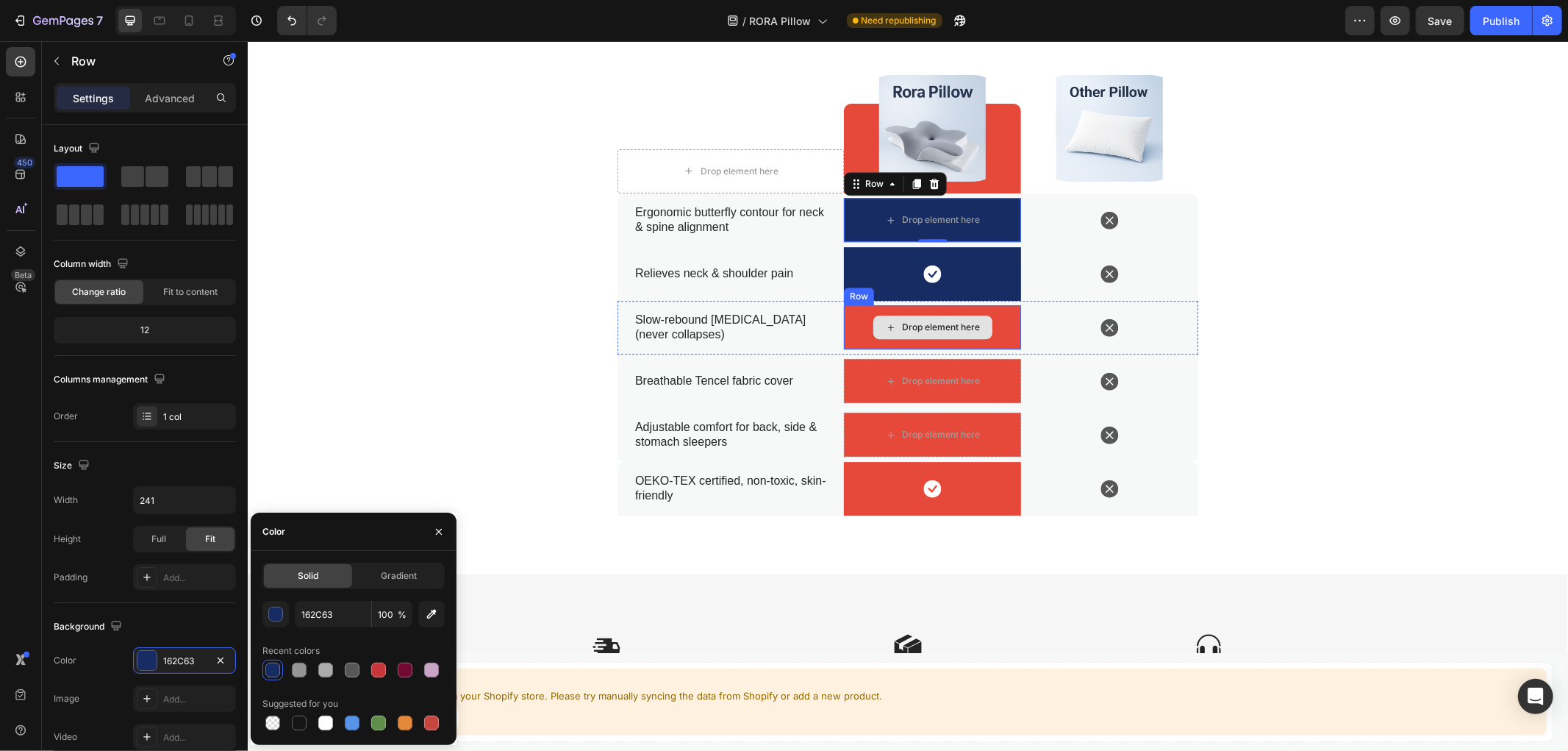
click at [850, 327] on div "Drop element here" at bounding box center [932, 326] width 177 height 44
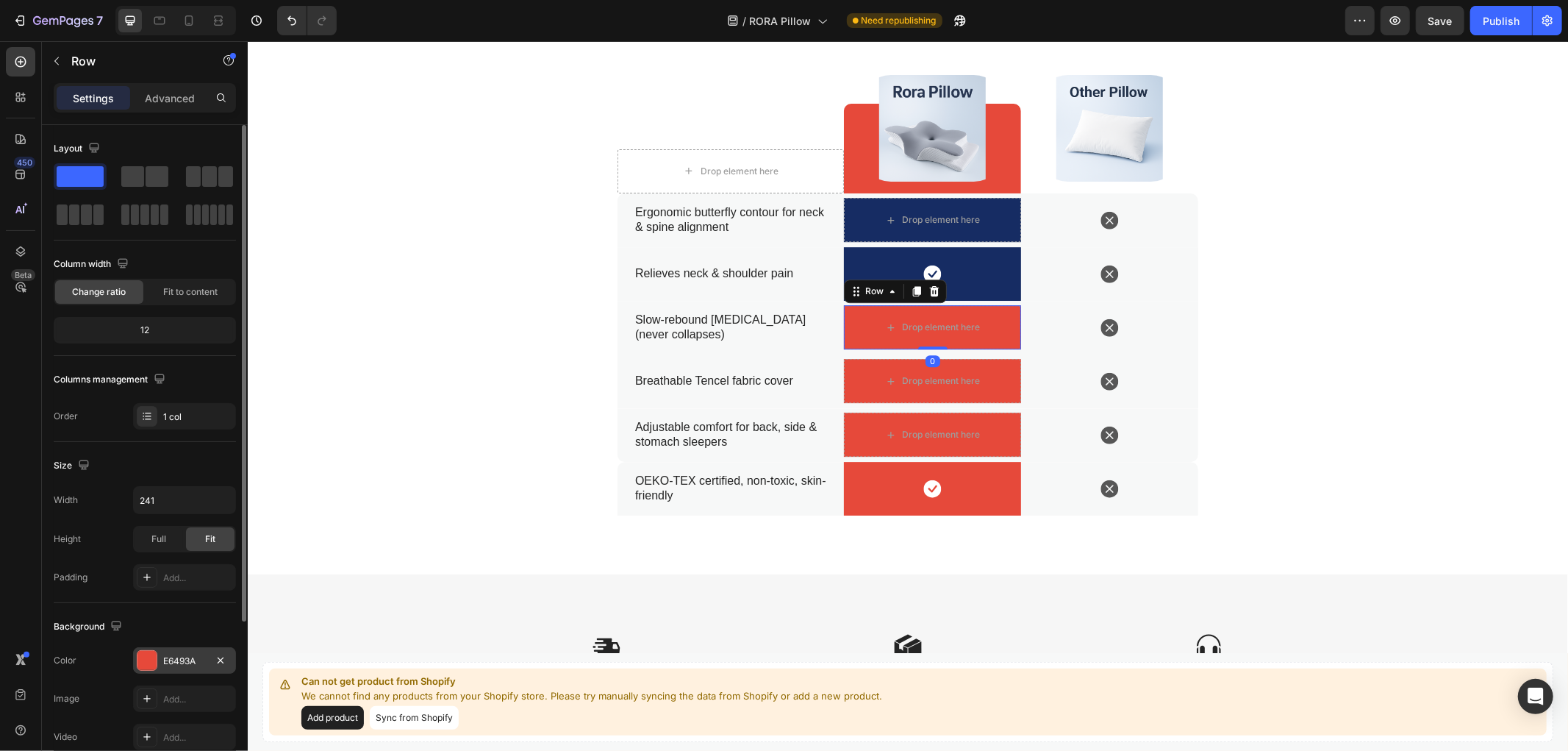
click at [193, 656] on div "E6493A" at bounding box center [184, 661] width 43 height 14
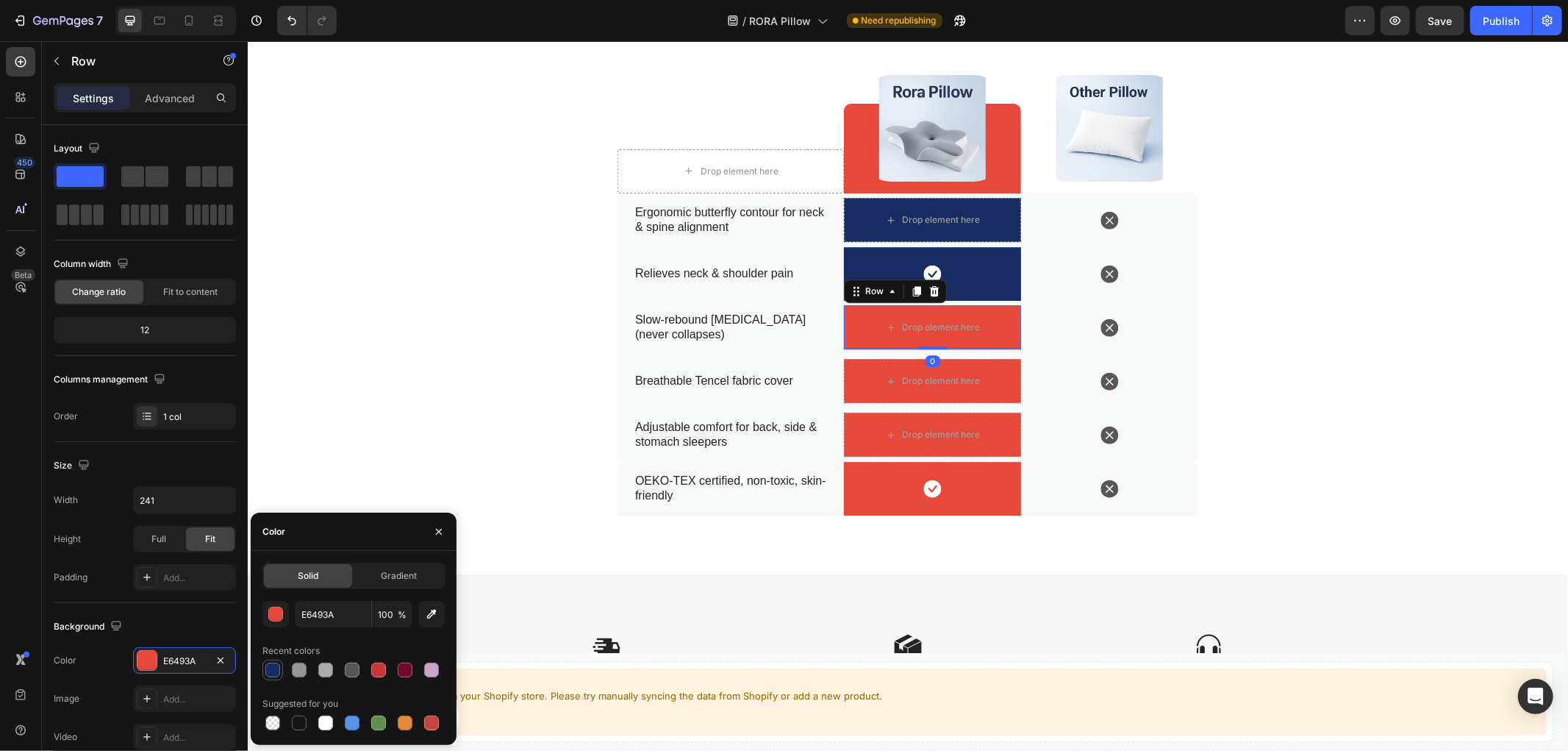
click at [280, 667] on div at bounding box center [273, 670] width 18 height 18
type input "162C63"
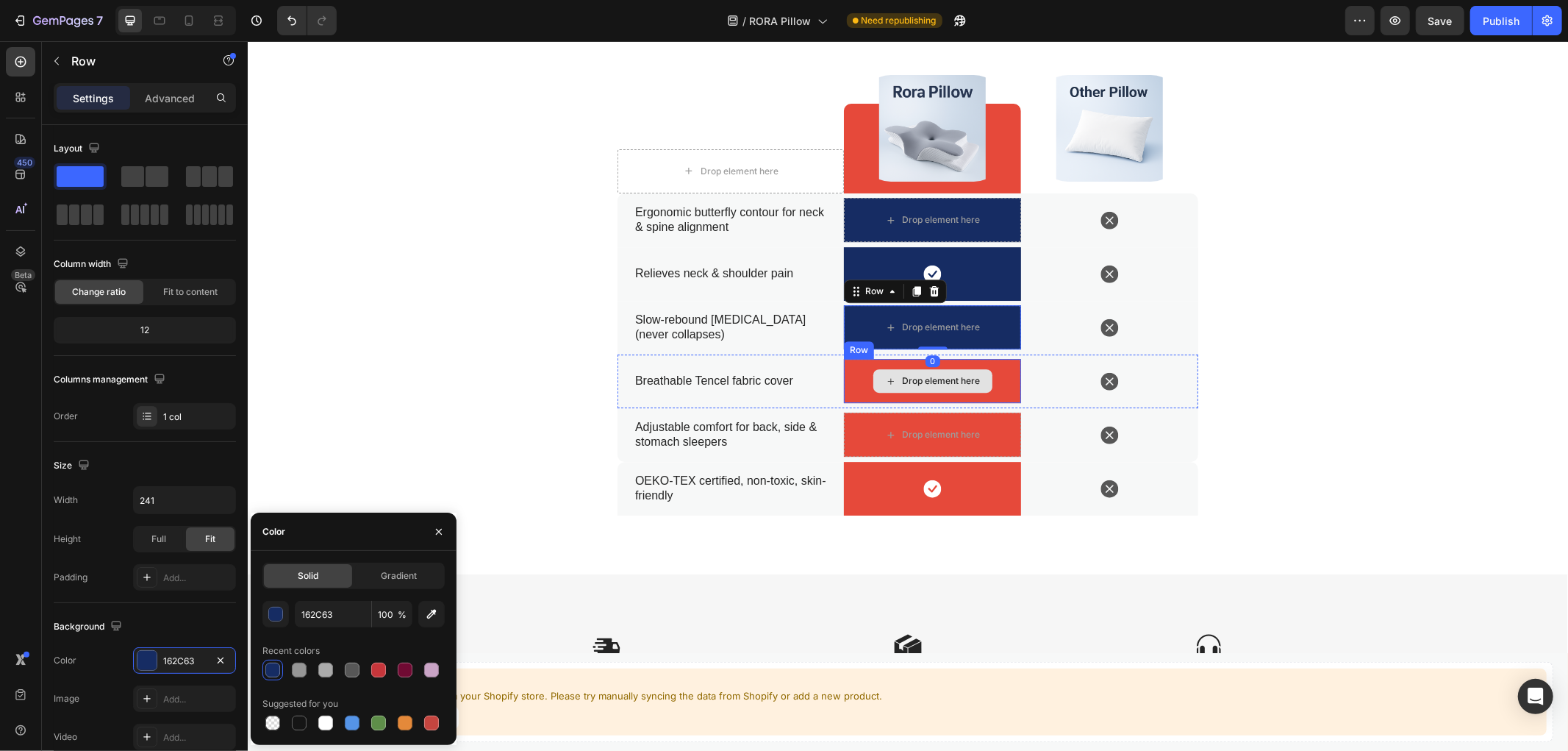
click at [852, 378] on div "Drop element here" at bounding box center [932, 380] width 177 height 44
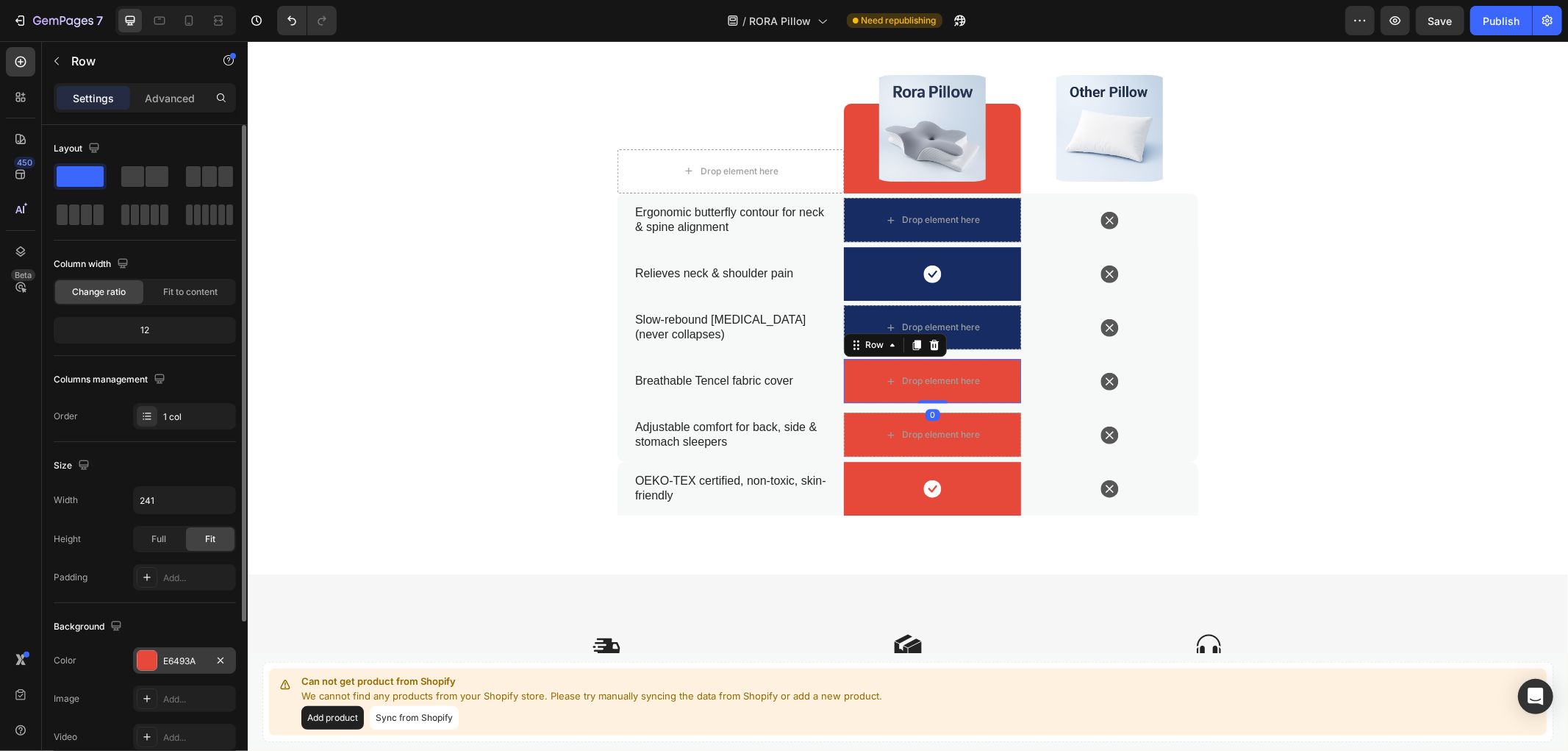
click at [193, 661] on div "E6493A" at bounding box center [184, 661] width 43 height 14
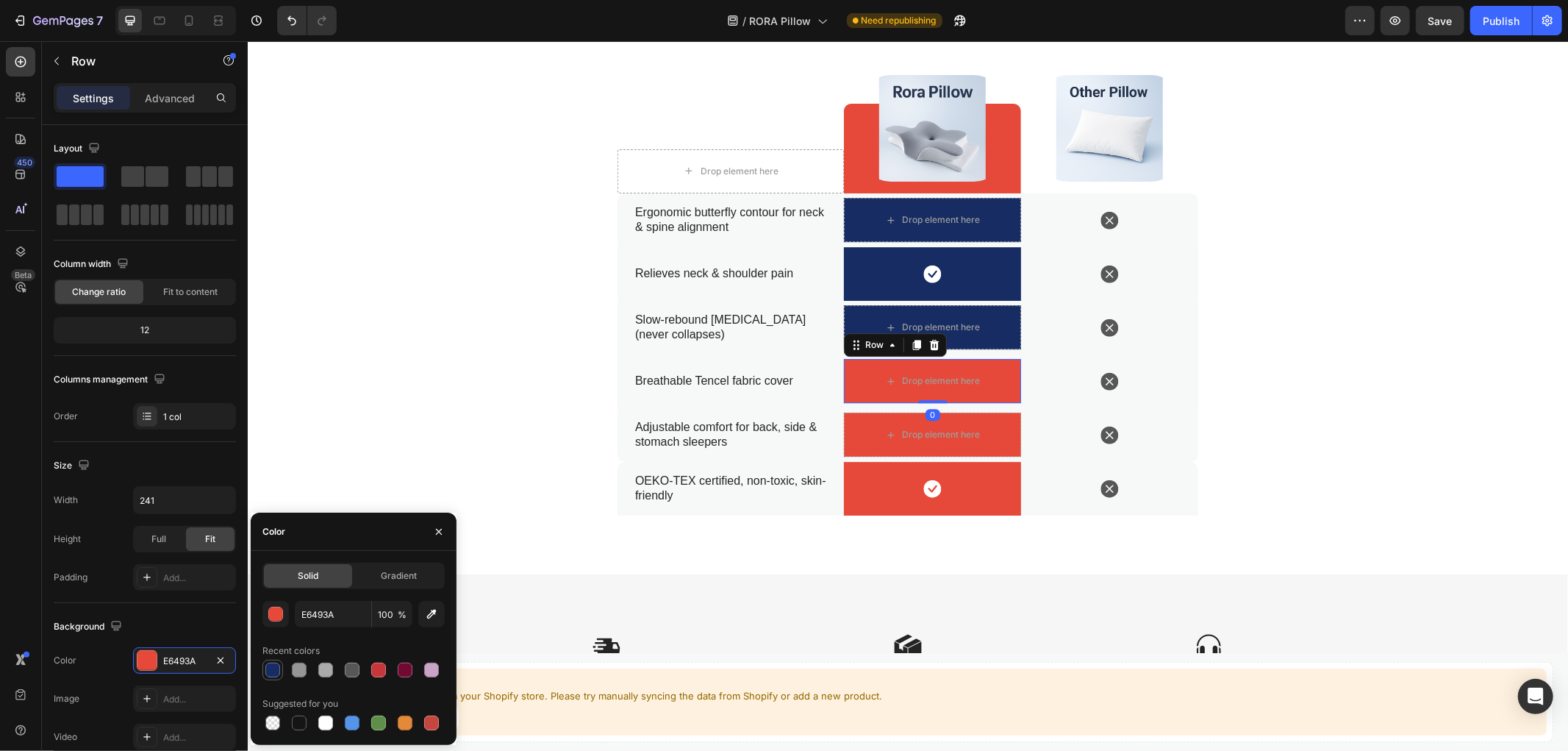
drag, startPoint x: 276, startPoint y: 670, endPoint x: 394, endPoint y: 483, distance: 221.1
click at [276, 670] on div at bounding box center [272, 670] width 14 height 14
type input "162C63"
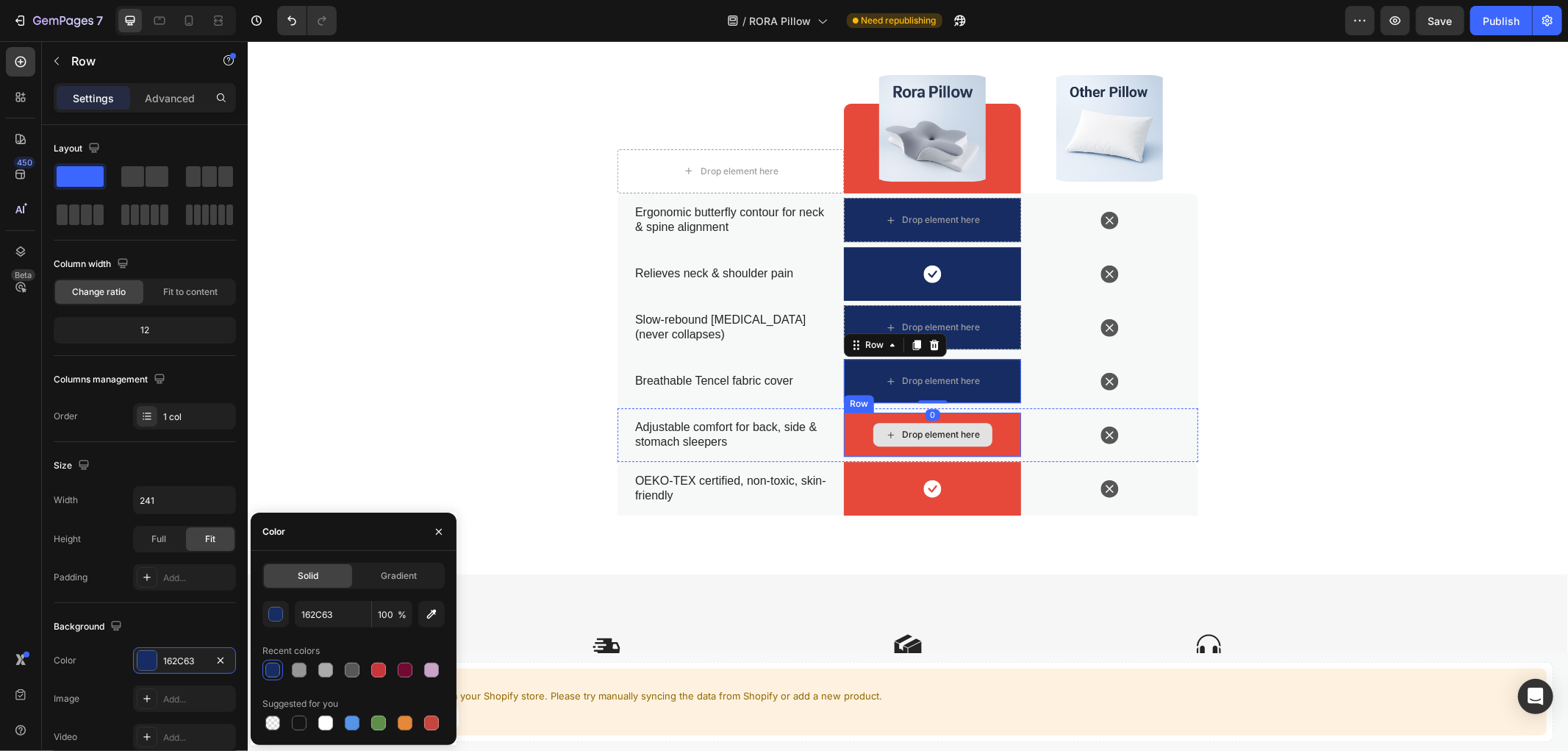
click at [849, 430] on div "Drop element here" at bounding box center [932, 433] width 177 height 44
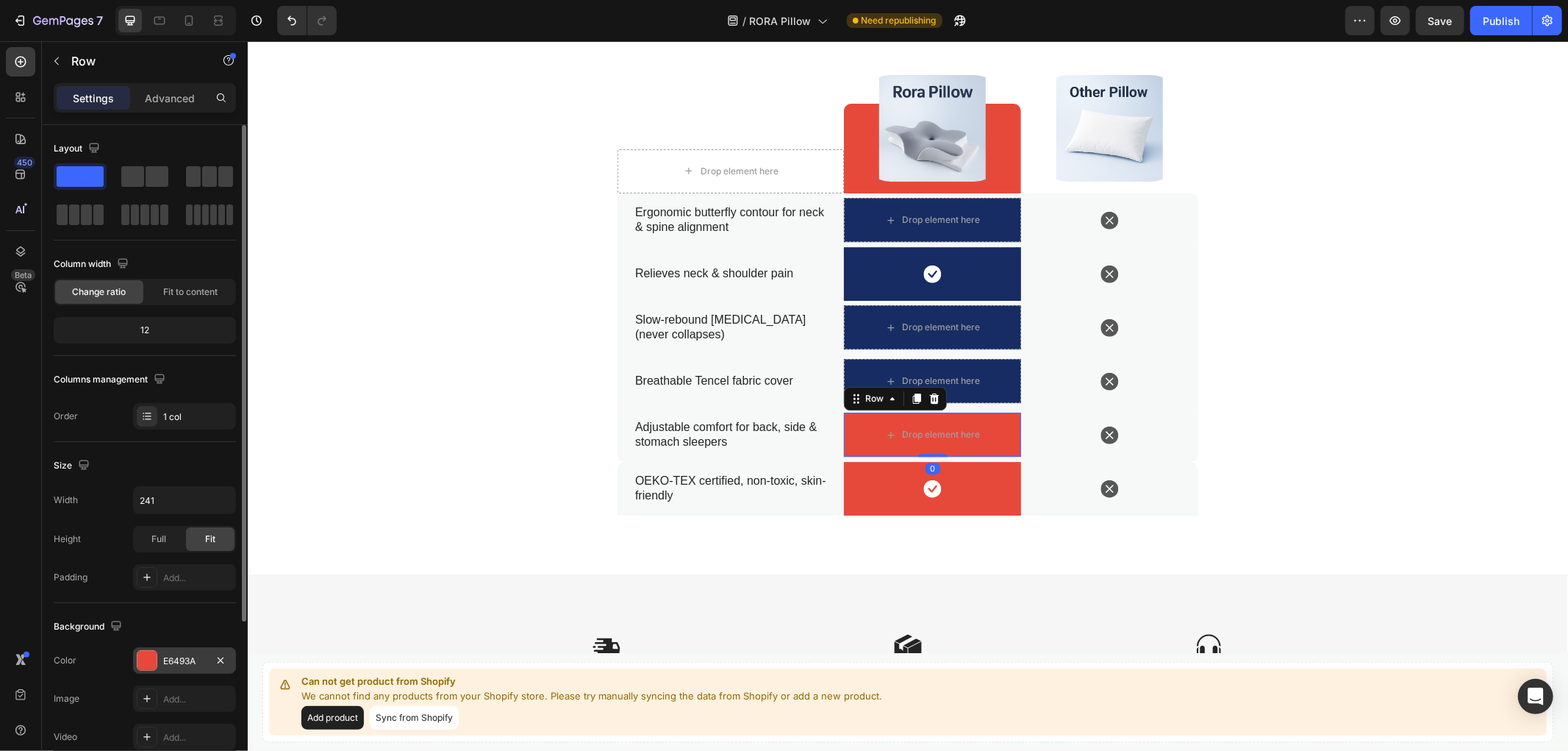
click at [210, 657] on div "E6493A" at bounding box center [185, 660] width 103 height 26
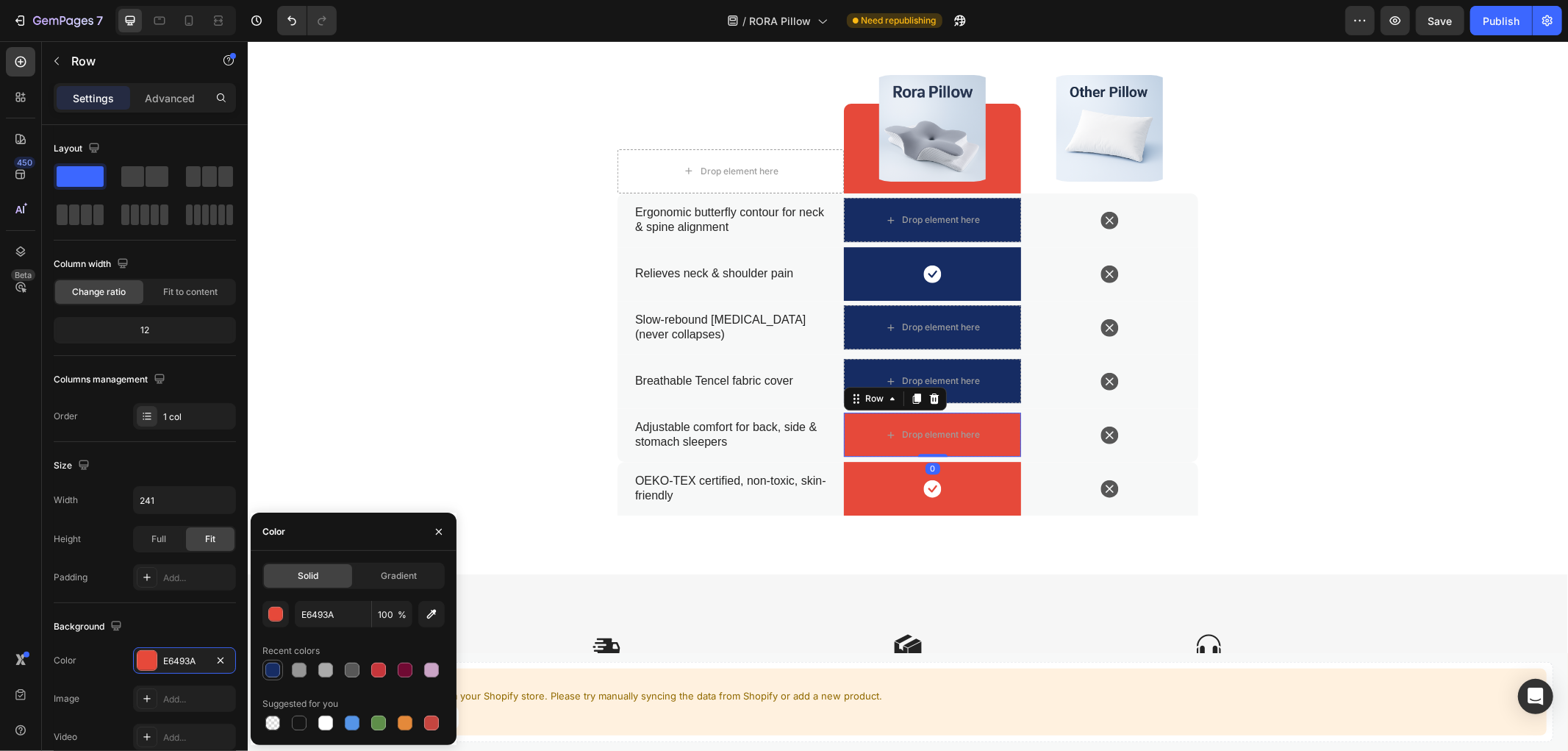
click at [268, 665] on div at bounding box center [272, 670] width 14 height 14
type input "162C63"
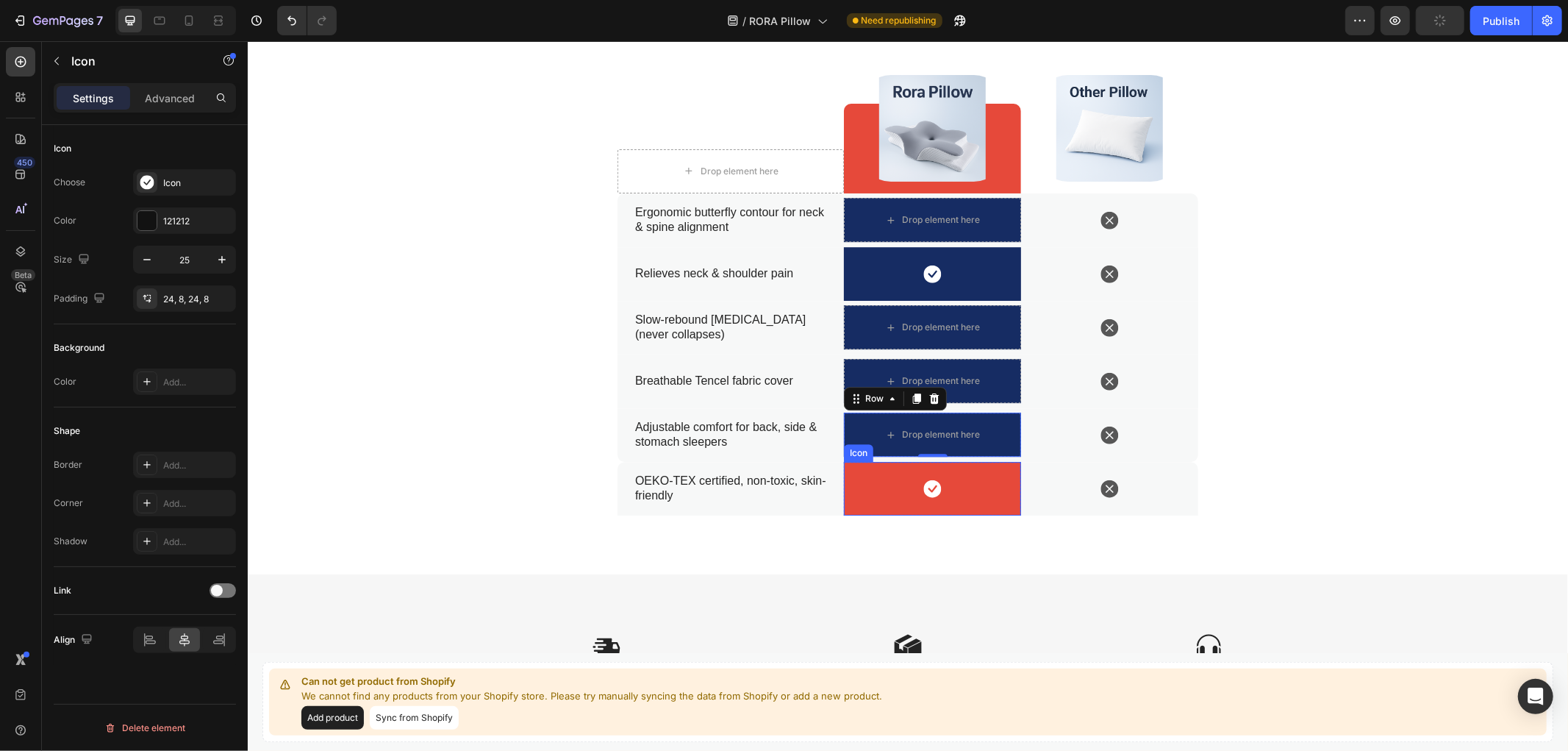
click at [963, 480] on div "Icon" at bounding box center [932, 488] width 177 height 53
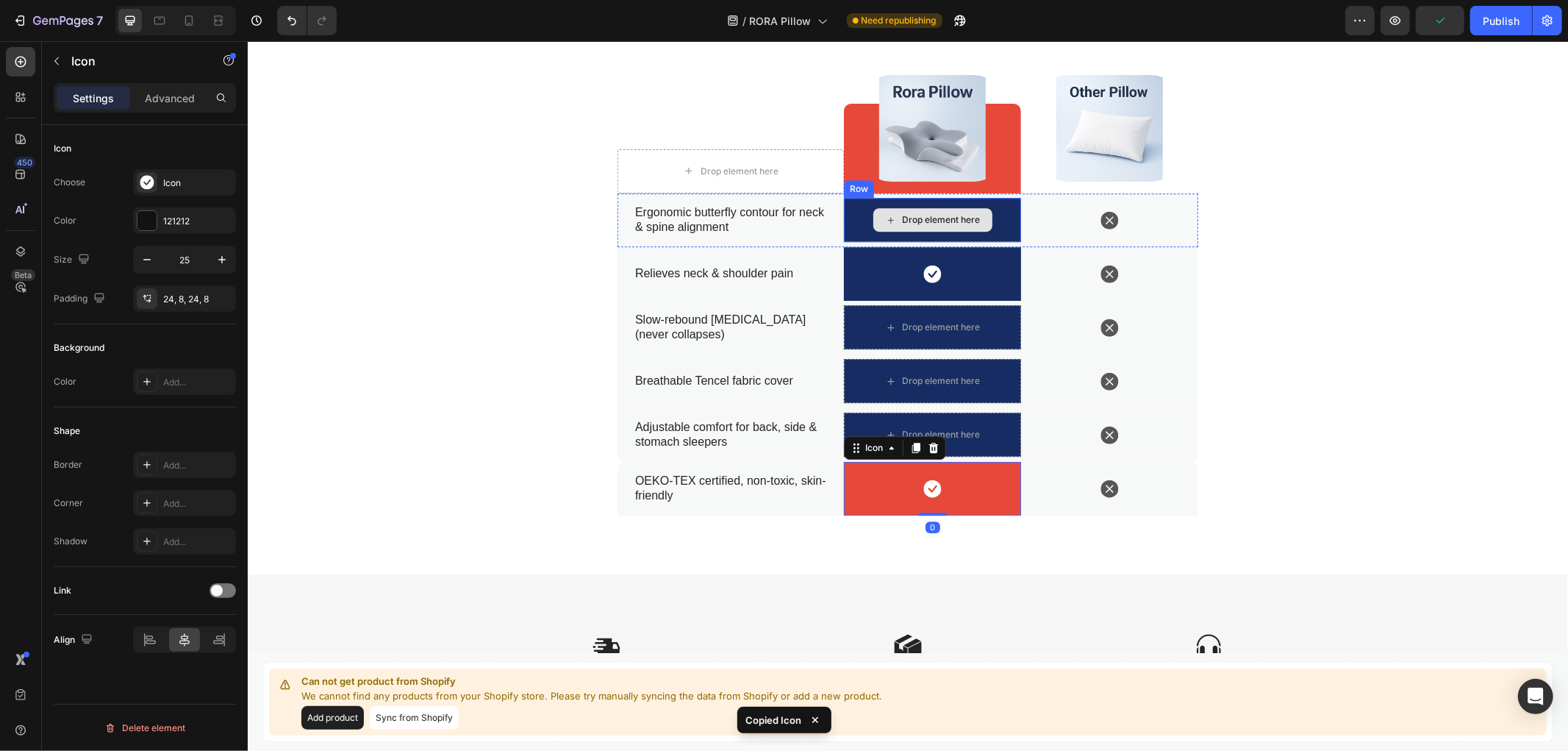
click at [995, 218] on div "Drop element here" at bounding box center [932, 219] width 177 height 44
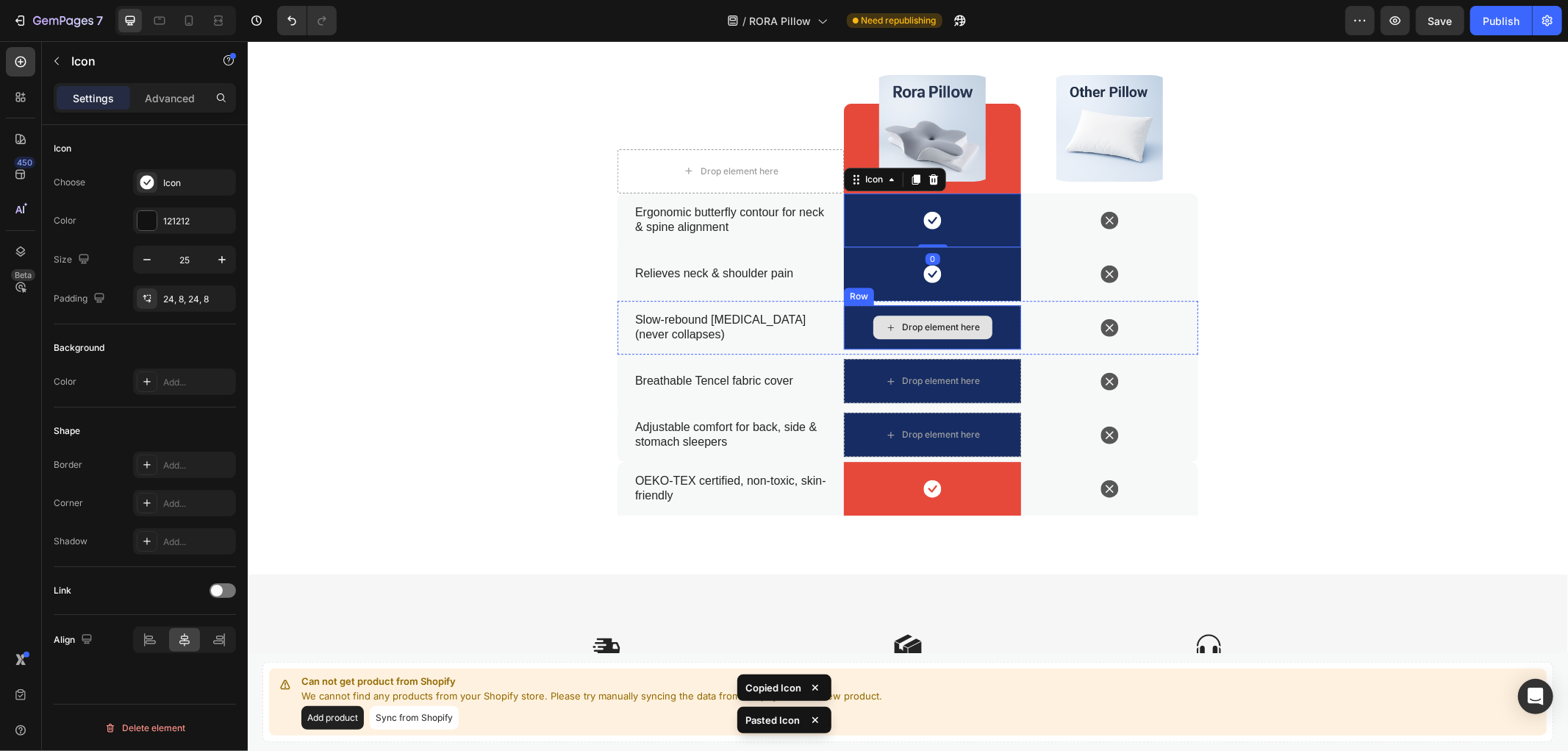
click at [993, 320] on div "Drop element here" at bounding box center [932, 326] width 177 height 44
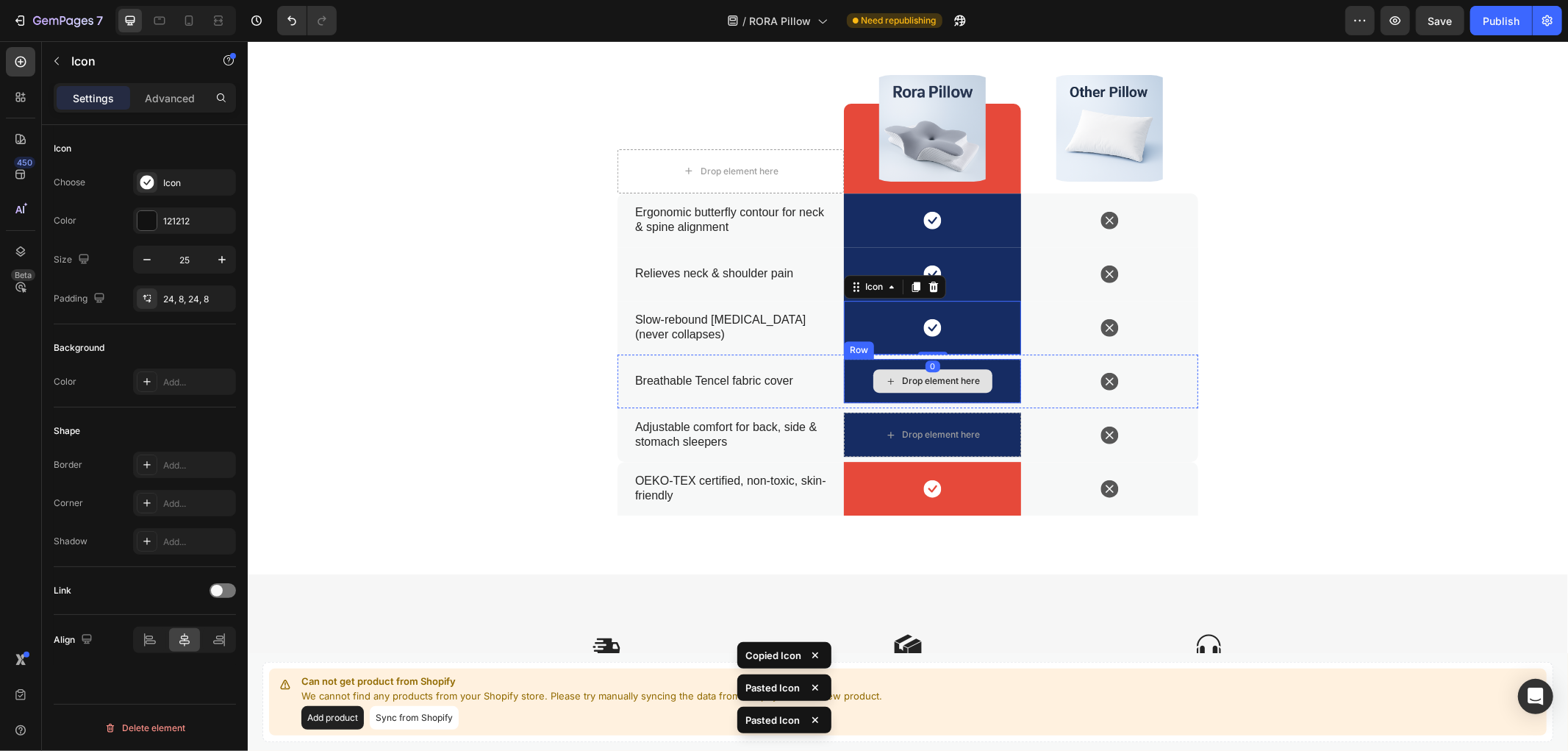
click at [993, 375] on div "Drop element here" at bounding box center [932, 380] width 177 height 44
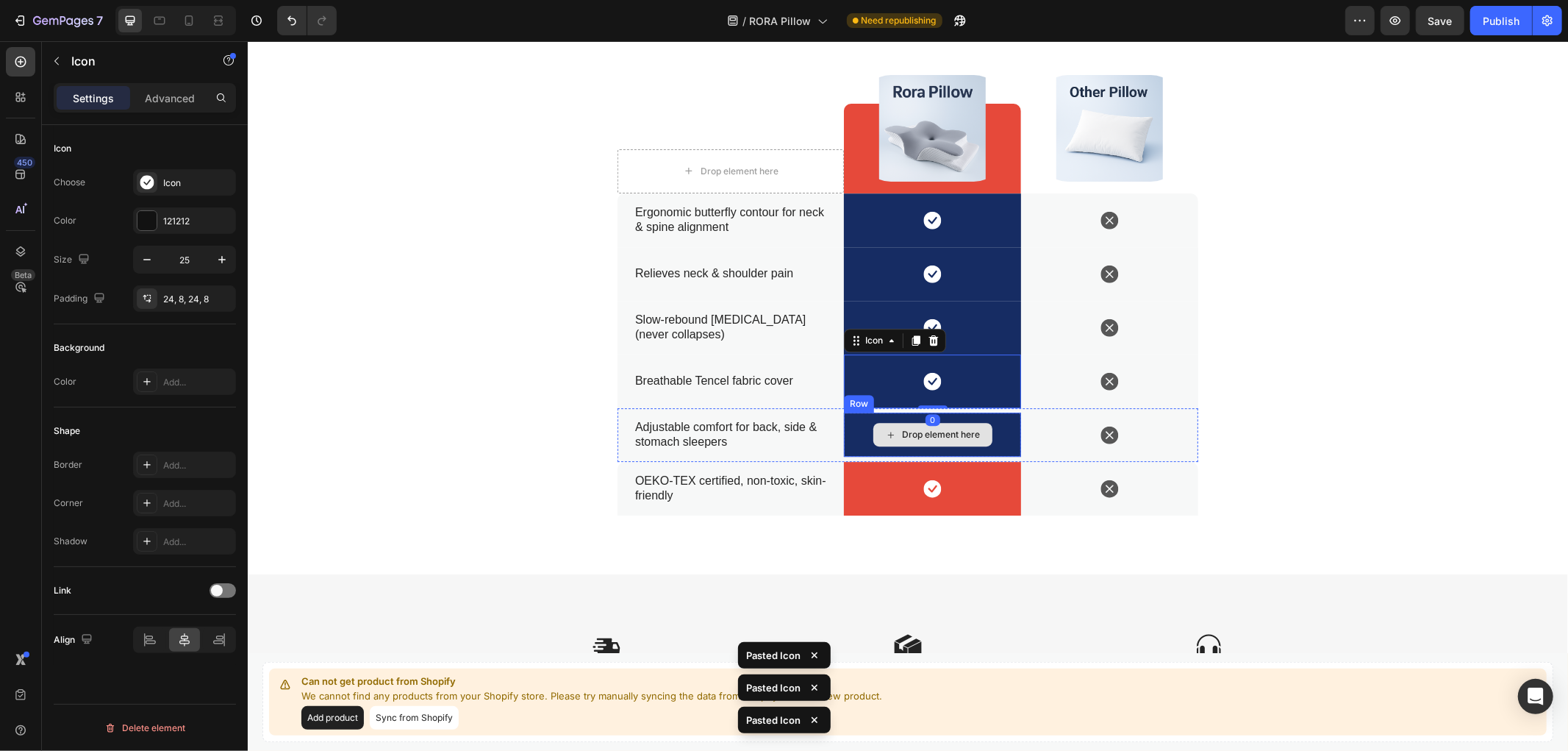
click at [992, 432] on div "Drop element here" at bounding box center [932, 433] width 177 height 44
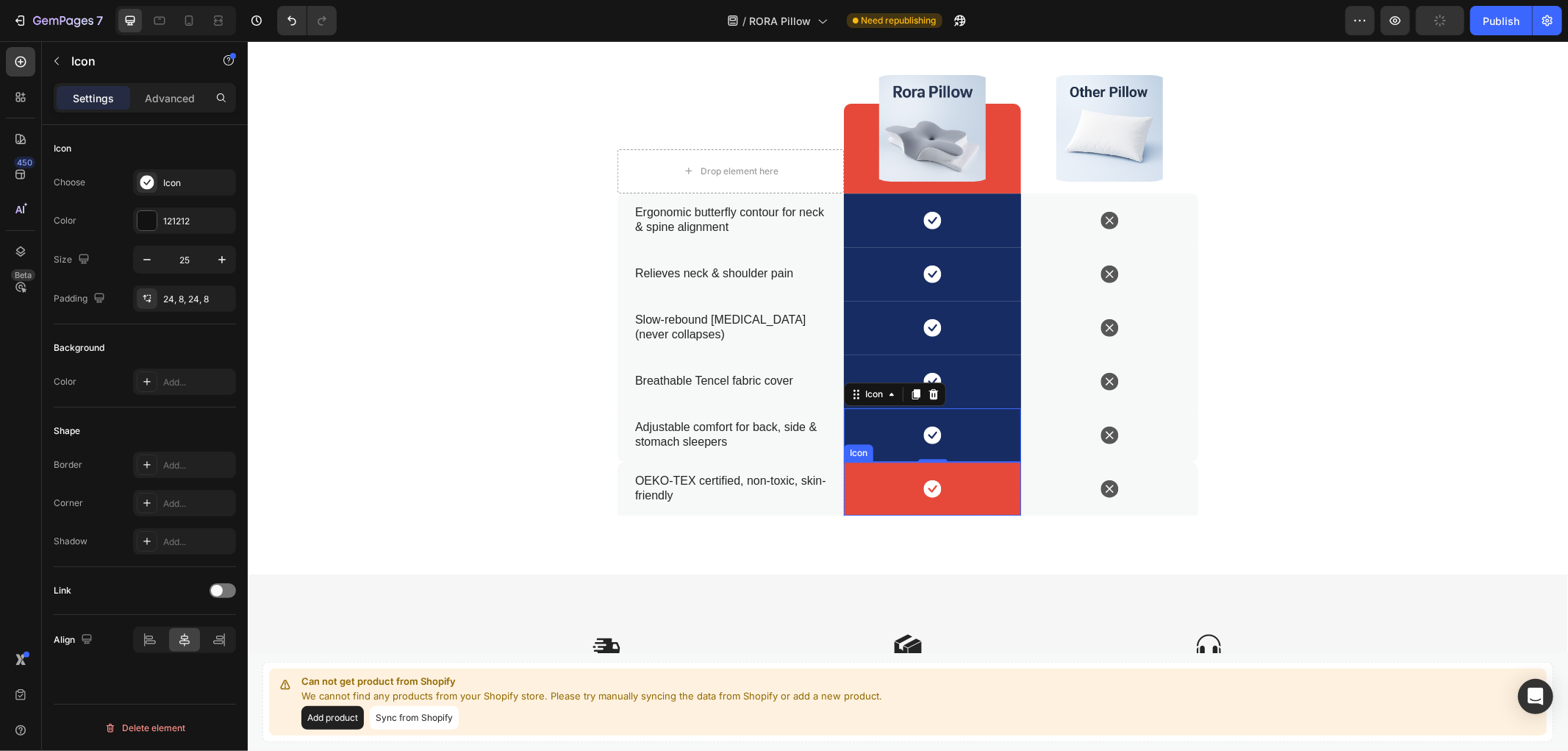
click at [975, 476] on div "Icon" at bounding box center [932, 488] width 177 height 53
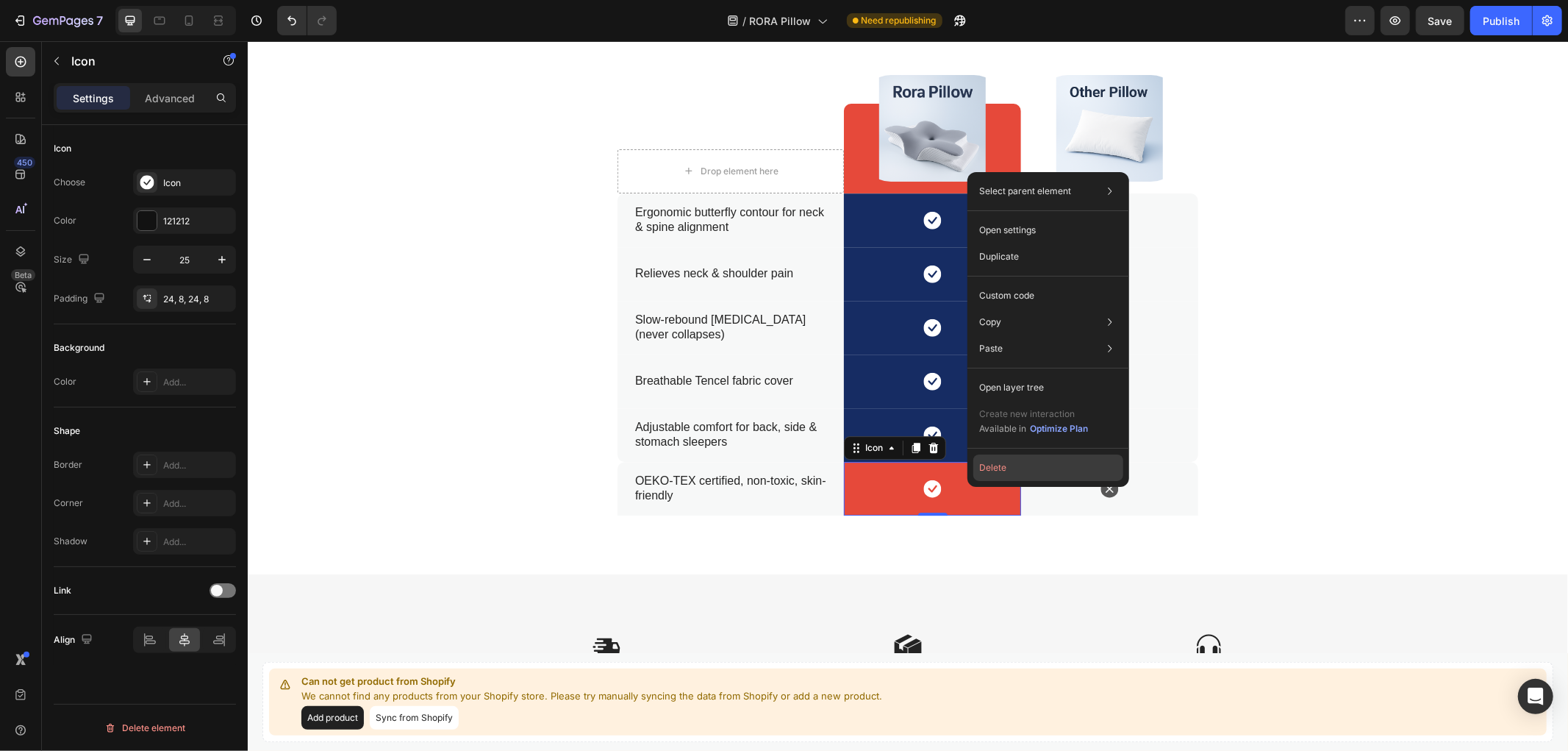
click at [1003, 461] on button "Delete" at bounding box center [1049, 467] width 150 height 26
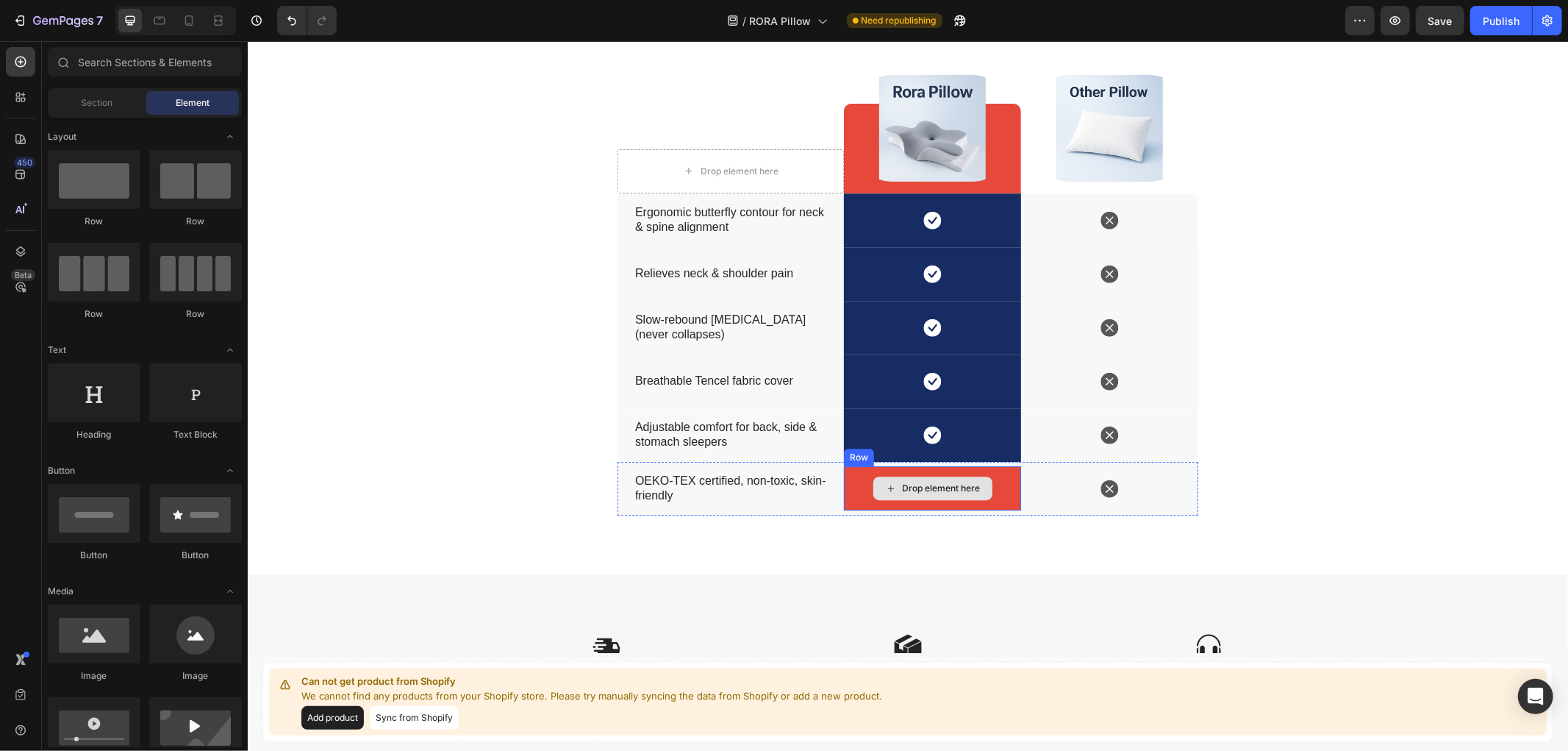
click at [850, 475] on div "Drop element here" at bounding box center [932, 487] width 177 height 44
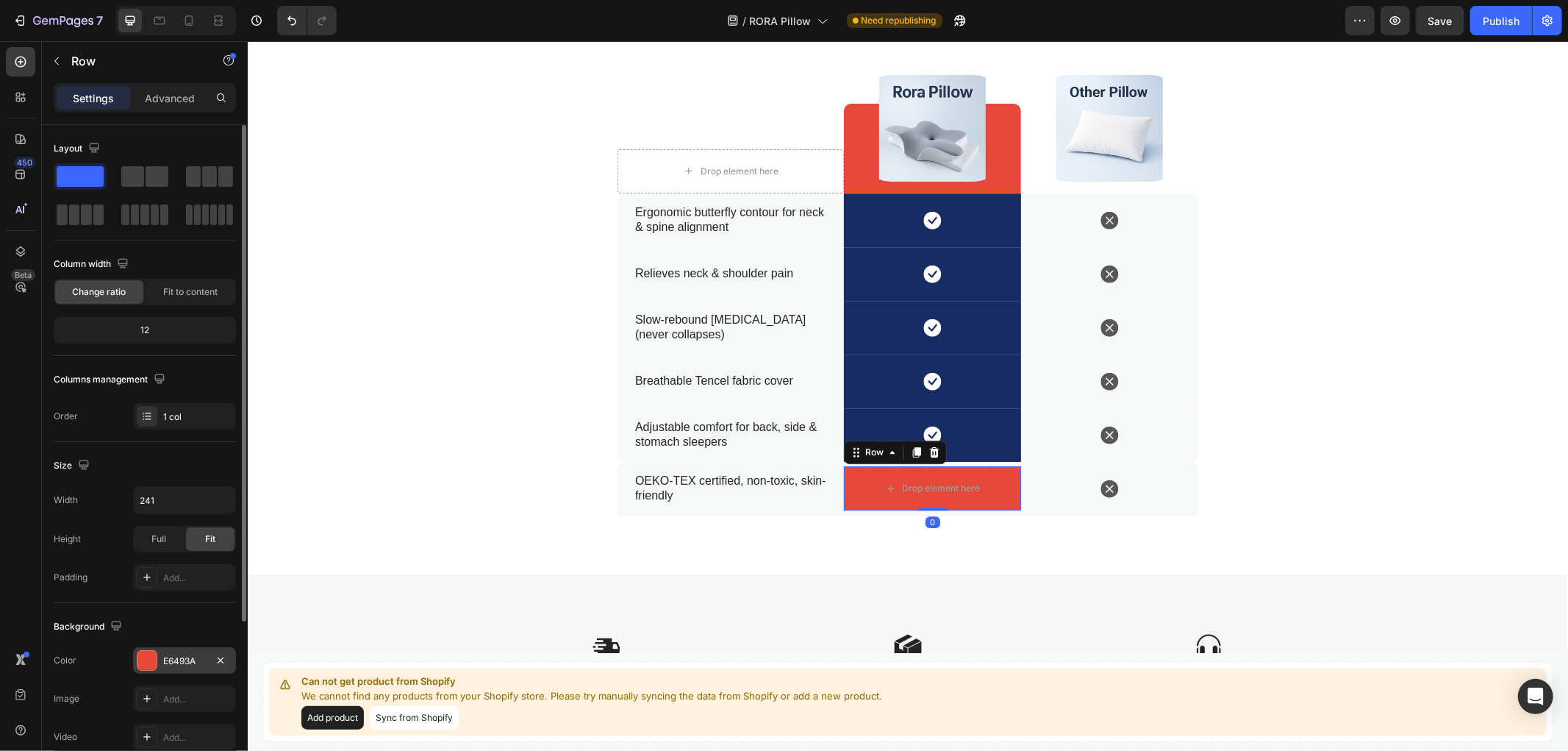
click at [163, 665] on div "E6493A" at bounding box center [184, 661] width 43 height 14
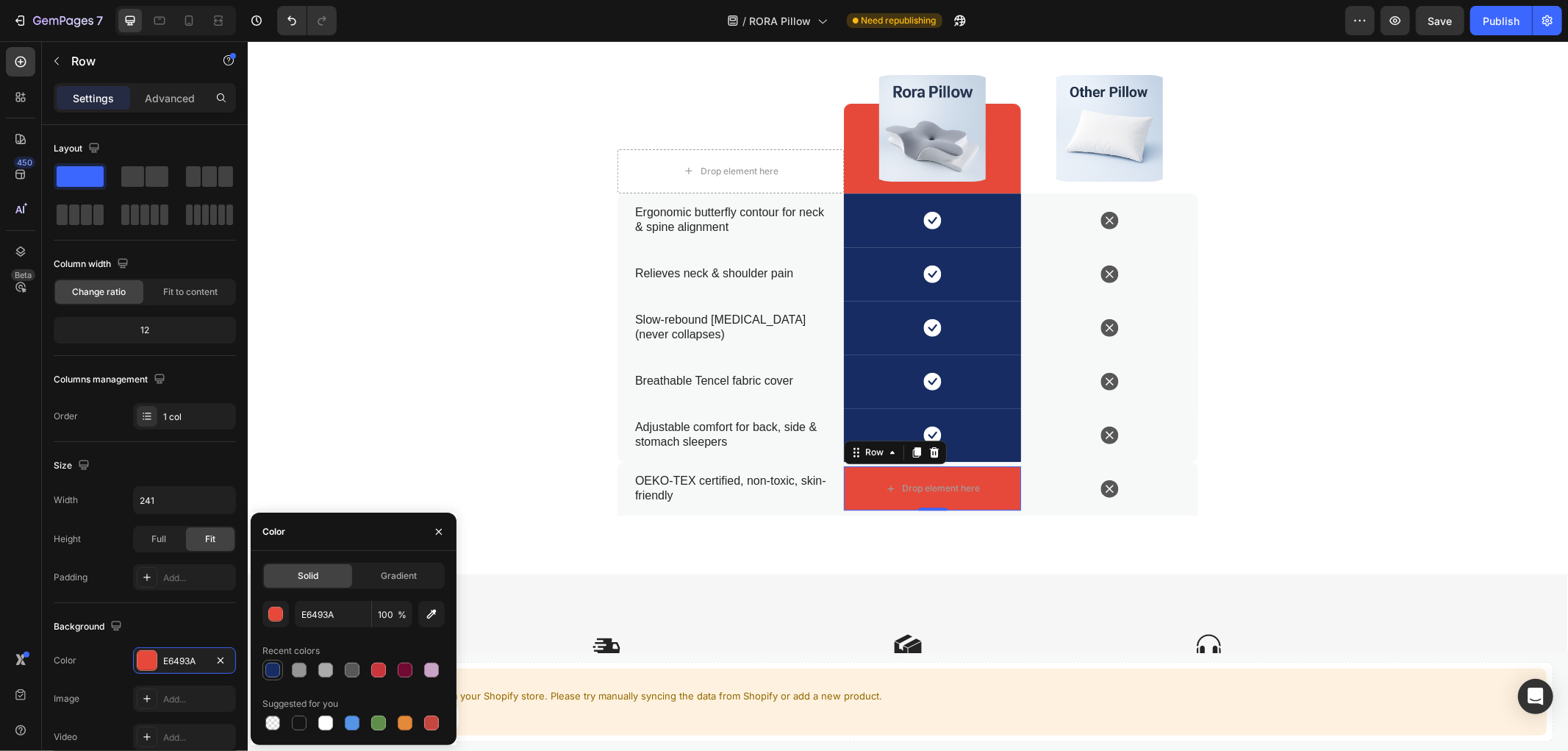
click at [272, 668] on div at bounding box center [272, 670] width 14 height 14
type input "162C63"
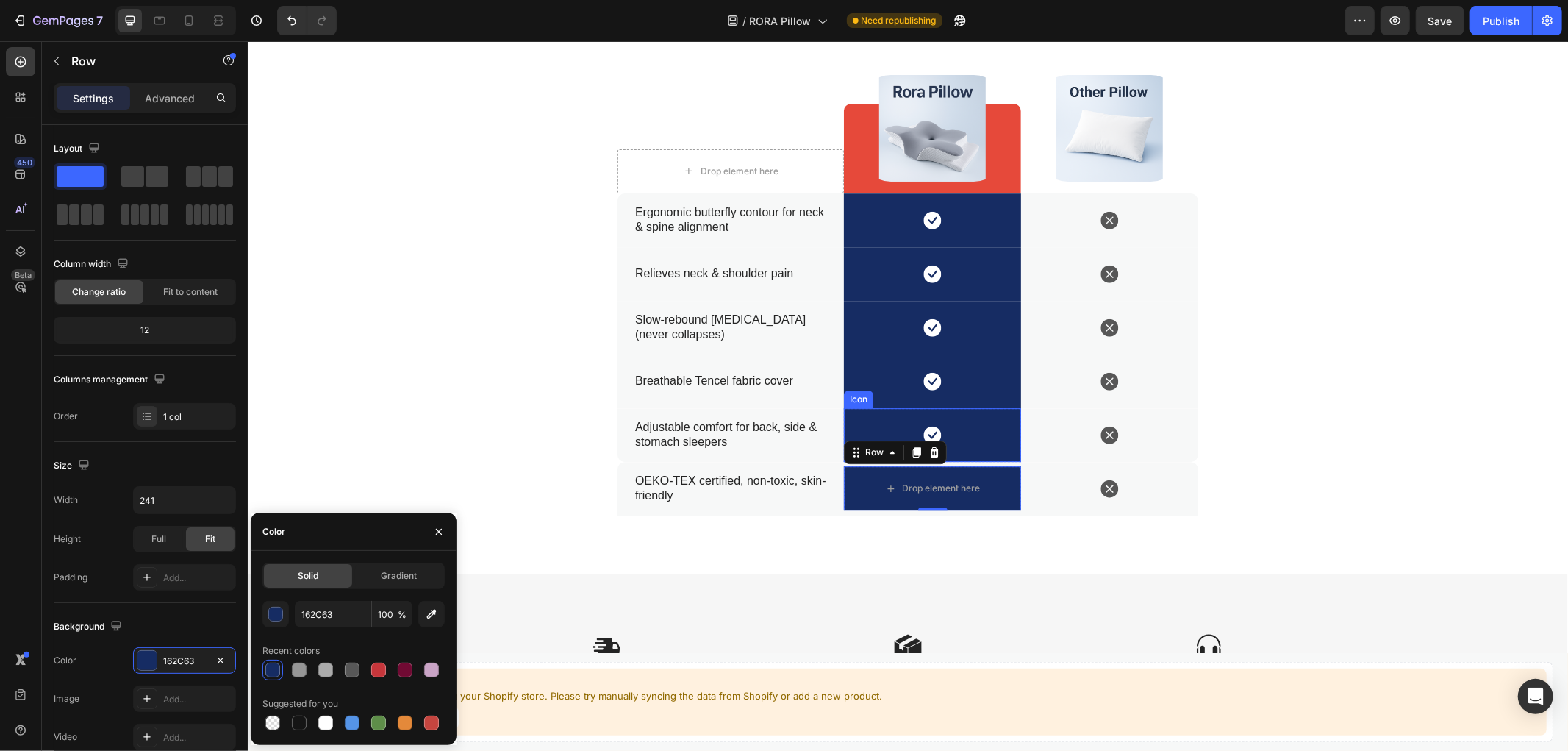
click at [976, 426] on div "Icon" at bounding box center [932, 433] width 177 height 53
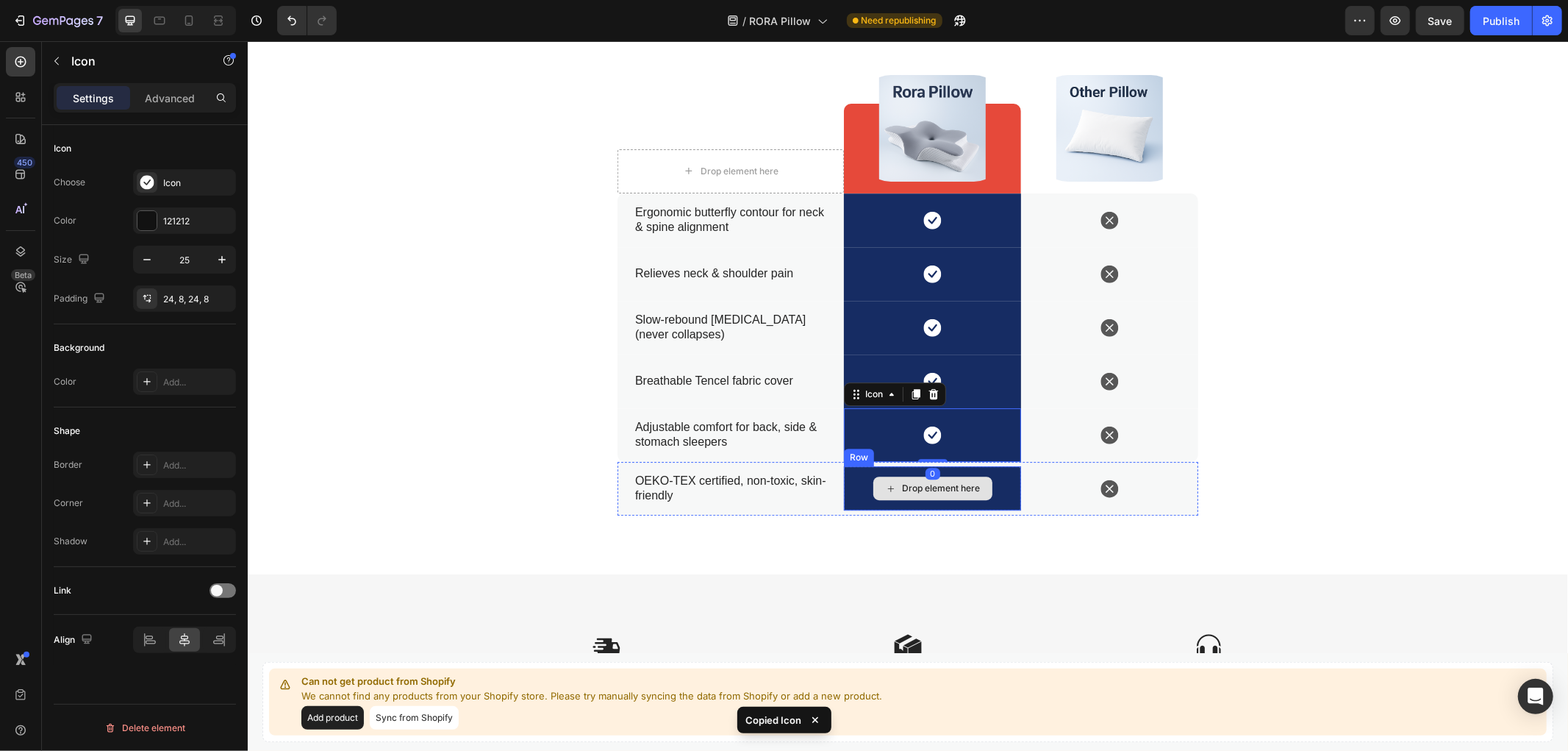
click at [995, 475] on div "Drop element here" at bounding box center [932, 487] width 177 height 44
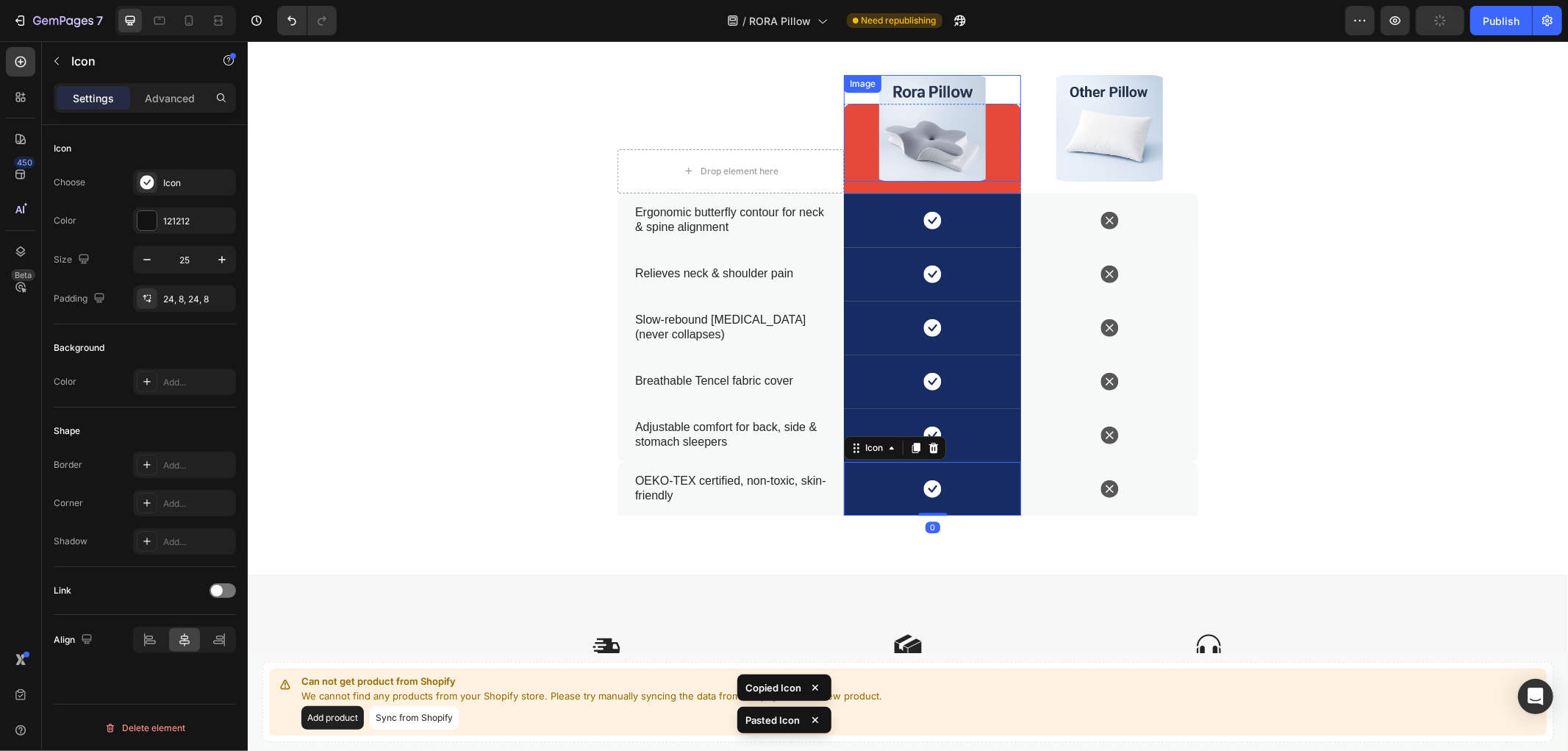
click at [1006, 135] on div at bounding box center [932, 128] width 177 height 107
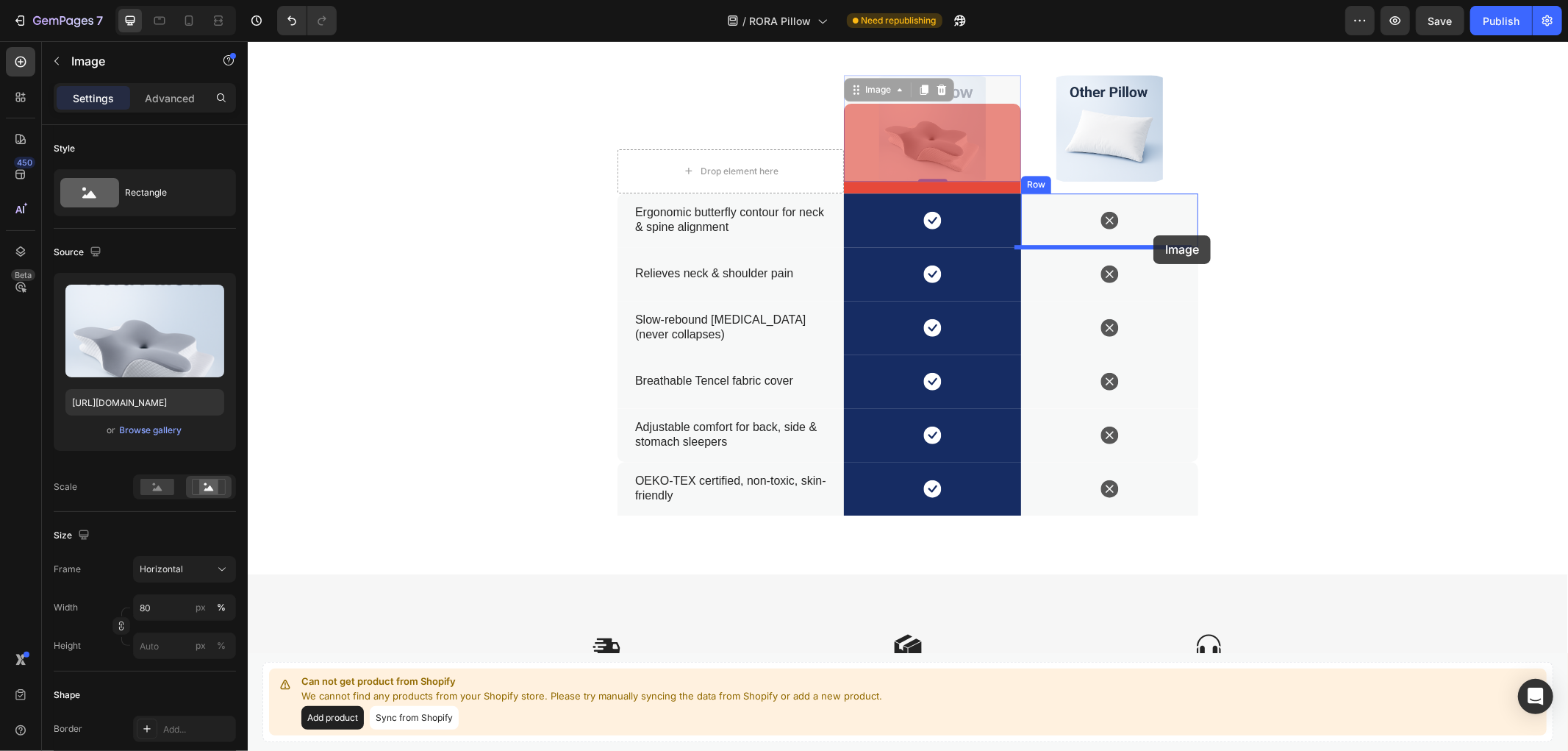
drag, startPoint x: 936, startPoint y: 139, endPoint x: 1153, endPoint y: 234, distance: 236.9
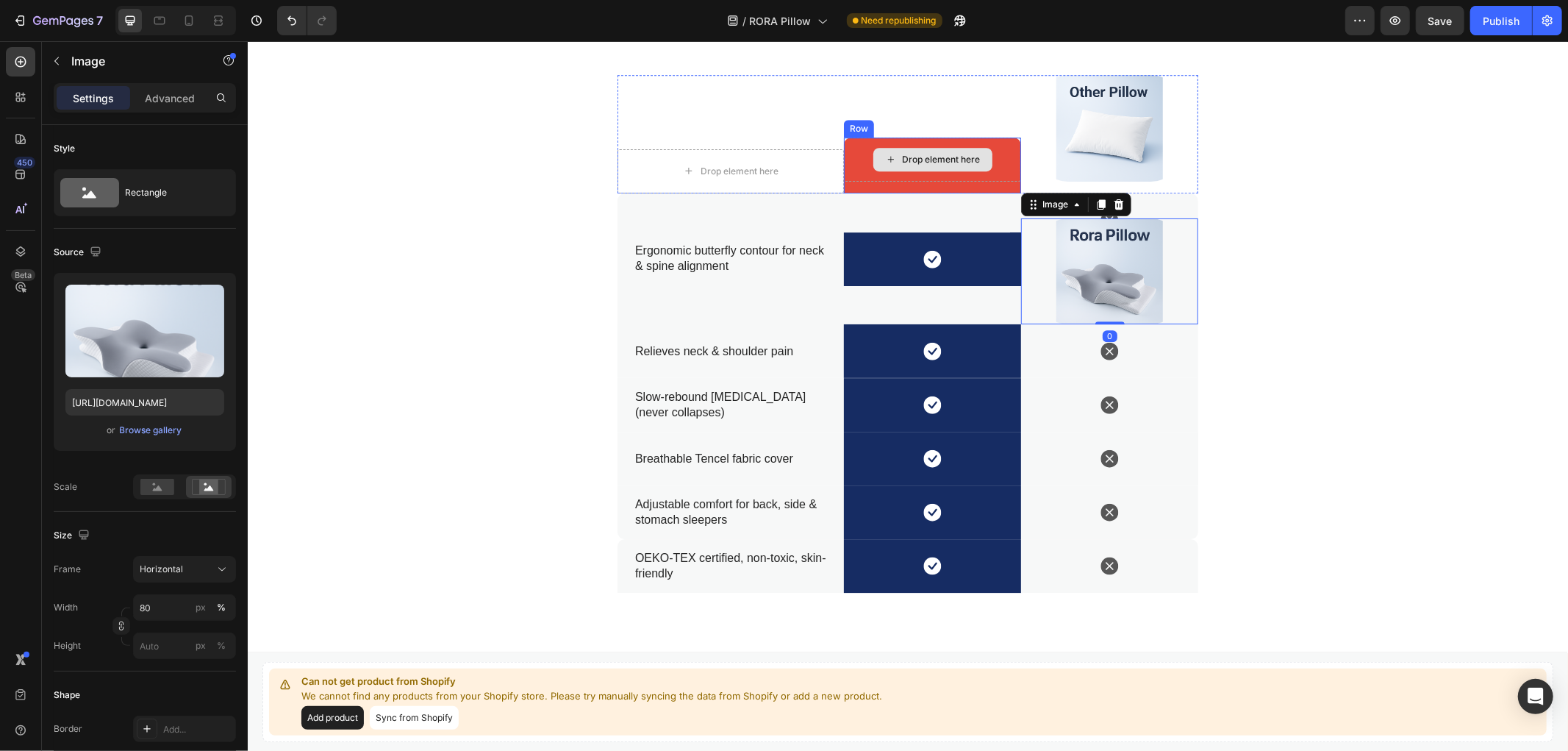
click at [1002, 156] on div "Drop element here" at bounding box center [932, 158] width 177 height 44
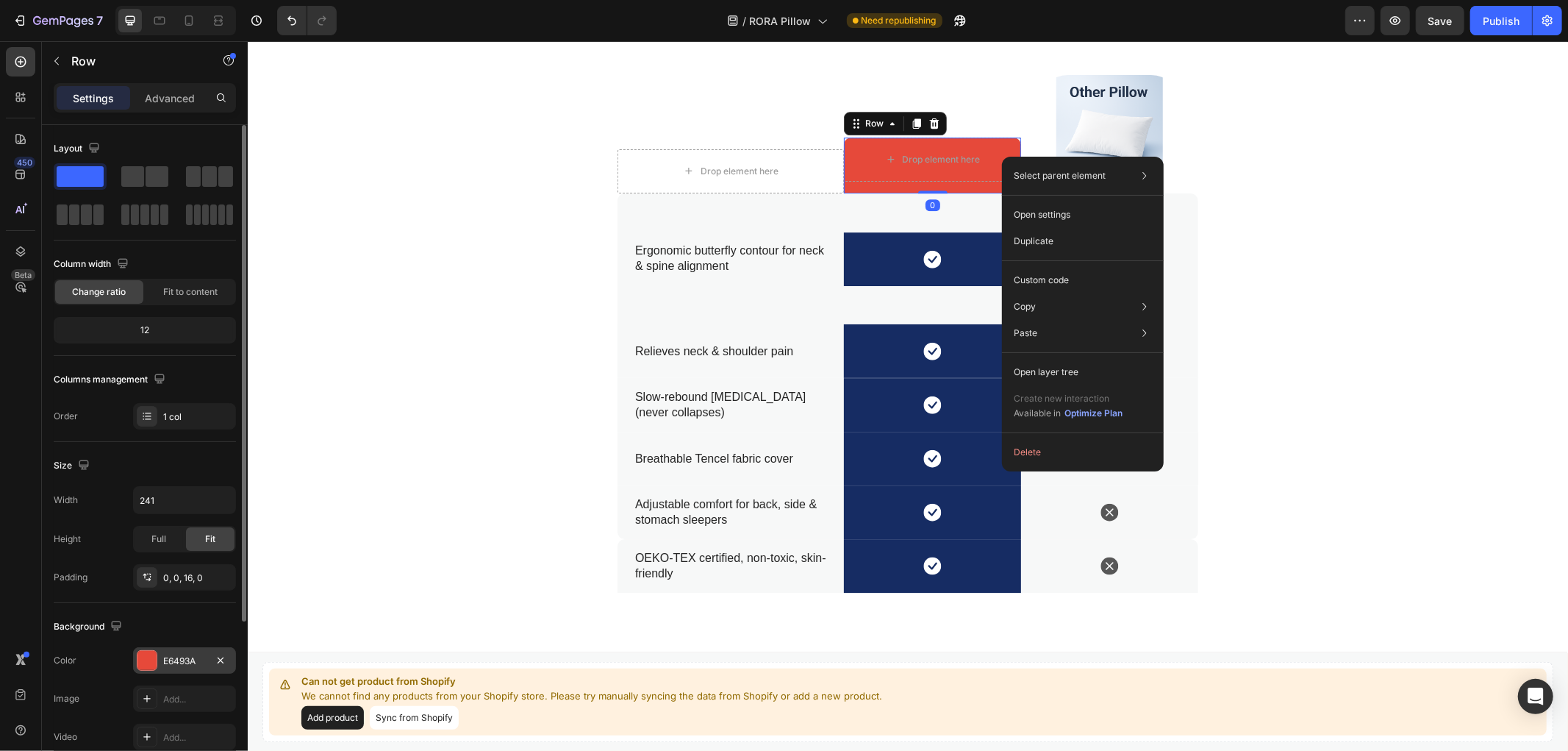
click at [177, 660] on div "E6493A" at bounding box center [184, 661] width 43 height 14
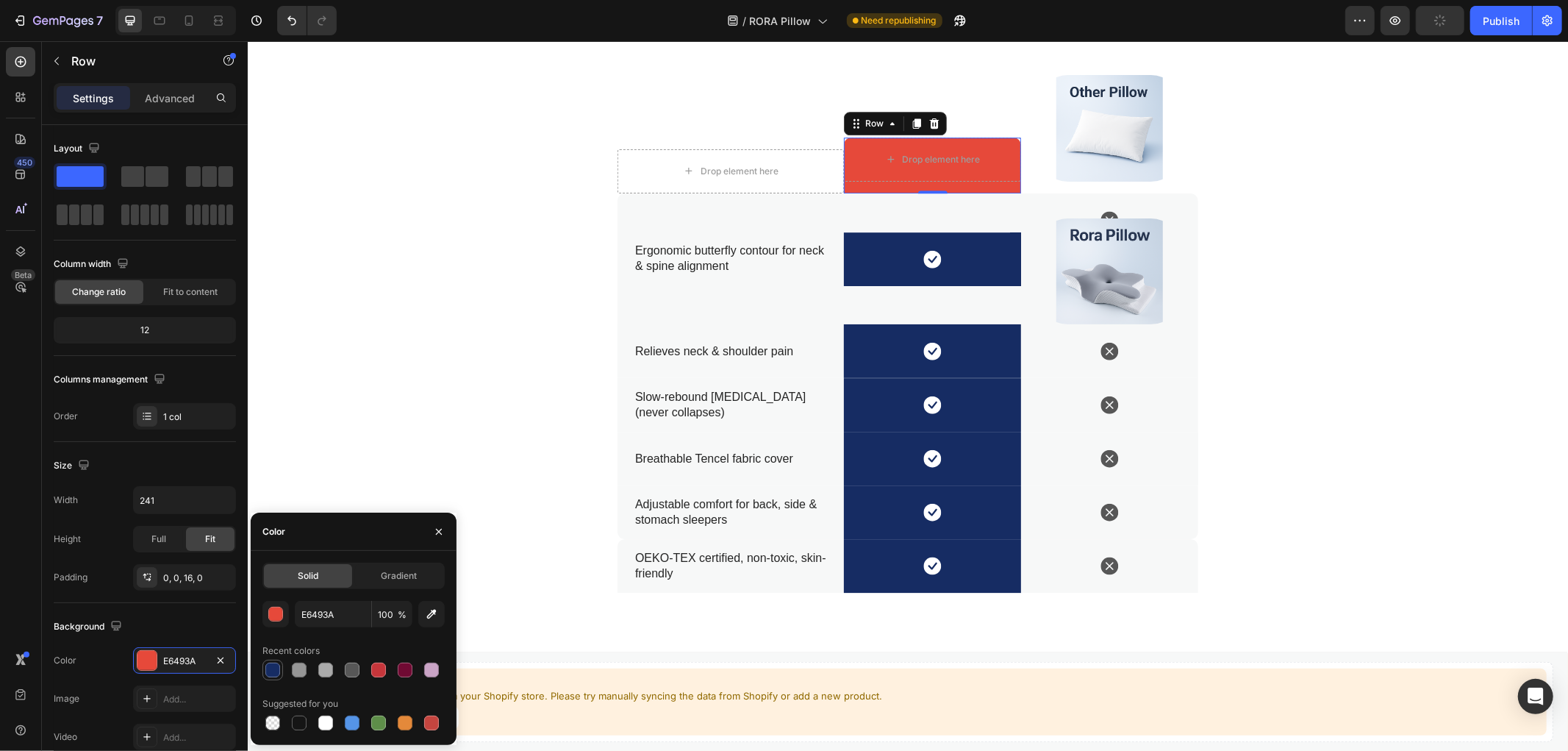
drag, startPoint x: 270, startPoint y: 675, endPoint x: 324, endPoint y: 486, distance: 196.6
click at [270, 675] on div at bounding box center [272, 670] width 14 height 14
type input "162C63"
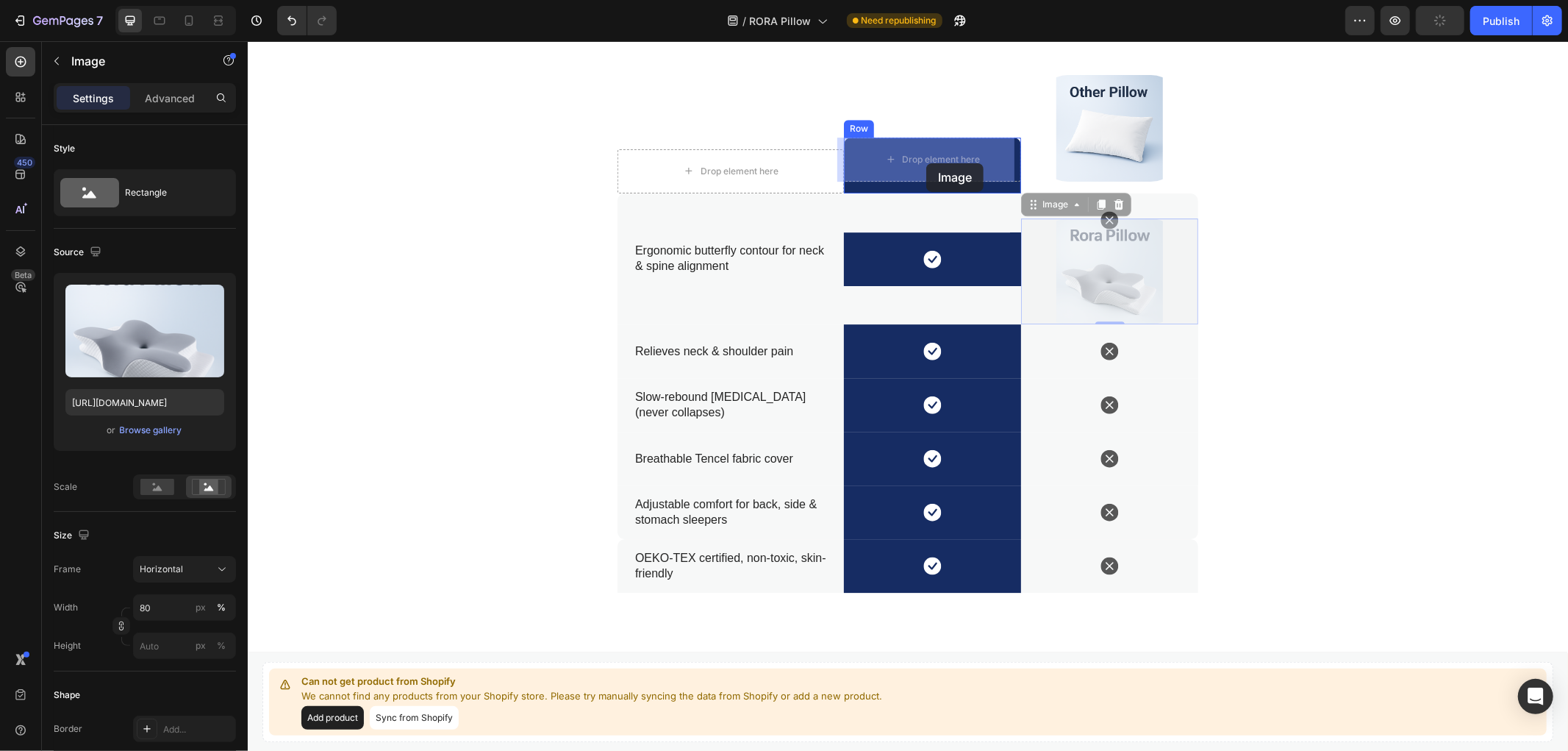
drag, startPoint x: 1144, startPoint y: 257, endPoint x: 926, endPoint y: 163, distance: 237.4
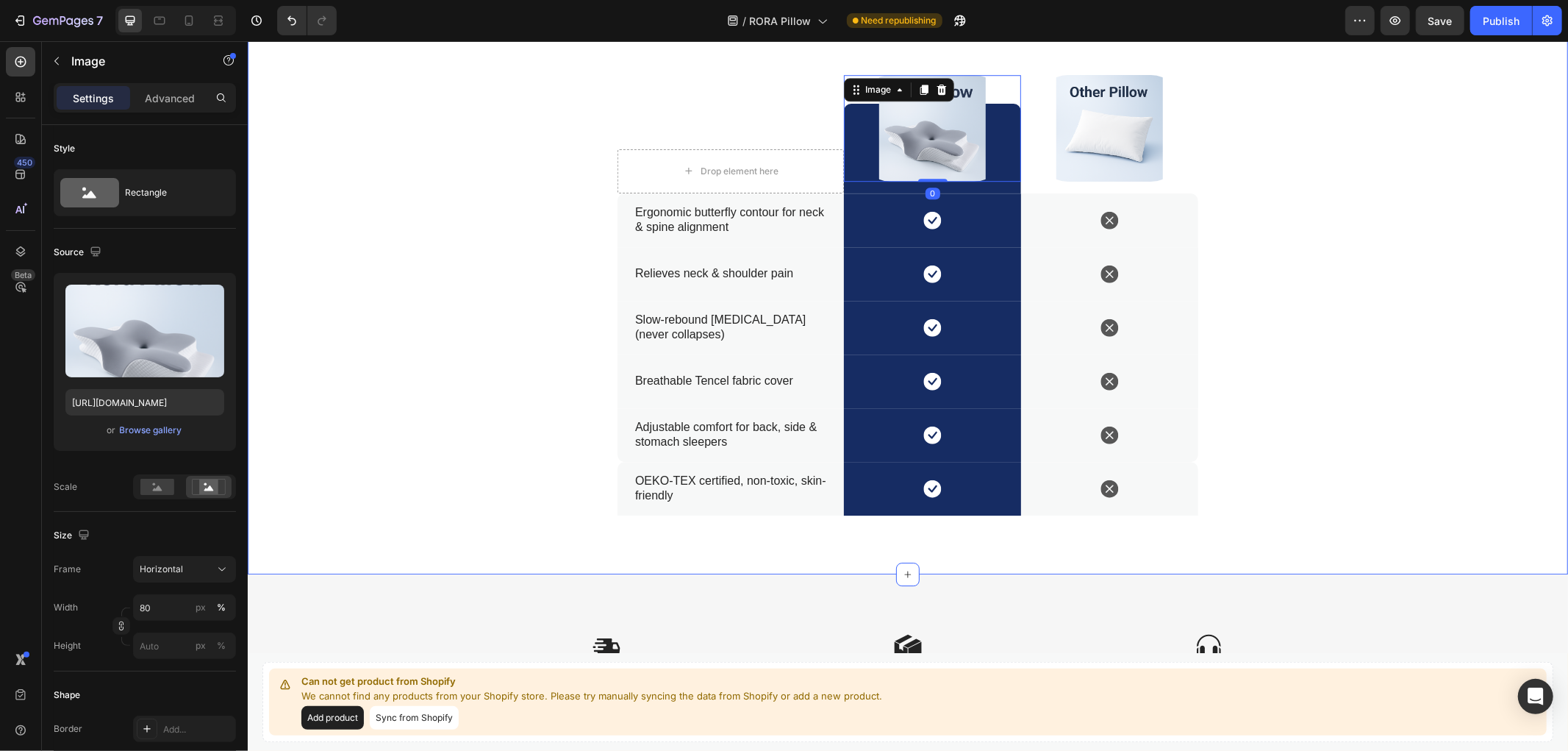
click at [1418, 288] on div "Us vs. Them Text Block Better Sleep Starts with the Right Pillow Heading Drop e…" at bounding box center [907, 243] width 1291 height 543
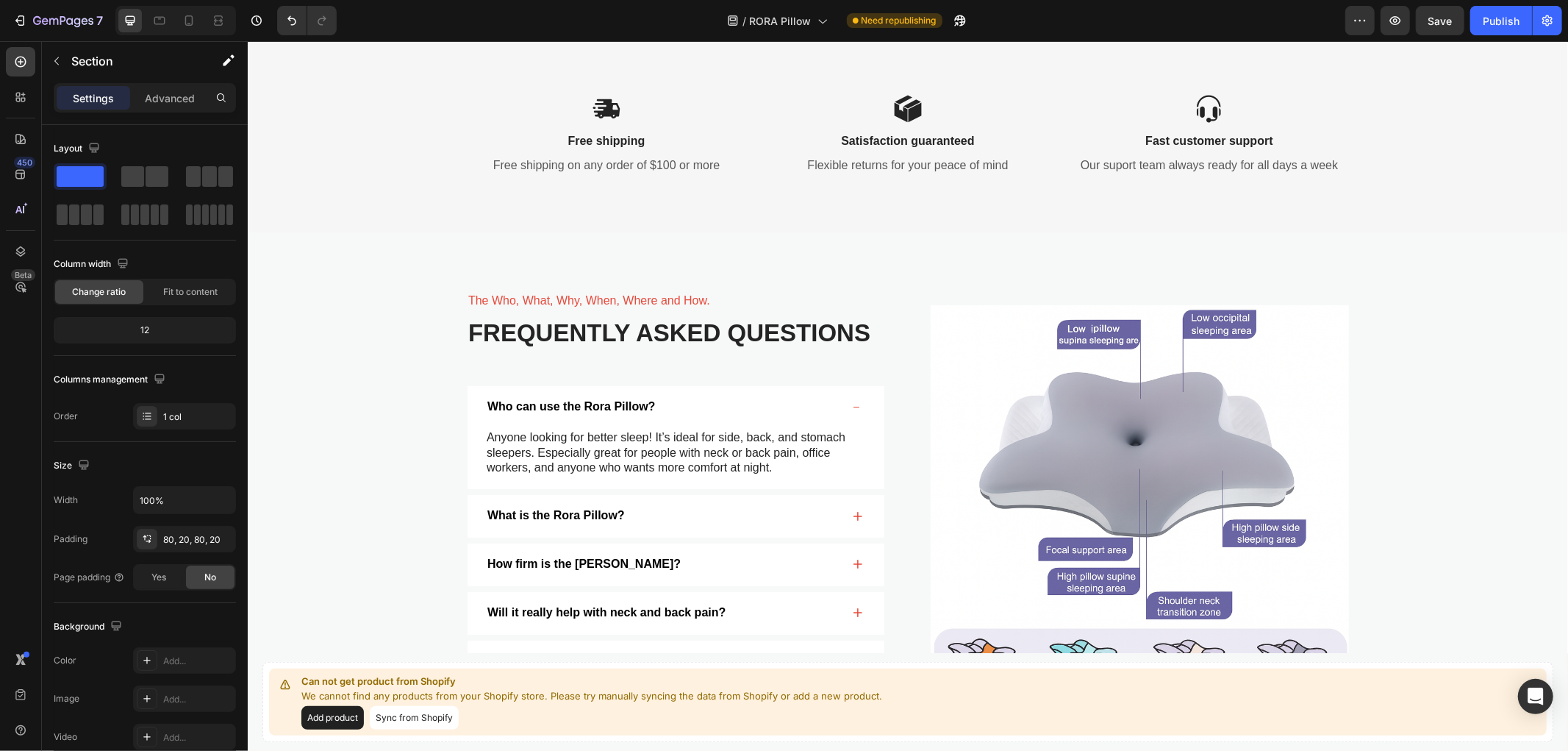
scroll to position [4118, 0]
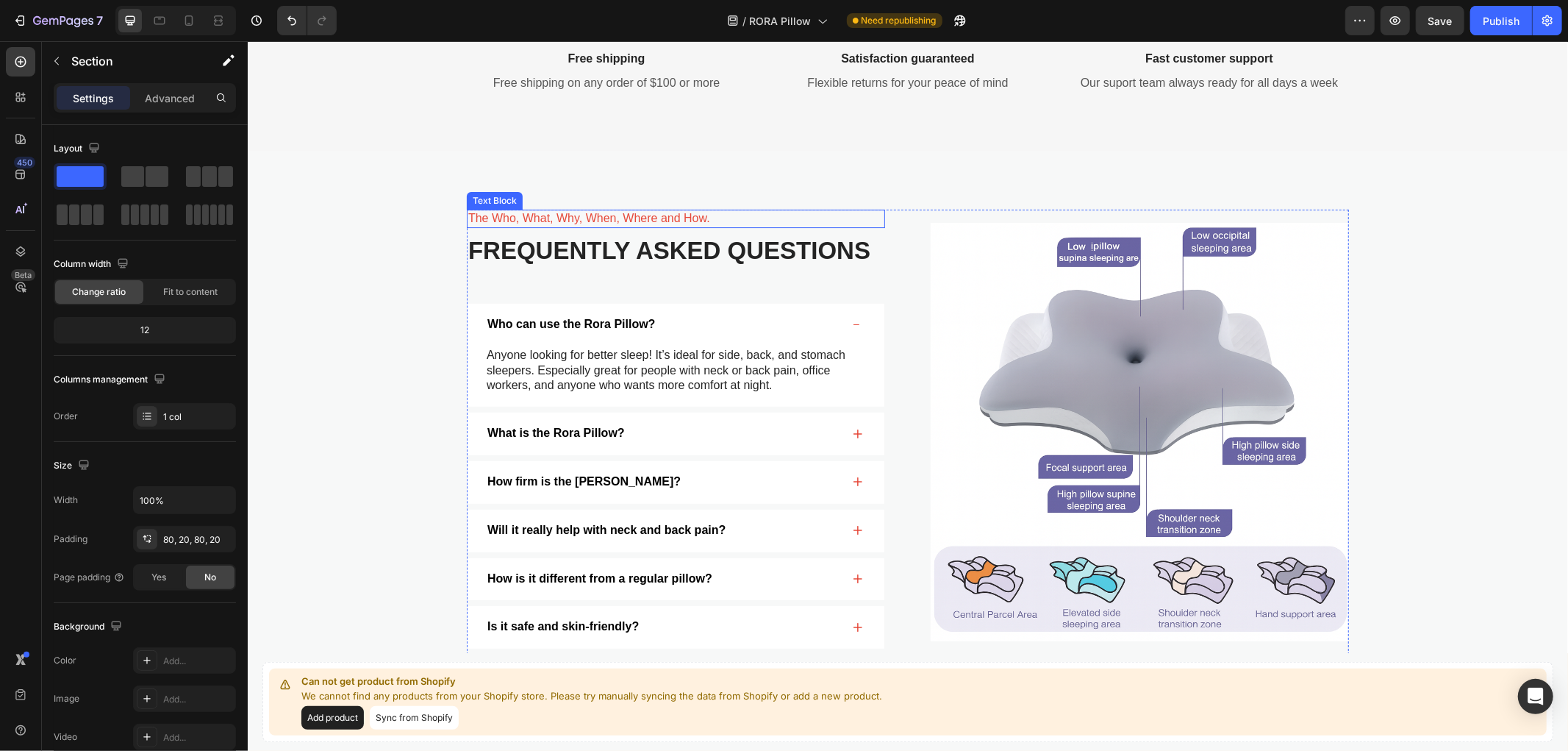
click at [681, 214] on p "The Who, What, Why, When, Where and How." at bounding box center [675, 217] width 415 height 15
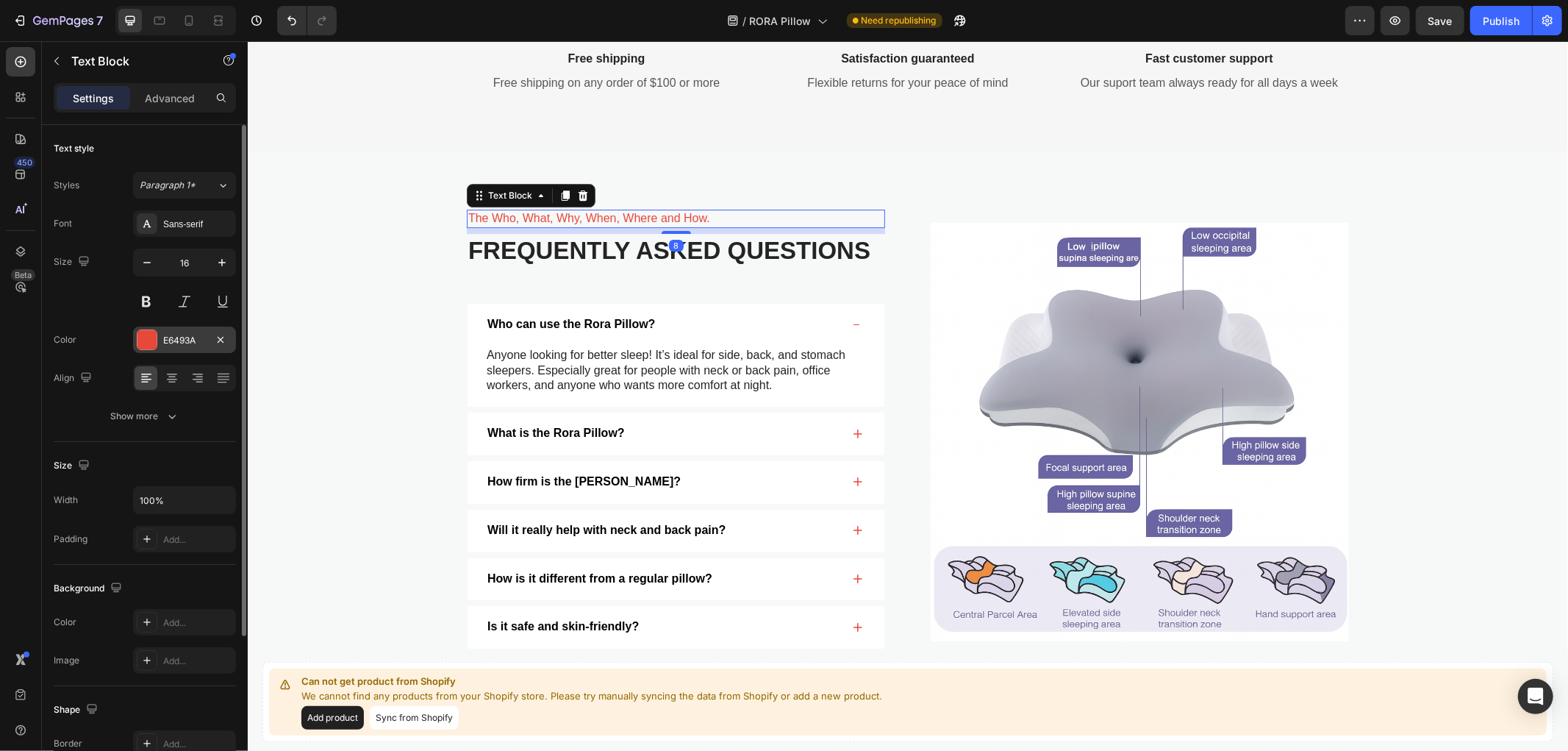
click at [179, 332] on div "E6493A" at bounding box center [185, 339] width 103 height 26
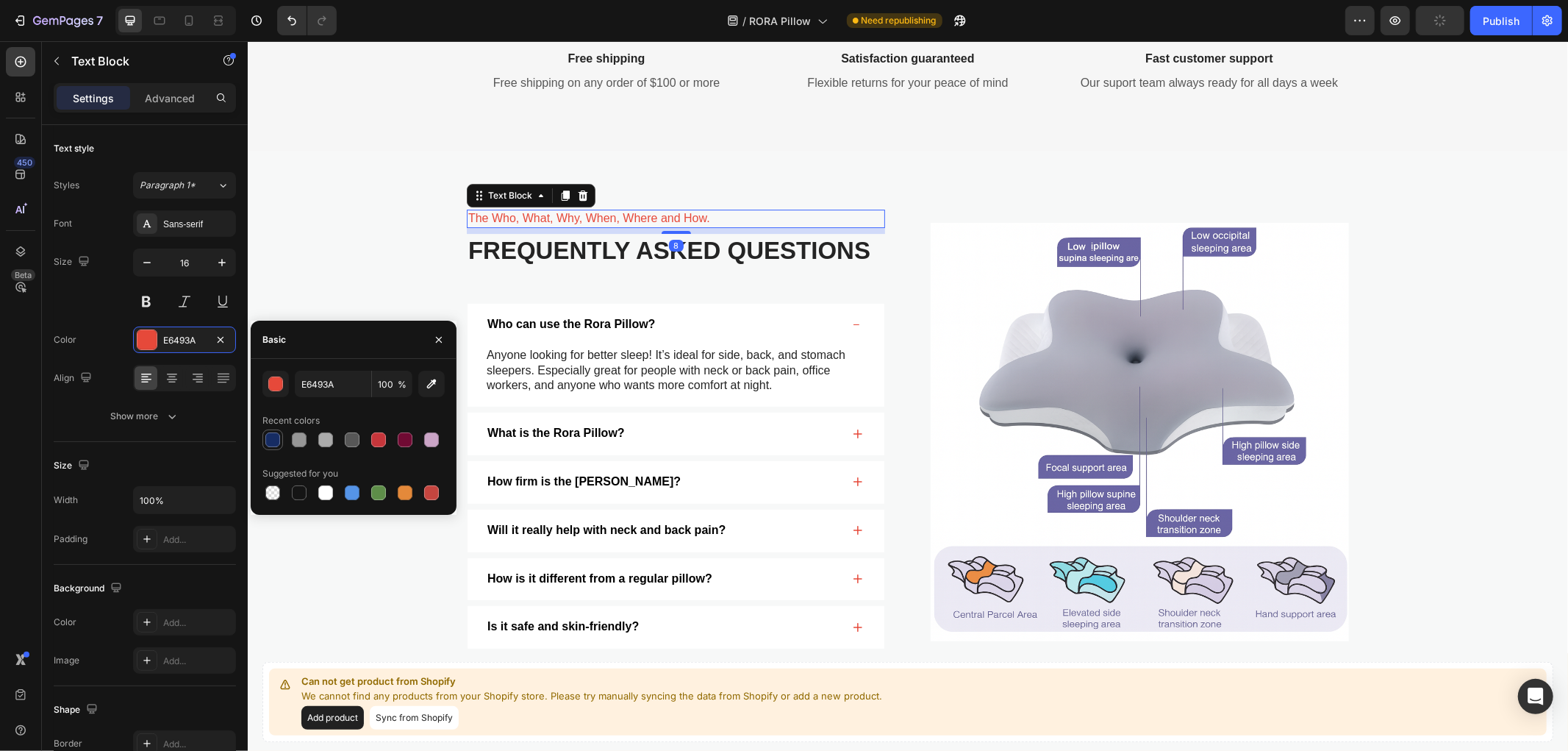
click at [273, 442] on div at bounding box center [272, 440] width 14 height 14
type input "162C63"
click at [315, 225] on div "The Who, What, Why, When, Where and How. Text Block 8 Frequently Asked Question…" at bounding box center [907, 432] width 1291 height 445
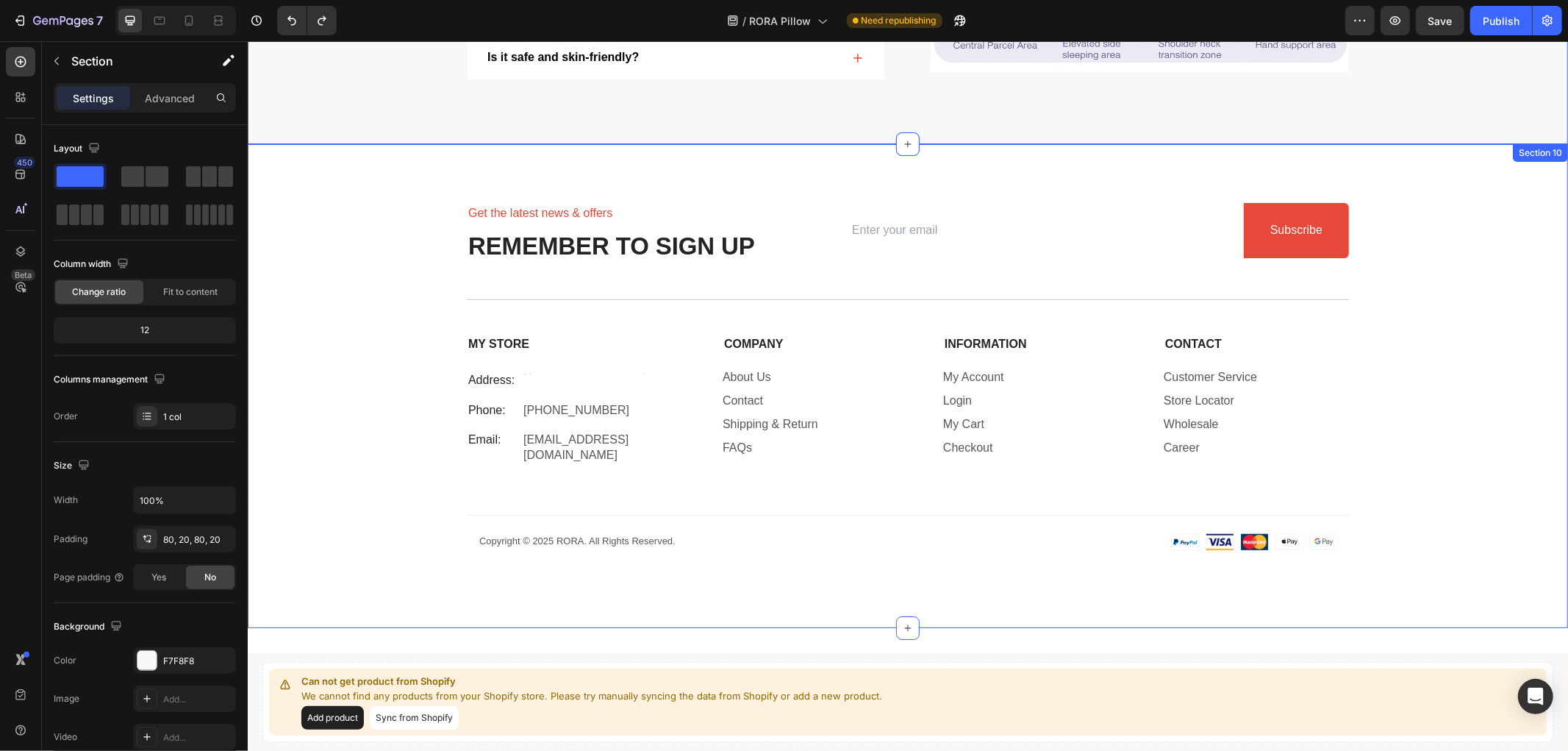
scroll to position [4606, 0]
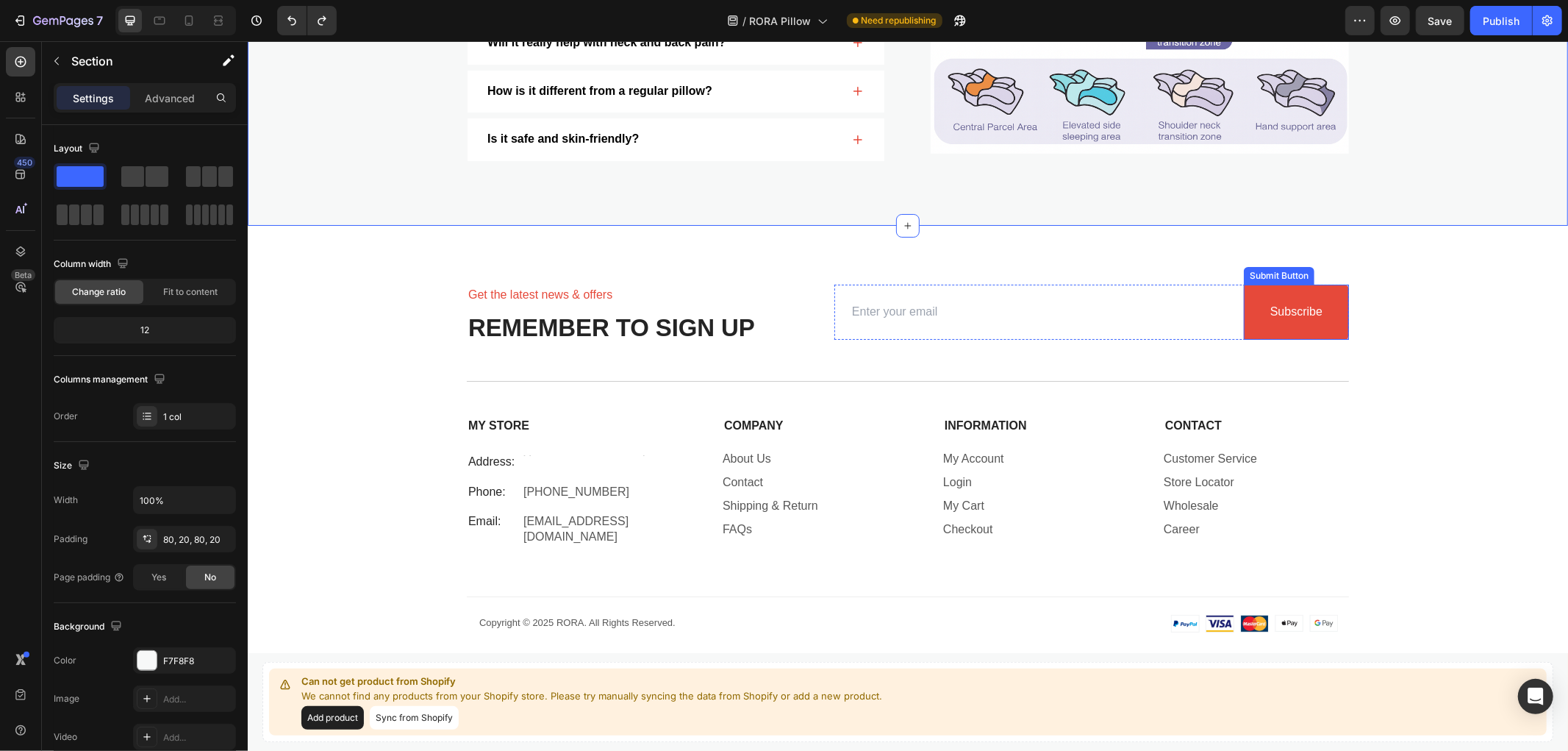
click at [1335, 295] on button "Subscribe" at bounding box center [1296, 311] width 105 height 55
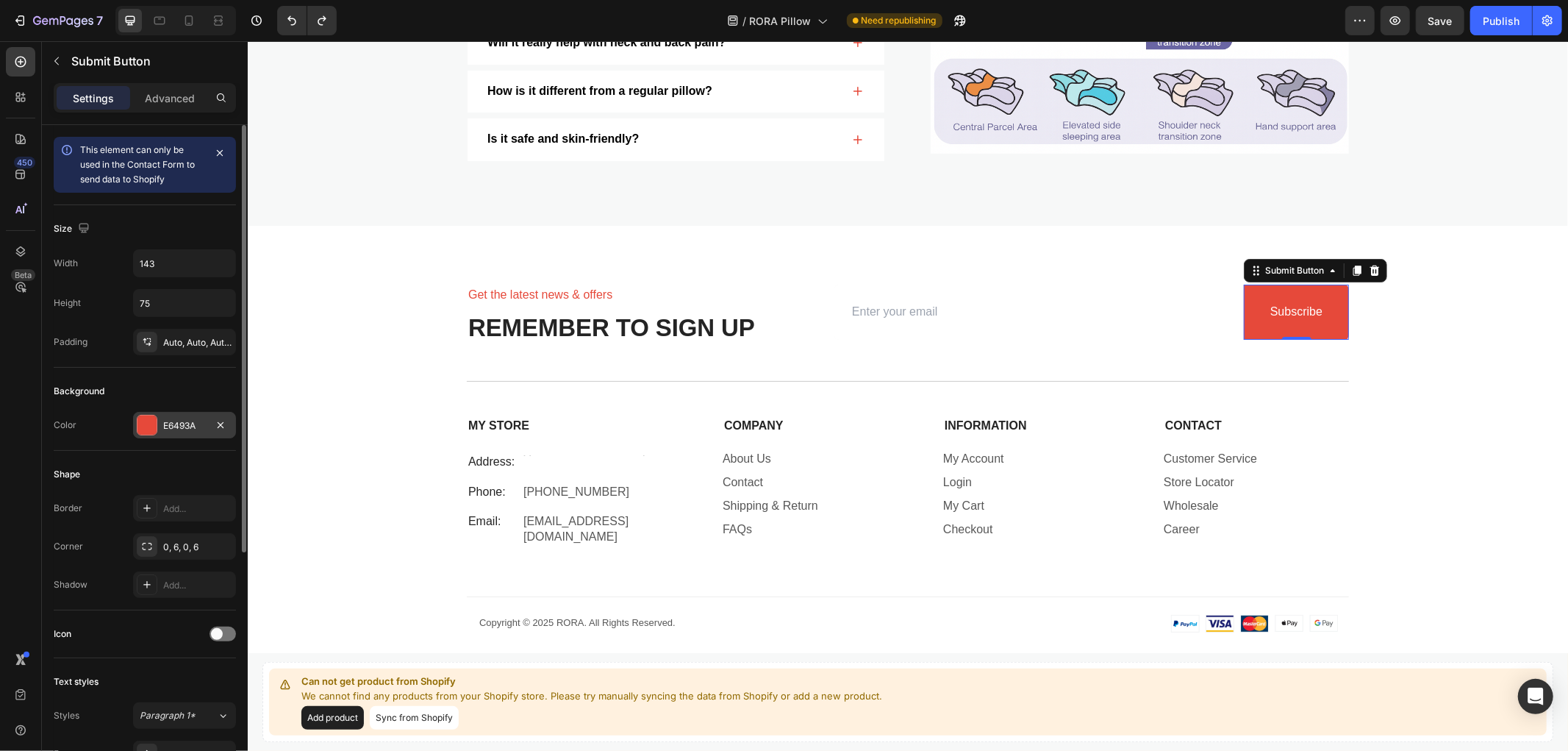
click at [155, 420] on div at bounding box center [147, 424] width 19 height 19
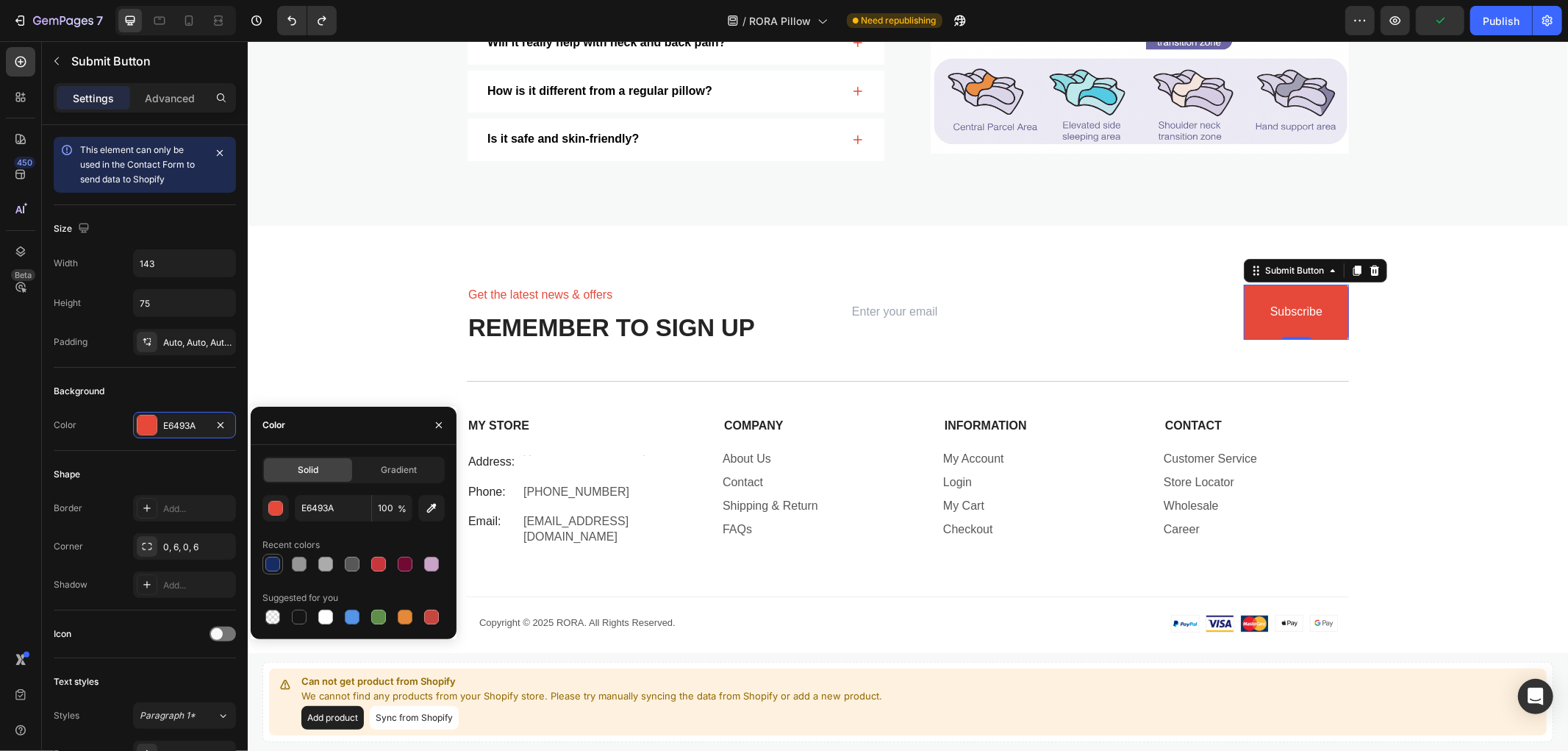
click at [271, 570] on div at bounding box center [272, 564] width 14 height 14
type input "162C63"
click at [337, 283] on div "Get the latest news & offers Text Block REMEMBER TO SIGN UP Heading Email Field…" at bounding box center [908, 467] width 1321 height 484
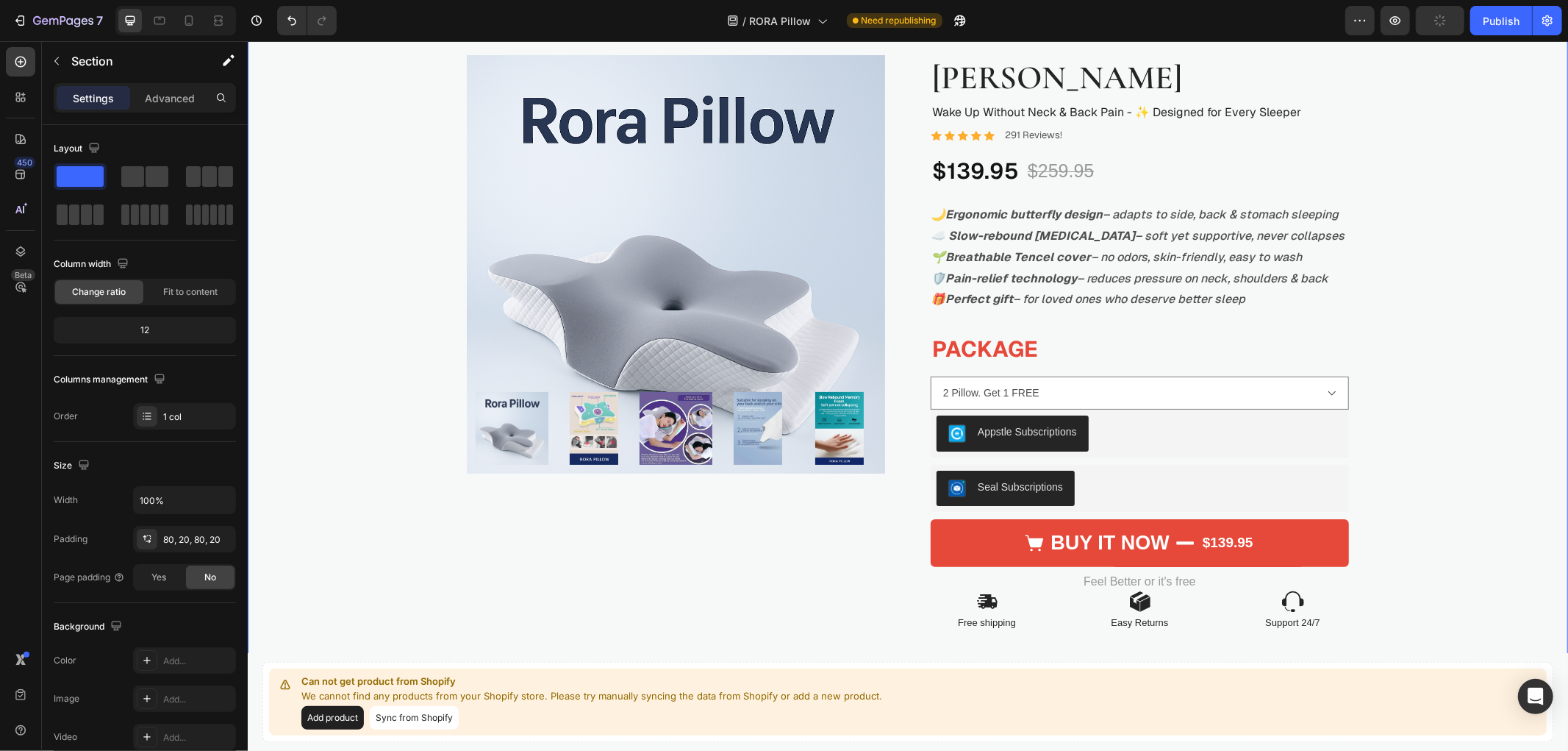
scroll to position [0, 0]
